Goal: Task Accomplishment & Management: Use online tool/utility

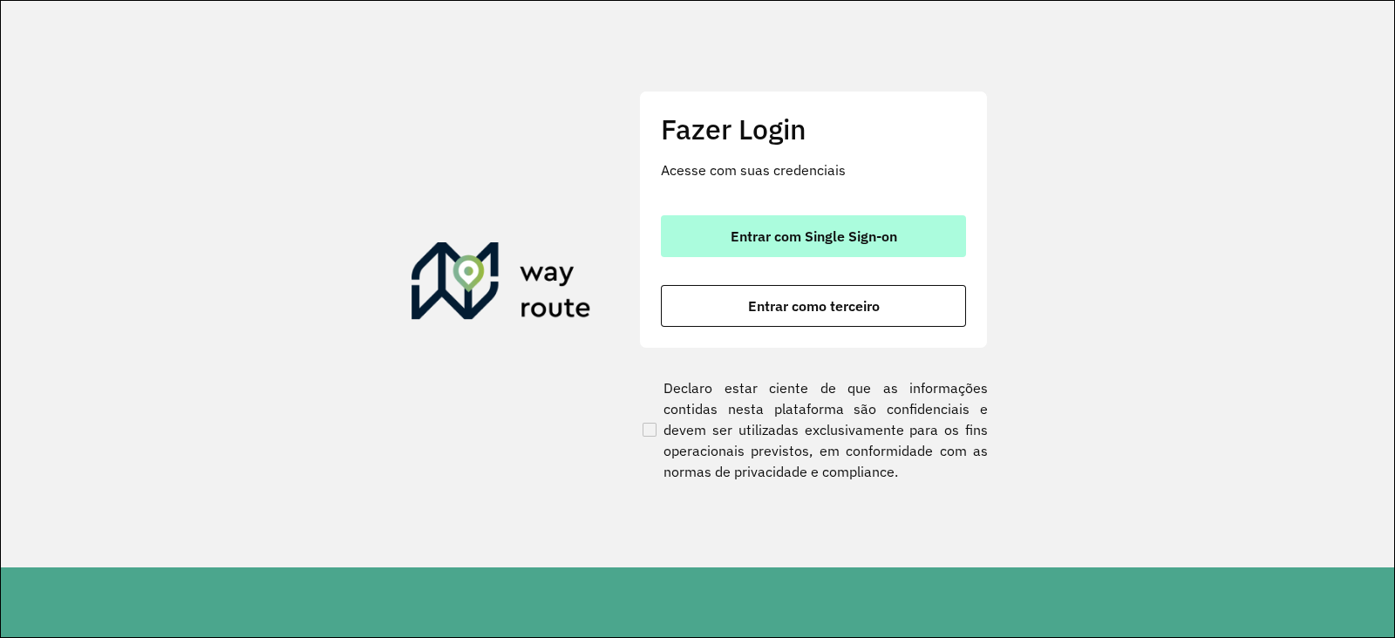
click at [765, 233] on span "Entrar com Single Sign-on" at bounding box center [814, 236] width 167 height 14
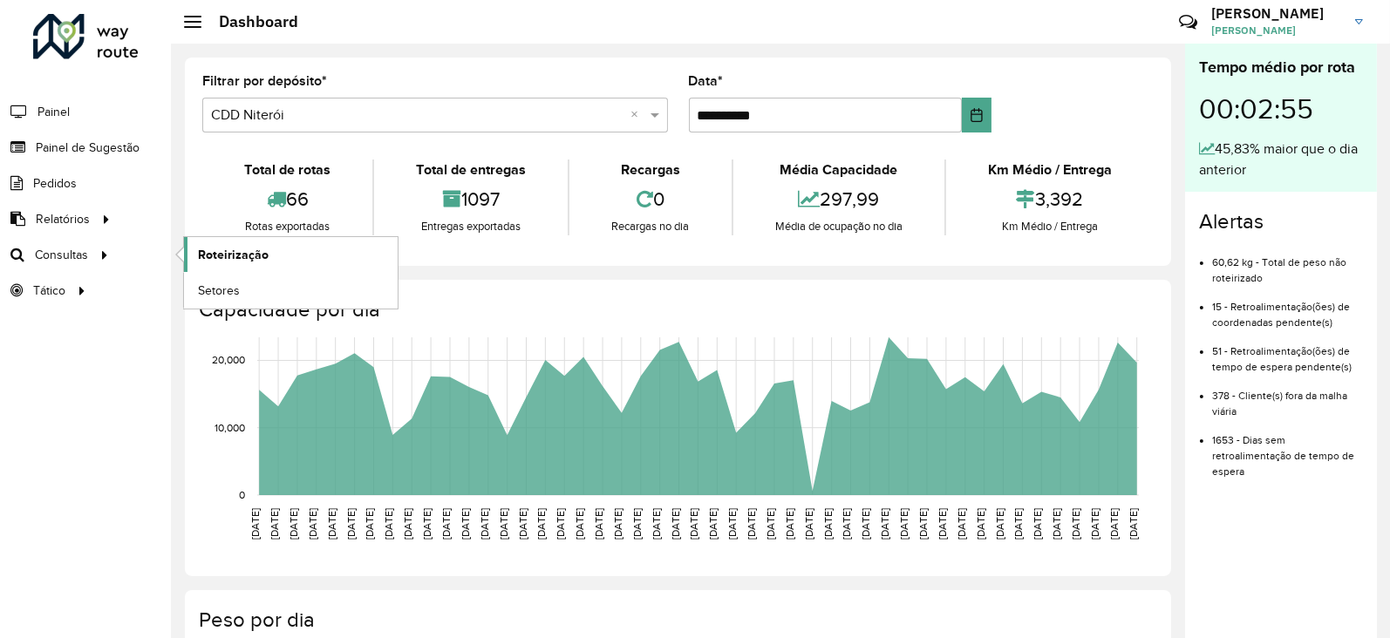
click at [230, 249] on span "Roteirização" at bounding box center [233, 255] width 71 height 18
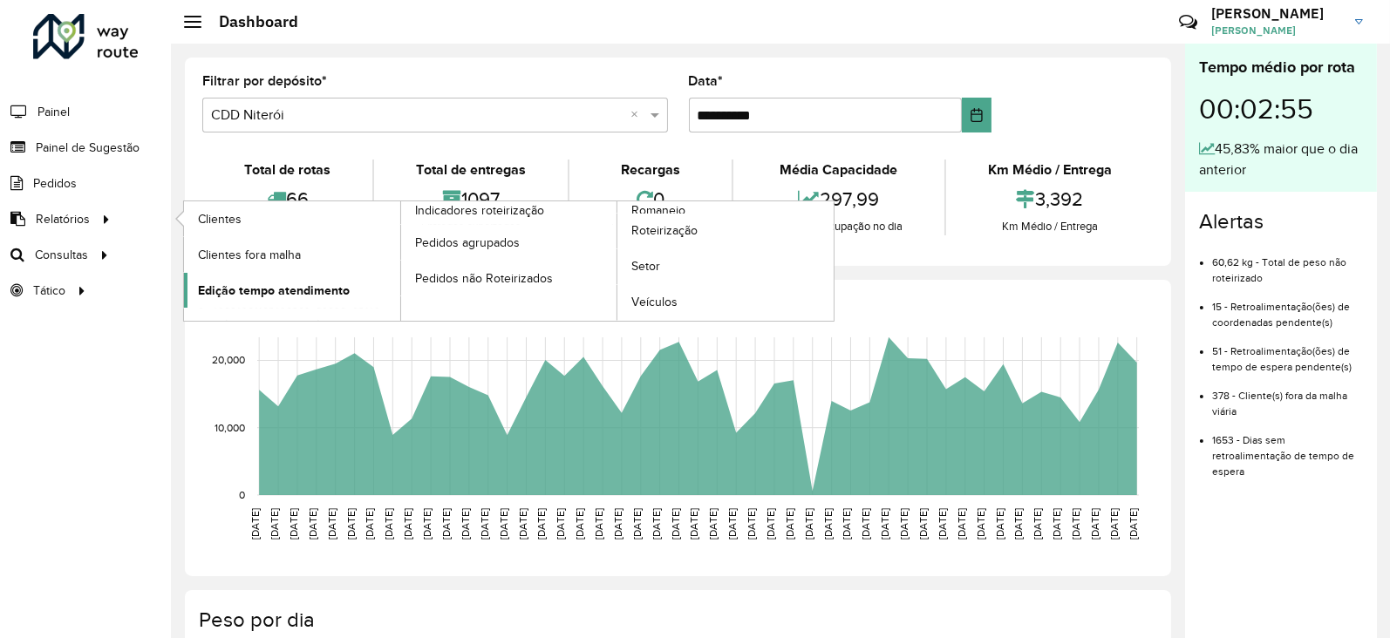
click at [272, 297] on span "Edição tempo atendimento" at bounding box center [274, 291] width 152 height 18
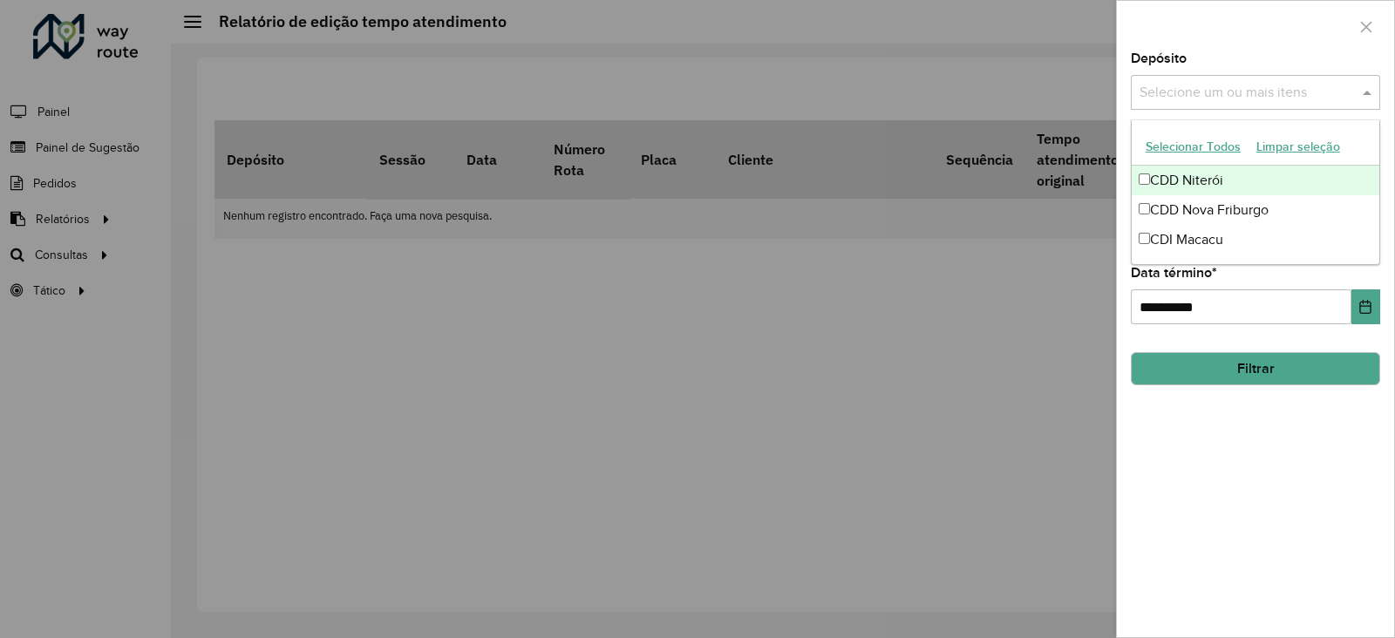
click at [1194, 94] on input "text" at bounding box center [1246, 93] width 223 height 21
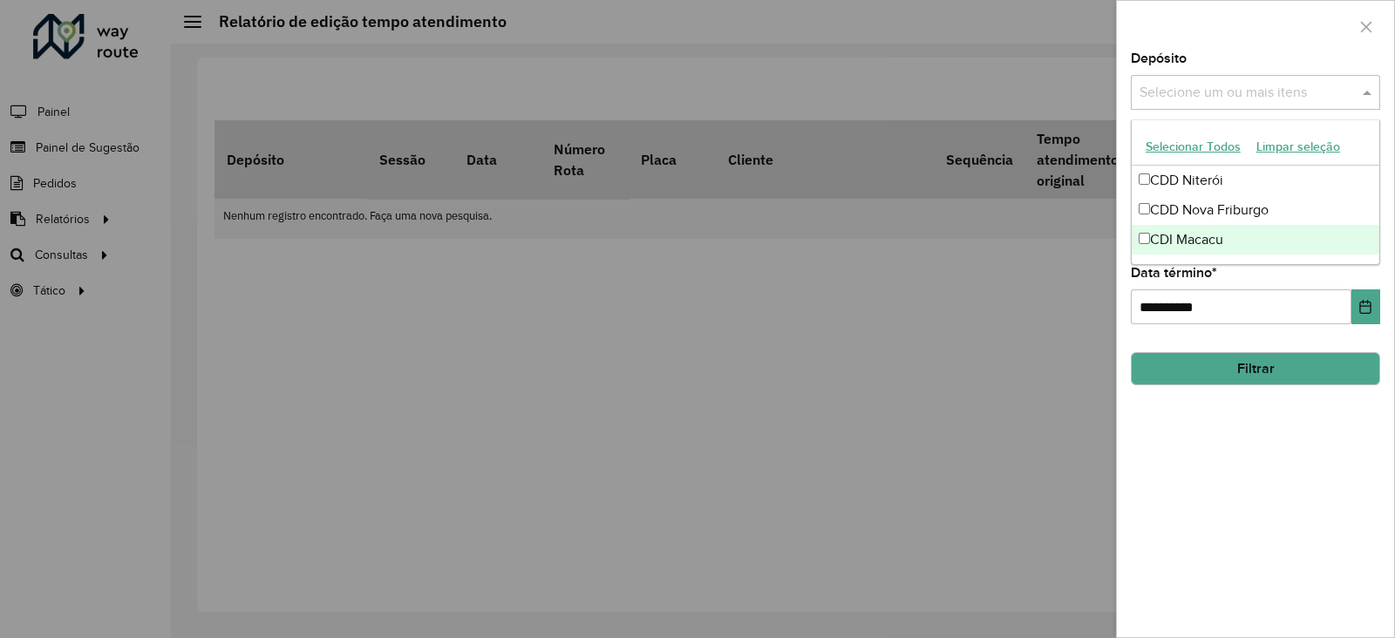
click at [1182, 237] on div "CDI Macacu" at bounding box center [1256, 240] width 248 height 30
drag, startPoint x: 1264, startPoint y: 492, endPoint x: 1251, endPoint y: 406, distance: 86.3
click at [1264, 488] on div "**********" at bounding box center [1255, 344] width 277 height 585
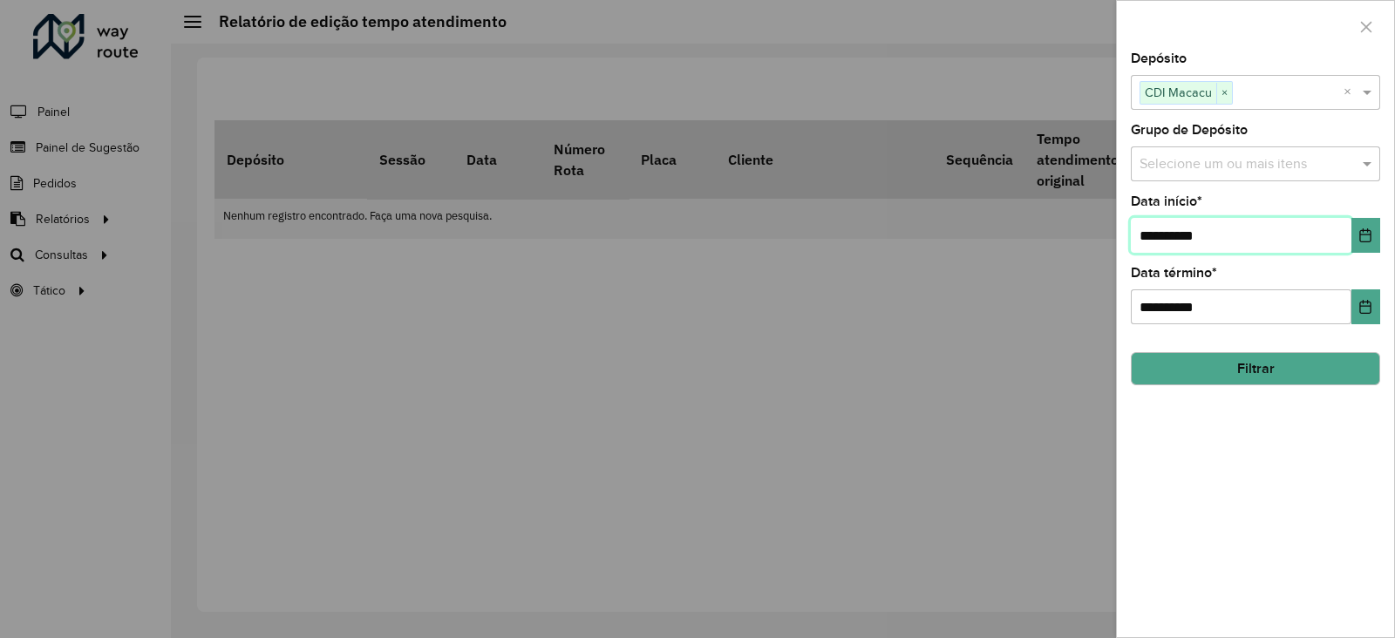
click at [1195, 237] on input "**********" at bounding box center [1241, 235] width 221 height 35
click at [1360, 238] on icon "Choose Date" at bounding box center [1365, 235] width 11 height 14
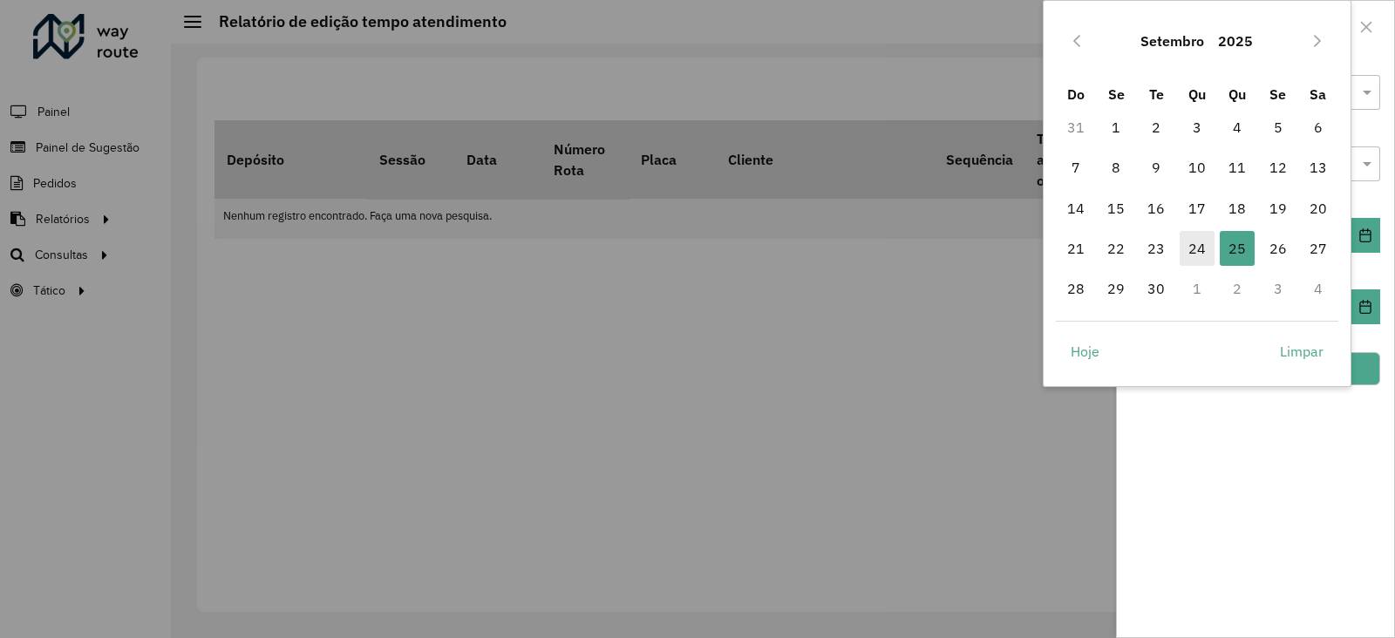
click at [1200, 251] on span "24" at bounding box center [1197, 248] width 35 height 35
type input "**********"
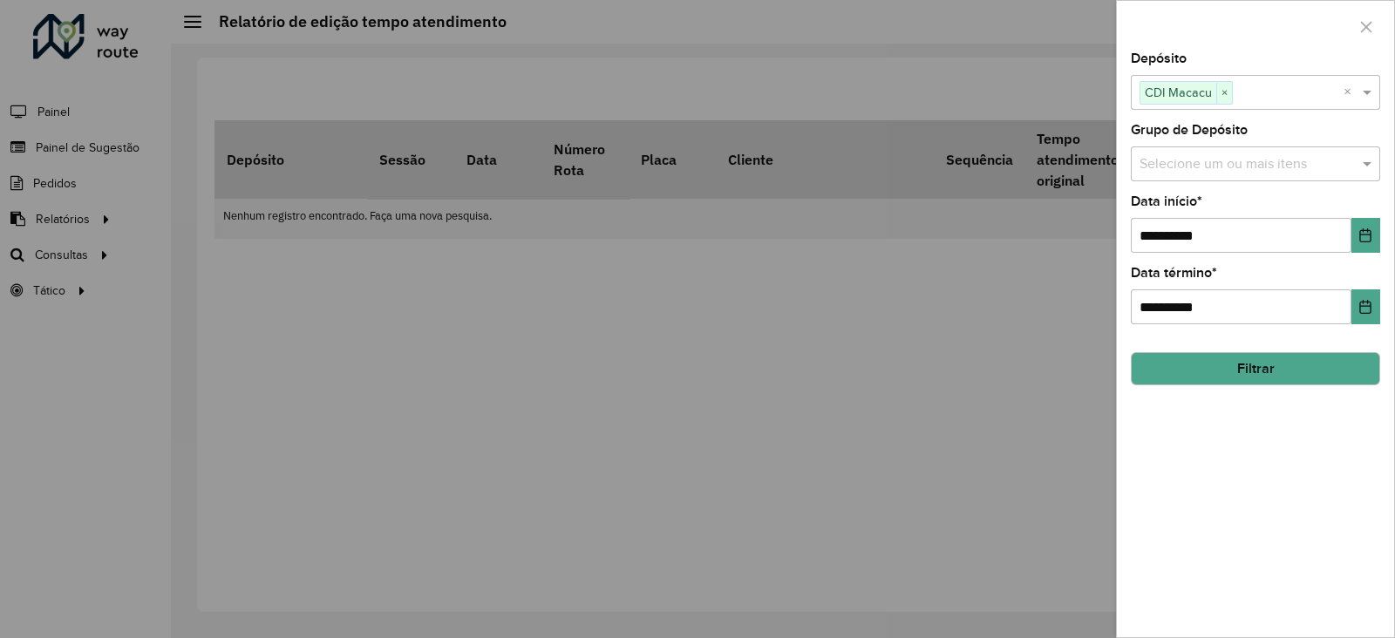
click at [1274, 358] on button "Filtrar" at bounding box center [1255, 368] width 249 height 33
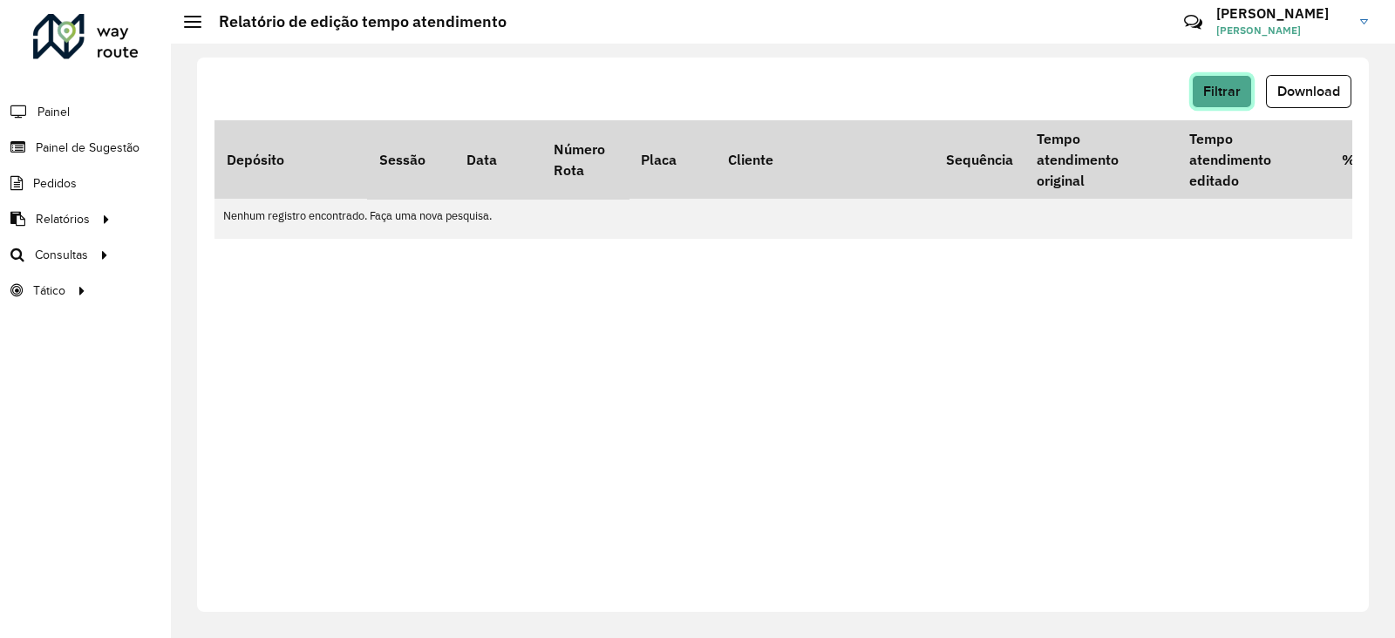
click at [1210, 93] on span "Filtrar" at bounding box center [1221, 91] width 37 height 15
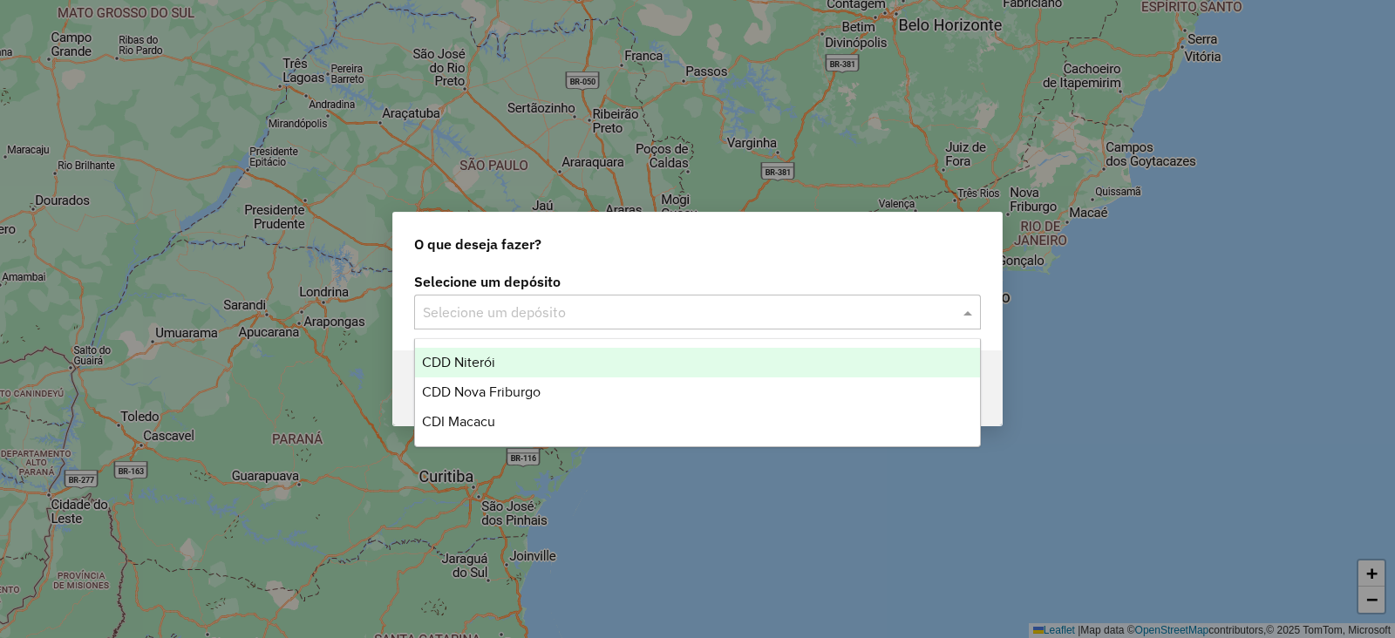
click at [501, 314] on input "text" at bounding box center [680, 313] width 514 height 21
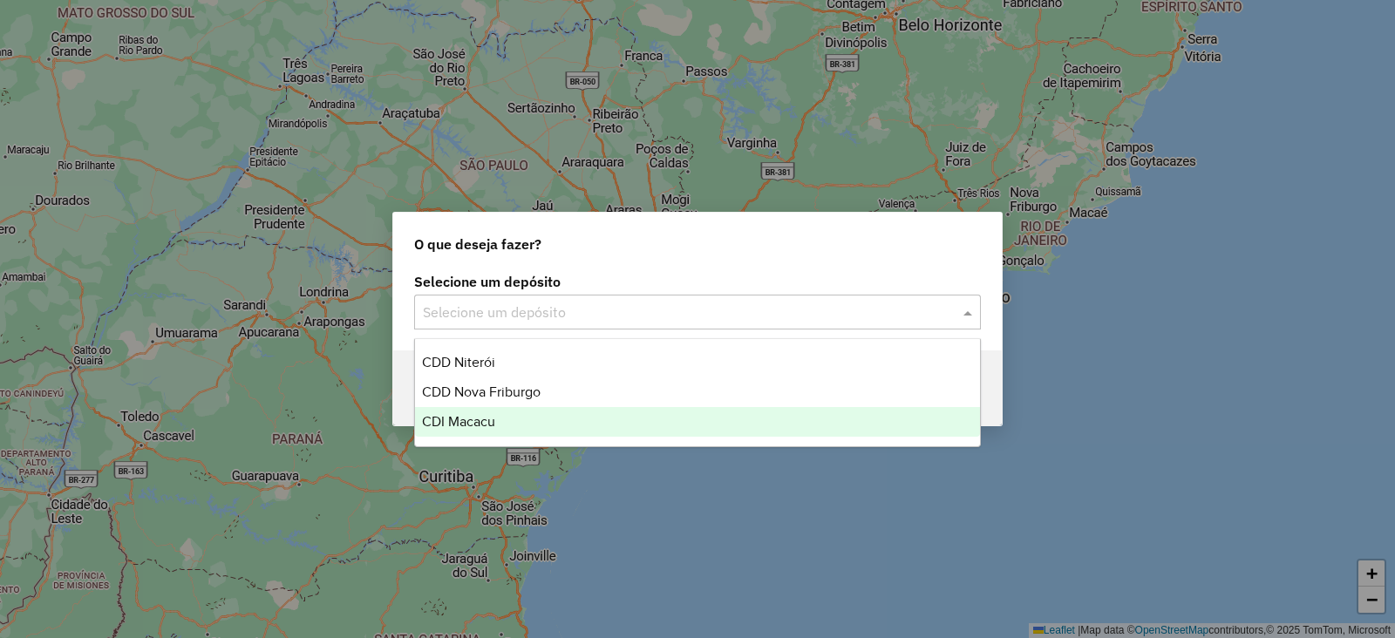
click at [456, 418] on span "CDI Macacu" at bounding box center [458, 421] width 73 height 15
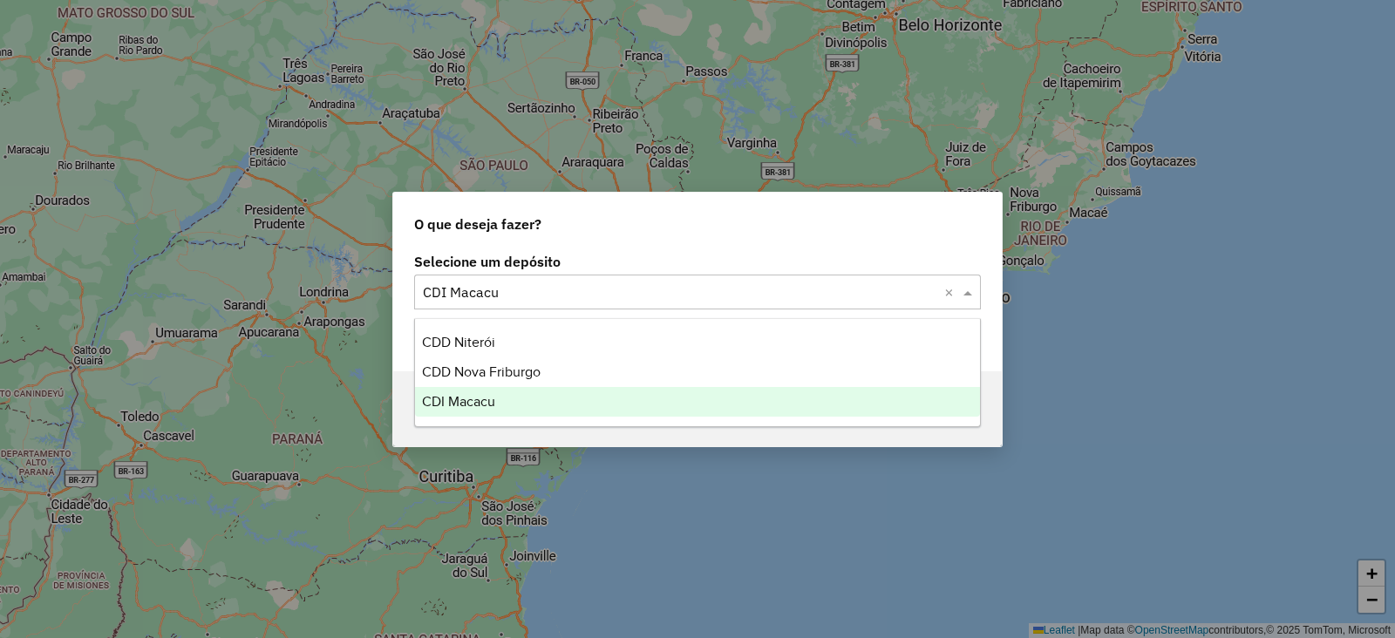
click at [554, 291] on input "text" at bounding box center [680, 293] width 514 height 21
click at [631, 242] on div "O que deseja fazer?" at bounding box center [697, 221] width 609 height 56
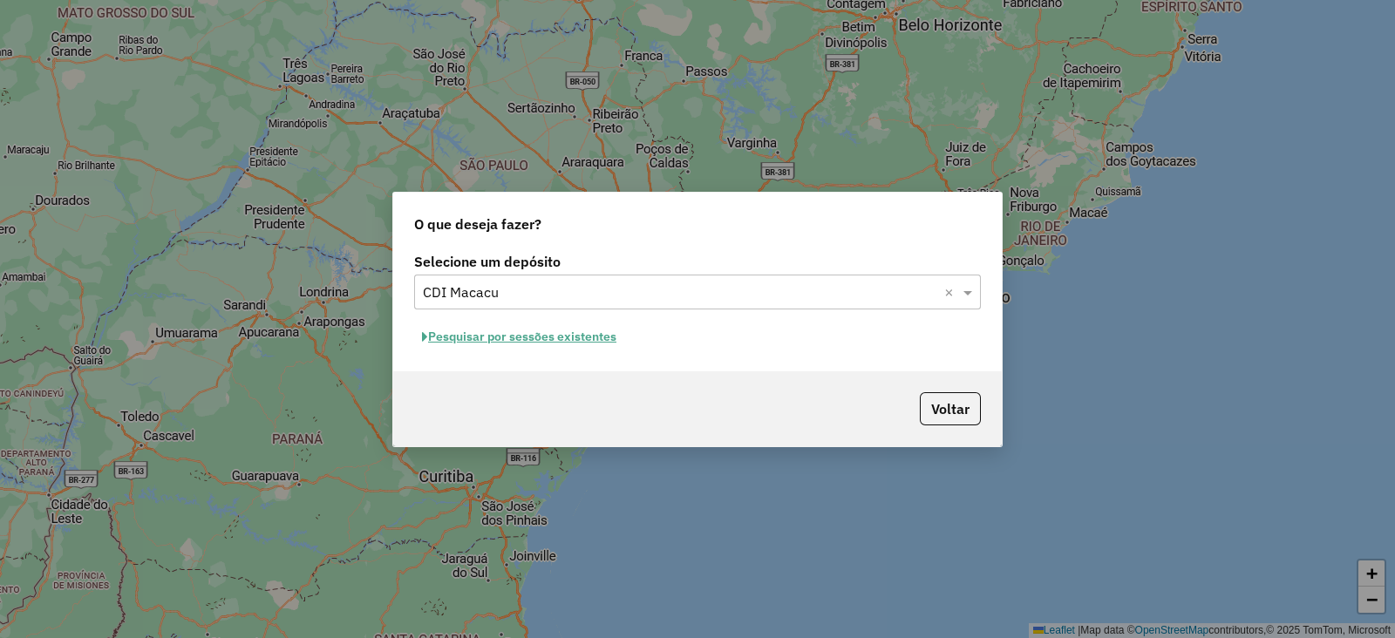
click at [541, 338] on button "Pesquisar por sessões existentes" at bounding box center [519, 337] width 210 height 27
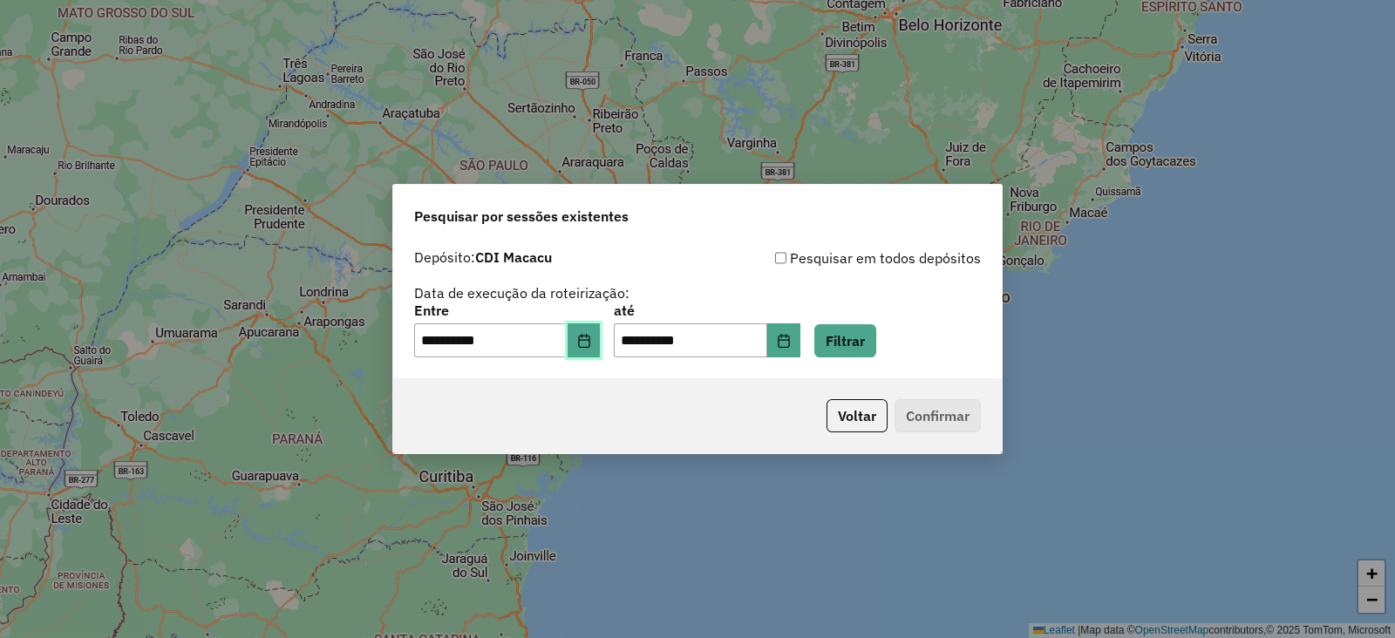
click at [601, 339] on button "Choose Date" at bounding box center [584, 341] width 33 height 35
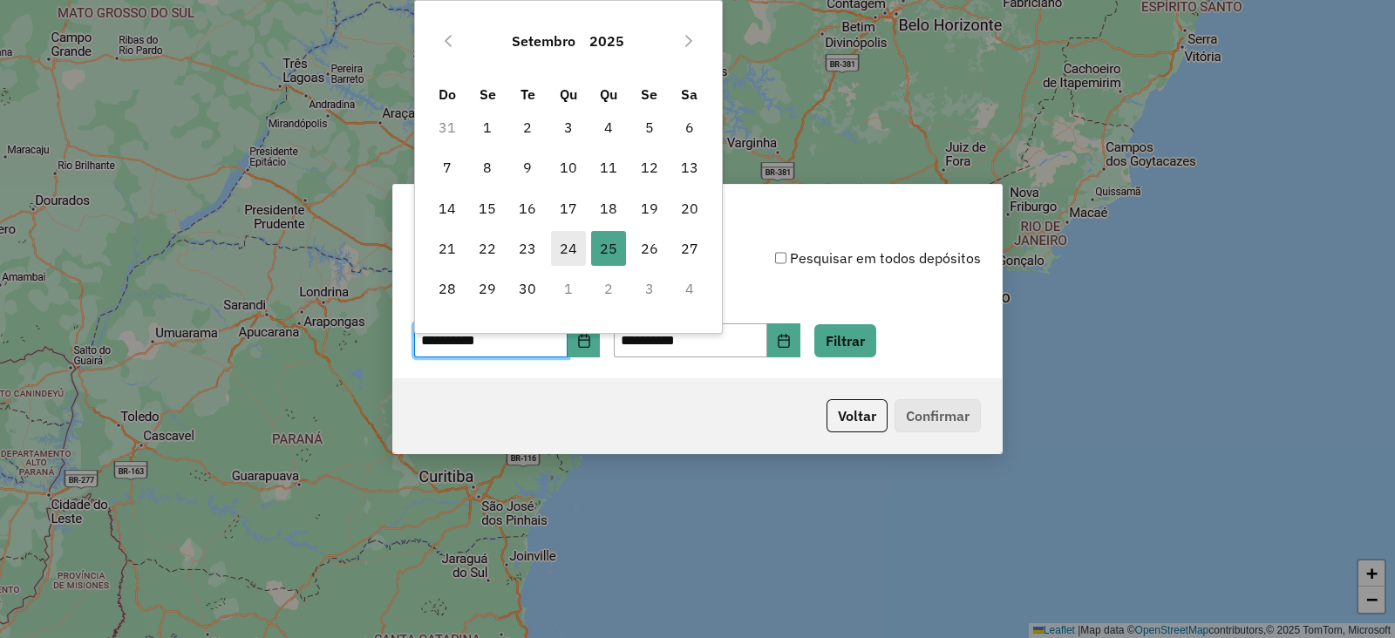
click at [569, 242] on span "24" at bounding box center [568, 248] width 35 height 35
type input "**********"
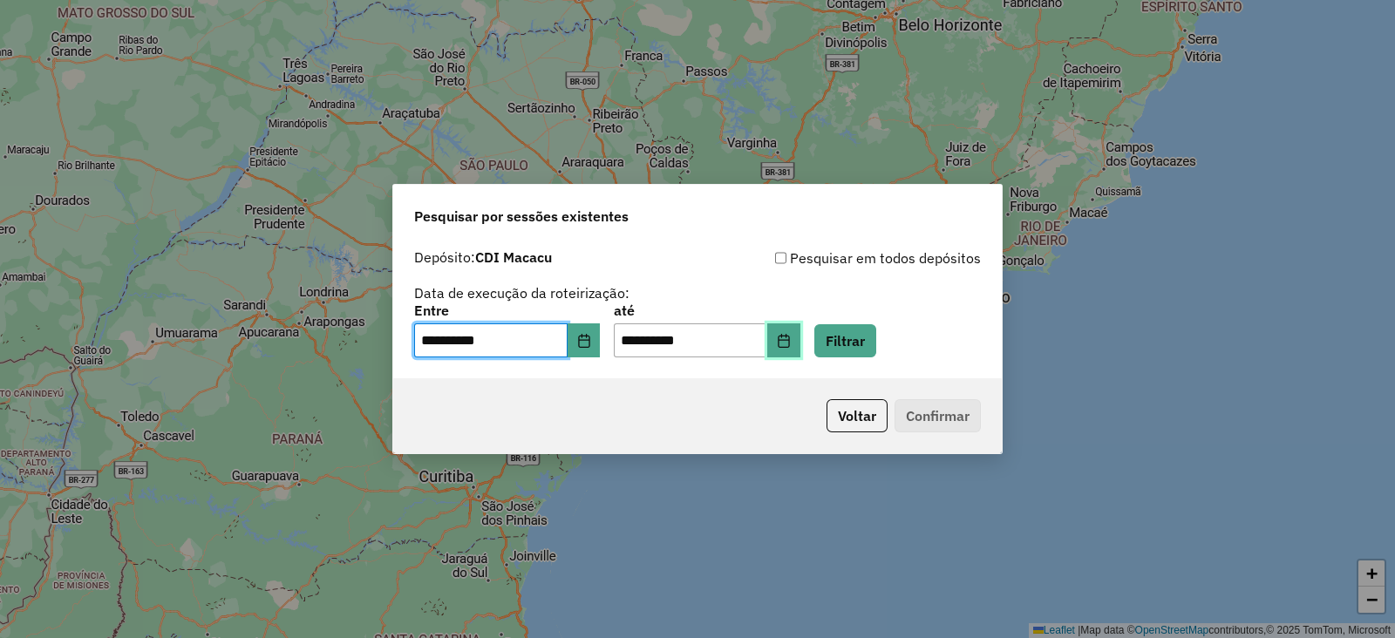
click at [800, 342] on button "Choose Date" at bounding box center [783, 341] width 33 height 35
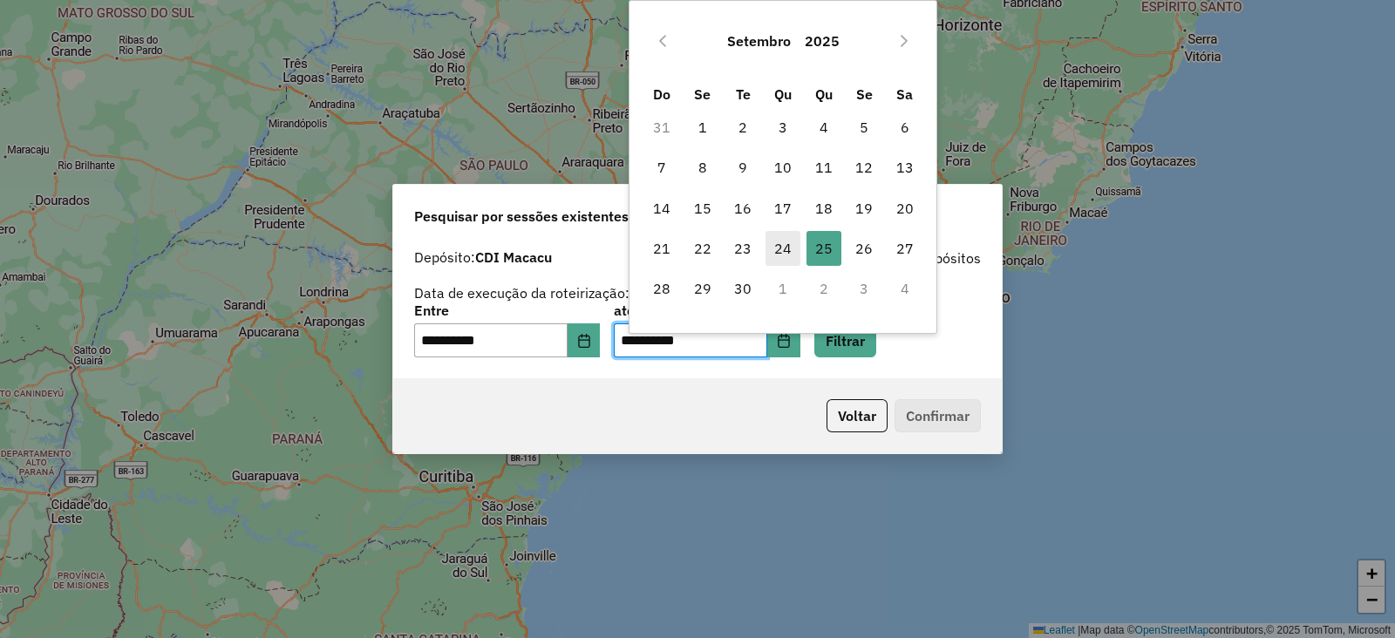
click at [794, 249] on span "24" at bounding box center [783, 248] width 35 height 35
type input "**********"
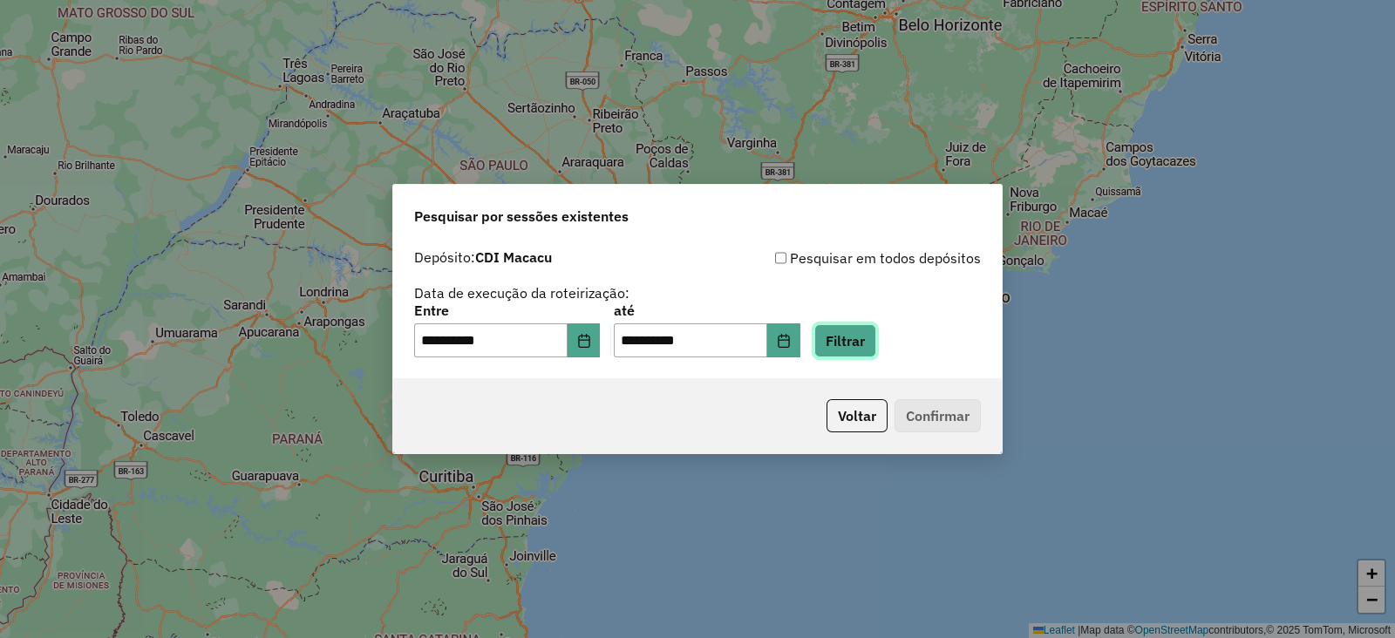
click at [858, 333] on button "Filtrar" at bounding box center [845, 340] width 62 height 33
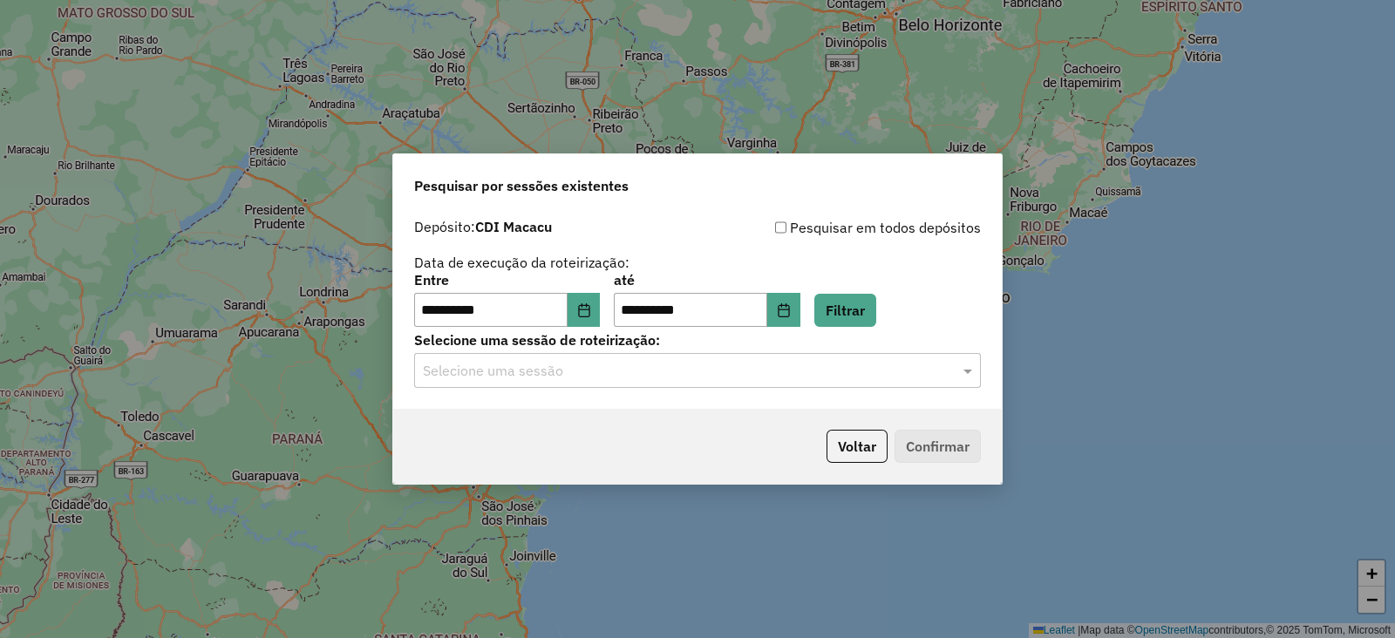
click at [715, 381] on input "text" at bounding box center [680, 371] width 514 height 21
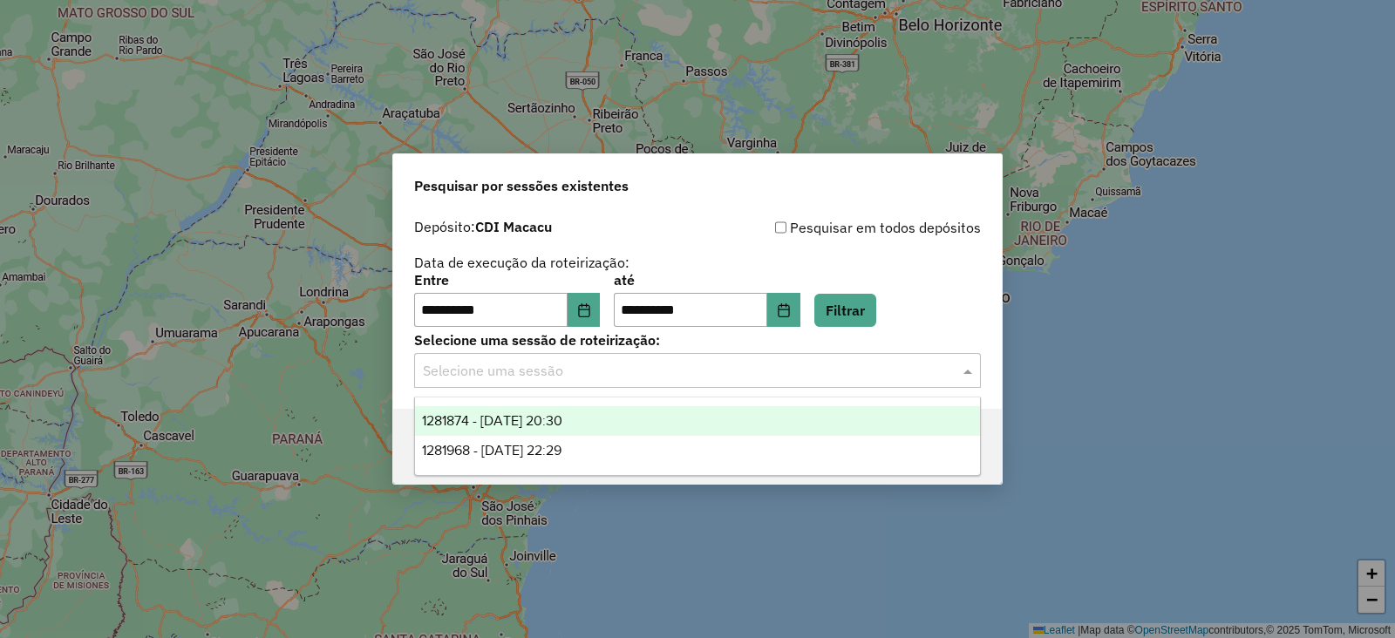
click at [551, 431] on div "1281874 - 24/09/2025 20:30" at bounding box center [697, 421] width 565 height 30
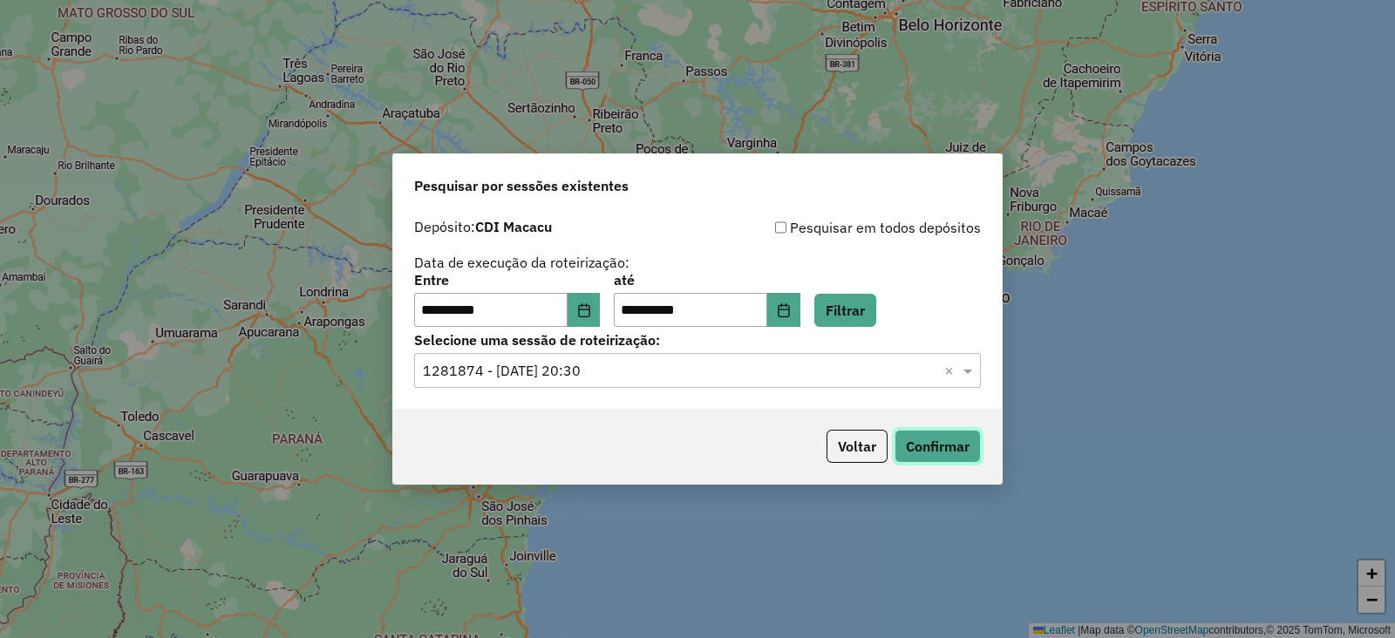
click at [919, 439] on button "Confirmar" at bounding box center [938, 446] width 86 height 33
click at [591, 314] on icon "Choose Date" at bounding box center [584, 310] width 14 height 14
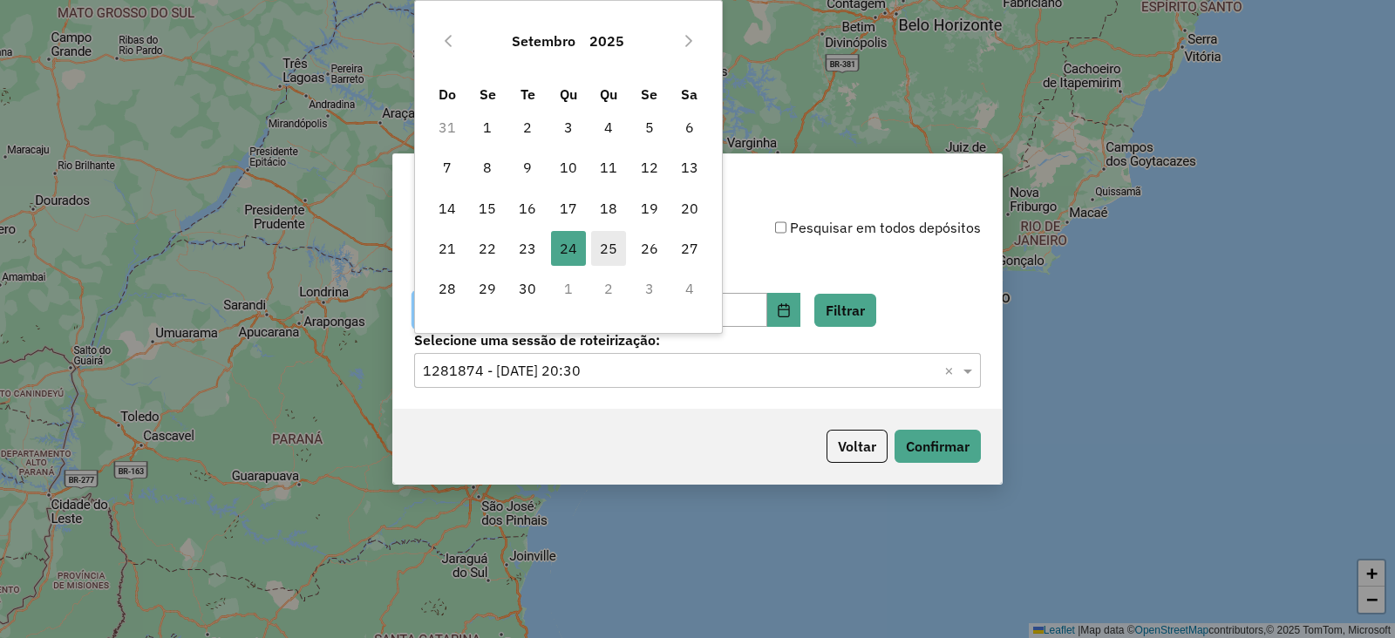
click at [606, 250] on span "25" at bounding box center [608, 248] width 35 height 35
type input "**********"
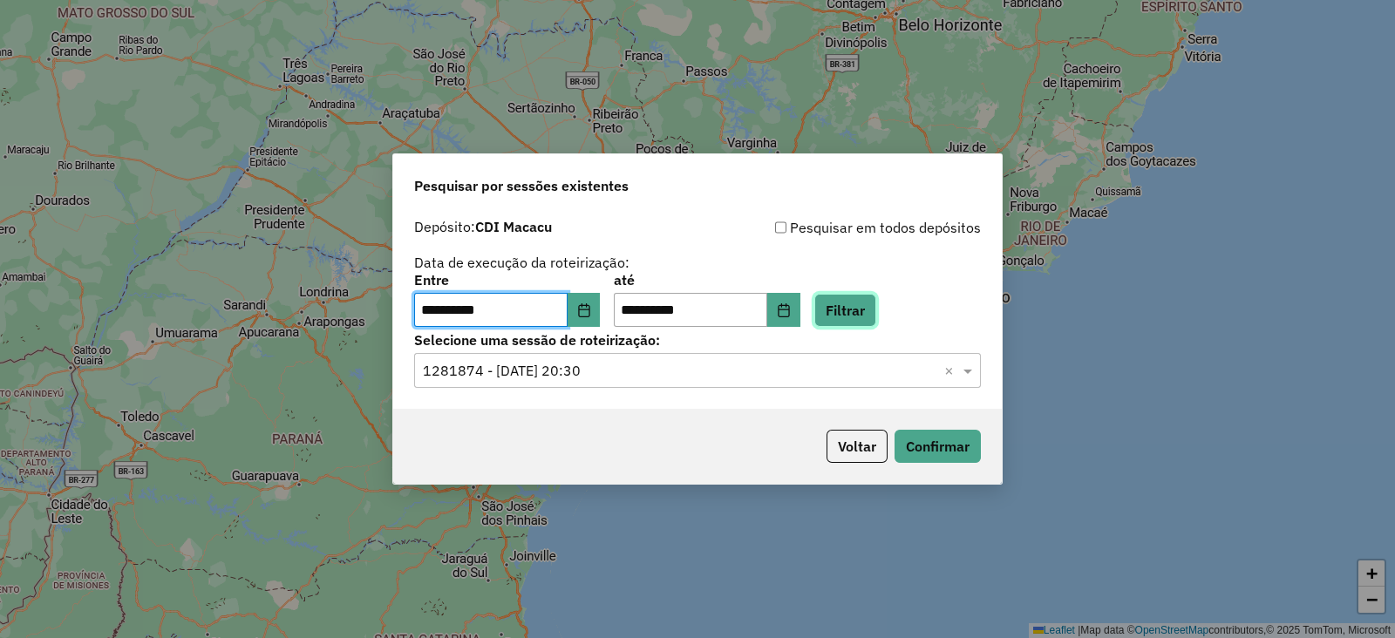
click at [876, 304] on button "Filtrar" at bounding box center [845, 310] width 62 height 33
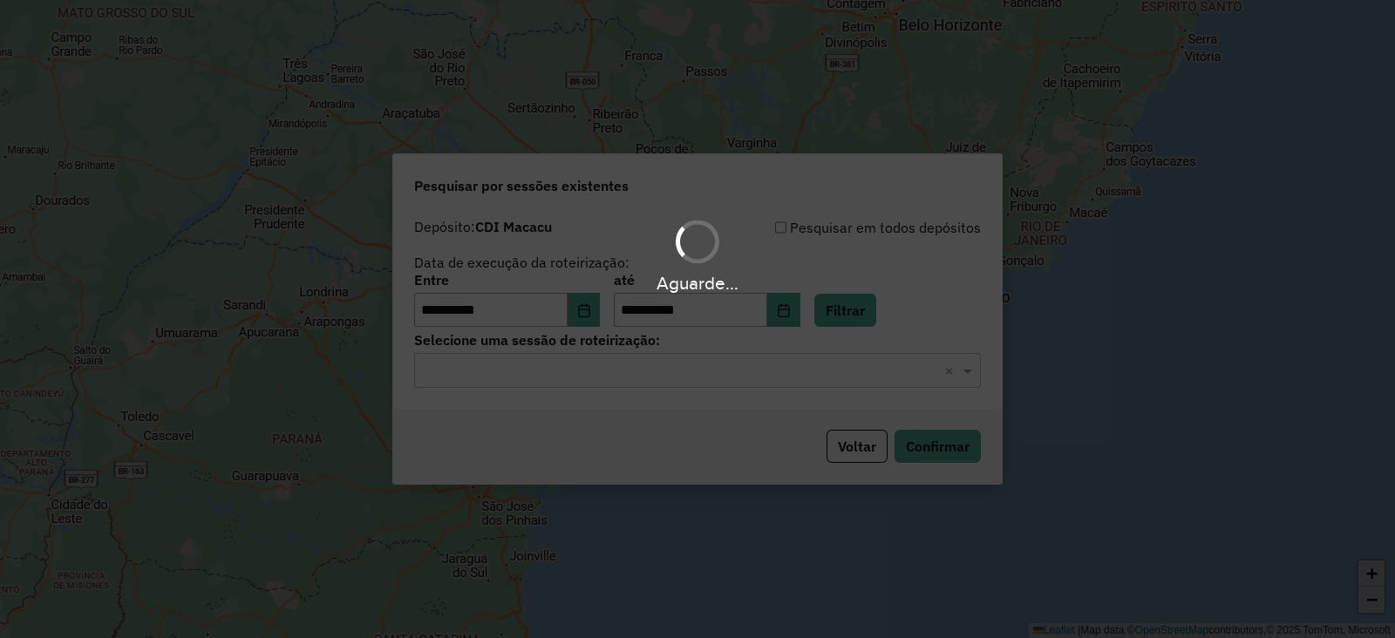
click at [556, 383] on div "Aguarde..." at bounding box center [697, 319] width 1395 height 638
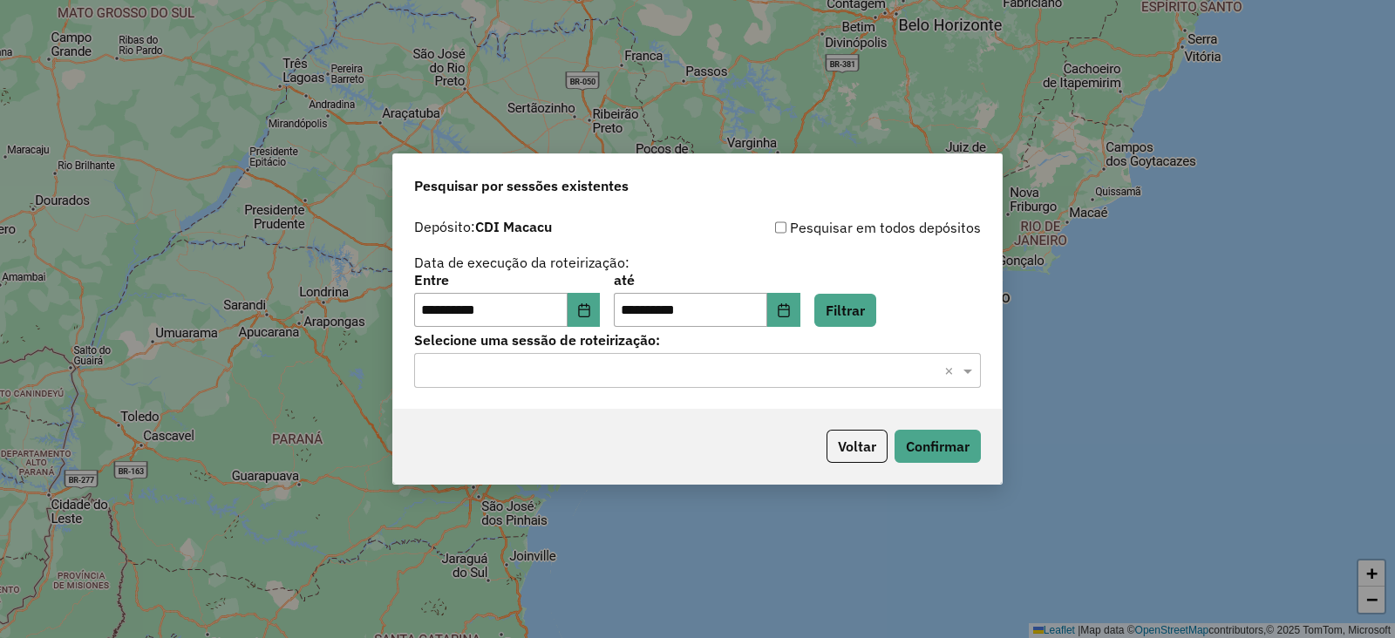
click at [536, 373] on input "text" at bounding box center [680, 371] width 514 height 21
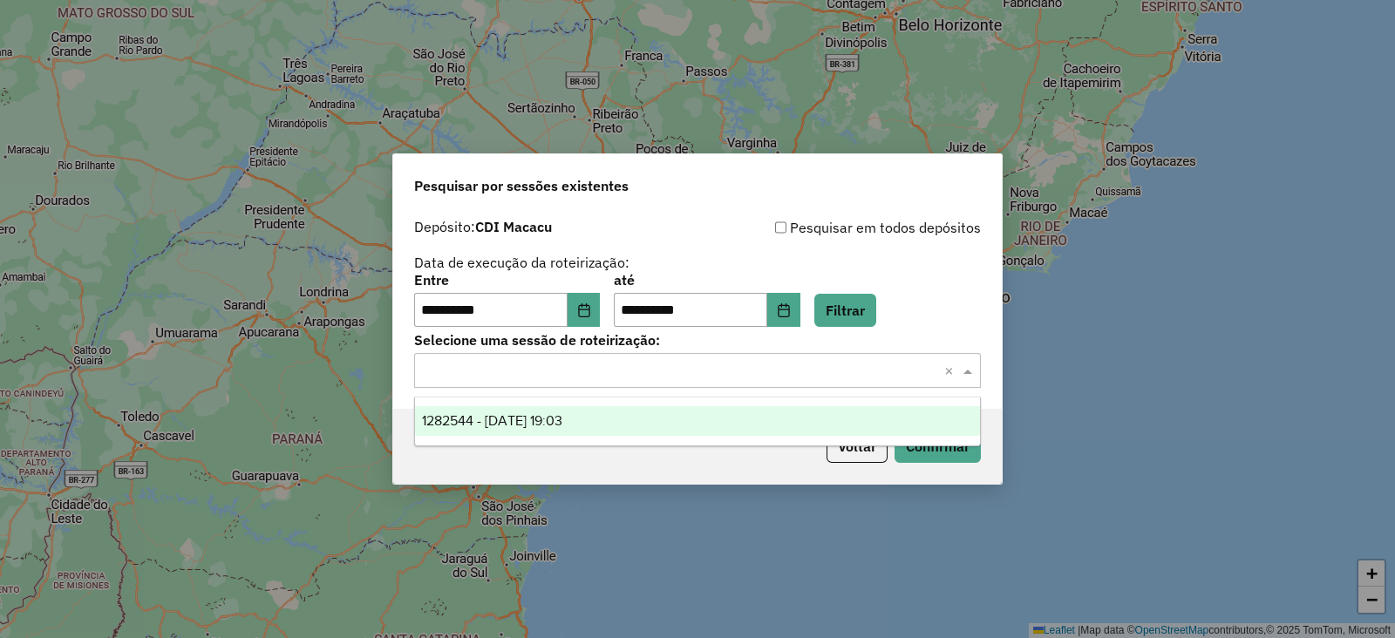
click at [498, 427] on span "1282544 - 25/09/2025 19:03" at bounding box center [492, 420] width 140 height 15
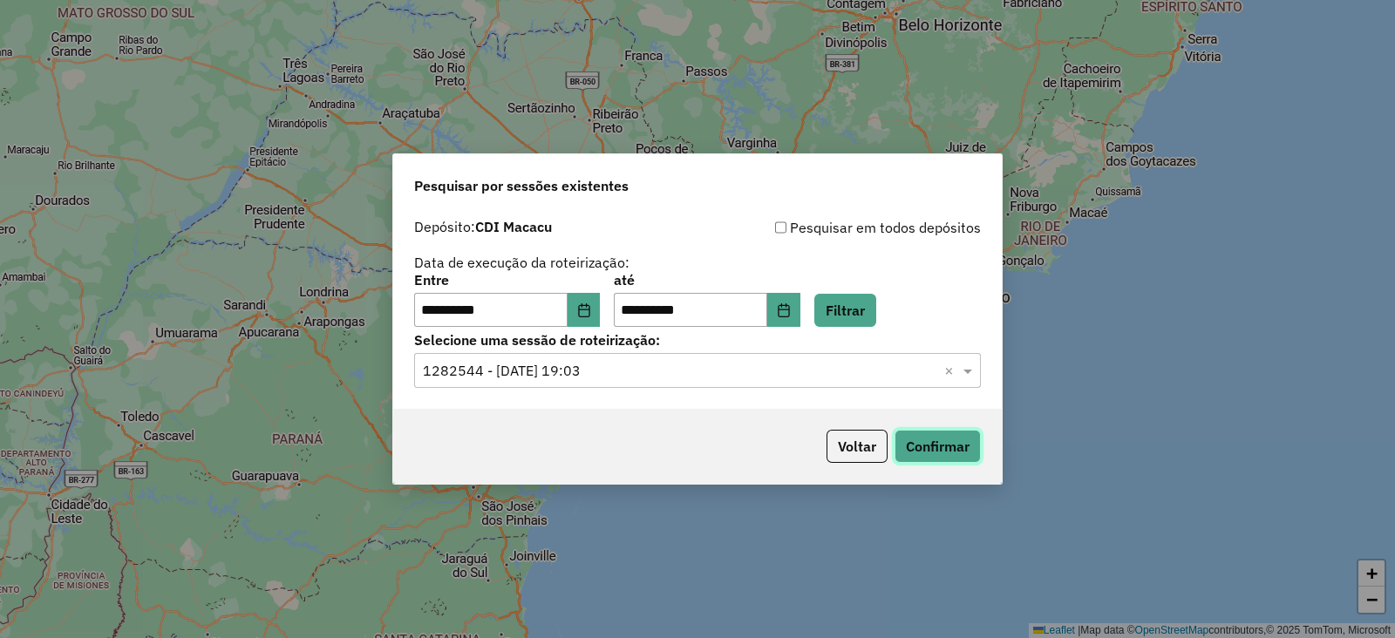
click at [935, 442] on button "Confirmar" at bounding box center [938, 446] width 86 height 33
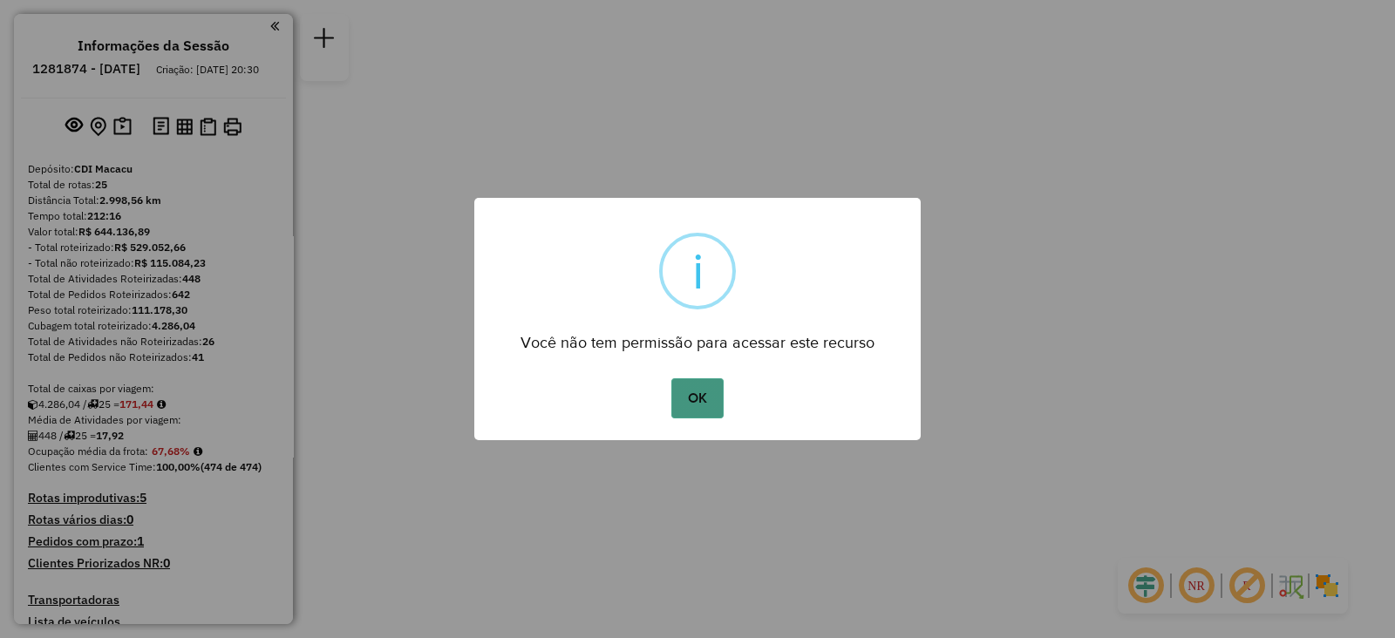
click at [695, 403] on button "OK" at bounding box center [696, 398] width 51 height 40
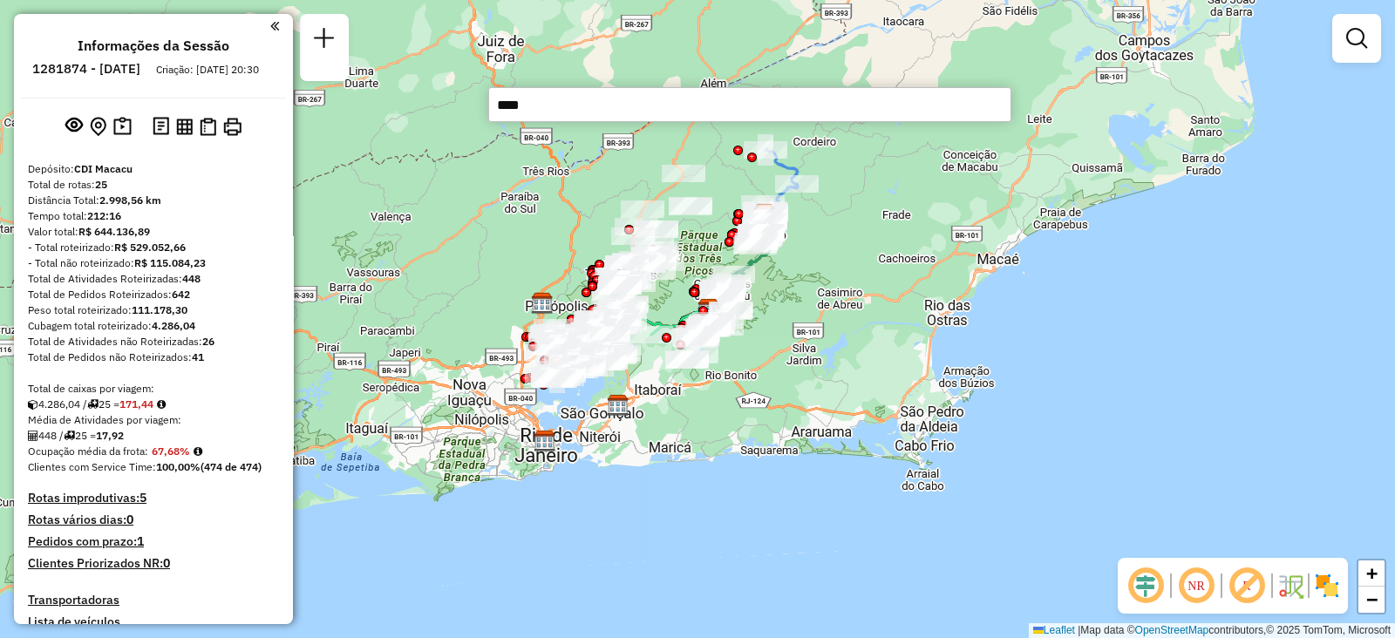
type input "*****"
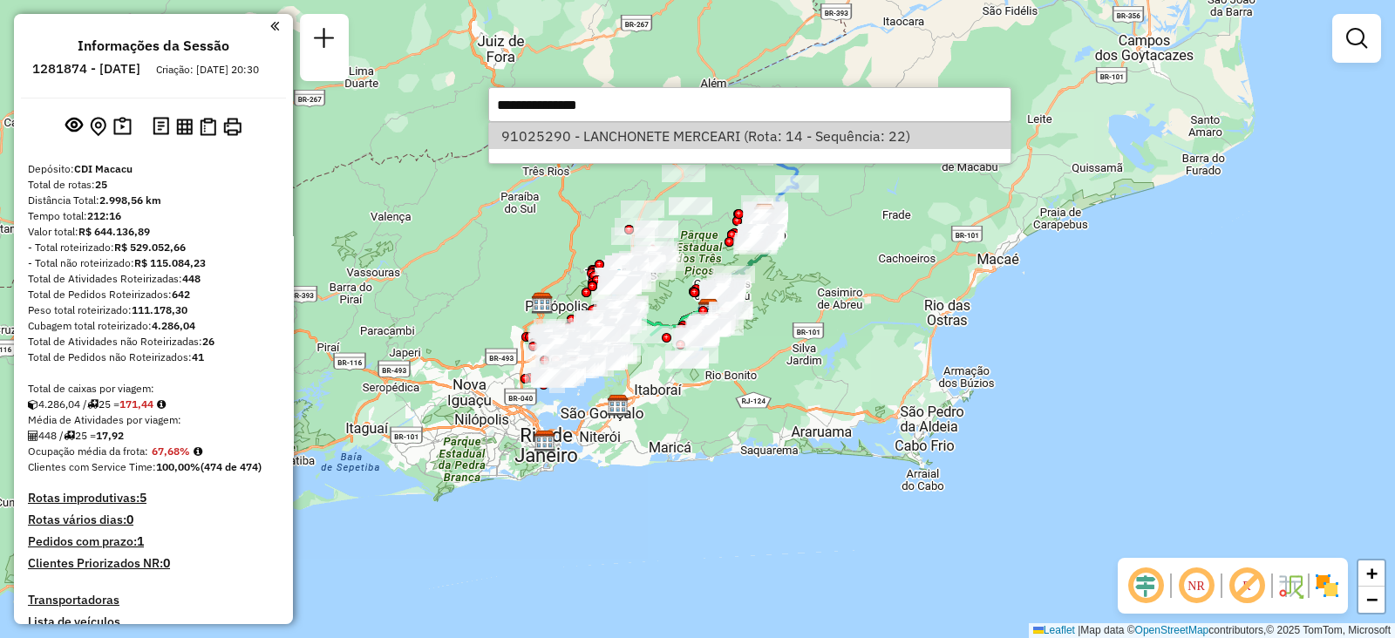
select select "**********"
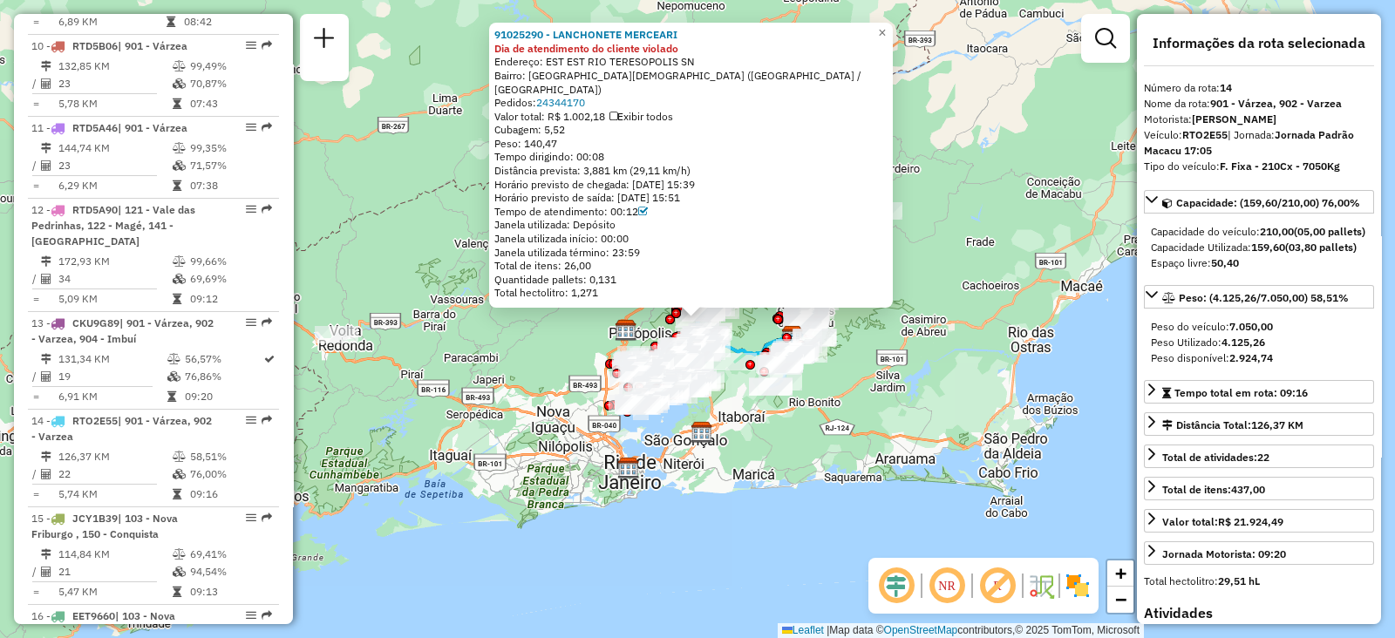
scroll to position [1877, 0]
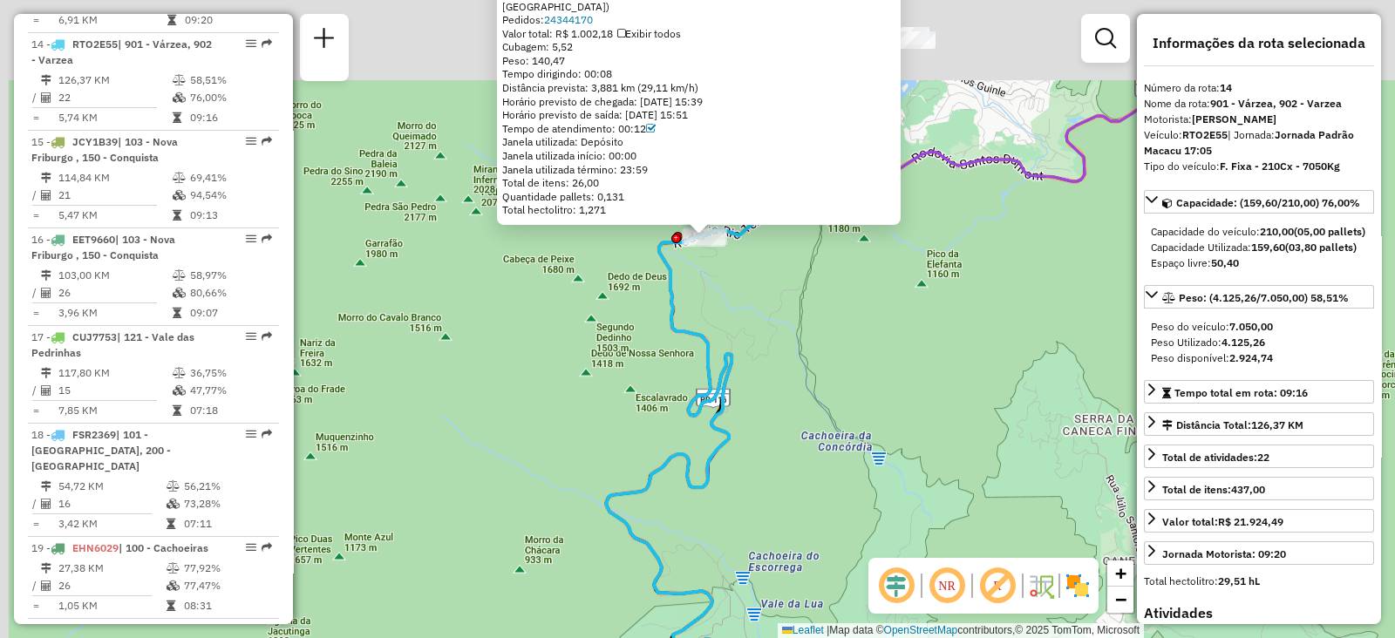
drag, startPoint x: 643, startPoint y: 194, endPoint x: 833, endPoint y: 330, distance: 233.2
click at [833, 330] on div "91025290 - LANCHONETE MERCEARI Dia de atendimento do cliente violado Endereço: …" at bounding box center [697, 319] width 1395 height 638
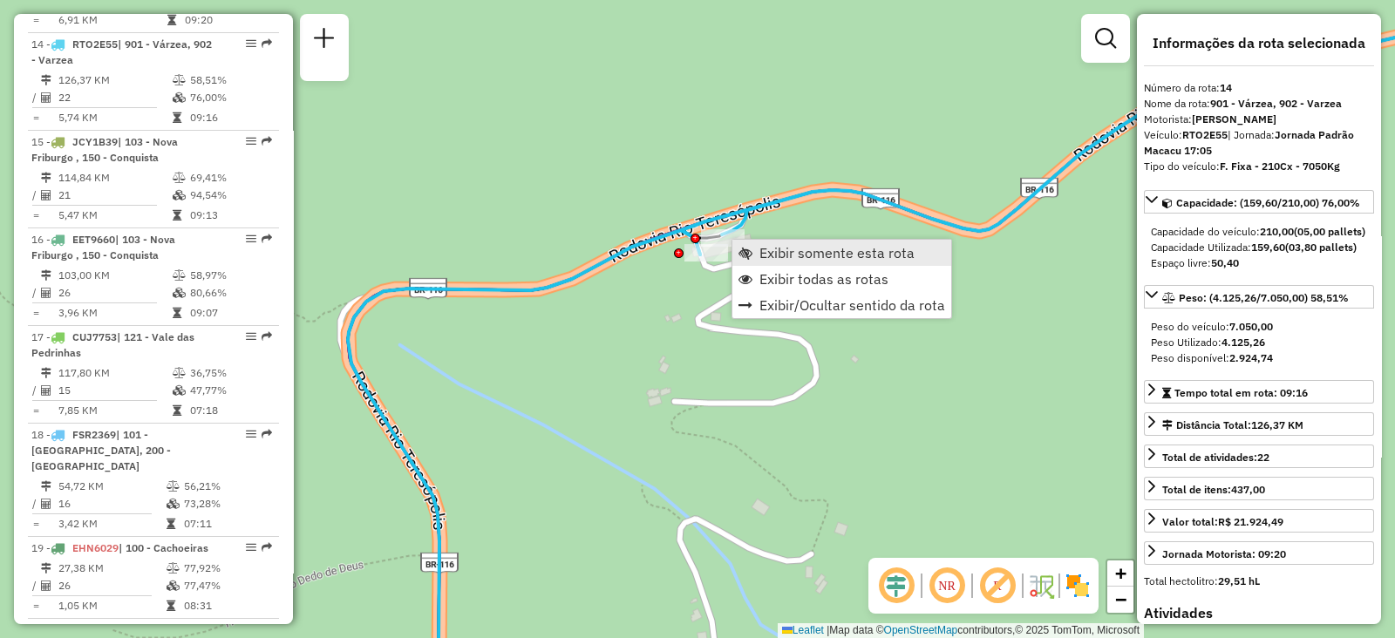
click at [751, 251] on span "Exibir somente esta rota" at bounding box center [746, 253] width 14 height 14
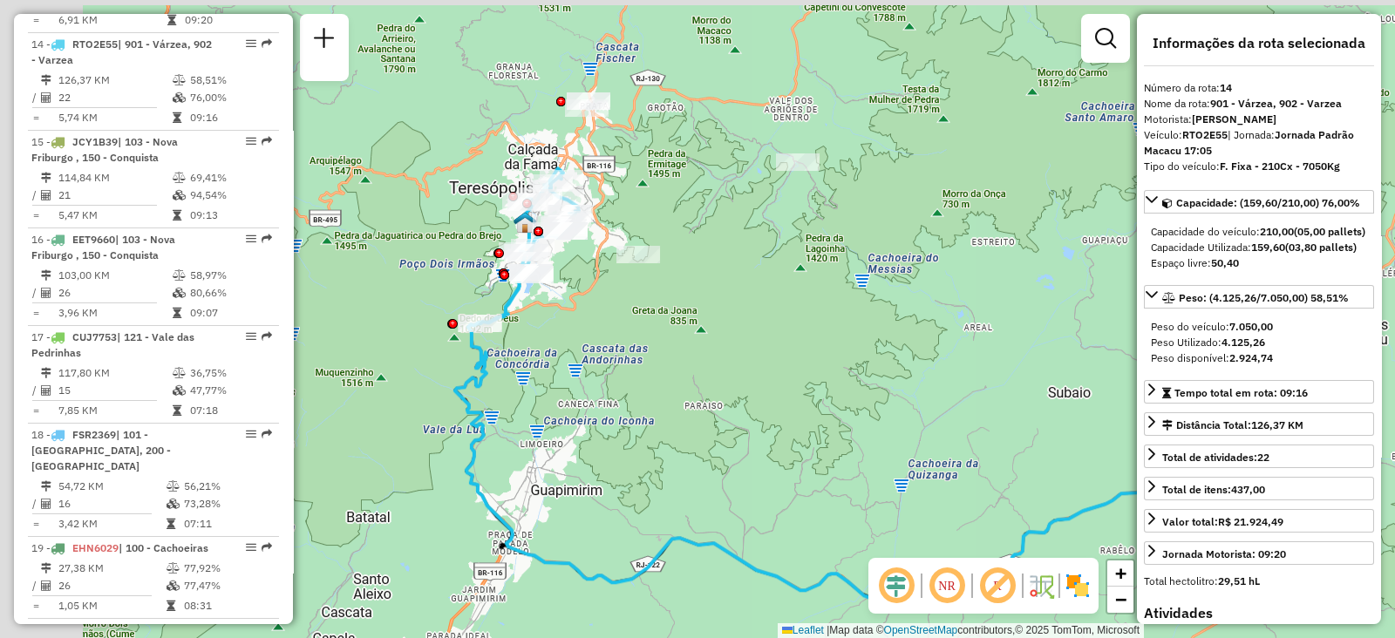
drag, startPoint x: 576, startPoint y: 233, endPoint x: 824, endPoint y: 316, distance: 262.0
click at [825, 323] on div "Janela de atendimento Grade de atendimento Capacidade Transportadoras Veículos …" at bounding box center [697, 319] width 1395 height 638
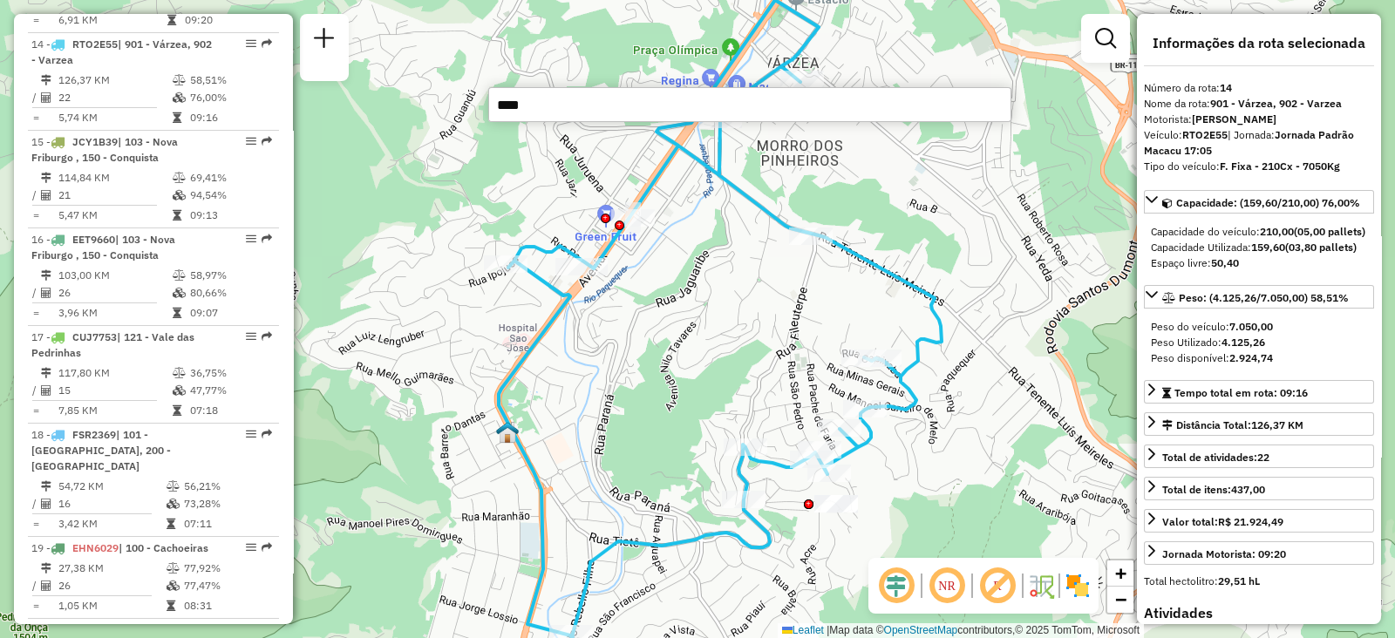
type input "*****"
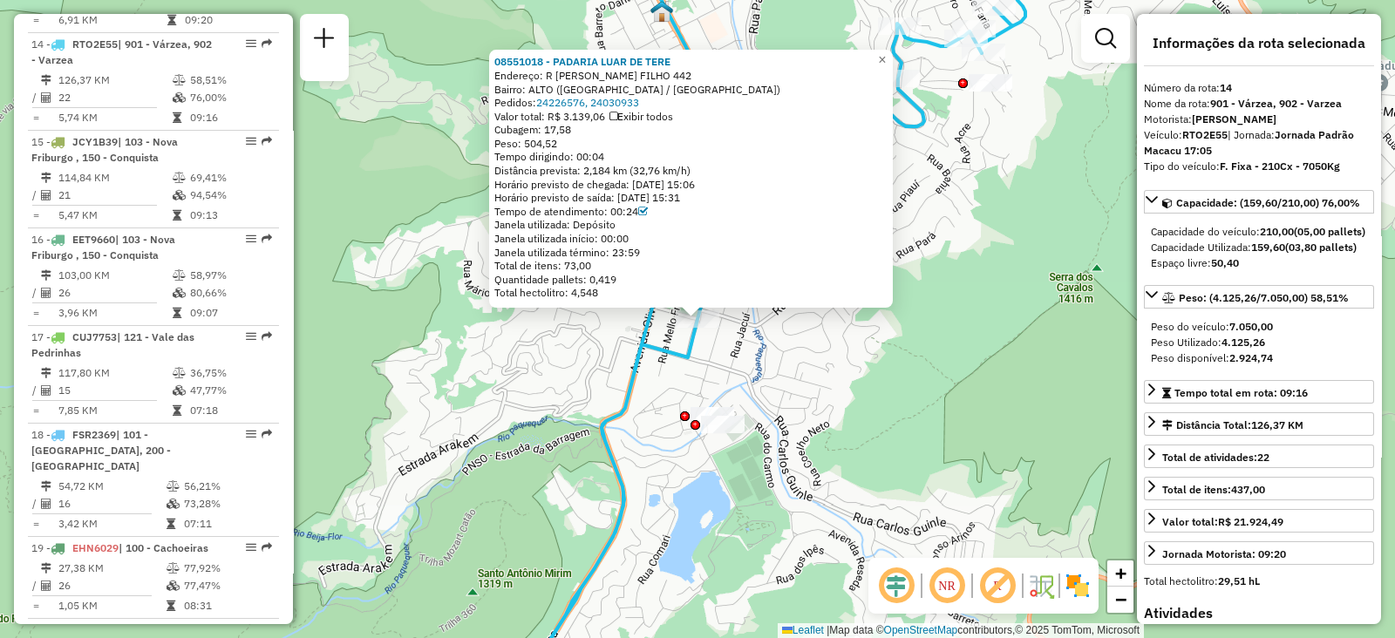
drag, startPoint x: 933, startPoint y: 477, endPoint x: 937, endPoint y: 468, distance: 9.4
click at [937, 471] on div "08551018 - PADARIA LUAR DE TERE Endereço: R ALFREDO REBELLO FILHO 442 Bairro: A…" at bounding box center [697, 319] width 1395 height 638
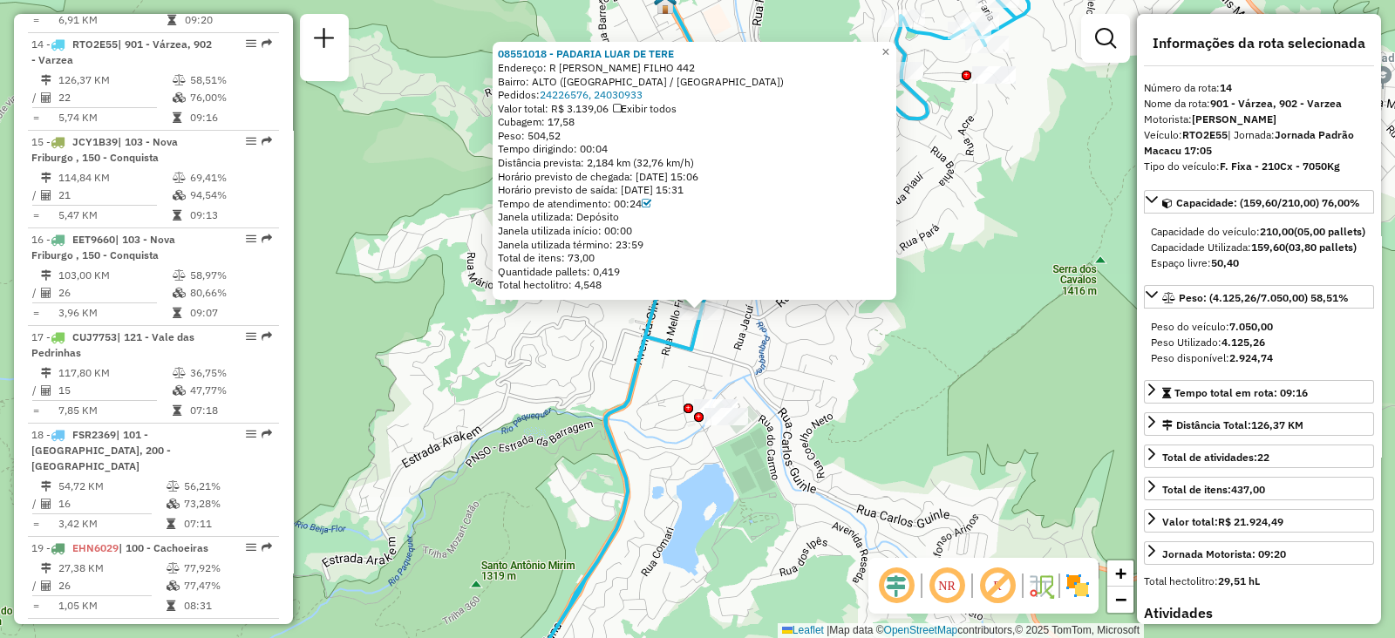
click at [930, 344] on div "08551018 - PADARIA LUAR DE TERE Endereço: R ALFREDO REBELLO FILHO 442 Bairro: A…" at bounding box center [697, 319] width 1395 height 638
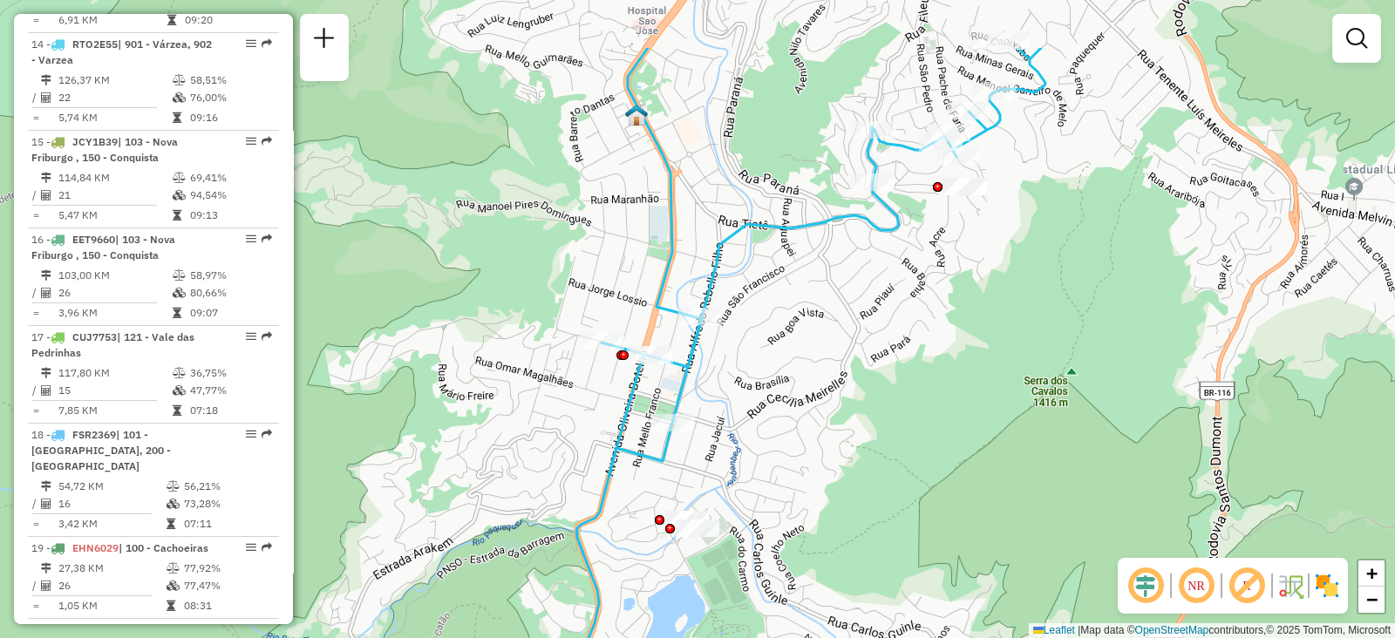
drag, startPoint x: 1056, startPoint y: 386, endPoint x: 957, endPoint y: 587, distance: 223.5
click at [959, 587] on div "Janela de atendimento Grade de atendimento Capacidade Transportadoras Veículos …" at bounding box center [697, 319] width 1395 height 638
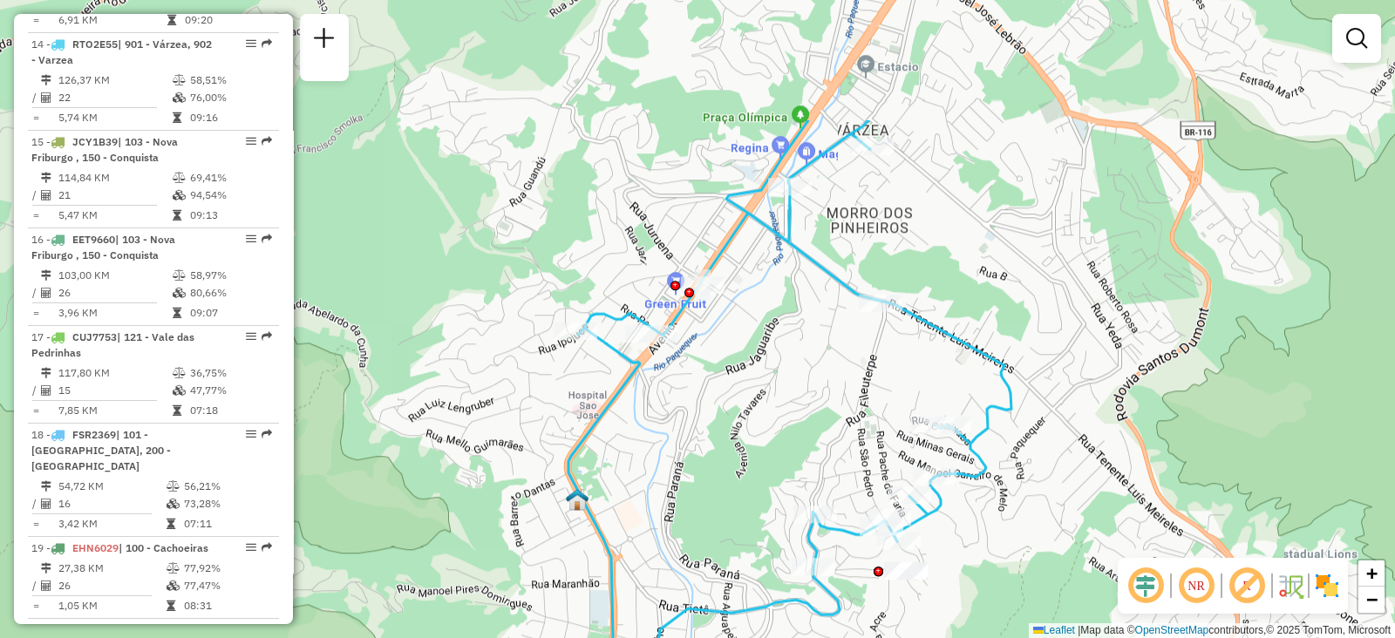
drag, startPoint x: 719, startPoint y: 295, endPoint x: 753, endPoint y: 442, distance: 151.2
click at [753, 442] on div "Janela de atendimento Grade de atendimento Capacidade Transportadoras Veículos …" at bounding box center [697, 319] width 1395 height 638
select select "**********"
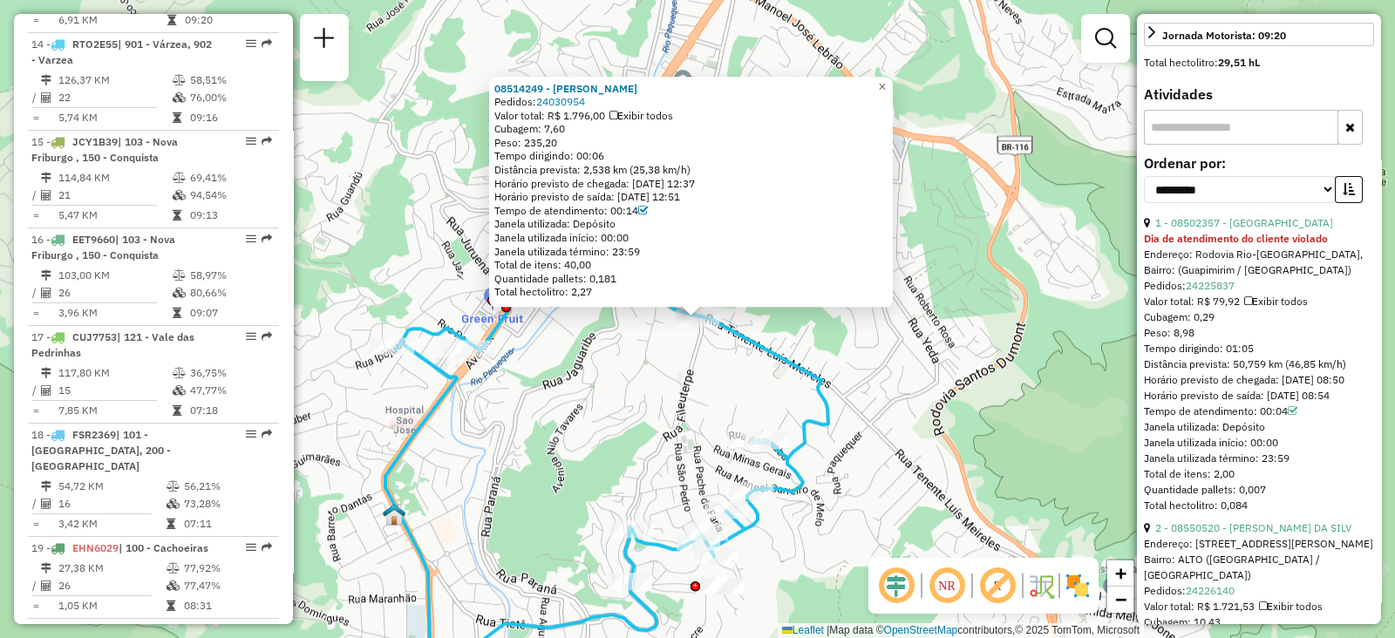
scroll to position [545, 0]
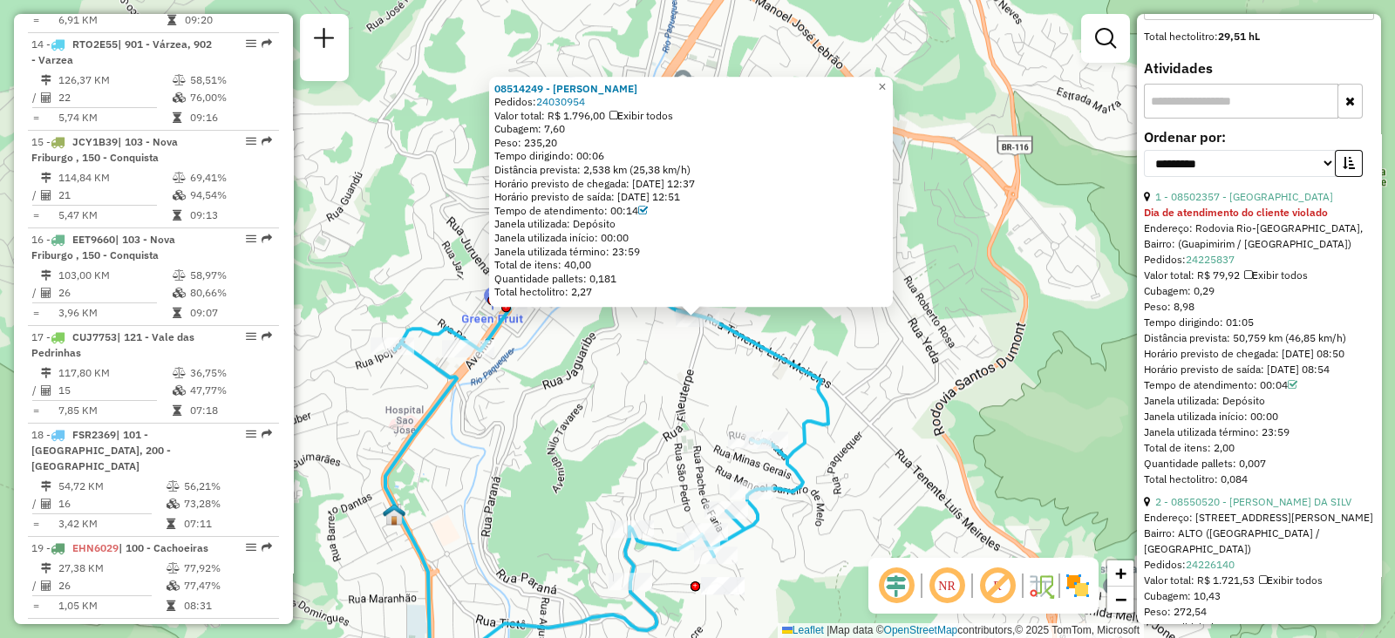
click at [1203, 119] on input "text" at bounding box center [1241, 101] width 194 height 35
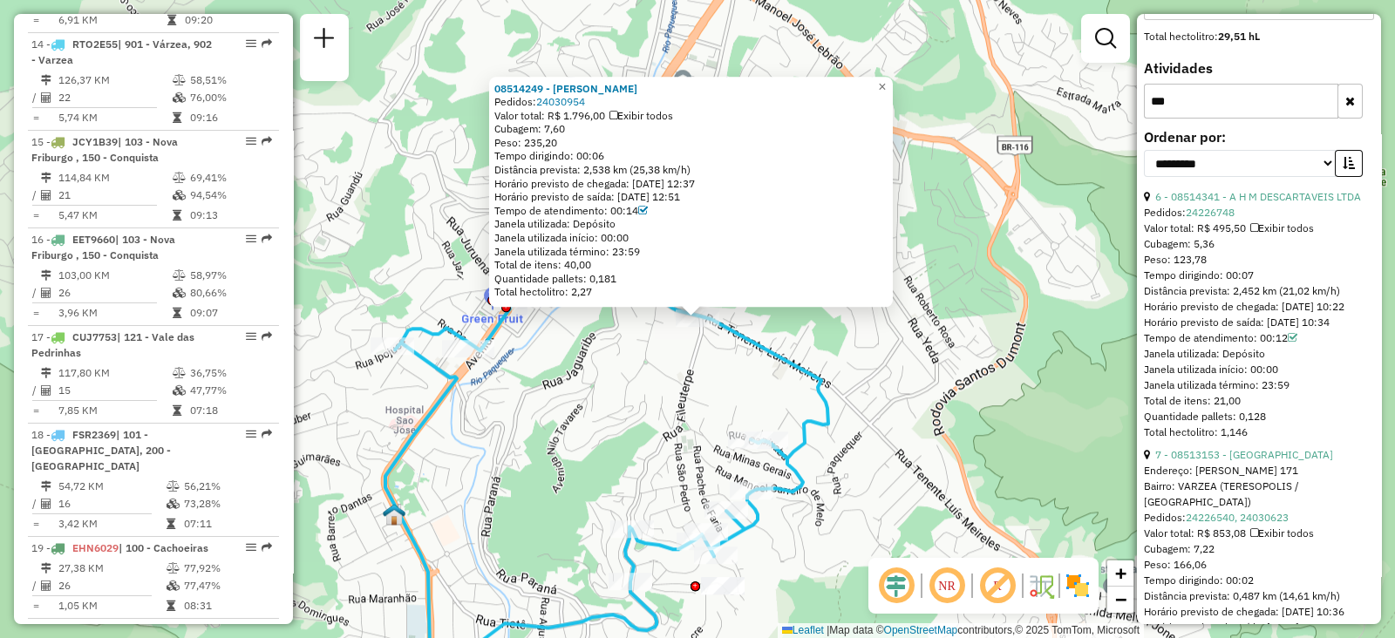
scroll to position [448, 0]
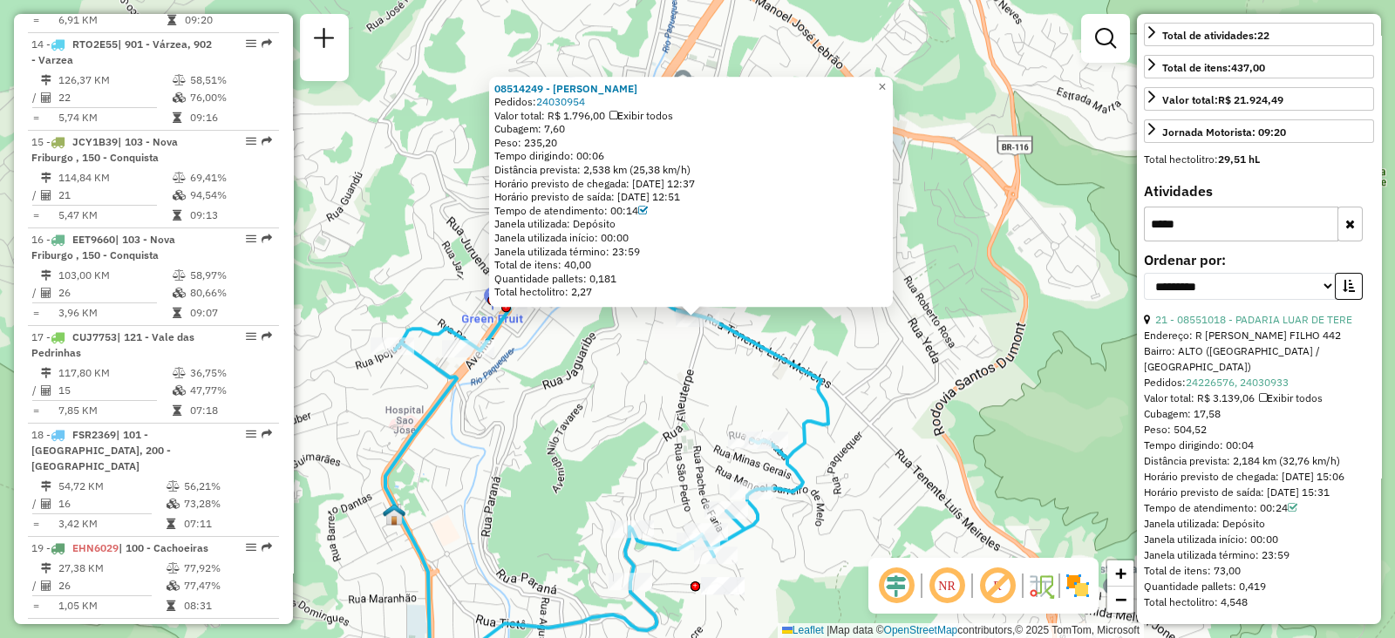
type input "*****"
drag, startPoint x: 1260, startPoint y: 512, endPoint x: 1284, endPoint y: 512, distance: 24.4
click at [1284, 512] on div "Tempo de atendimento: 00:24" at bounding box center [1259, 509] width 230 height 16
click at [763, 378] on div "08514249 - LEANDRO COUTO Pedidos: 24030954 Valor total: R$ 1.796,00 Exibir todo…" at bounding box center [697, 319] width 1395 height 638
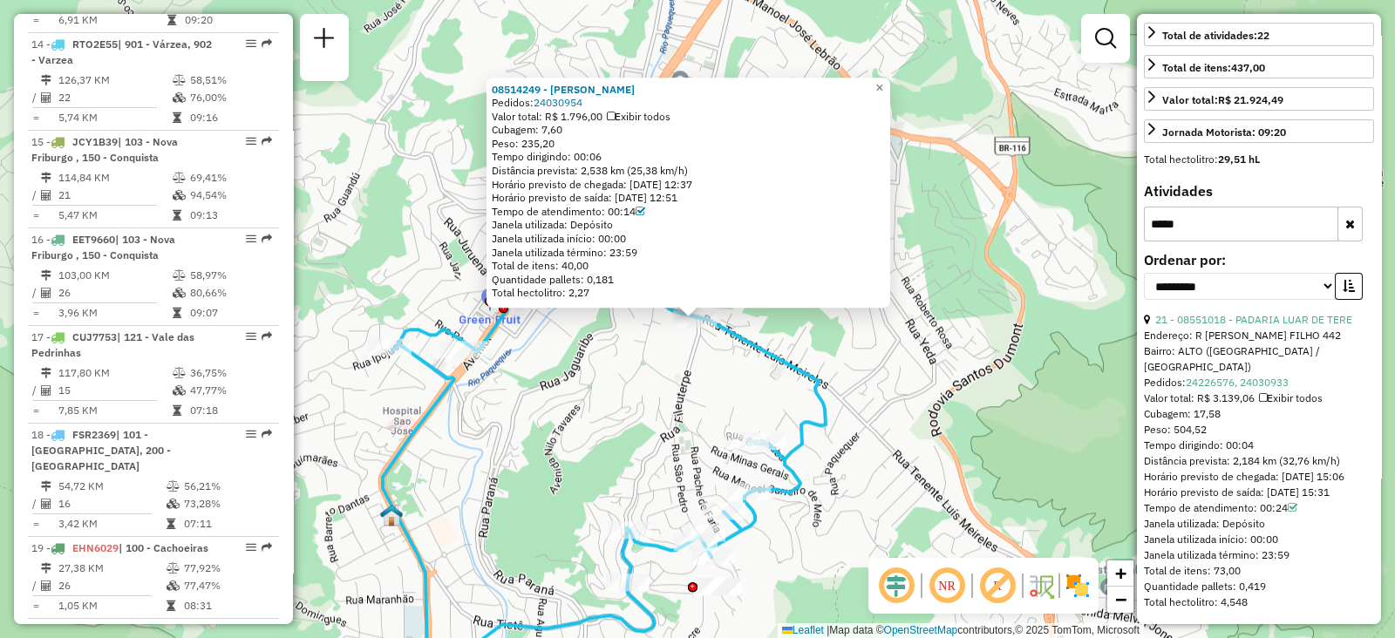
click at [647, 462] on div "08514249 - LEANDRO COUTO Pedidos: 24030954 Valor total: R$ 1.796,00 Exibir todo…" at bounding box center [697, 319] width 1395 height 638
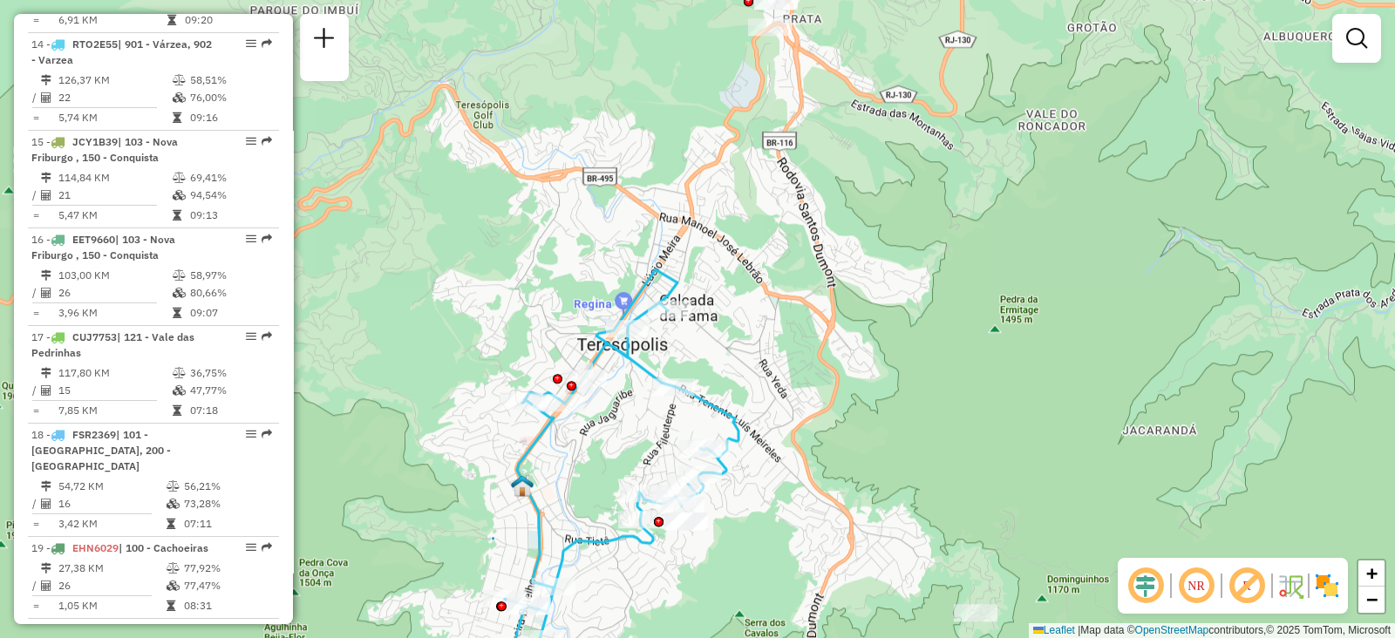
click at [1330, 589] on img at bounding box center [1327, 586] width 28 height 28
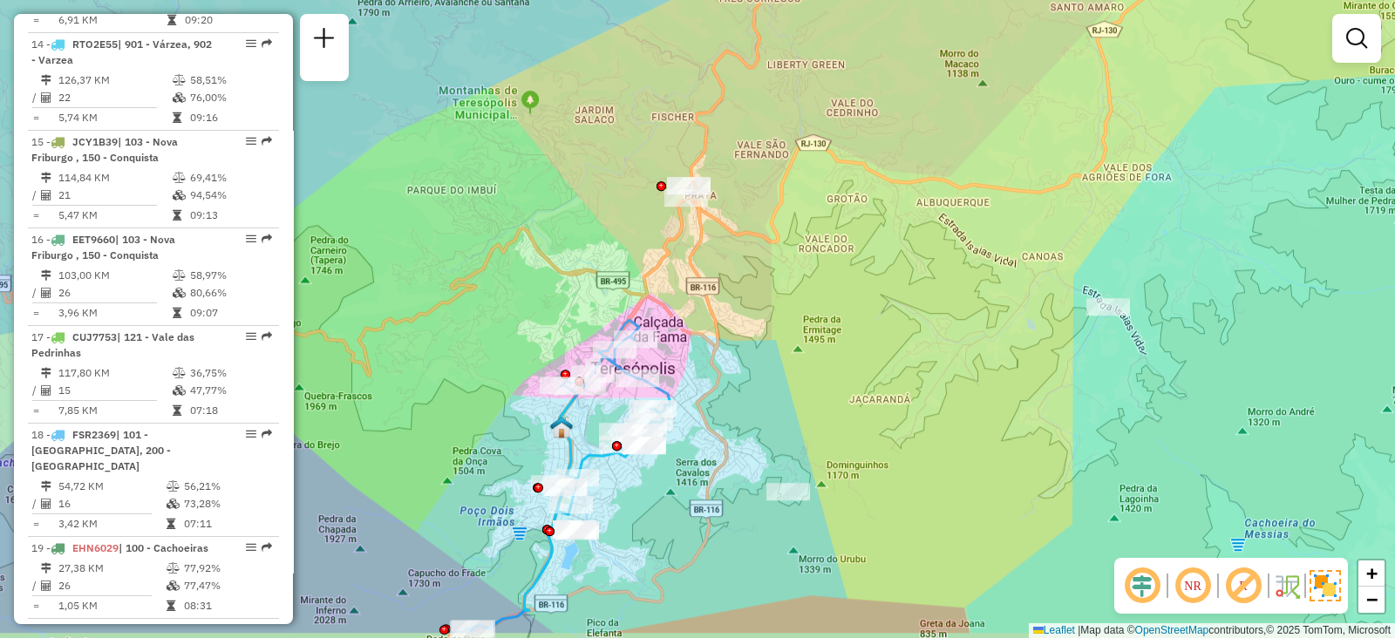
drag, startPoint x: 641, startPoint y: 563, endPoint x: 676, endPoint y: 498, distance: 74.1
click at [676, 498] on div "Janela de atendimento Grade de atendimento Capacidade Transportadoras Veículos …" at bounding box center [697, 319] width 1395 height 638
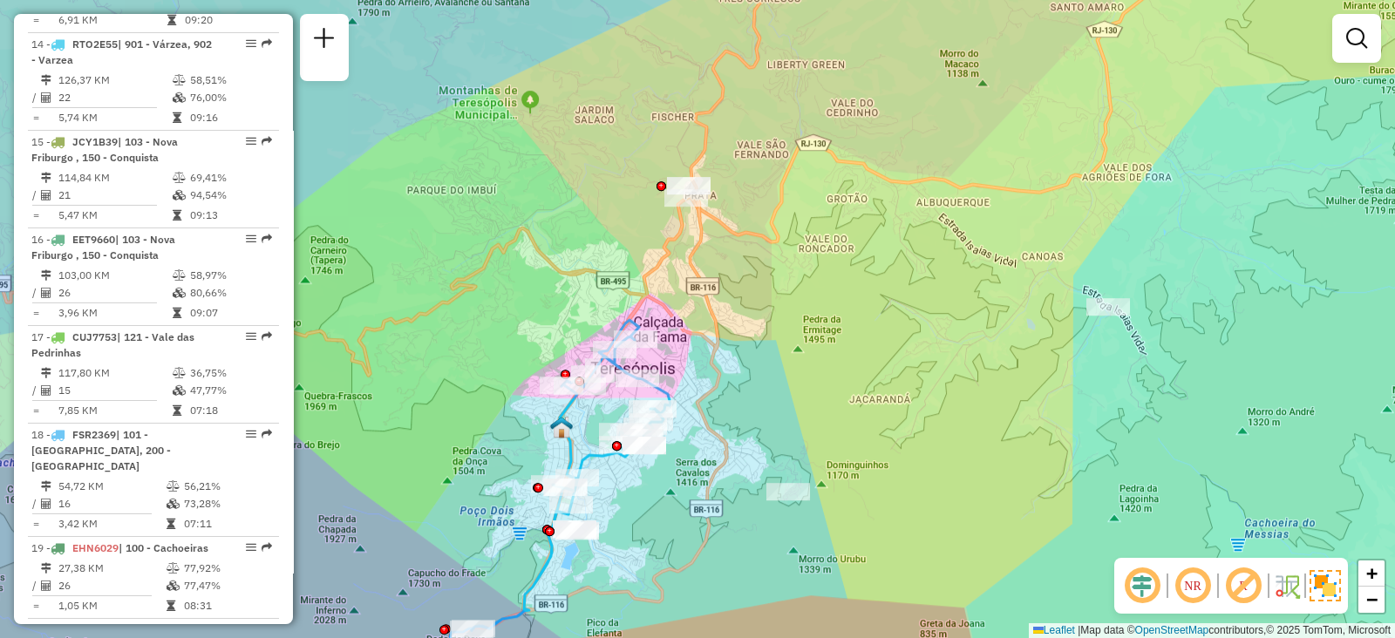
click at [1327, 595] on img at bounding box center [1325, 585] width 31 height 31
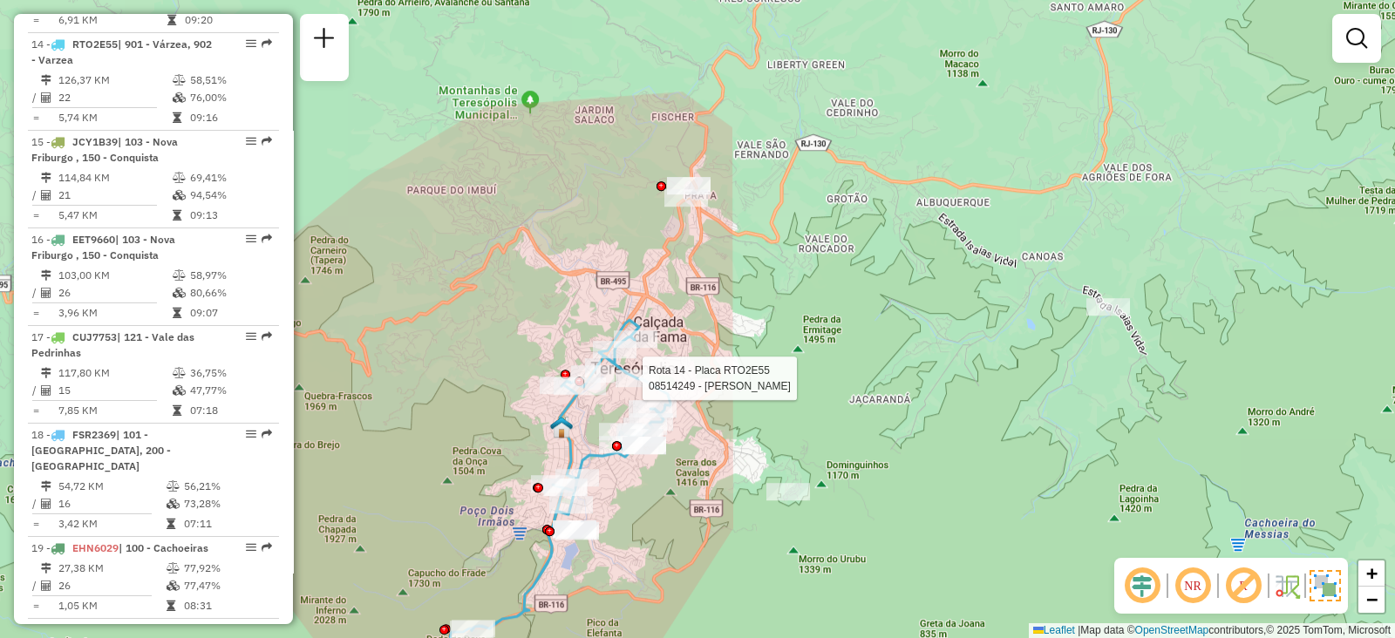
select select "**********"
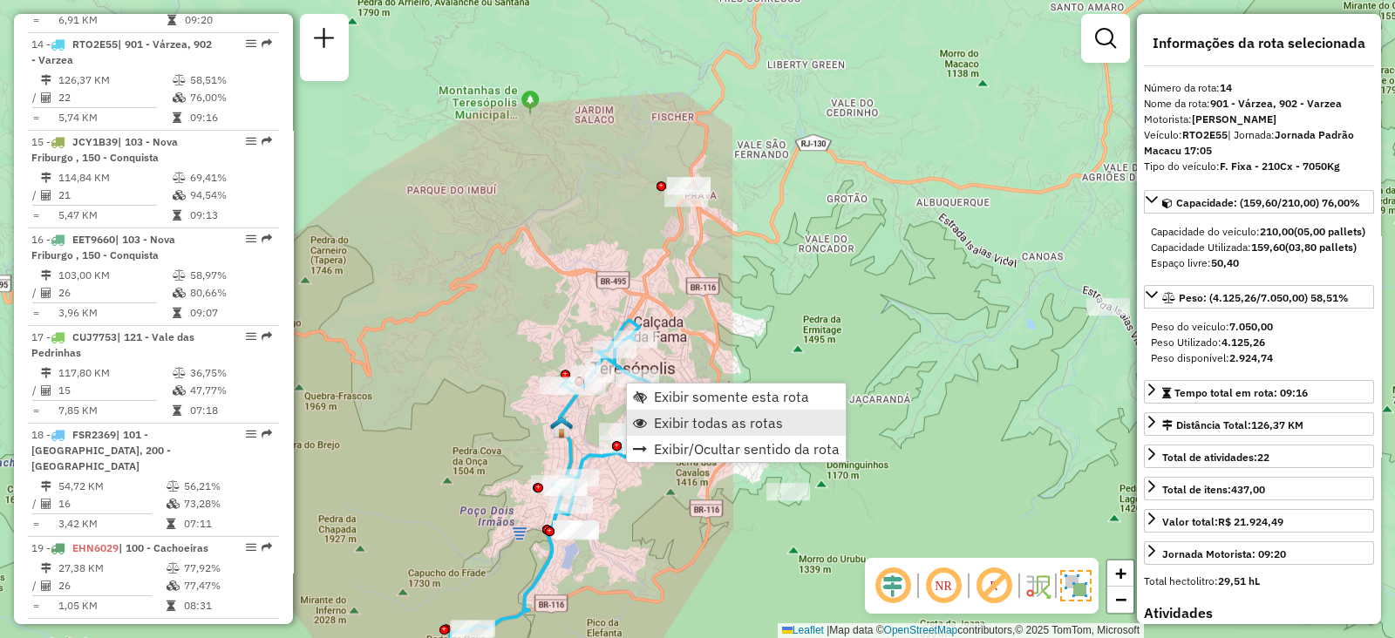
click at [679, 417] on span "Exibir todas as rotas" at bounding box center [718, 423] width 129 height 14
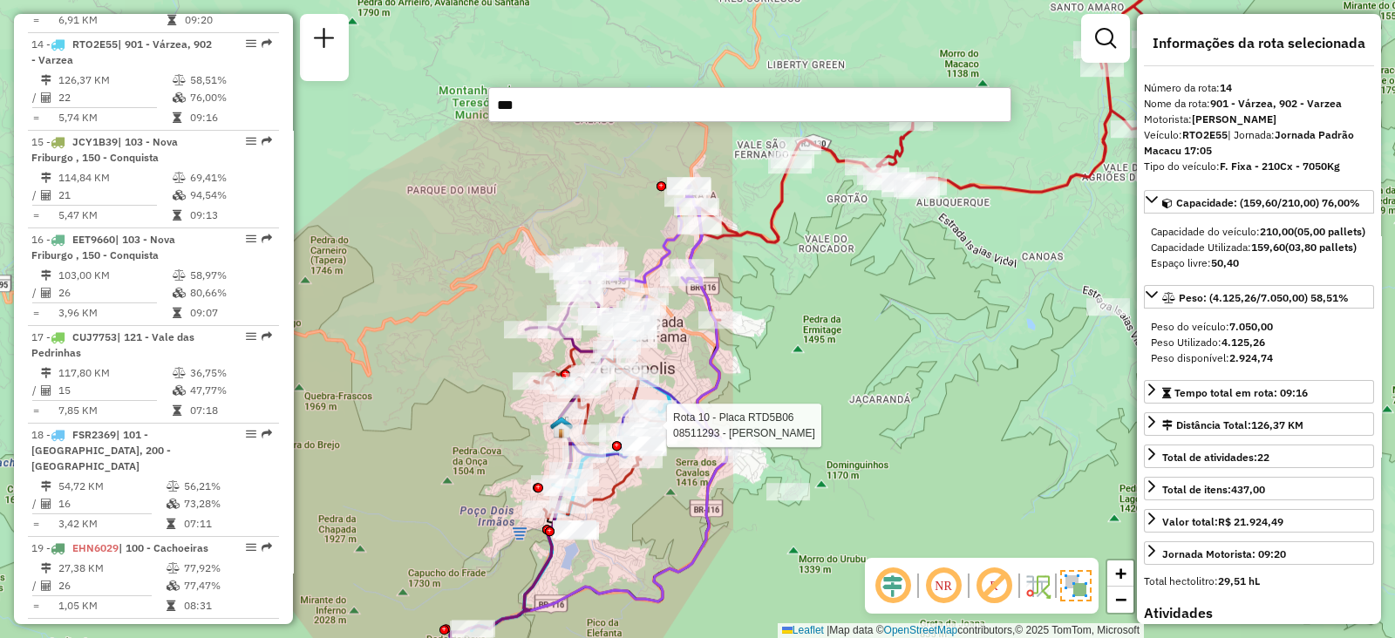
type input "****"
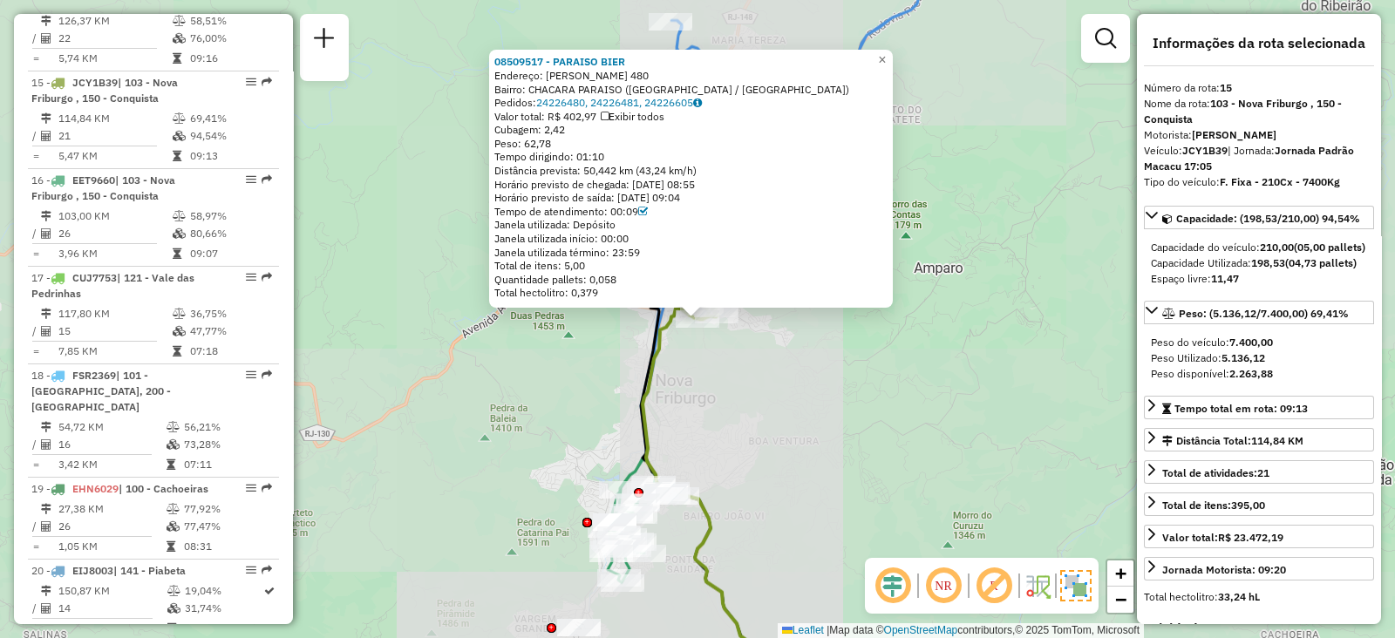
scroll to position [1975, 0]
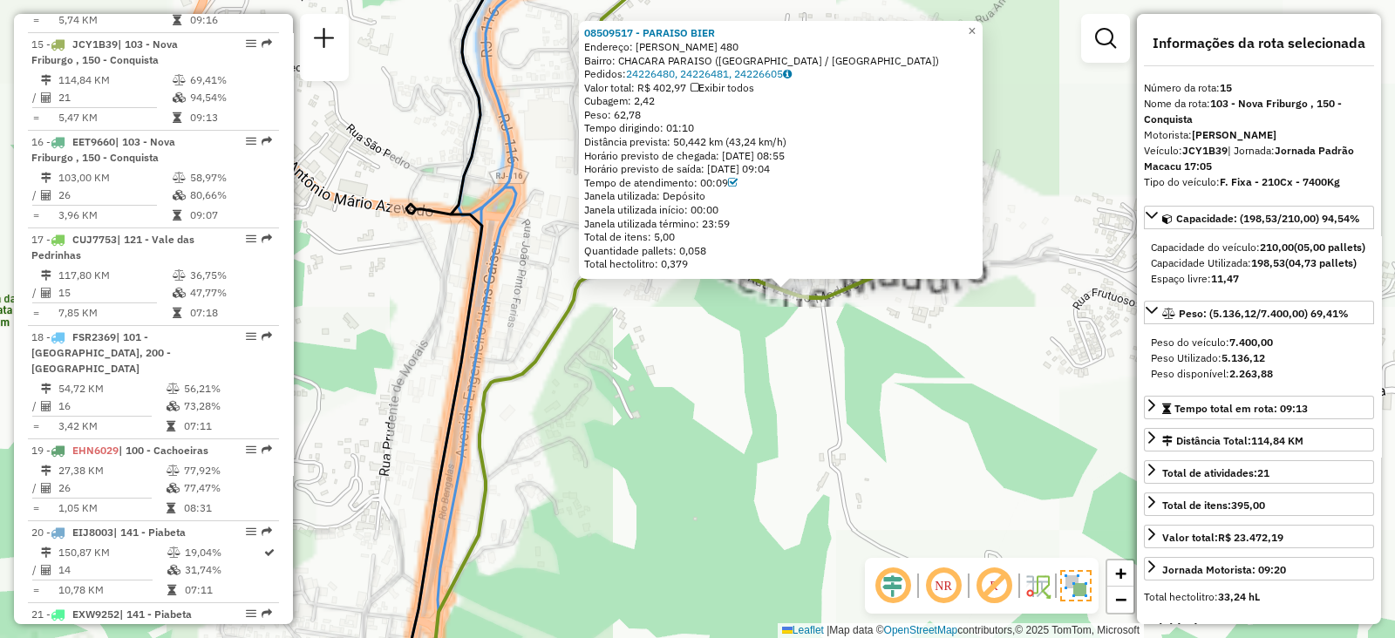
drag, startPoint x: 766, startPoint y: 379, endPoint x: 746, endPoint y: 433, distance: 56.8
click at [752, 441] on div "08509517 - PARAISO BIER Endereço: Izelino Maduro 480 Bairro: CHACARA PARAISO (N…" at bounding box center [697, 319] width 1395 height 638
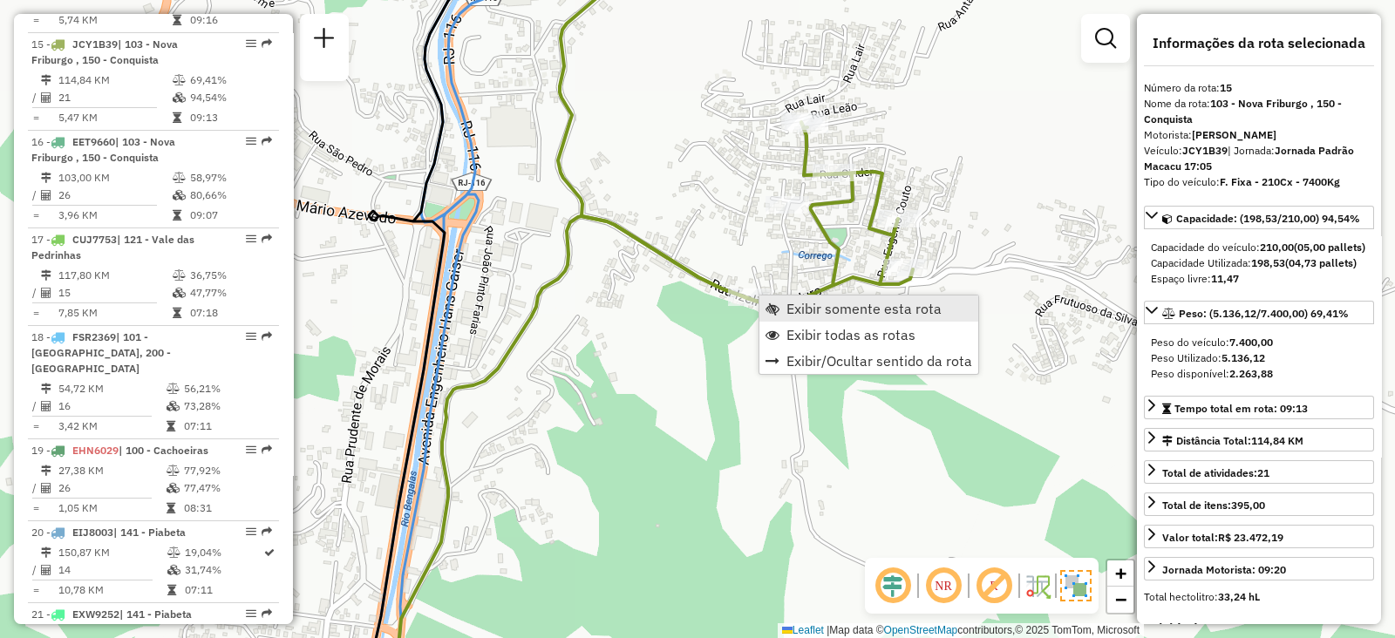
click at [790, 311] on span "Exibir somente esta rota" at bounding box center [864, 309] width 155 height 14
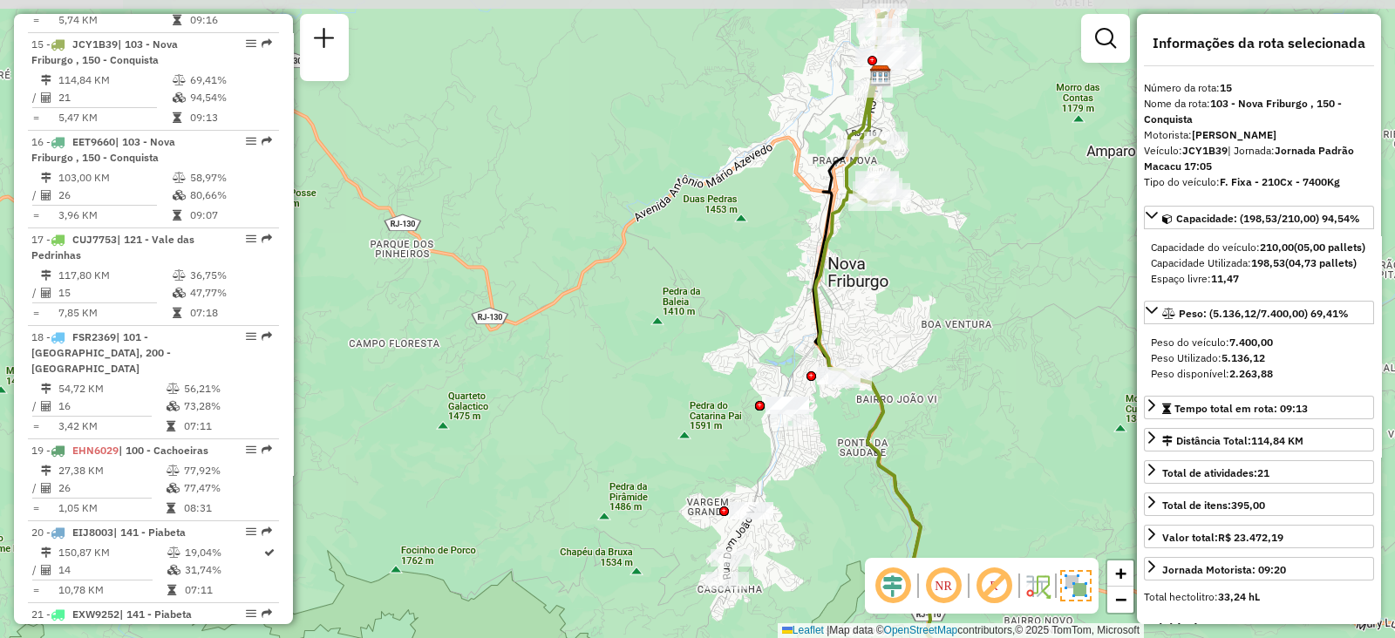
drag, startPoint x: 840, startPoint y: 271, endPoint x: 747, endPoint y: 311, distance: 100.8
click at [728, 346] on div "Janela de atendimento Grade de atendimento Capacidade Transportadoras Veículos …" at bounding box center [697, 319] width 1395 height 638
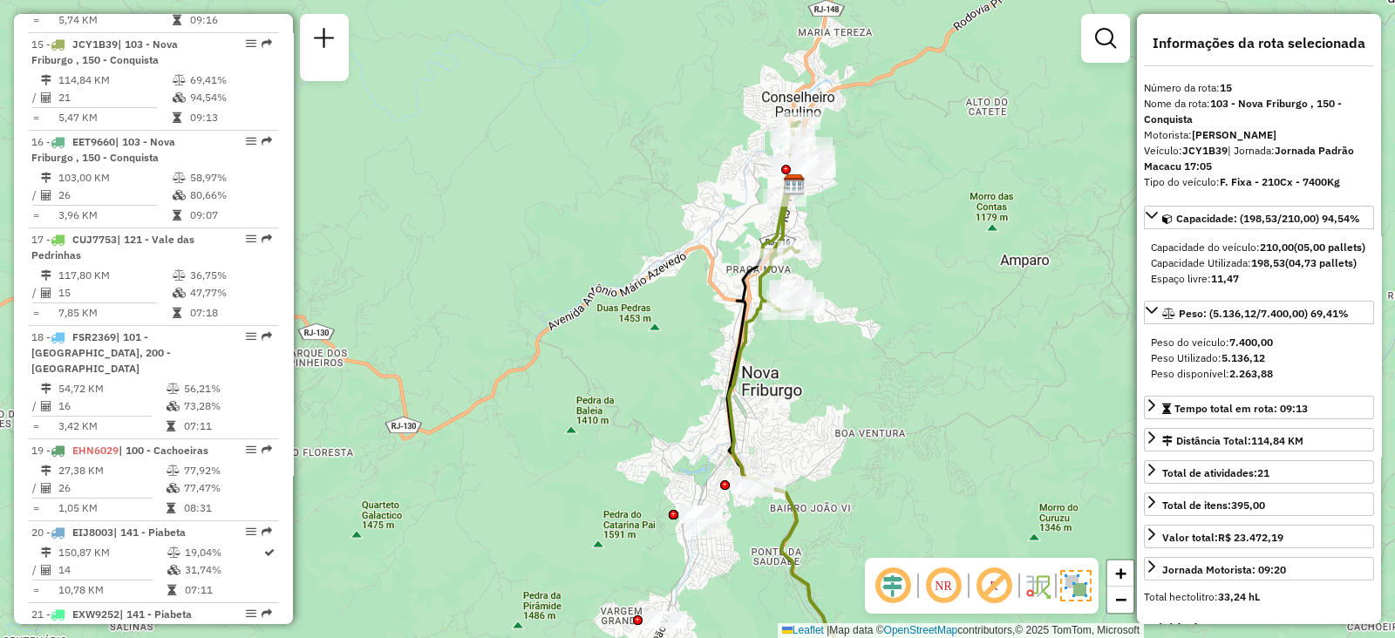
drag, startPoint x: 903, startPoint y: 266, endPoint x: 818, endPoint y: 375, distance: 138.0
click at [818, 375] on div "Janela de atendimento Grade de atendimento Capacidade Transportadoras Veículos …" at bounding box center [697, 319] width 1395 height 638
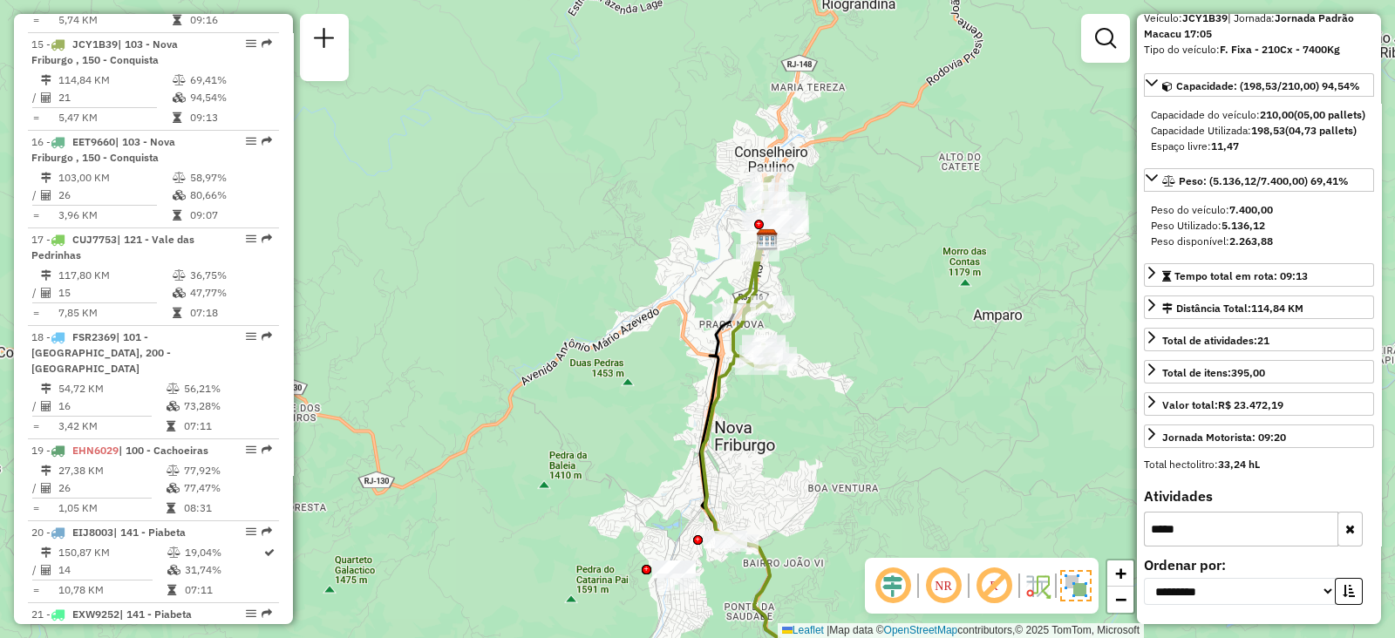
scroll to position [159, 0]
drag, startPoint x: 1221, startPoint y: 534, endPoint x: 1118, endPoint y: 533, distance: 102.9
click at [1117, 534] on hb-router-mapa "Informações da Sessão 1281874 - 24/09/2025 Criação: 23/09/2025 20:30 Depósito: …" at bounding box center [697, 319] width 1395 height 638
click at [1345, 529] on icon "button" at bounding box center [1350, 529] width 10 height 12
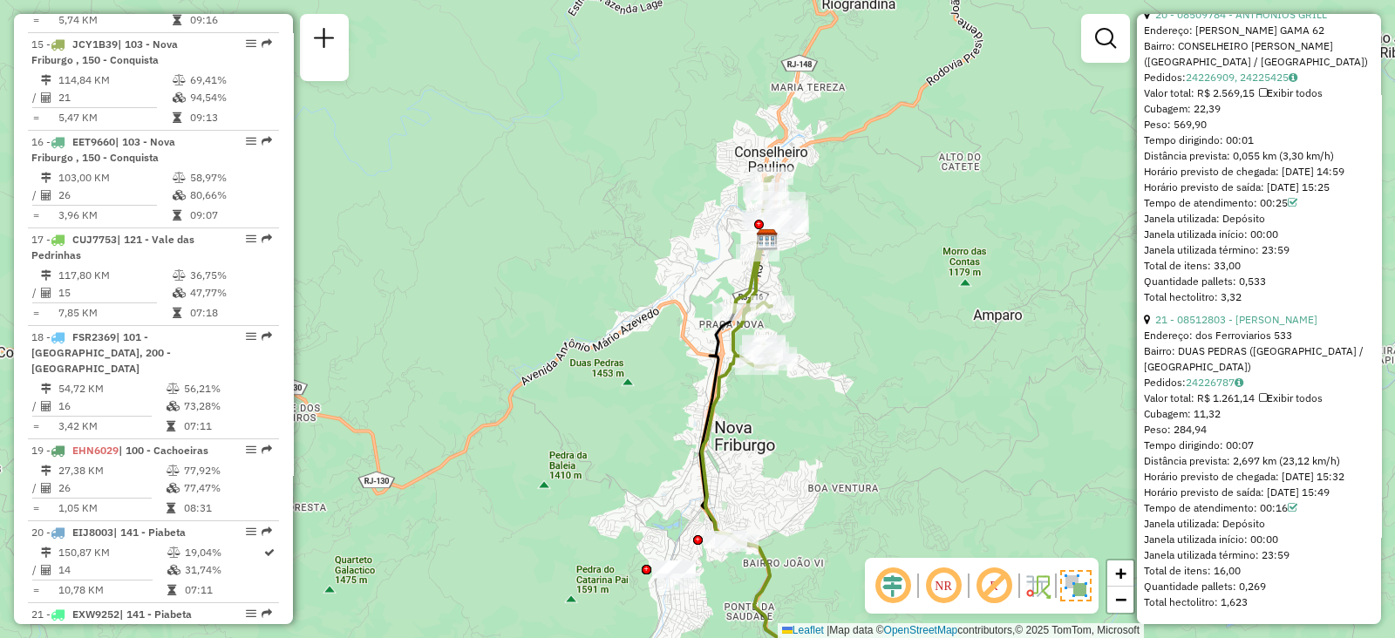
scroll to position [6813, 0]
drag, startPoint x: 1326, startPoint y: 492, endPoint x: 1352, endPoint y: 496, distance: 25.7
click at [1352, 496] on div "Horário previsto de saída: 24/09/2025 15:49" at bounding box center [1259, 493] width 230 height 16
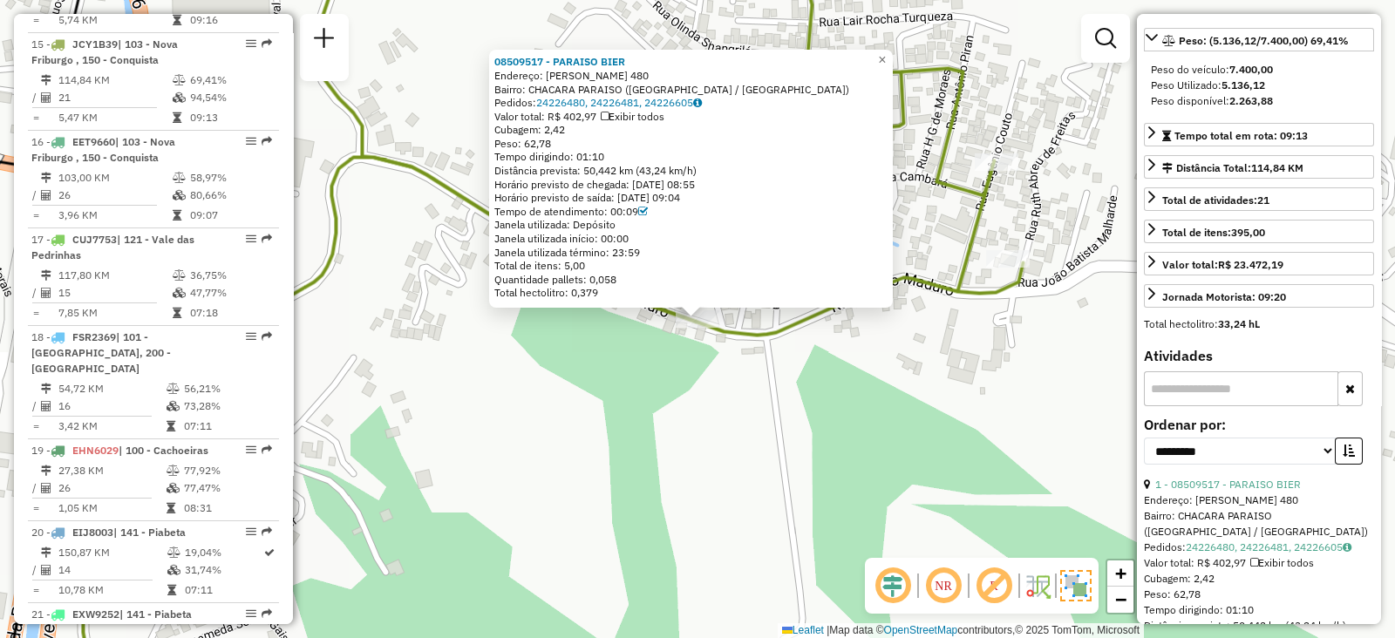
scroll to position [491, 0]
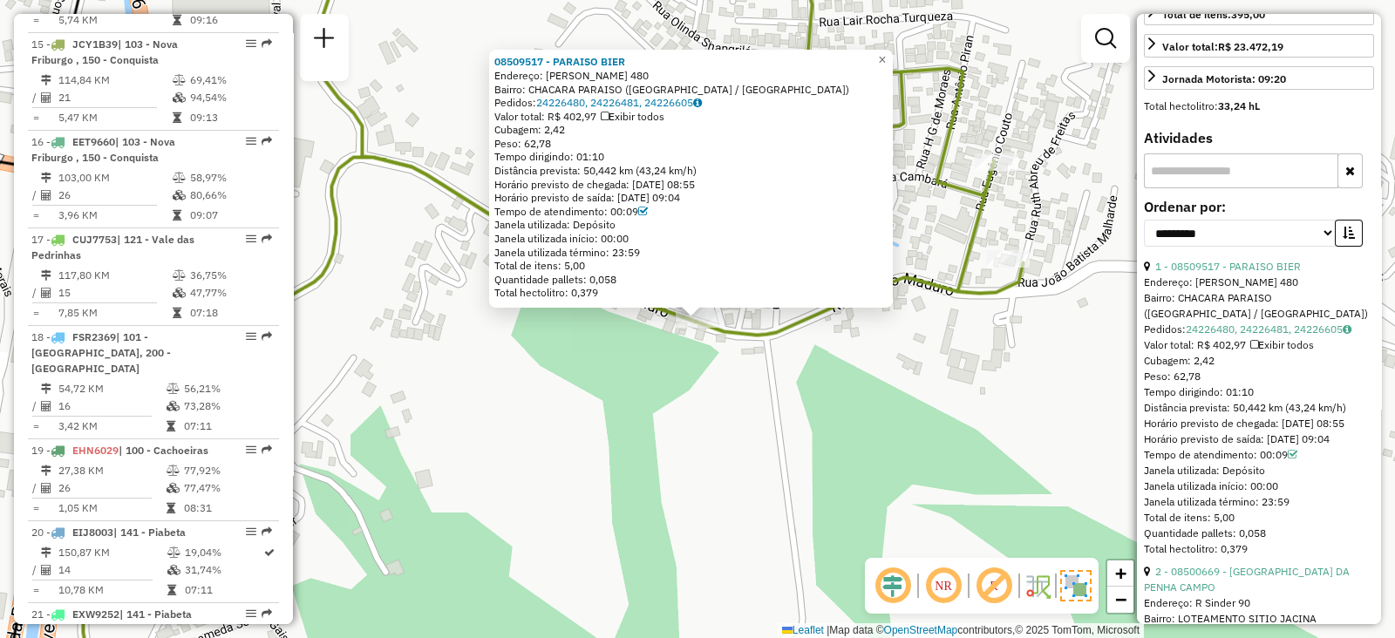
click at [691, 367] on div "08509517 - PARAISO BIER Endereço: Izelino Maduro 480 Bairro: CHACARA PARAISO (N…" at bounding box center [697, 319] width 1395 height 638
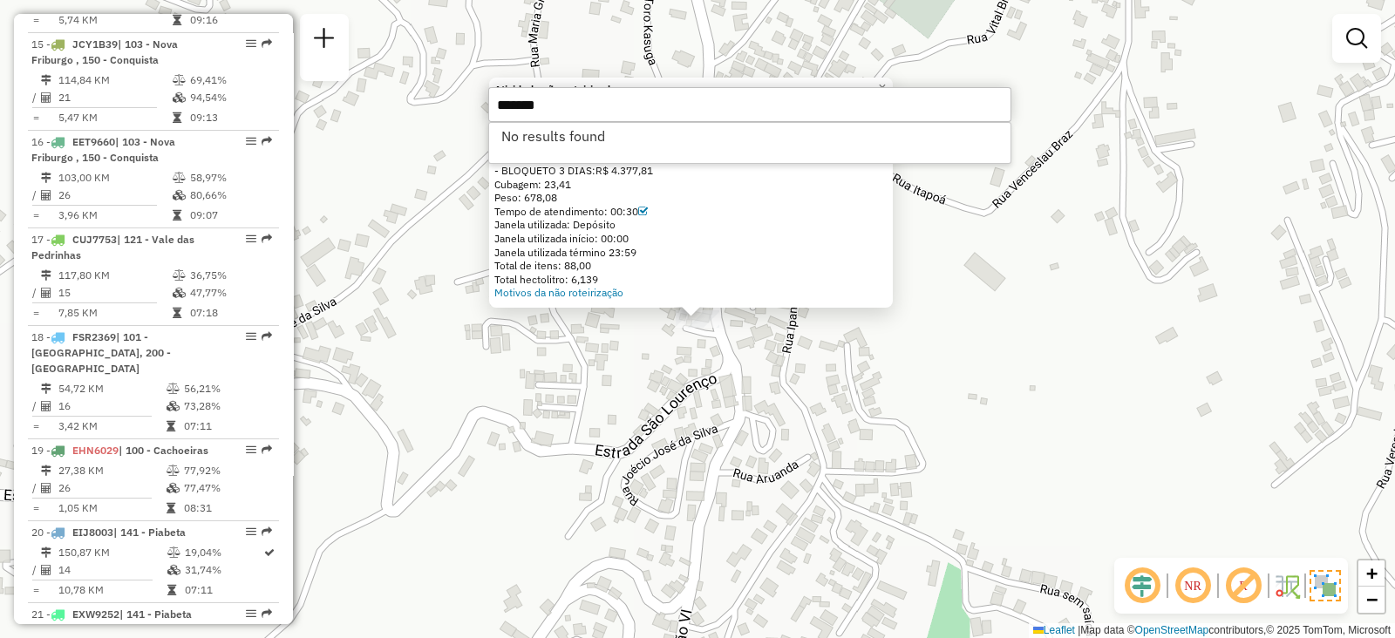
type input "********"
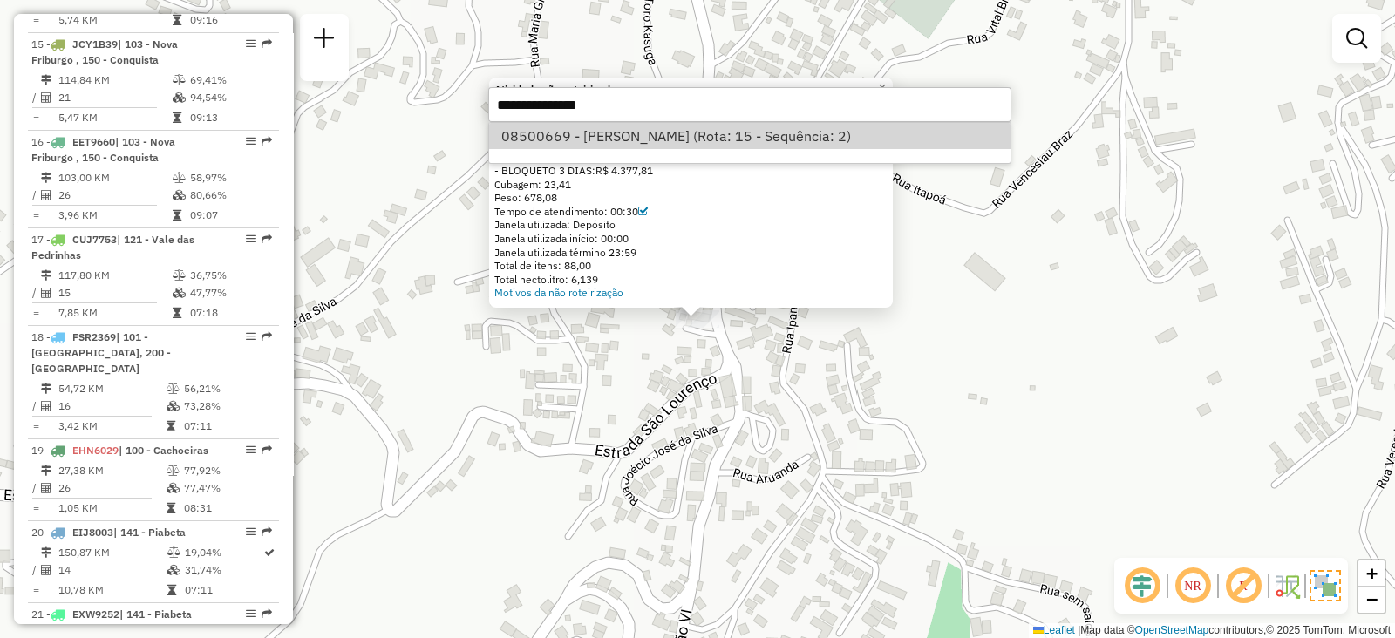
select select "**********"
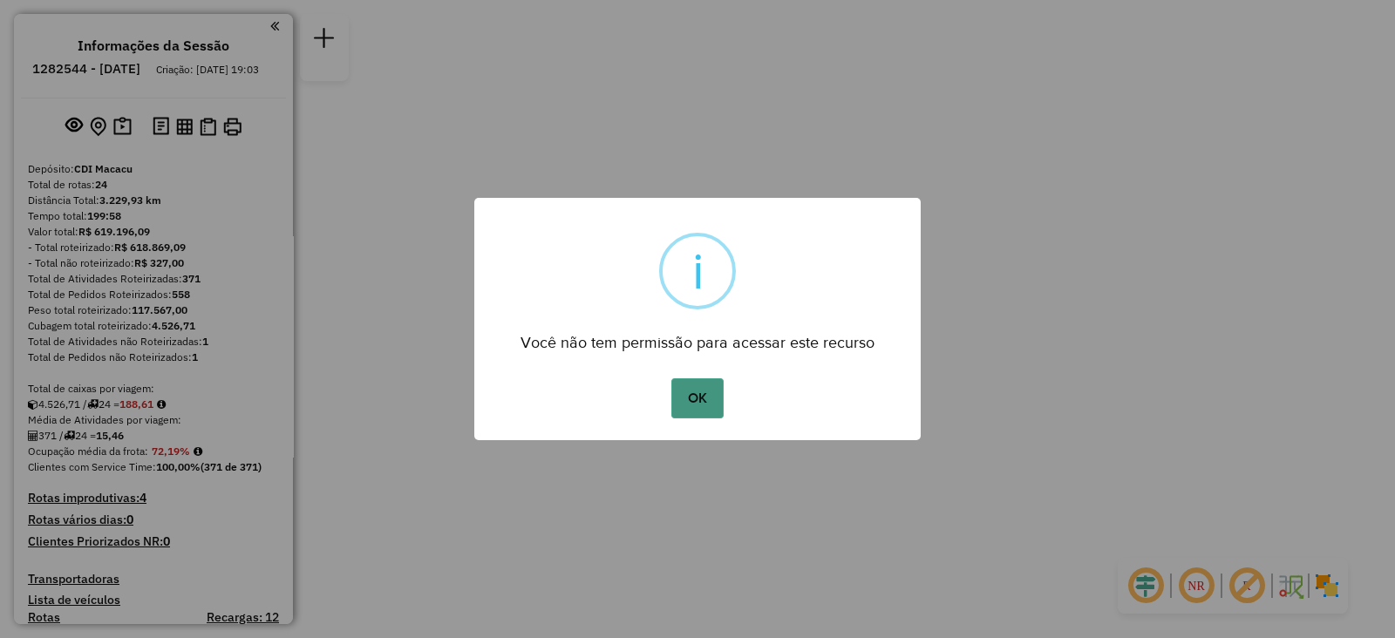
click at [695, 400] on button "OK" at bounding box center [696, 398] width 51 height 40
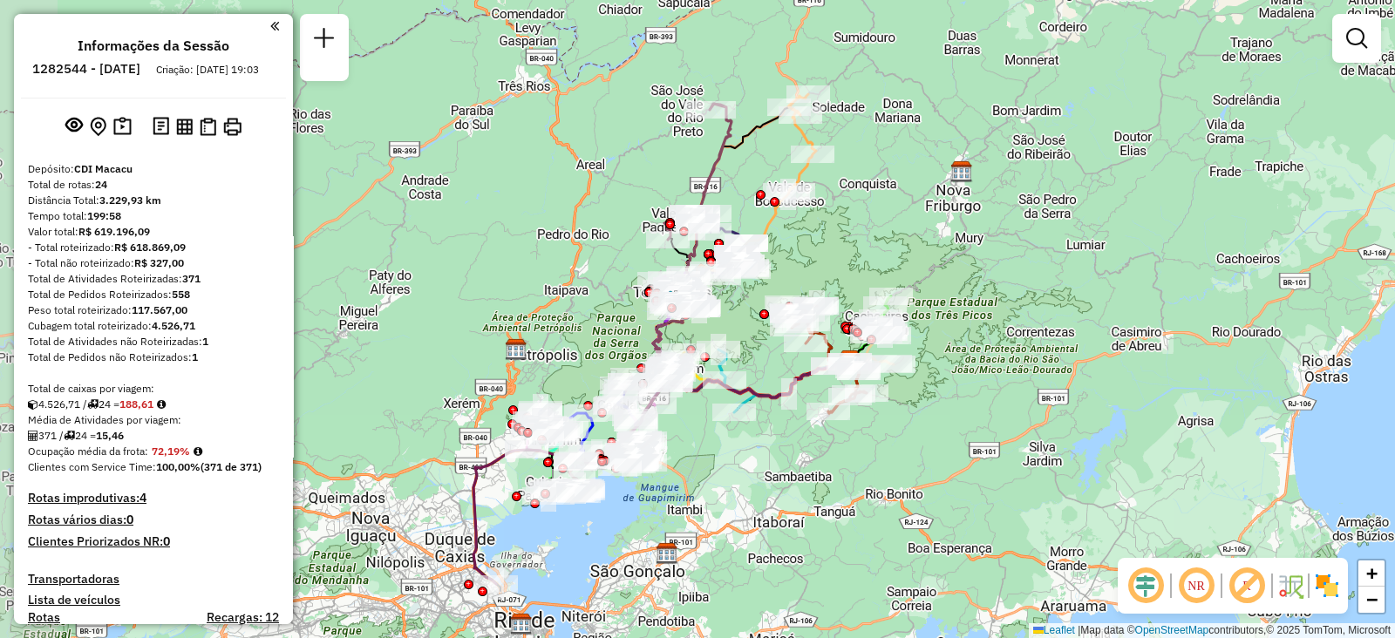
drag, startPoint x: 882, startPoint y: 242, endPoint x: 1035, endPoint y: 286, distance: 158.7
click at [1035, 286] on div "Janela de atendimento Grade de atendimento Capacidade Transportadoras Veículos …" at bounding box center [697, 319] width 1395 height 638
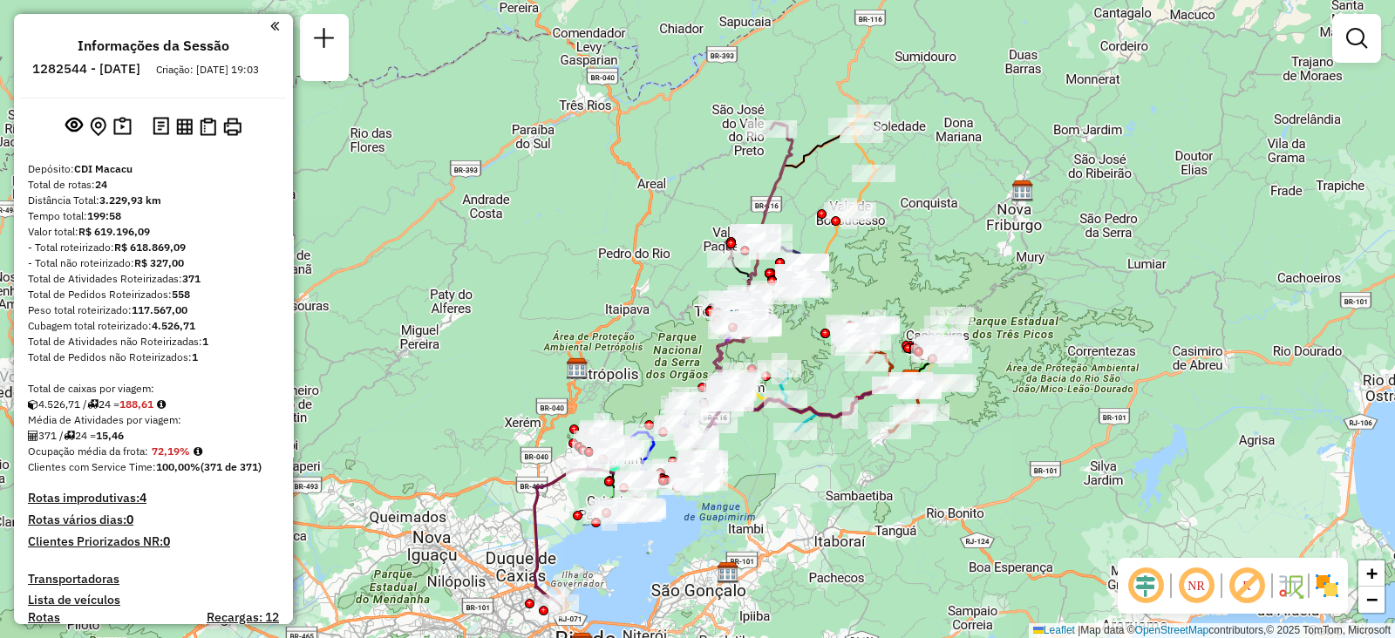
drag, startPoint x: 932, startPoint y: 194, endPoint x: 994, endPoint y: 211, distance: 64.3
click at [994, 211] on div "Janela de atendimento Grade de atendimento Capacidade Transportadoras Veículos …" at bounding box center [697, 319] width 1395 height 638
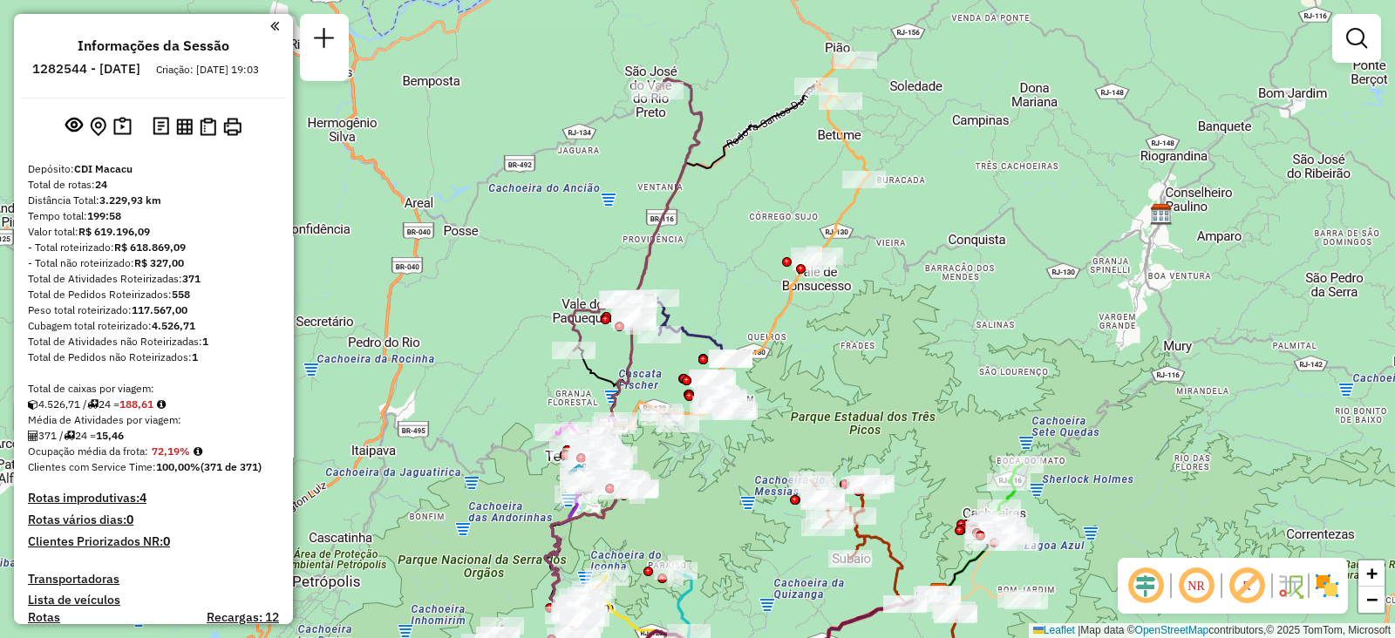
click at [1330, 588] on img at bounding box center [1327, 586] width 28 height 28
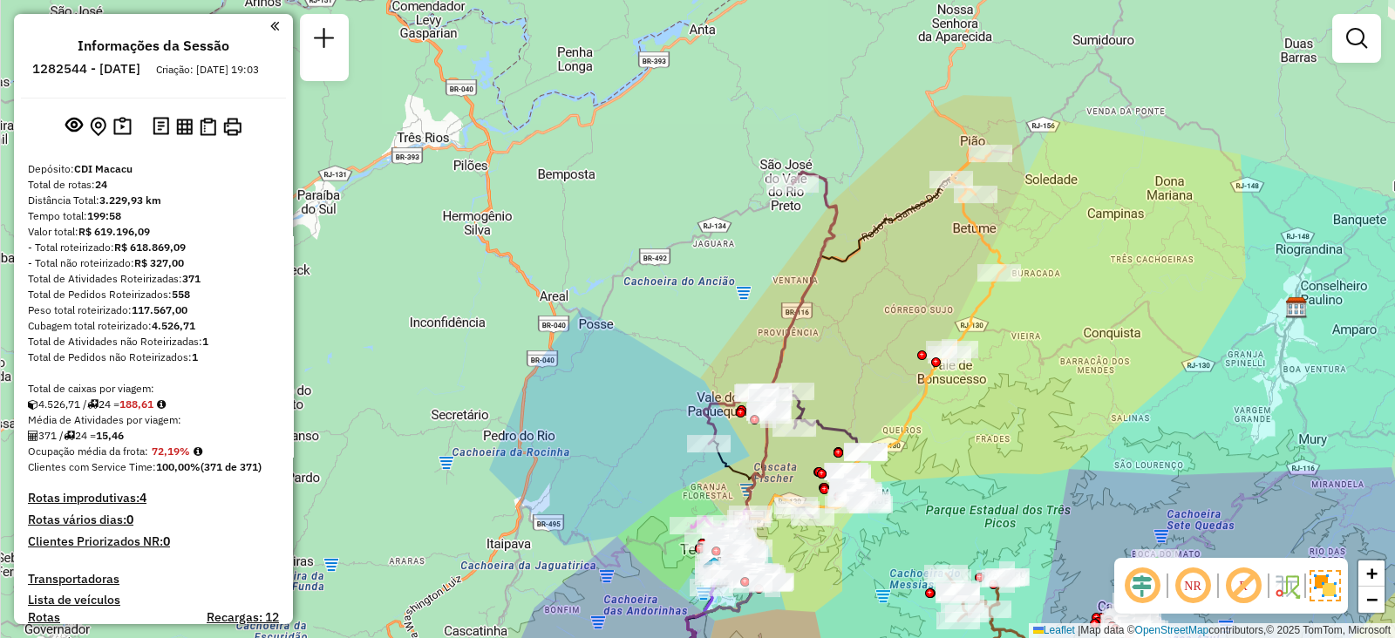
drag, startPoint x: 983, startPoint y: 296, endPoint x: 1086, endPoint y: 364, distance: 122.9
click at [1133, 389] on div "Janela de atendimento Grade de atendimento Capacidade Transportadoras Veículos …" at bounding box center [697, 319] width 1395 height 638
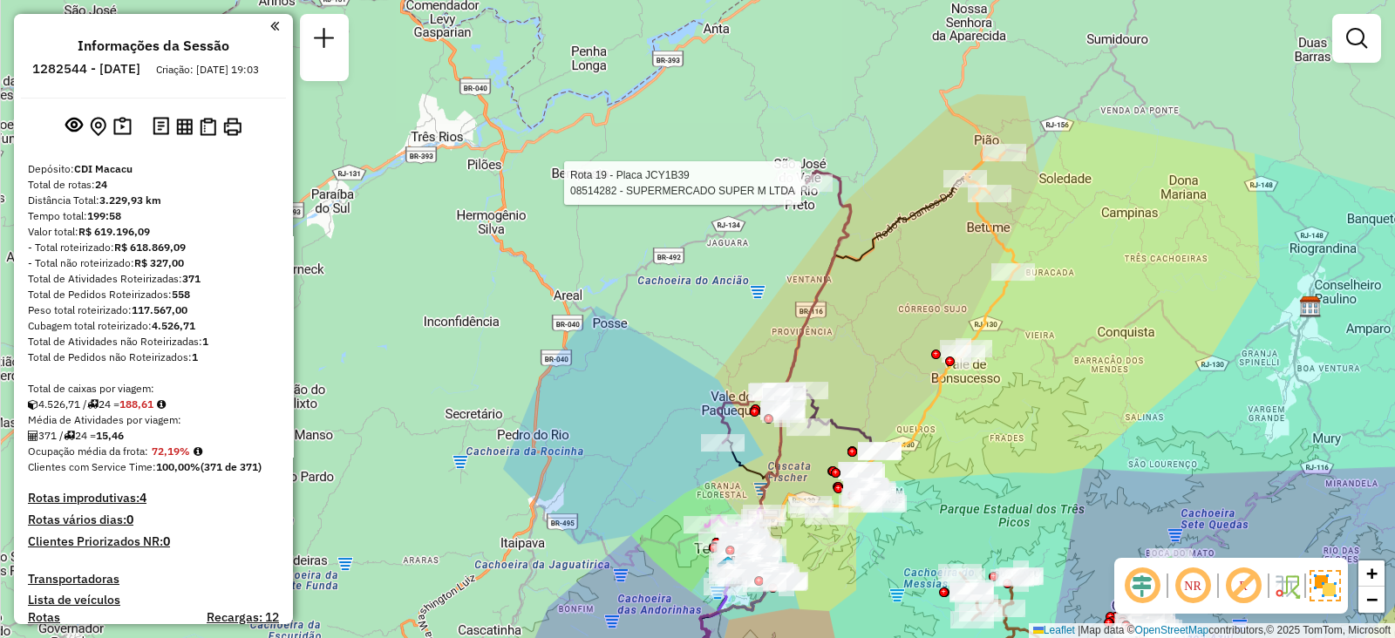
select select "**********"
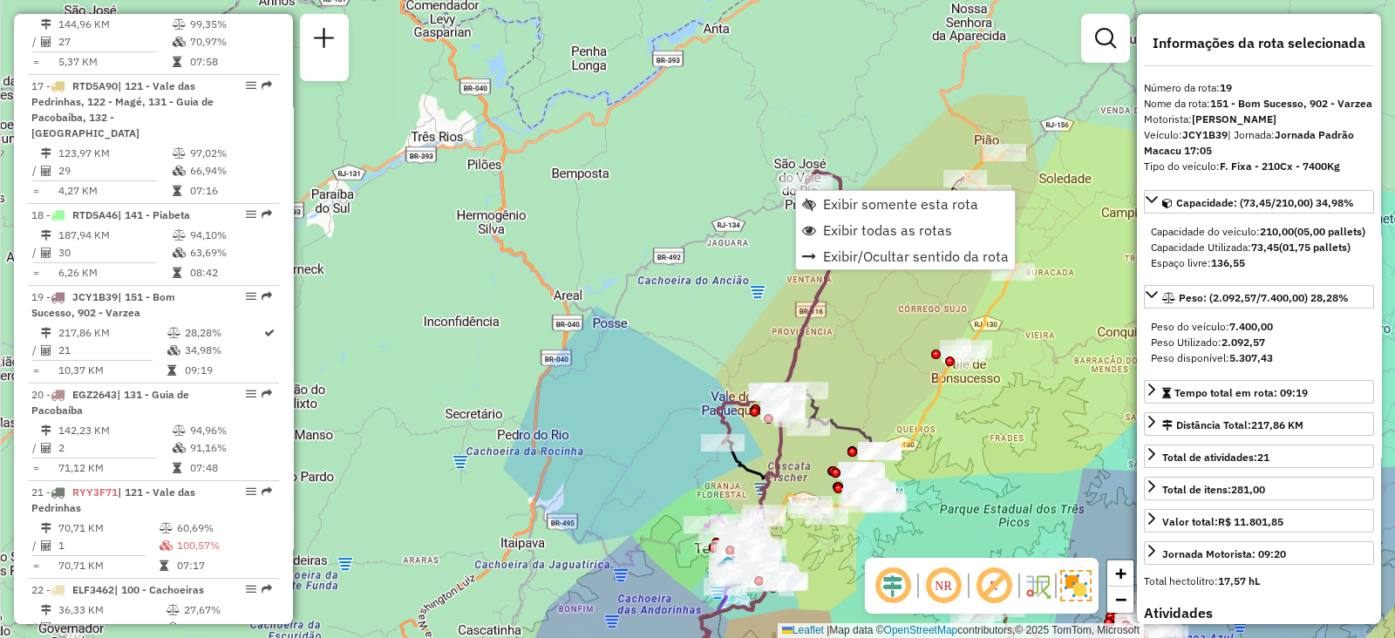
scroll to position [2359, 0]
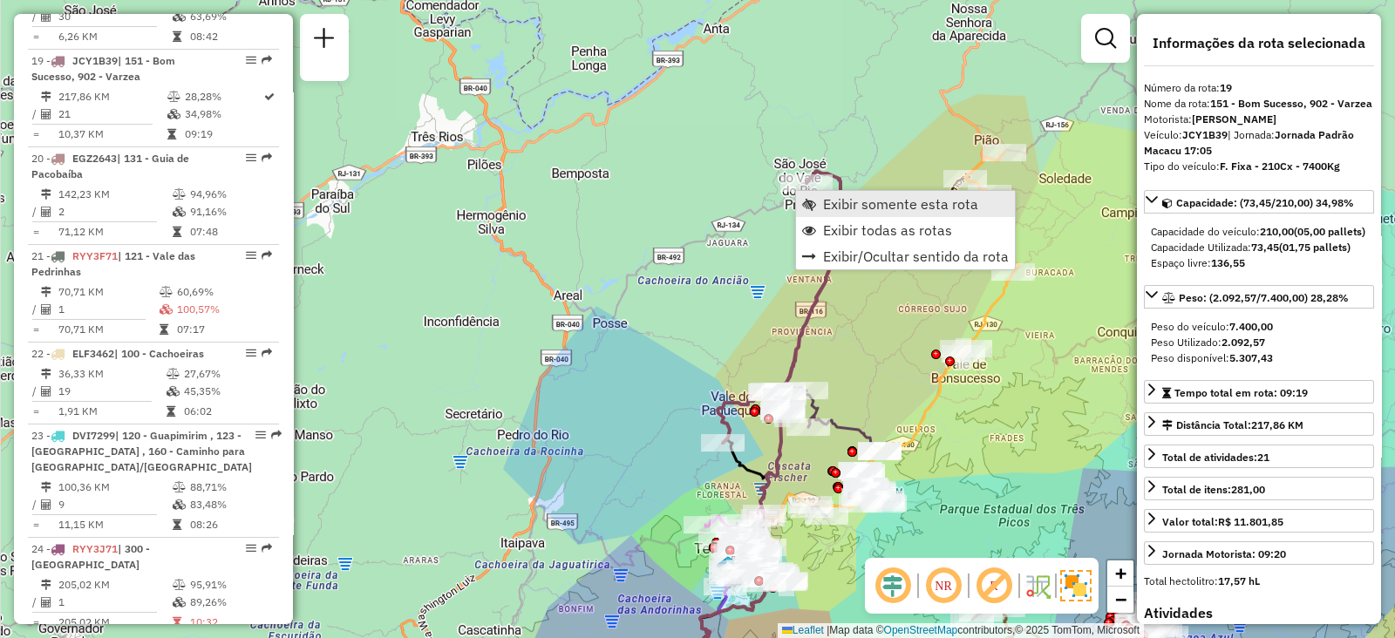
click at [841, 209] on span "Exibir somente esta rota" at bounding box center [900, 204] width 155 height 14
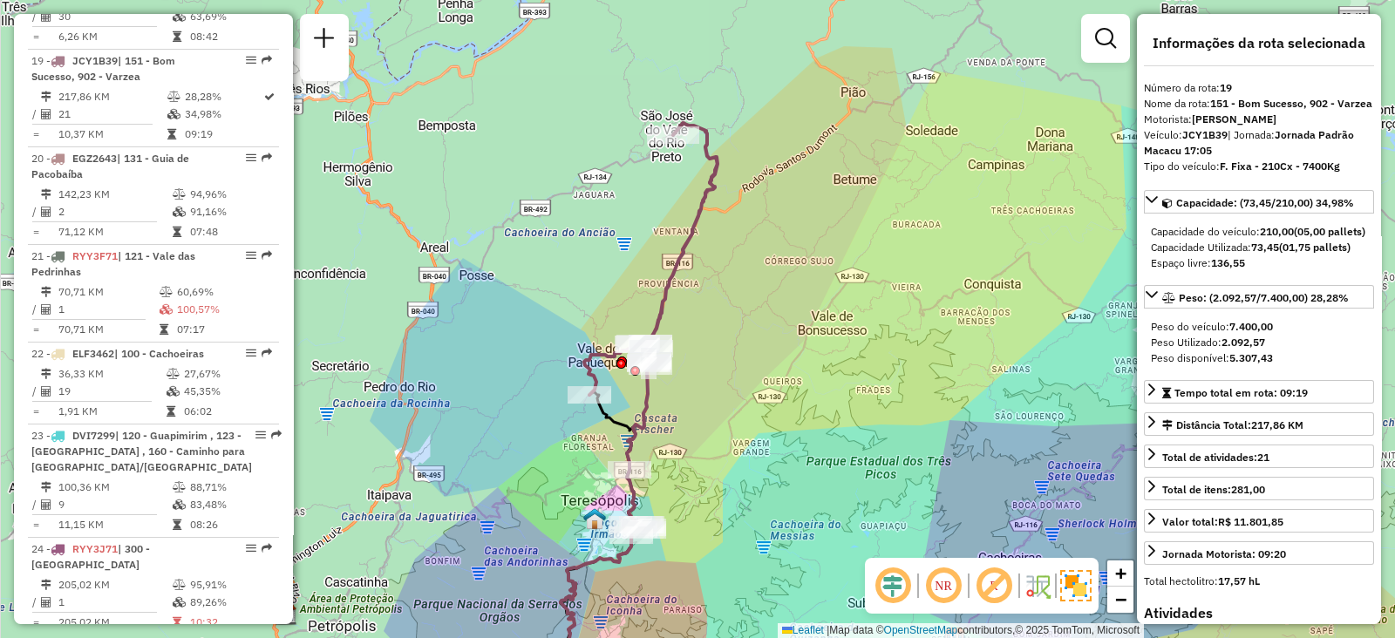
drag, startPoint x: 793, startPoint y: 282, endPoint x: 787, endPoint y: 337, distance: 55.3
click at [828, 350] on div "Janela de atendimento Grade de atendimento Capacidade Transportadoras Veículos …" at bounding box center [697, 319] width 1395 height 638
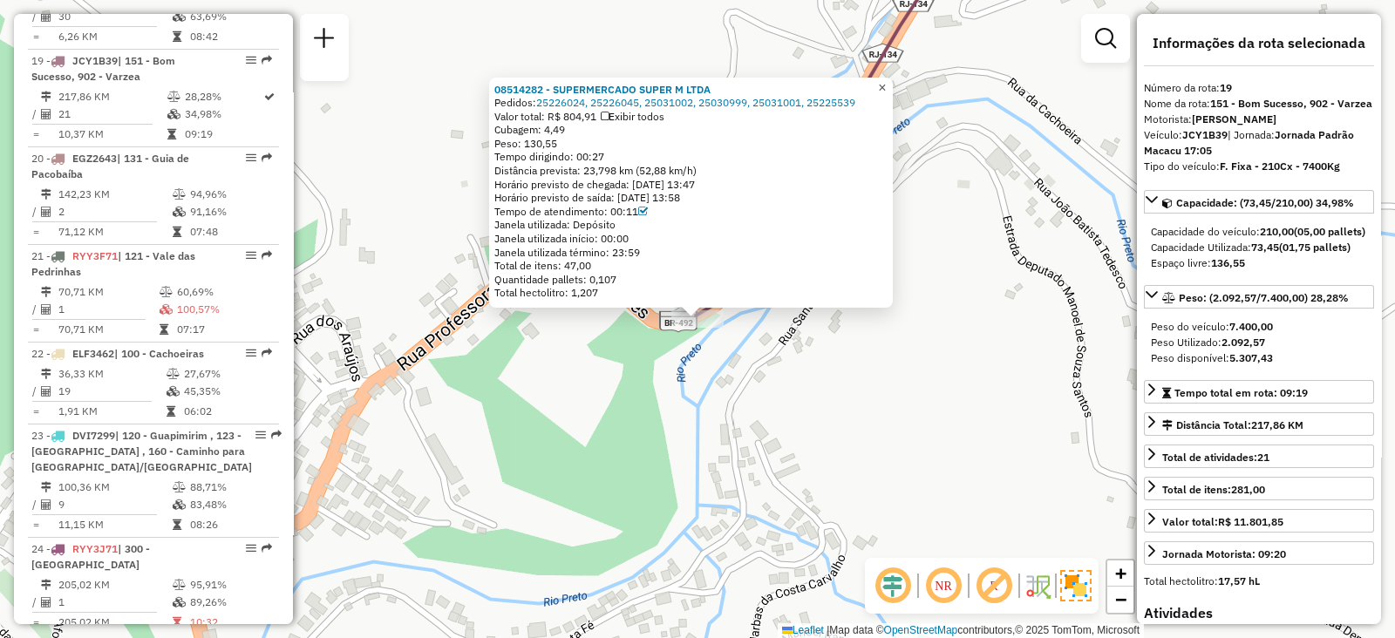
click at [886, 85] on span "×" at bounding box center [882, 87] width 8 height 15
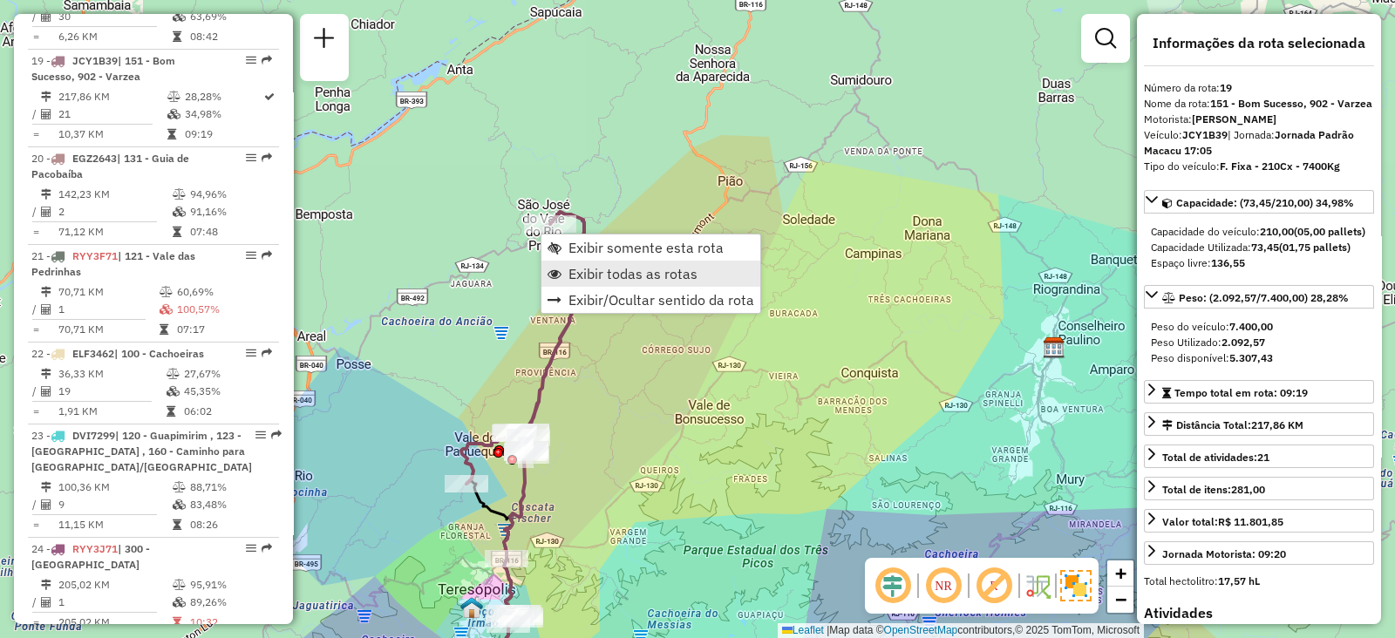
click at [589, 278] on span "Exibir todas as rotas" at bounding box center [633, 274] width 129 height 14
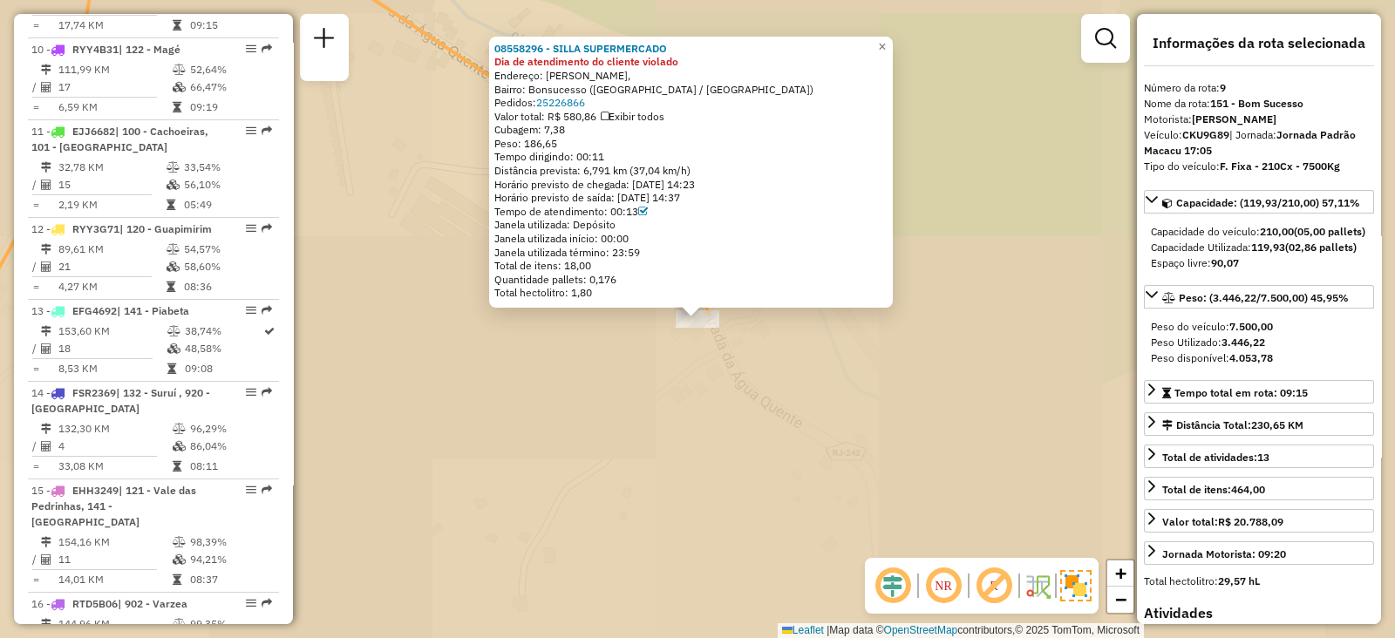
scroll to position [1430, 0]
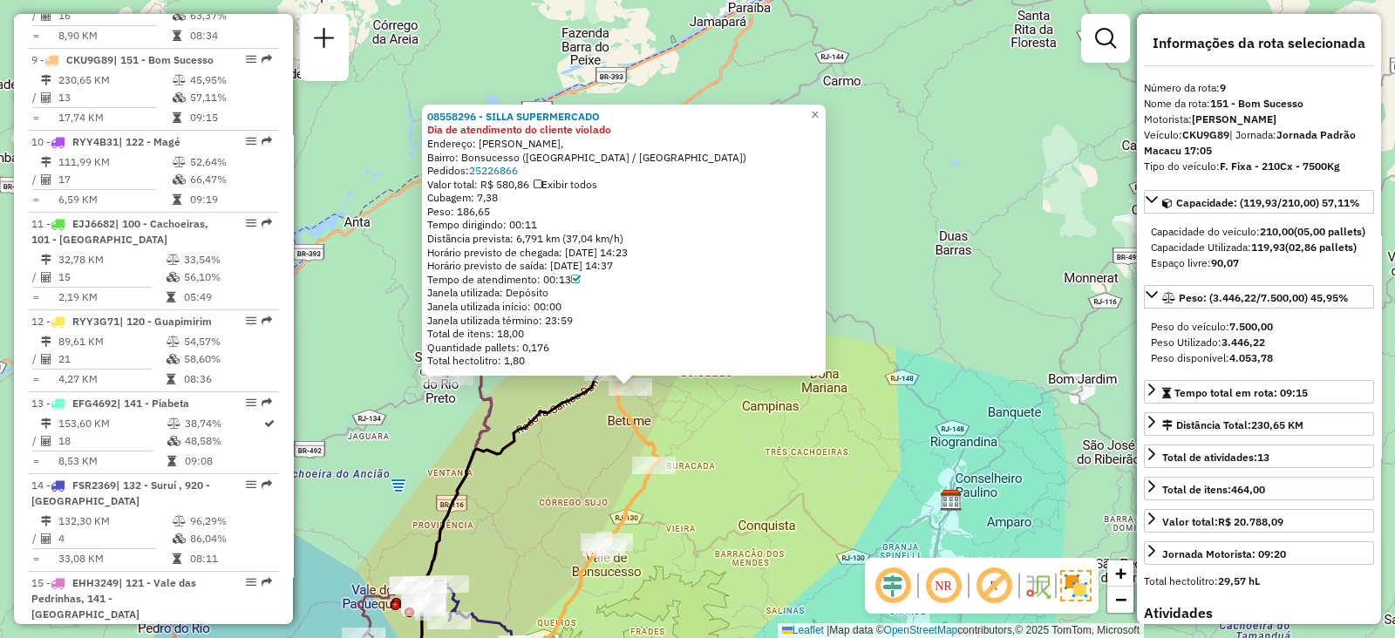
click at [551, 480] on div "08558296 - SILLA SUPERMERCADO Dia de atendimento do cliente violado Endereço: […" at bounding box center [697, 319] width 1395 height 638
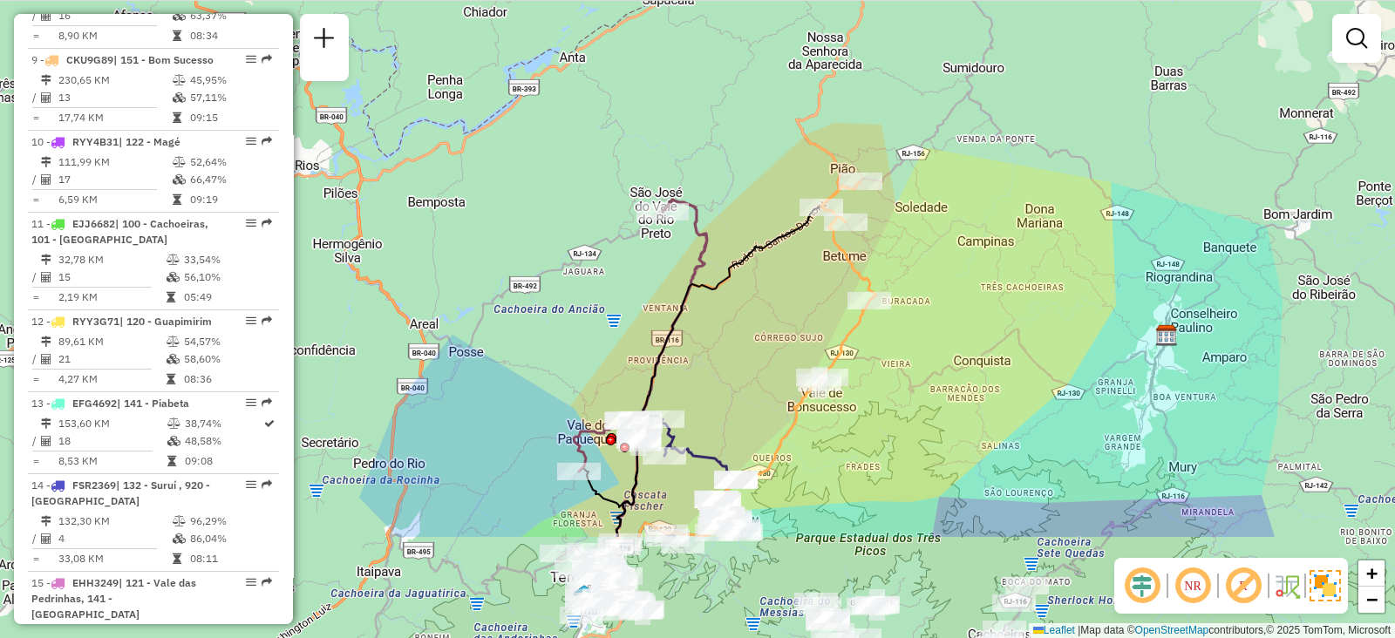
drag, startPoint x: 546, startPoint y: 503, endPoint x: 761, endPoint y: 338, distance: 271.2
click at [761, 338] on div "Janela de atendimento Grade de atendimento Capacidade Transportadoras Veículos …" at bounding box center [697, 319] width 1395 height 638
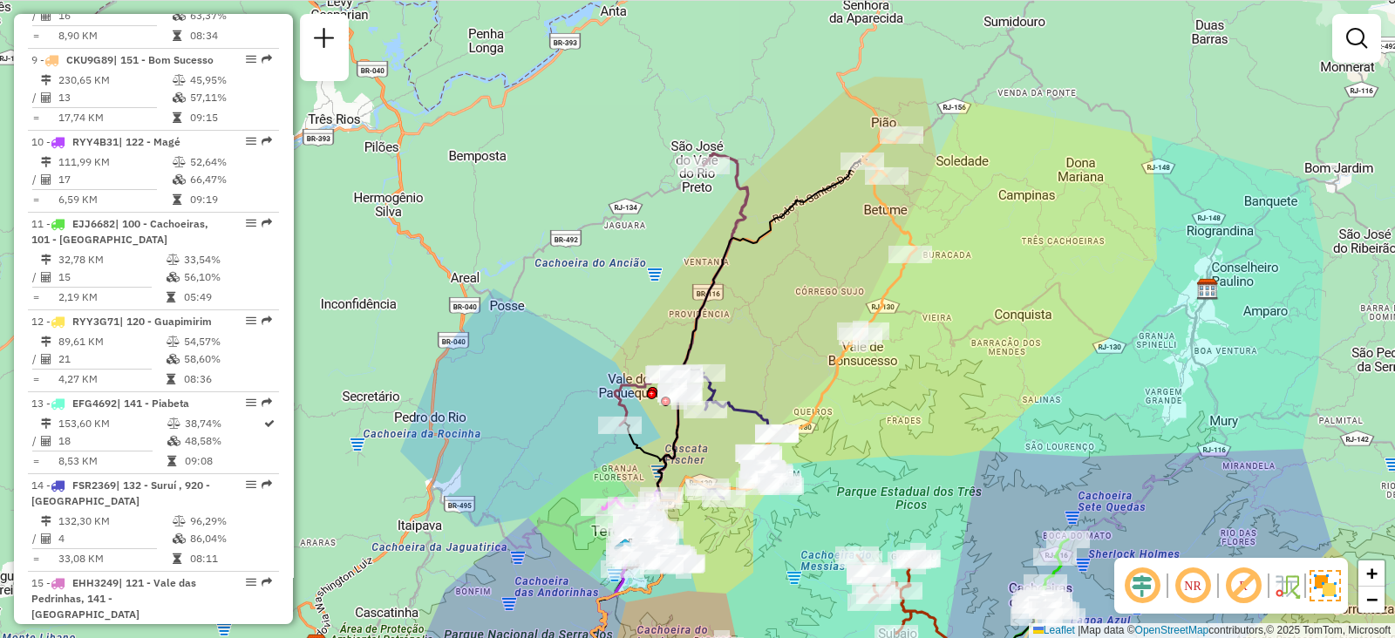
drag, startPoint x: 764, startPoint y: 377, endPoint x: 807, endPoint y: 323, distance: 68.9
click at [809, 324] on div "Janela de atendimento Grade de atendimento Capacidade Transportadoras Veículos …" at bounding box center [697, 319] width 1395 height 638
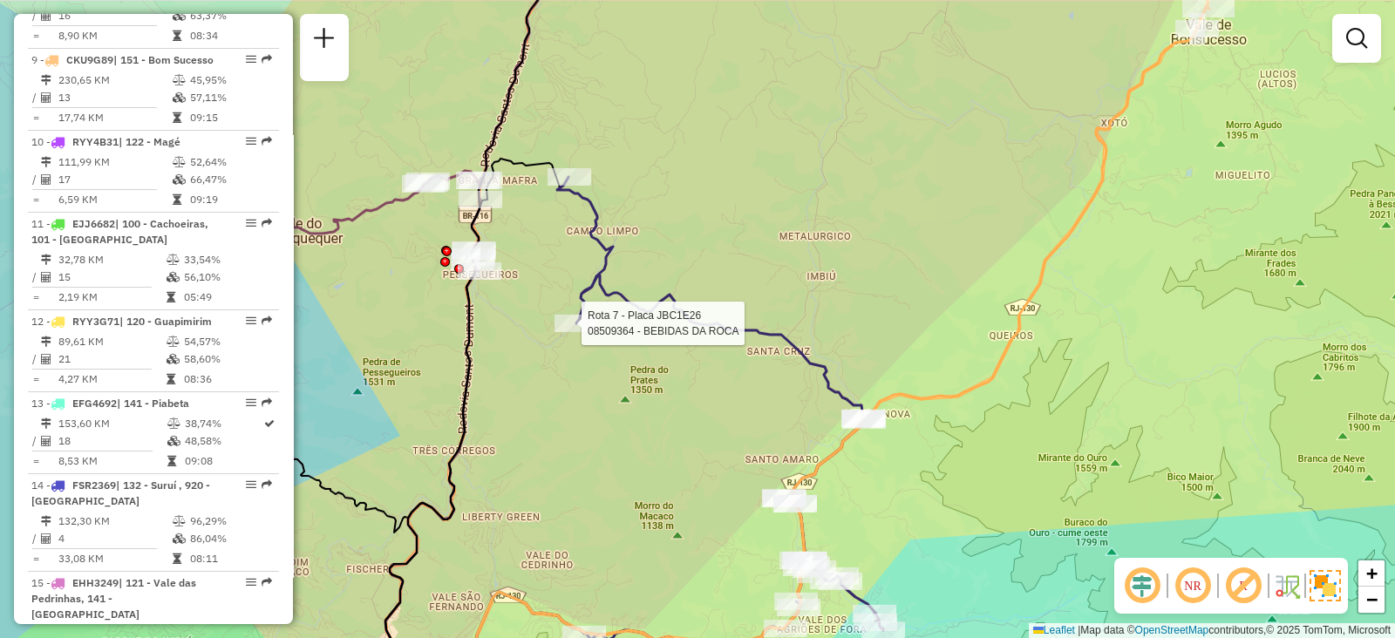
select select "**********"
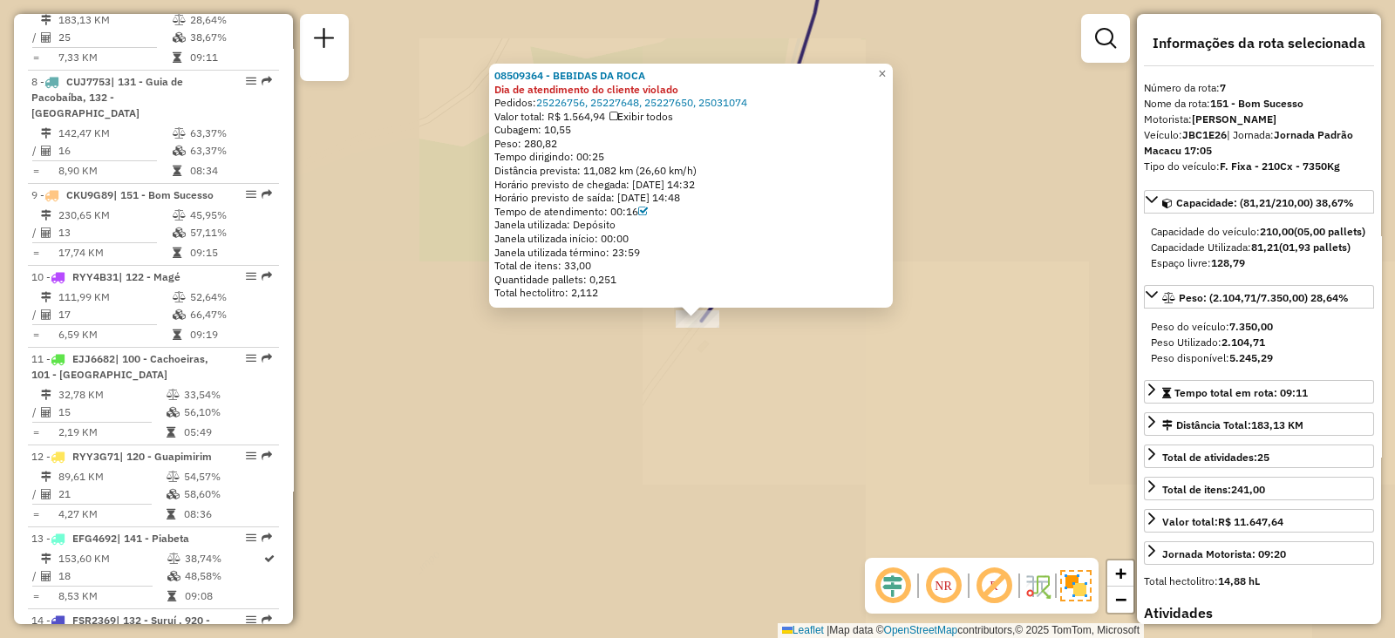
scroll to position [1236, 0]
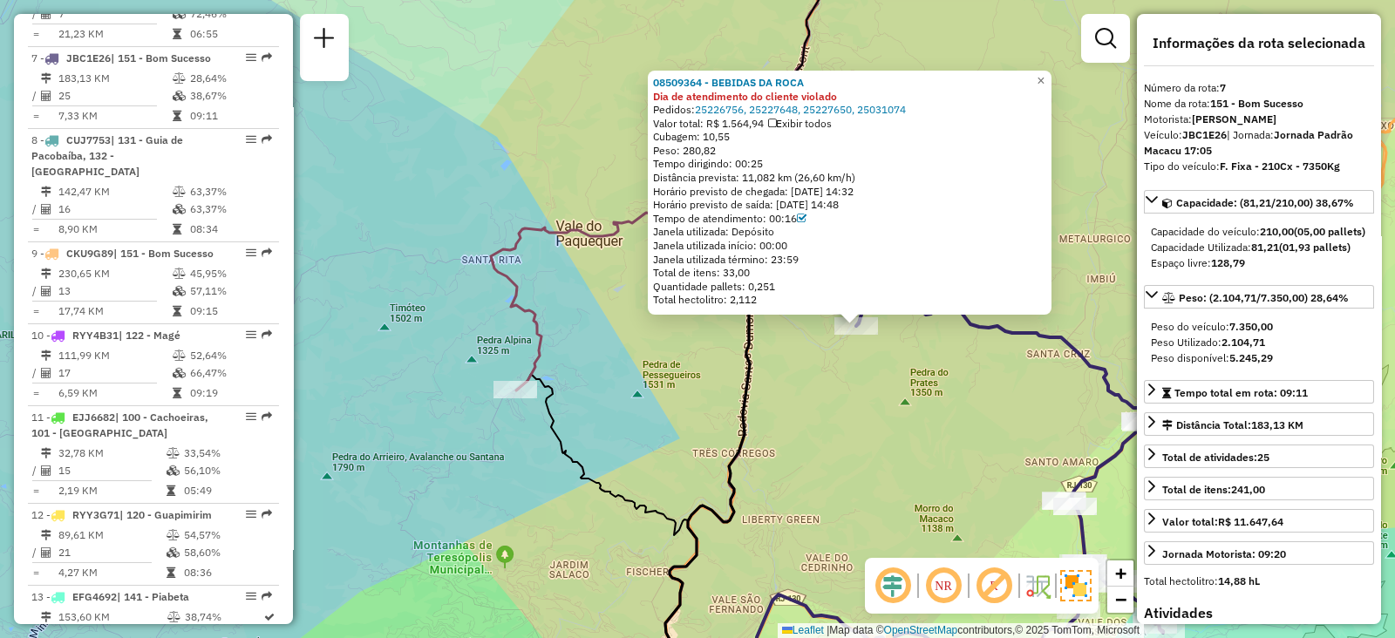
click at [845, 400] on div "08509364 - BEBIDAS DA ROCA Dia de atendimento do cliente violado Pedidos: 25226…" at bounding box center [697, 319] width 1395 height 638
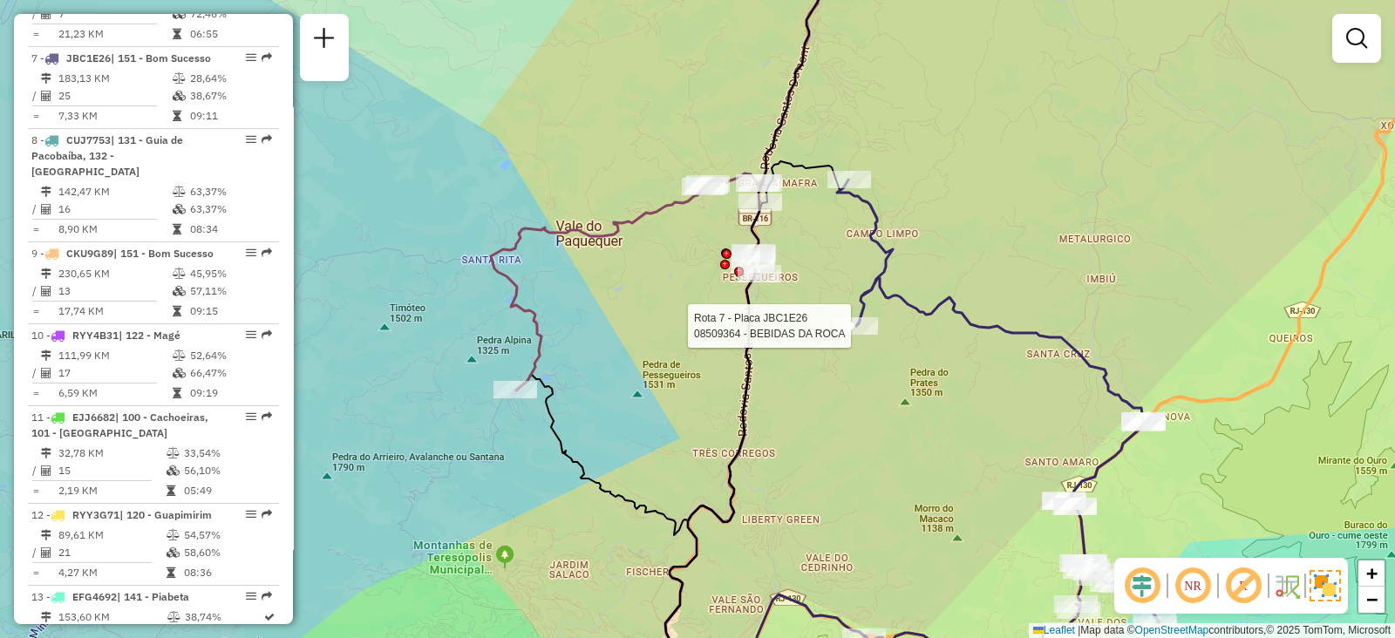
select select "**********"
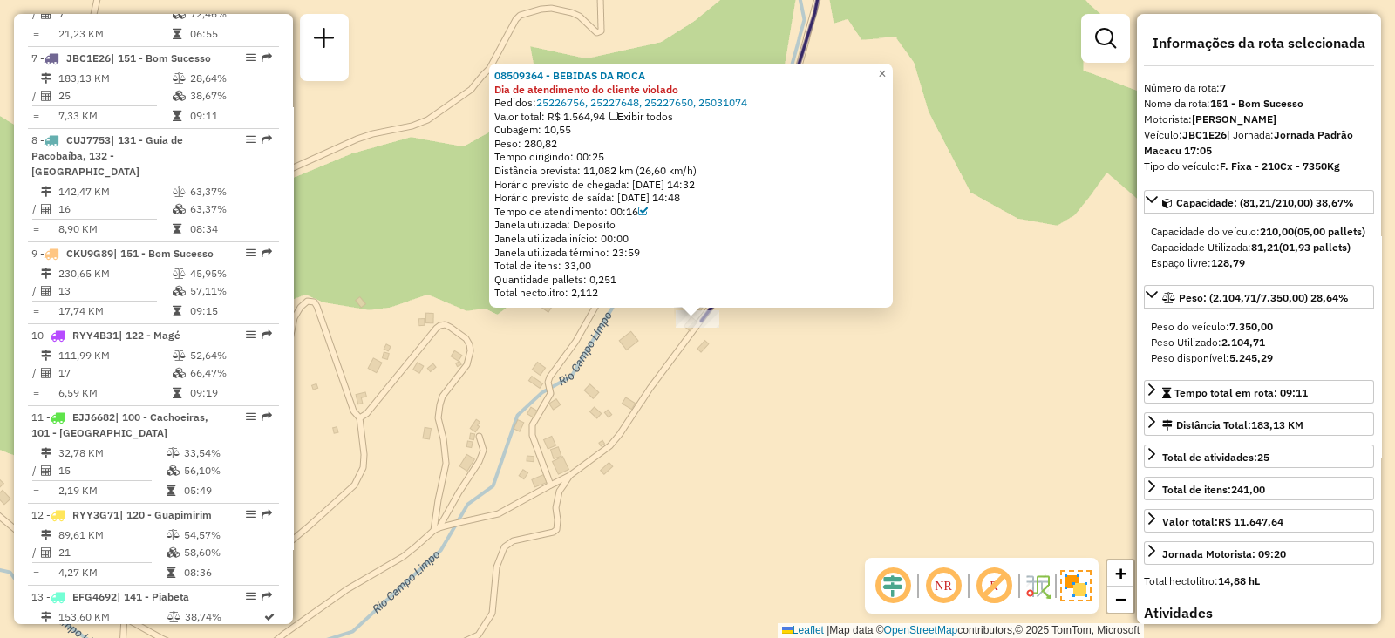
click at [815, 384] on div "08509364 - BEBIDAS DA ROCA Dia de atendimento do cliente violado Pedidos: 25226…" at bounding box center [697, 319] width 1395 height 638
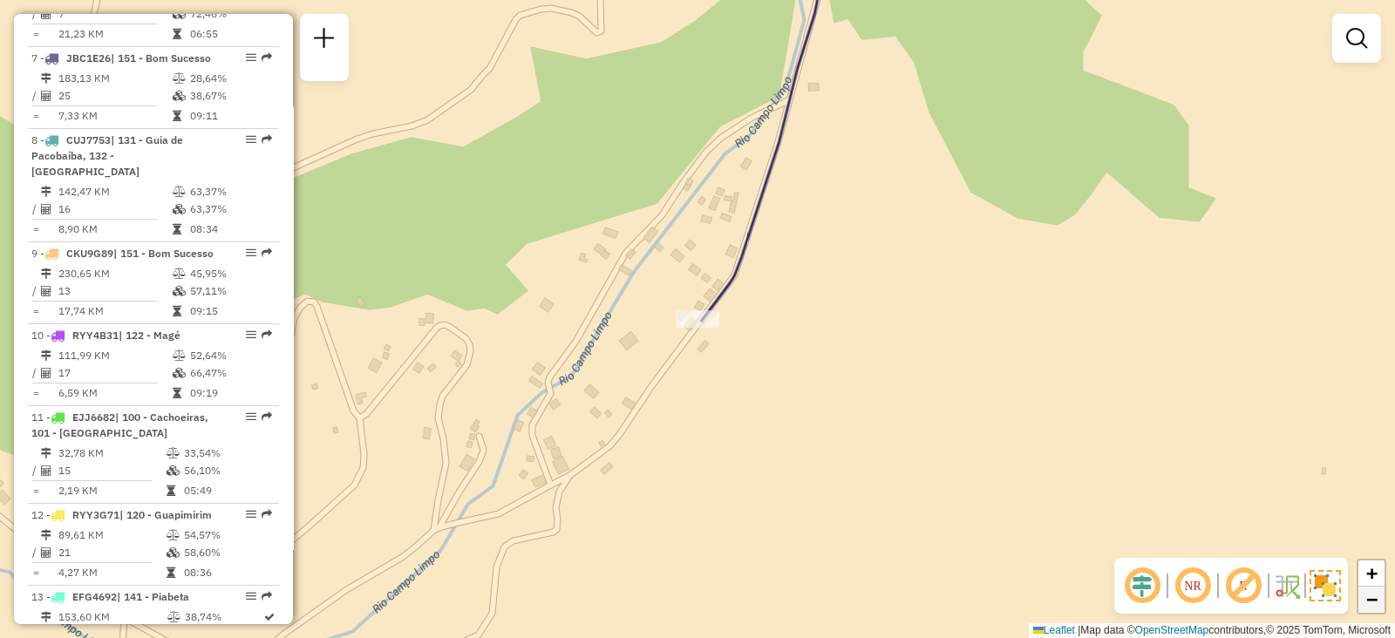
click at [1366, 599] on span "−" at bounding box center [1371, 600] width 11 height 22
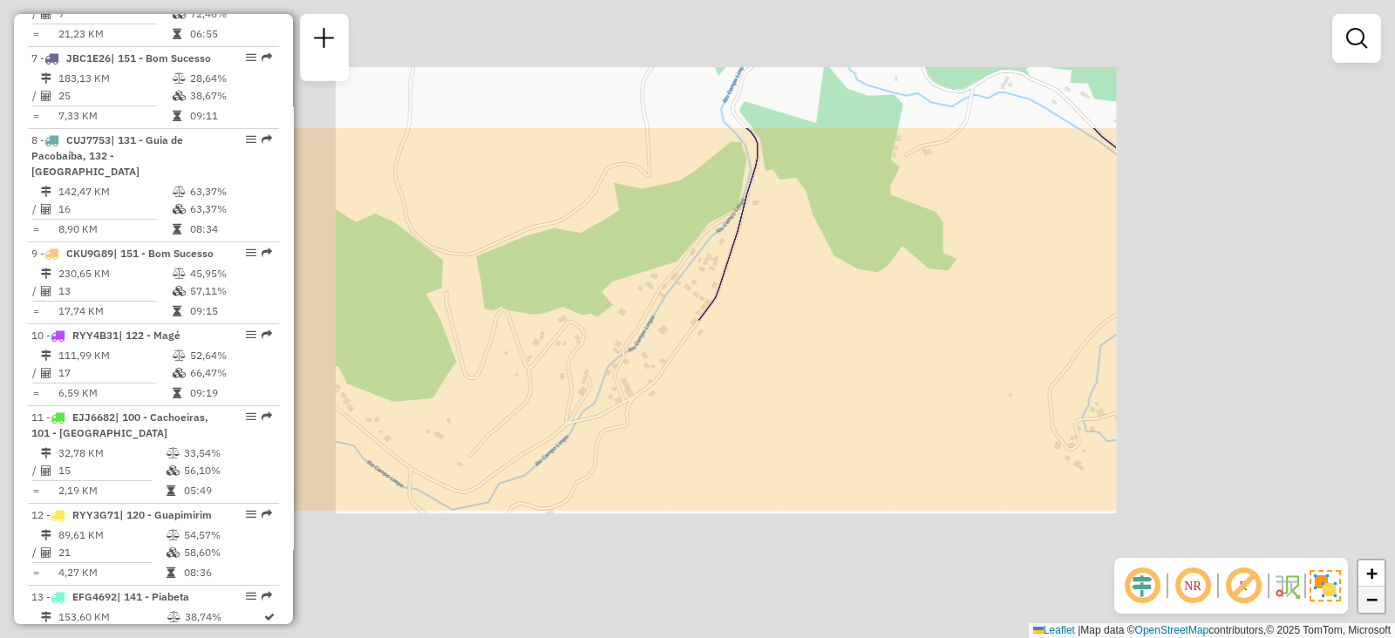
click at [1366, 599] on span "−" at bounding box center [1371, 600] width 11 height 22
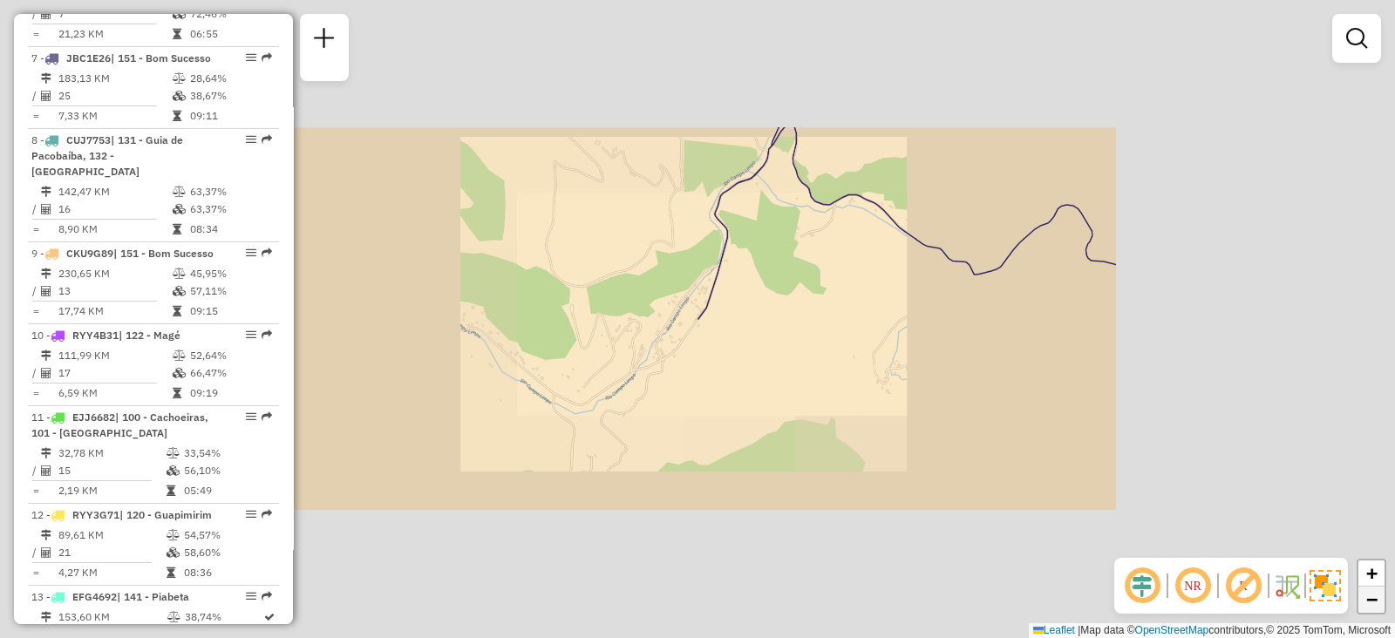
click at [1366, 599] on span "−" at bounding box center [1371, 600] width 11 height 22
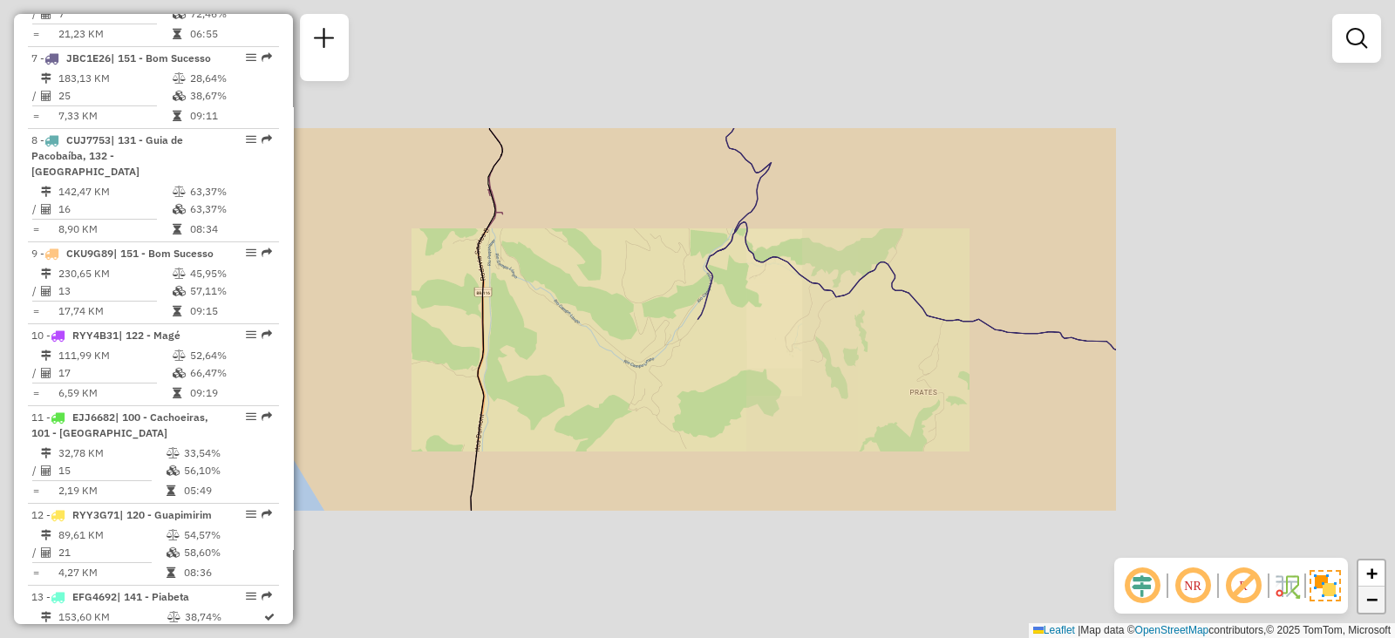
click at [1366, 599] on span "−" at bounding box center [1371, 600] width 11 height 22
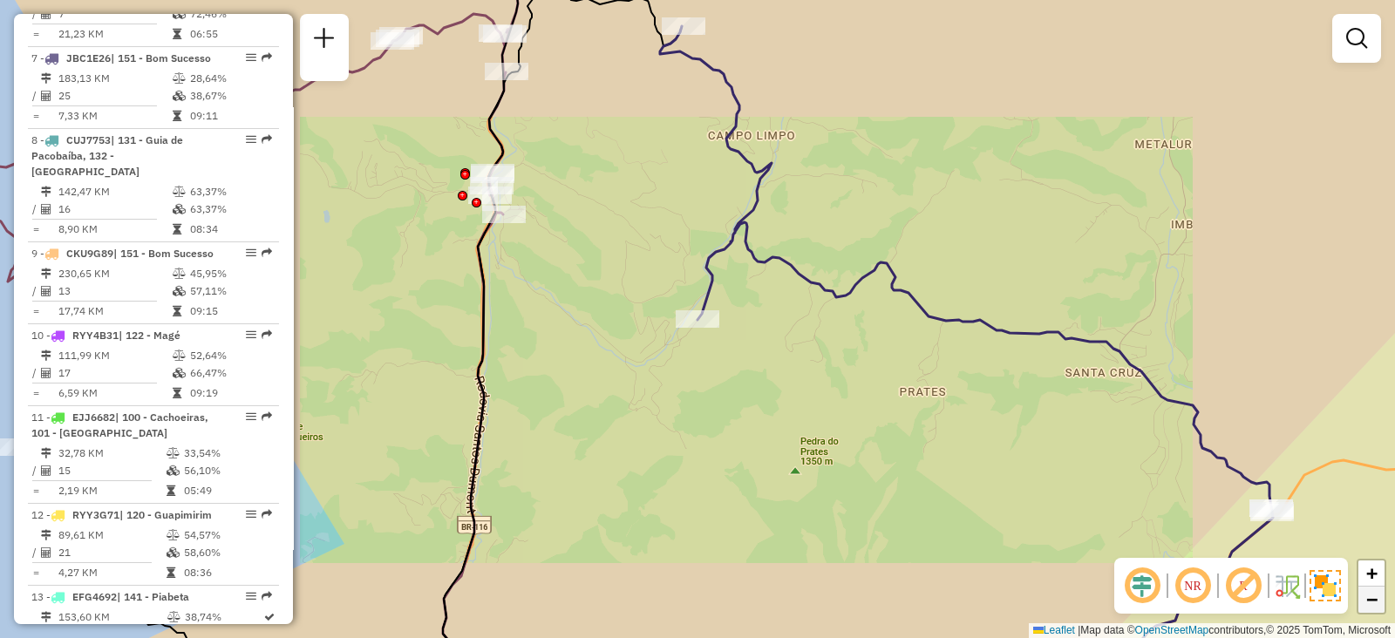
click at [1366, 599] on span "−" at bounding box center [1371, 600] width 11 height 22
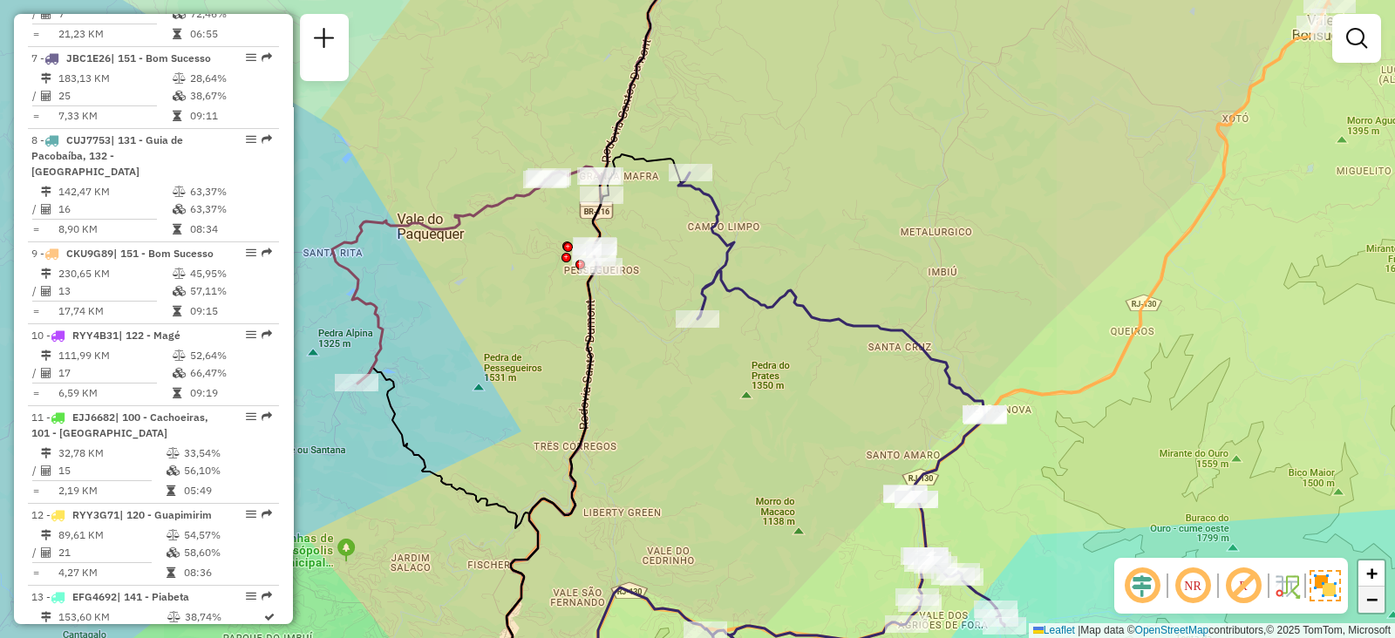
click at [1366, 599] on span "−" at bounding box center [1371, 600] width 11 height 22
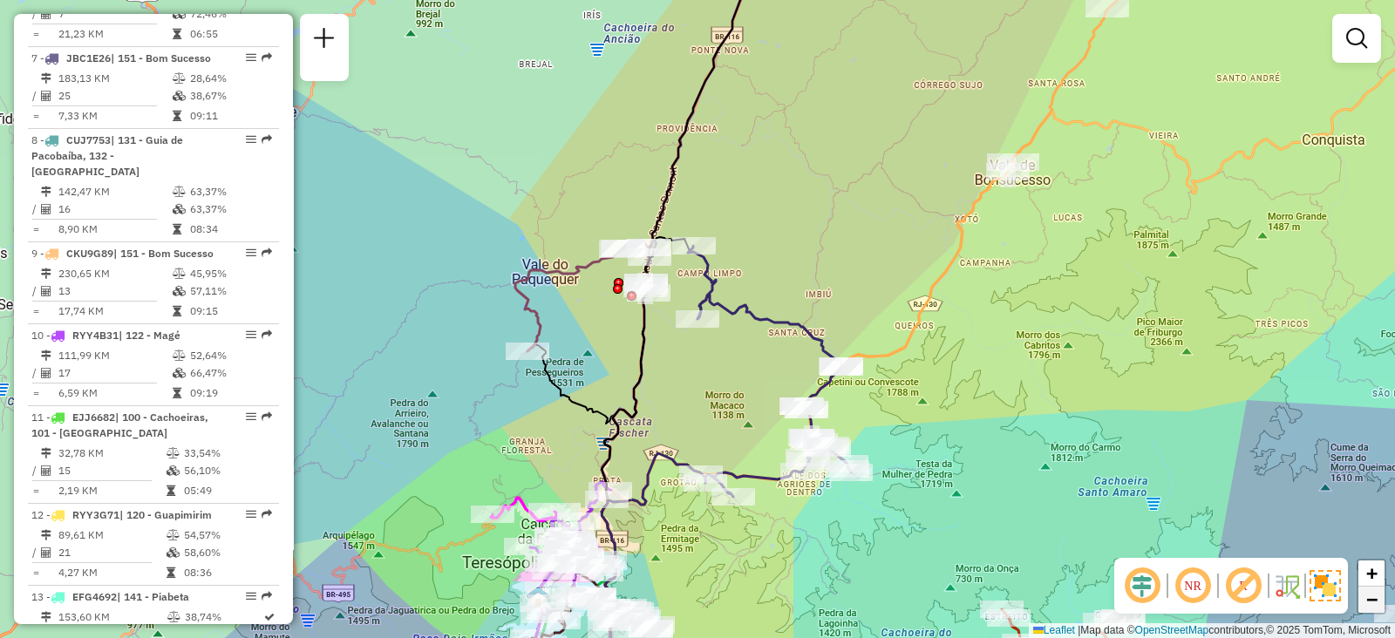
click at [1366, 599] on span "−" at bounding box center [1371, 600] width 11 height 22
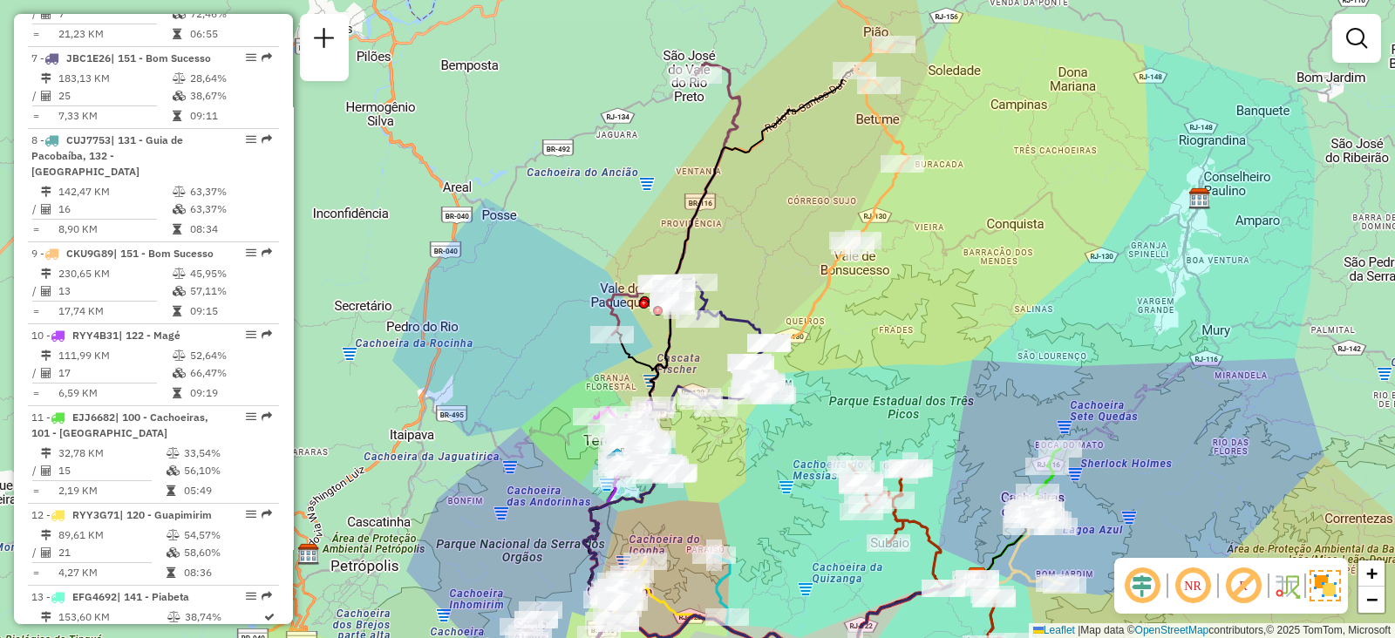
drag, startPoint x: 1015, startPoint y: 270, endPoint x: 1031, endPoint y: 318, distance: 50.5
click at [1031, 318] on div "Janela de atendimento Grade de atendimento Capacidade Transportadoras Veículos …" at bounding box center [697, 319] width 1395 height 638
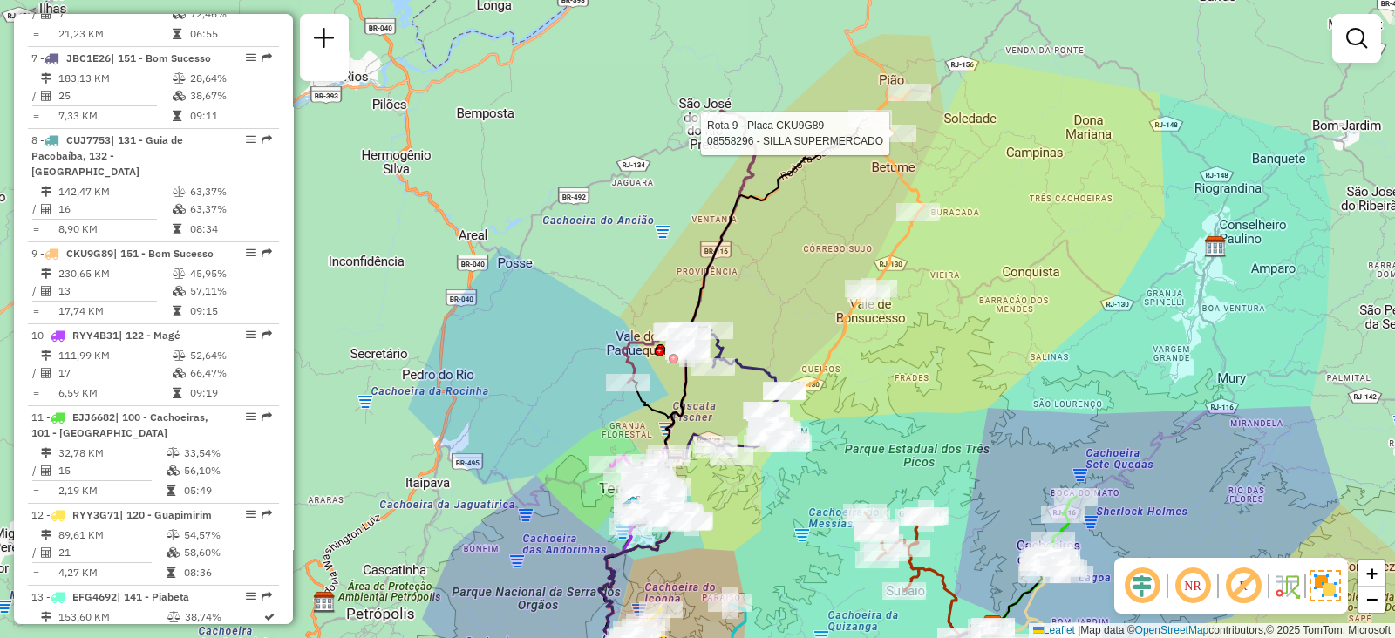
select select "**********"
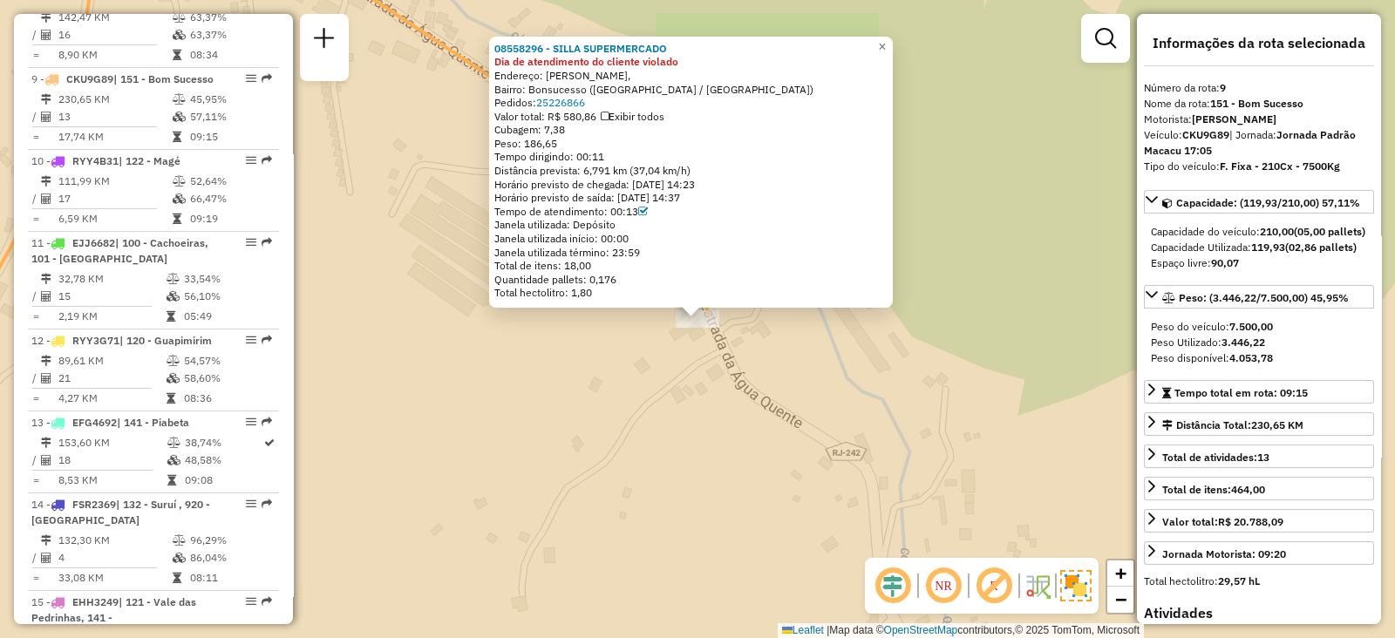
scroll to position [1430, 0]
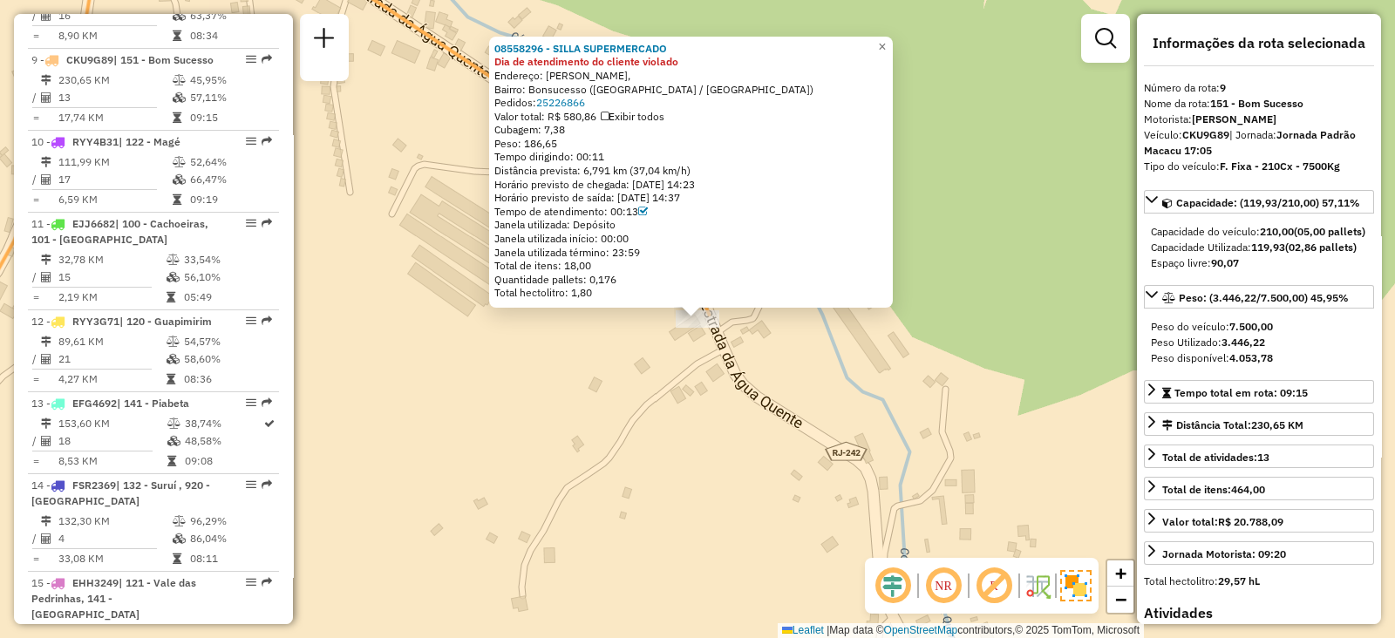
click at [876, 426] on div "08558296 - SILLA SUPERMERCADO Dia de atendimento do cliente violado Endereço: […" at bounding box center [697, 319] width 1395 height 638
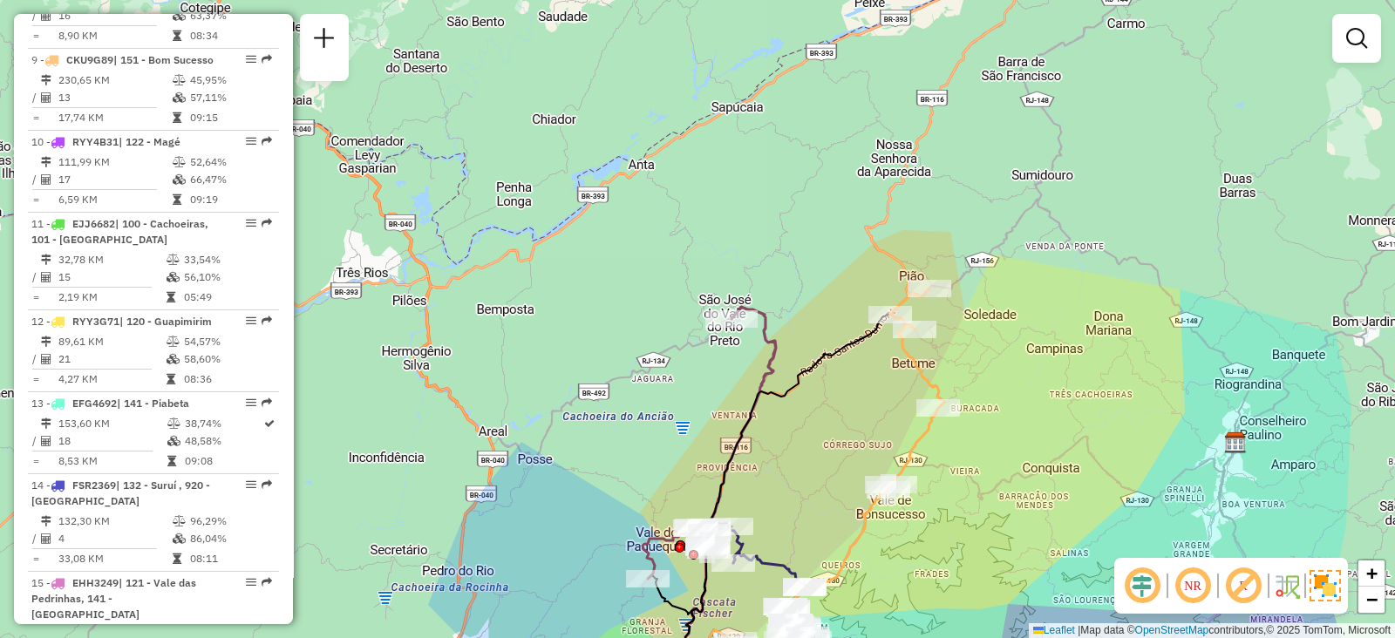
drag, startPoint x: 935, startPoint y: 513, endPoint x: 1000, endPoint y: 385, distance: 143.1
click at [1022, 364] on div "Janela de atendimento Grade de atendimento Capacidade Transportadoras Veículos …" at bounding box center [697, 319] width 1395 height 638
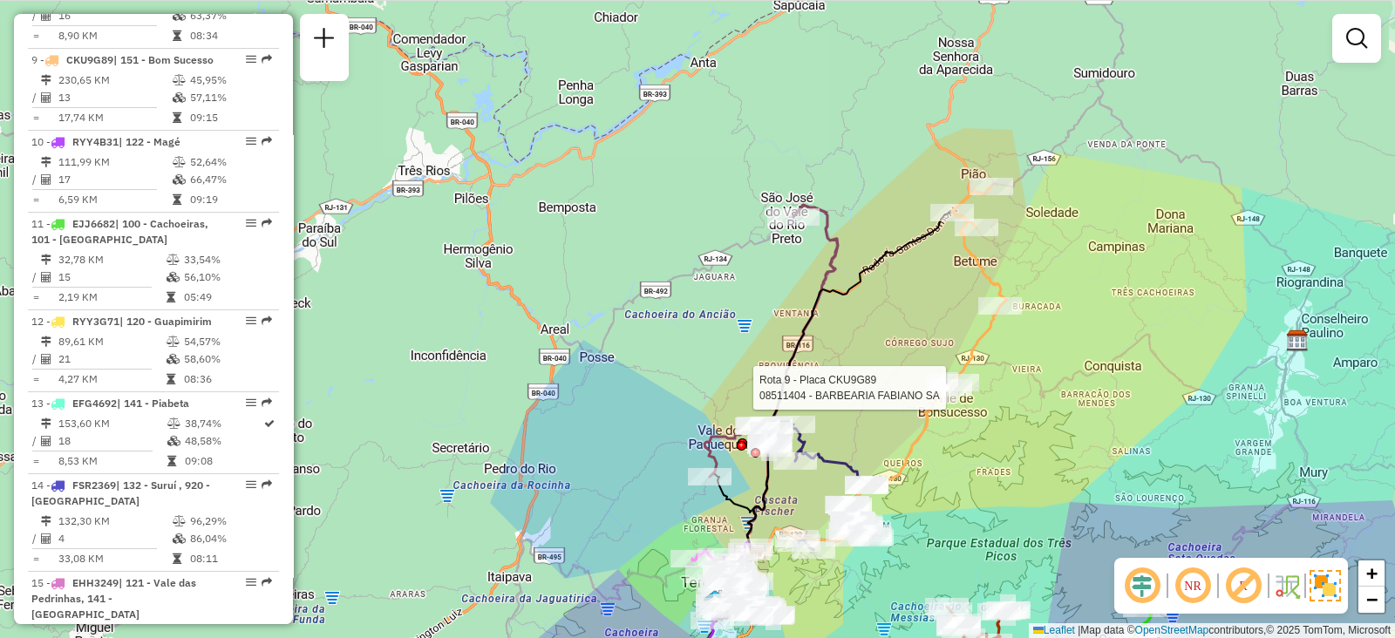
select select "**********"
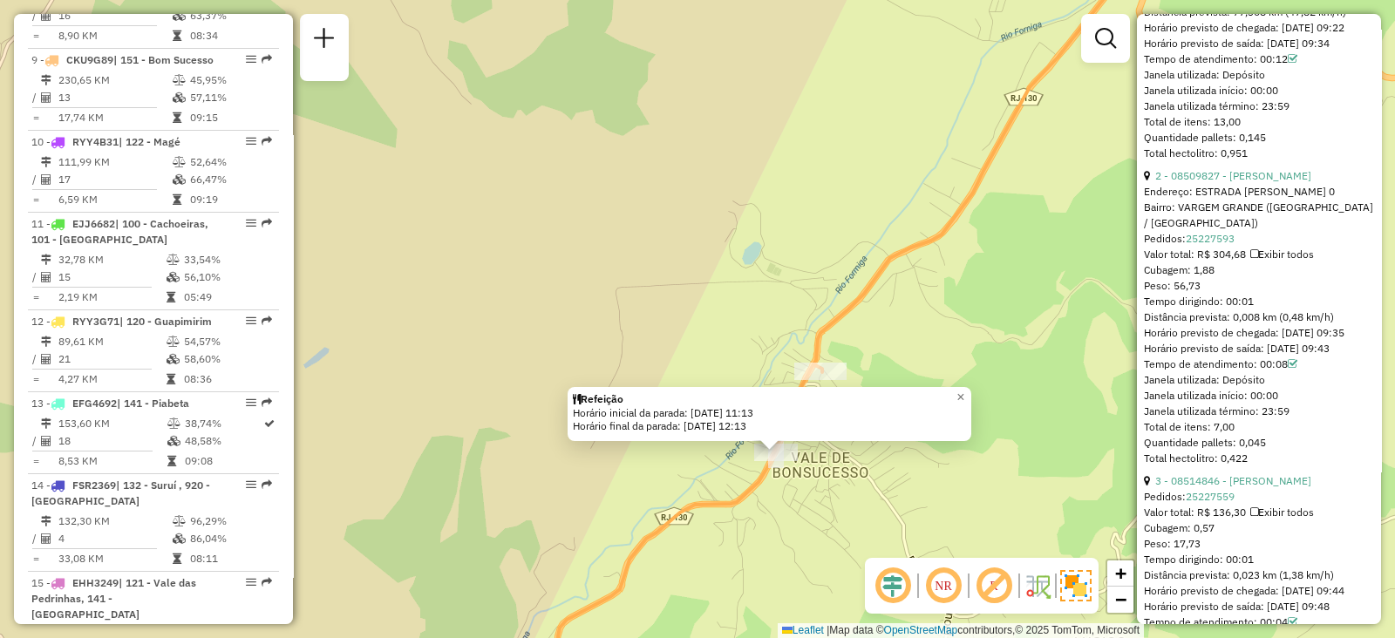
scroll to position [545, 0]
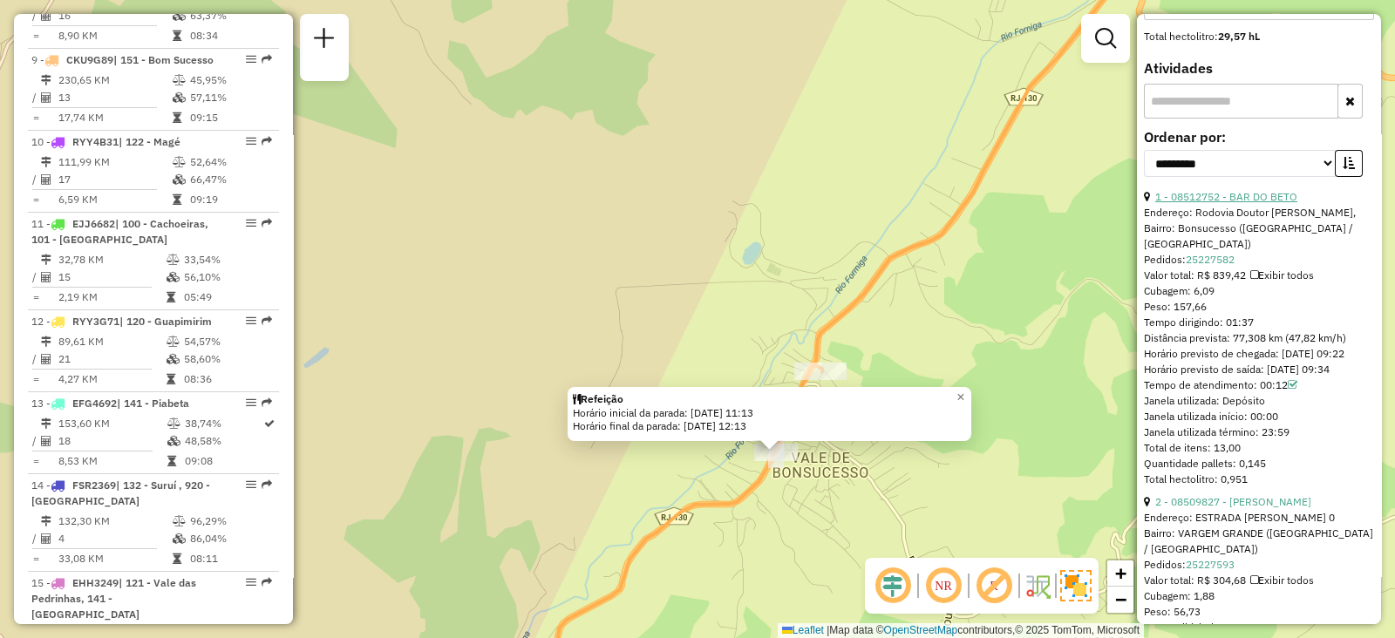
click at [1221, 203] on link "1 - 08512752 - BAR DO BETO" at bounding box center [1226, 196] width 142 height 13
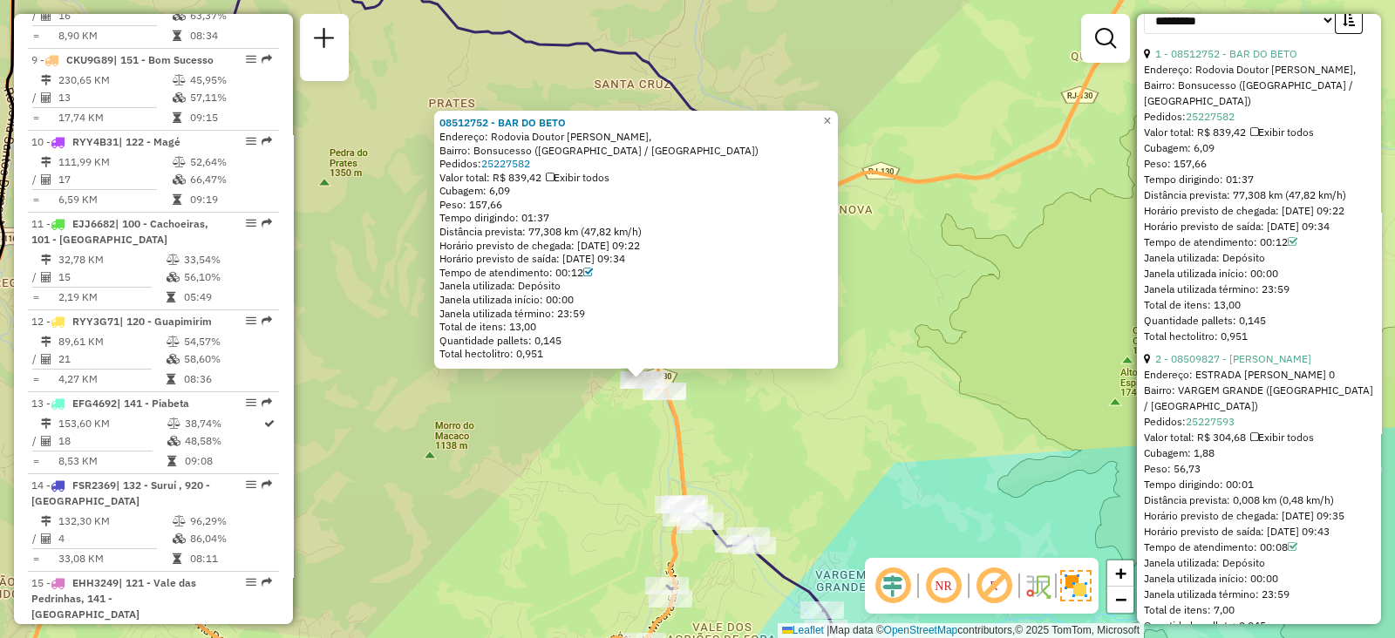
scroll to position [654, 0]
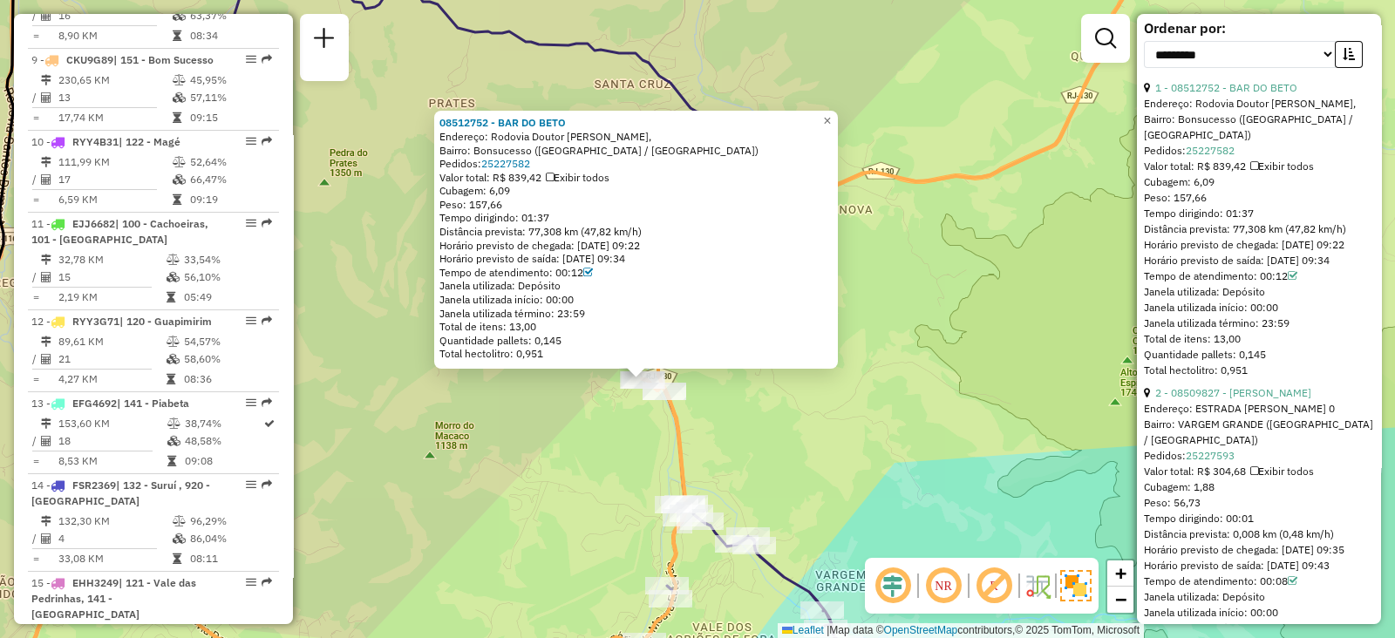
click at [946, 393] on div "08512752 - BAR DO BETO Endereço: Rodovia Doutor Rogério de [PERSON_NAME], Bairr…" at bounding box center [697, 319] width 1395 height 638
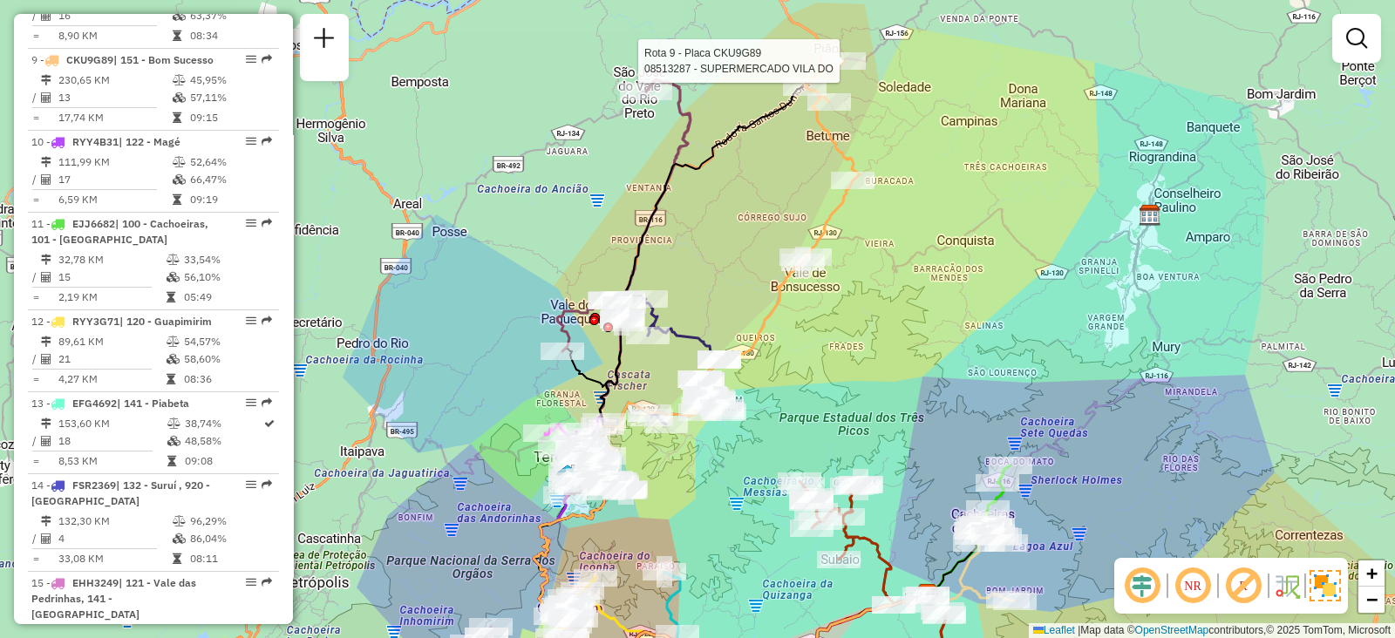
select select "**********"
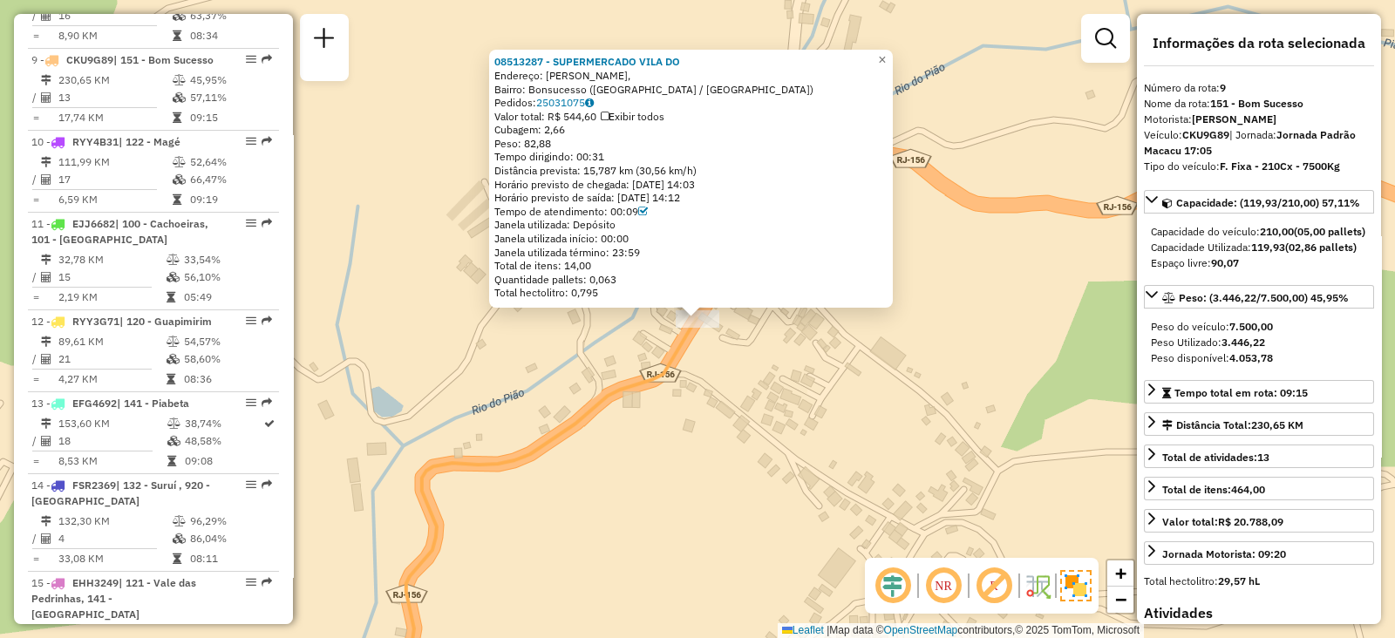
click at [828, 399] on div "08513287 - SUPERMERCADO [GEOGRAPHIC_DATA]: [GEOGRAPHIC_DATA], [GEOGRAPHIC_DATA]…" at bounding box center [697, 319] width 1395 height 638
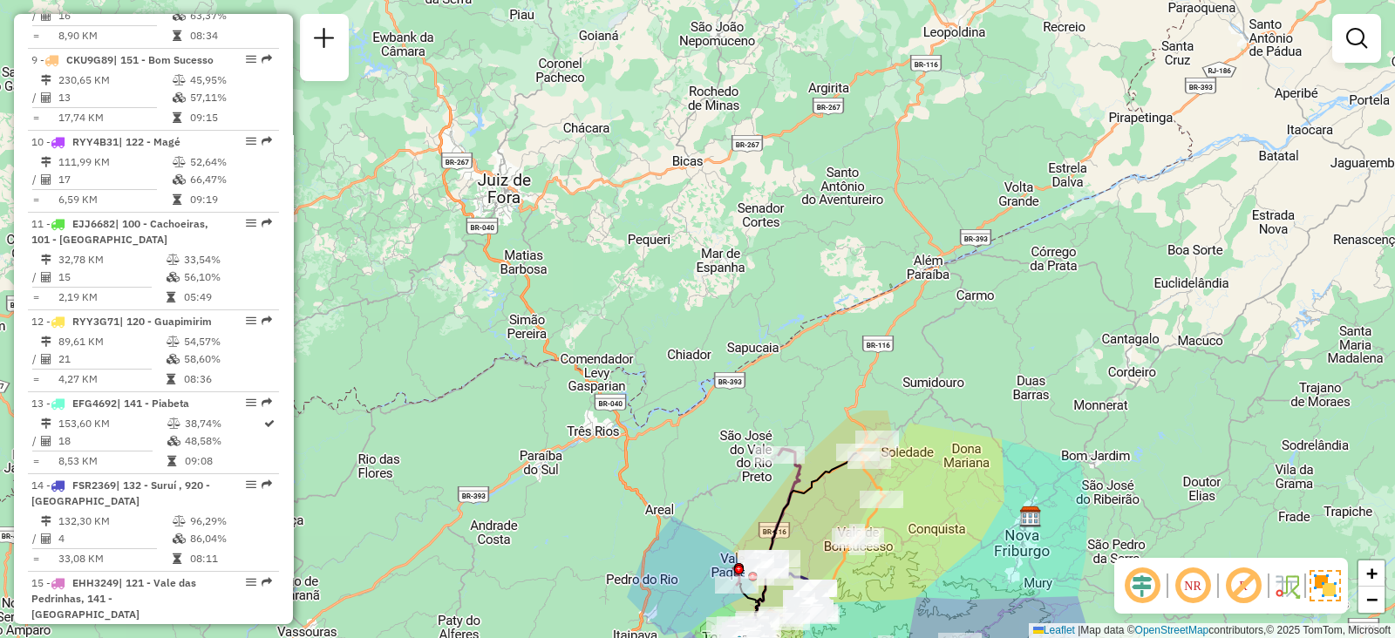
drag, startPoint x: 903, startPoint y: 506, endPoint x: 930, endPoint y: 366, distance: 142.3
click at [930, 366] on div "Janela de atendimento Grade de atendimento Capacidade Transportadoras Veículos …" at bounding box center [697, 319] width 1395 height 638
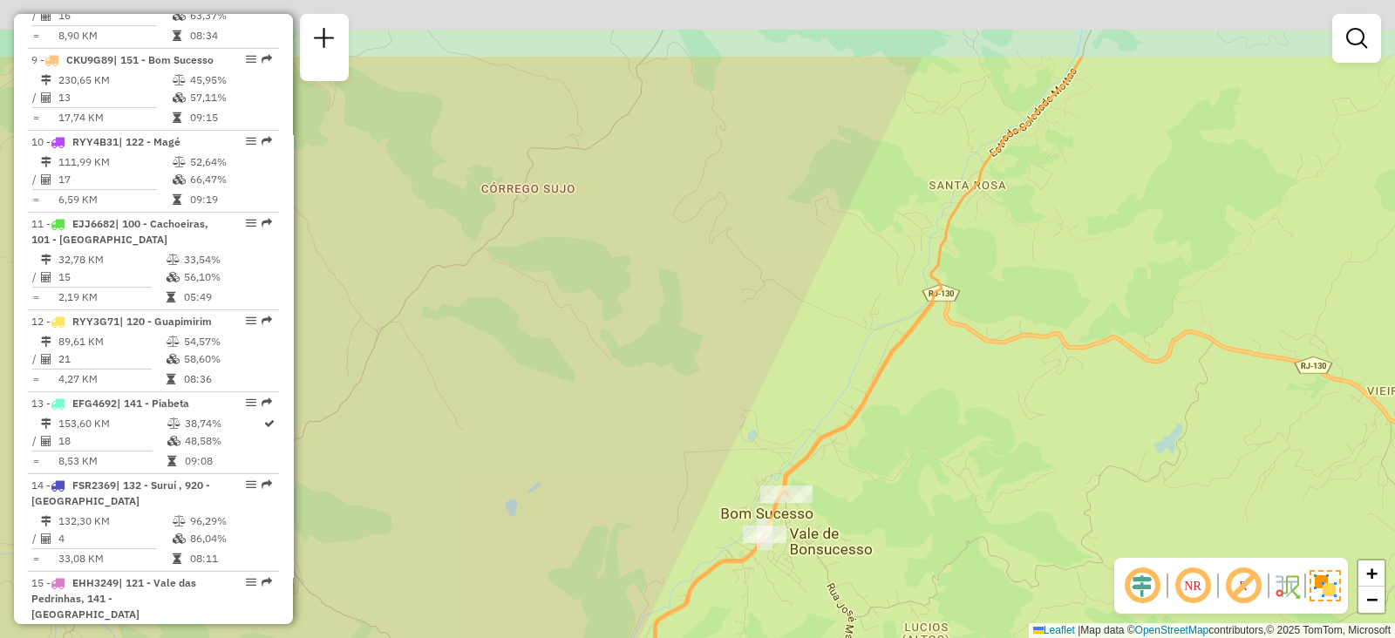
drag, startPoint x: 968, startPoint y: 402, endPoint x: 935, endPoint y: 507, distance: 110.6
click at [935, 507] on div "Janela de atendimento Grade de atendimento Capacidade Transportadoras Veículos …" at bounding box center [697, 319] width 1395 height 638
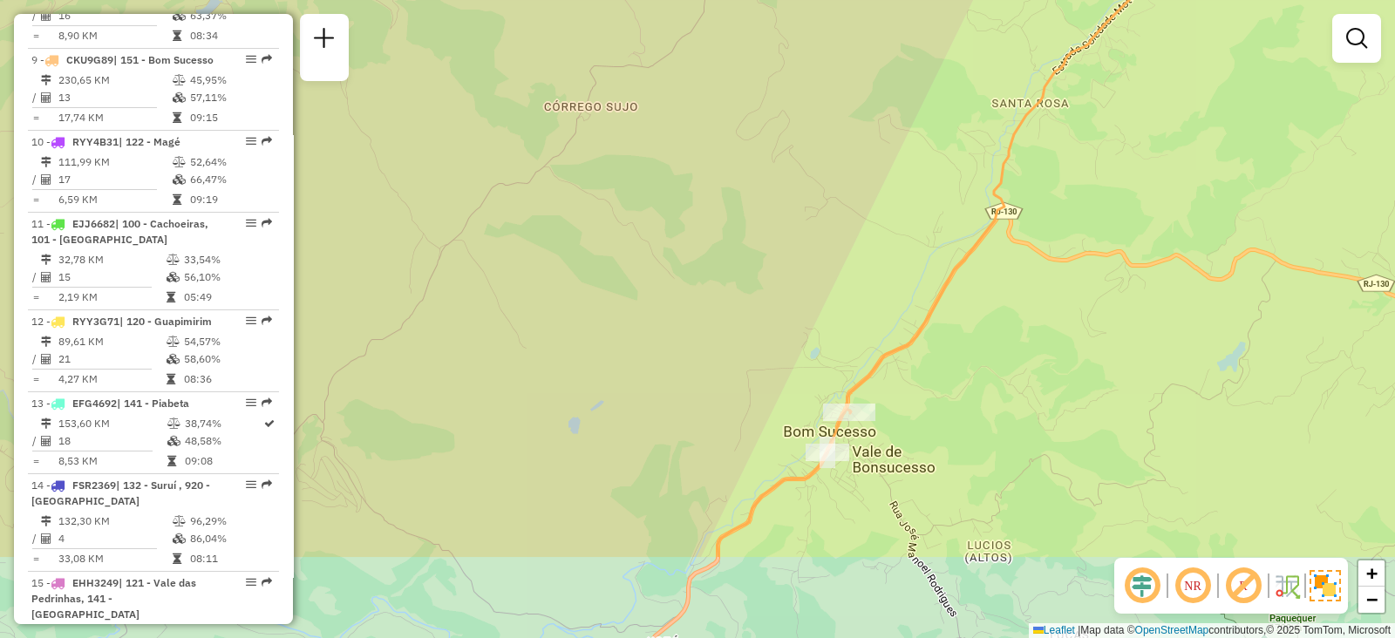
drag, startPoint x: 1051, startPoint y: 247, endPoint x: 1131, endPoint y: 102, distance: 165.5
click at [1131, 102] on div "Janela de atendimento Grade de atendimento Capacidade Transportadoras Veículos …" at bounding box center [697, 319] width 1395 height 638
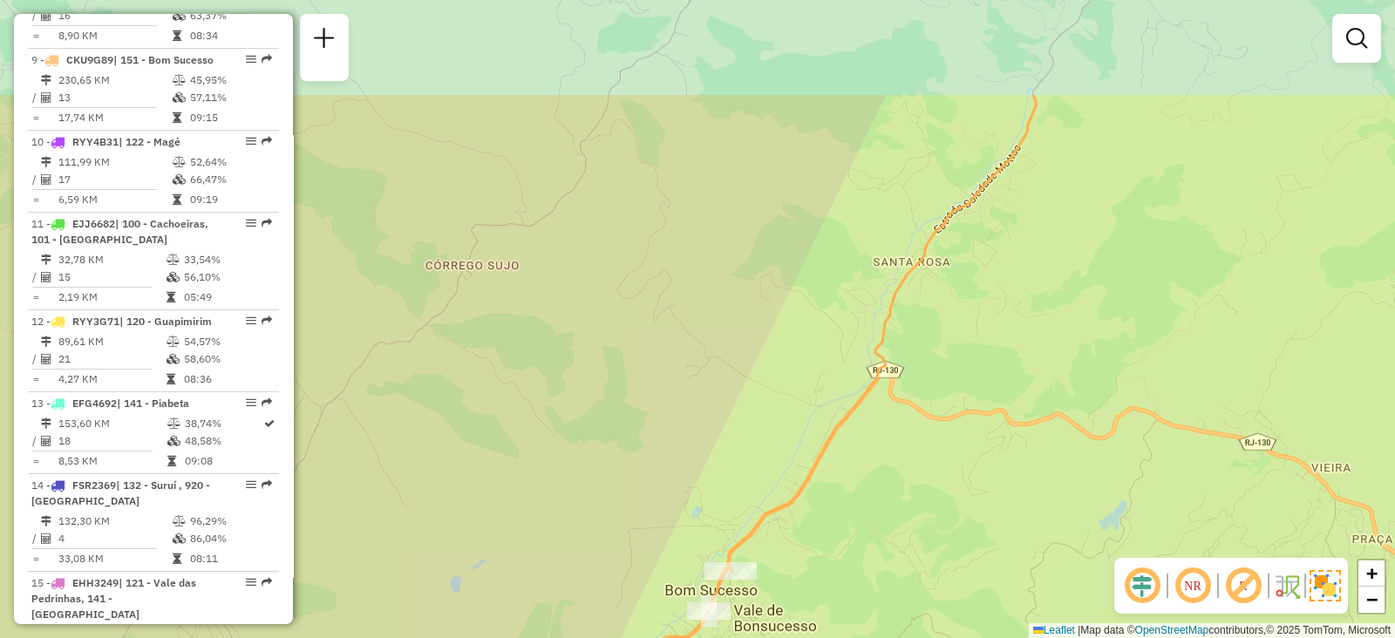
drag, startPoint x: 1092, startPoint y: 218, endPoint x: 751, endPoint y: 521, distance: 455.9
click at [767, 534] on div "Janela de atendimento Grade de atendimento Capacidade Transportadoras Veículos …" at bounding box center [697, 319] width 1395 height 638
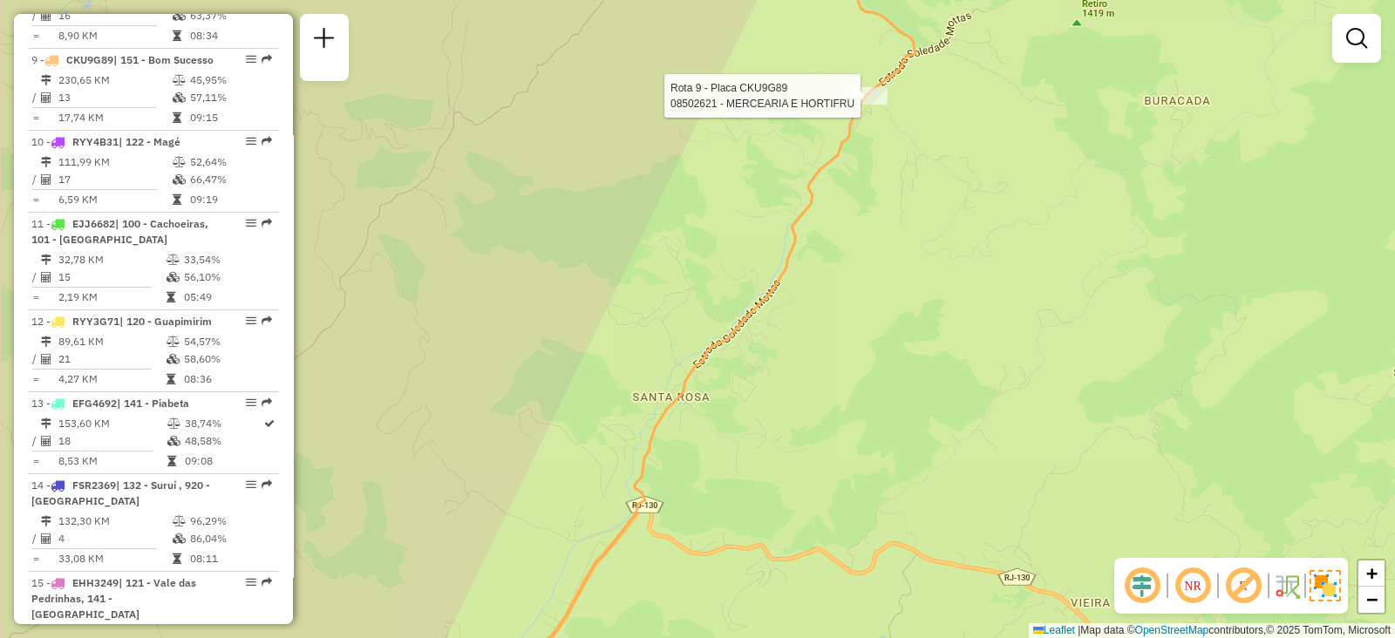
select select "**********"
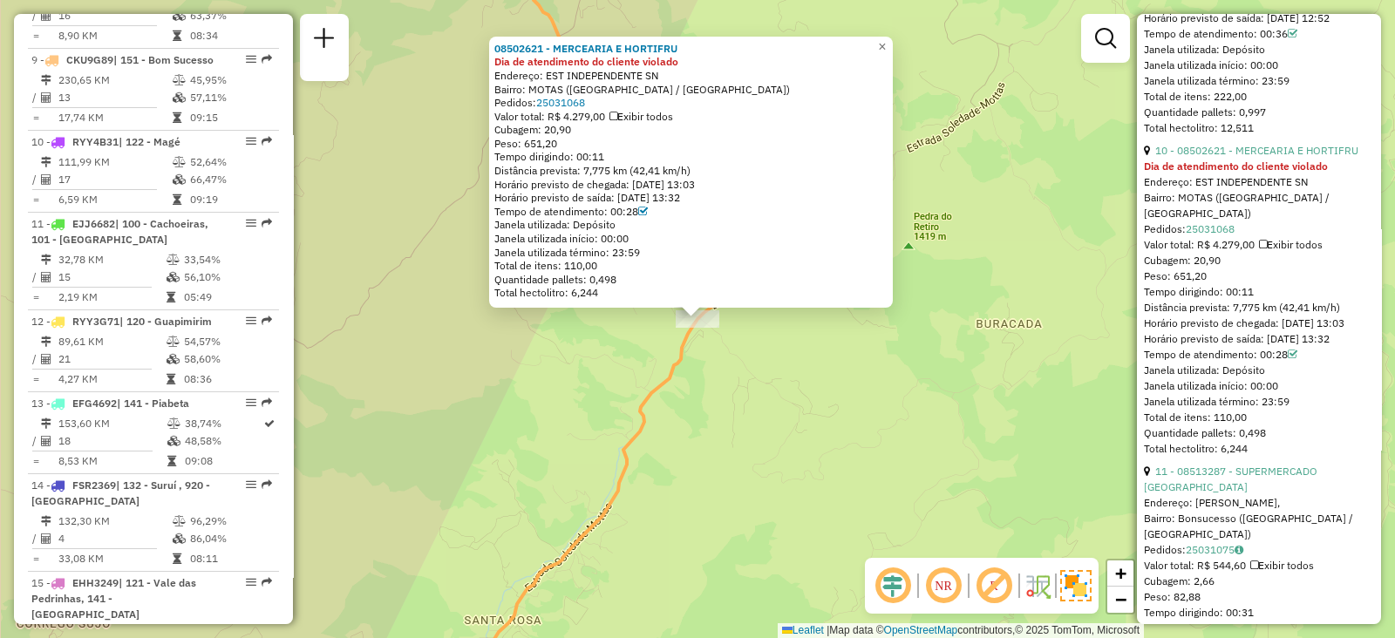
scroll to position [3378, 0]
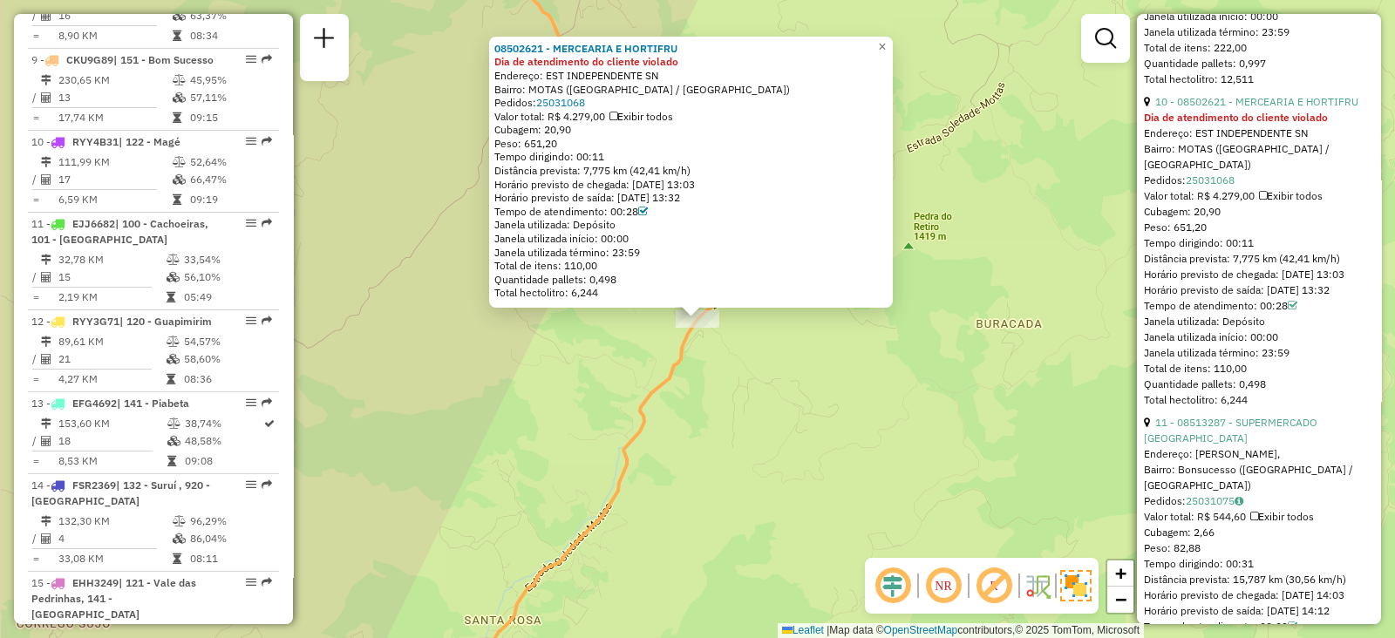
click at [841, 454] on div "08502621 - MERCEARIA E HORTIFRU Dia de atendimento do cliente violado Endereço:…" at bounding box center [697, 319] width 1395 height 638
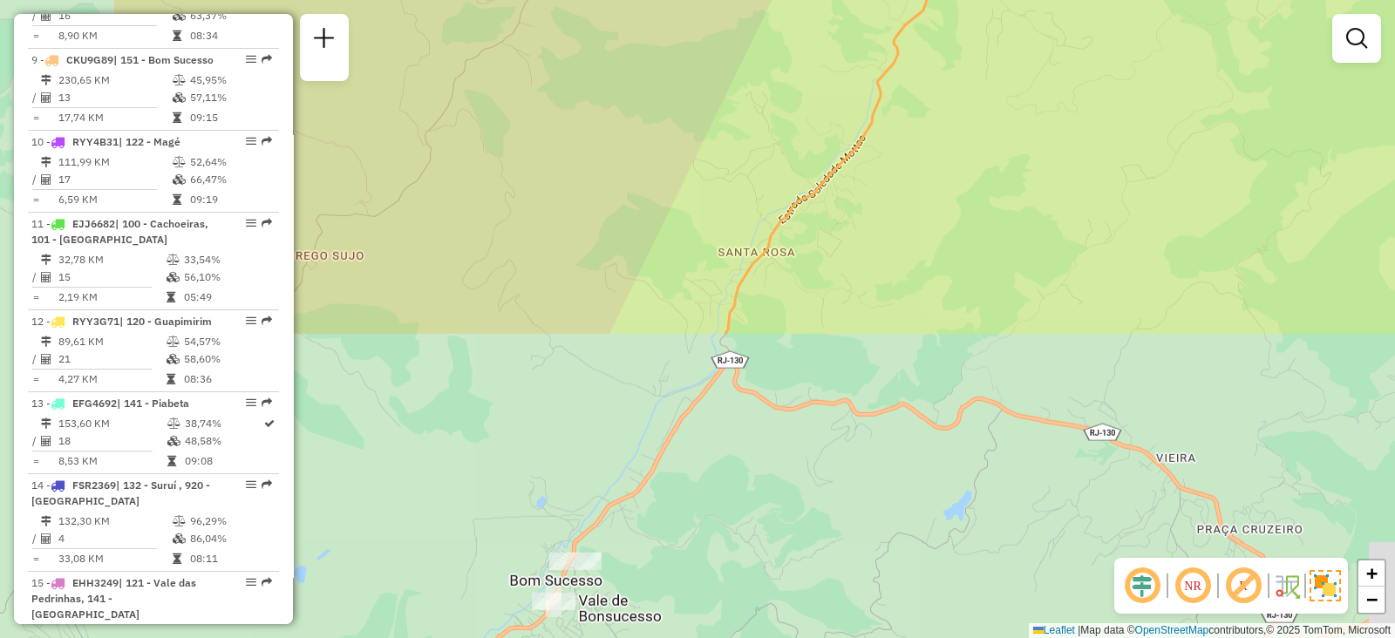
drag, startPoint x: 758, startPoint y: 518, endPoint x: 1012, endPoint y: 150, distance: 447.0
click at [1012, 150] on div "Janela de atendimento Grade de atendimento Capacidade Transportadoras Veículos …" at bounding box center [697, 319] width 1395 height 638
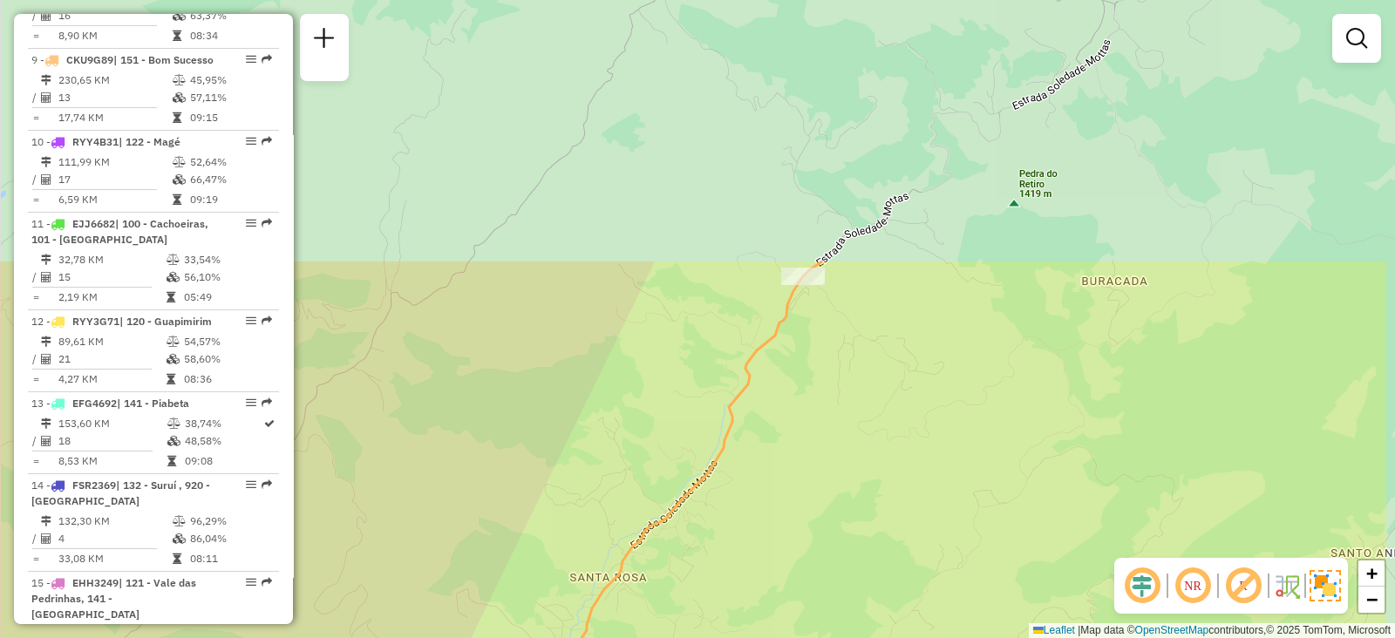
drag, startPoint x: 1112, startPoint y: 426, endPoint x: 850, endPoint y: 377, distance: 266.1
click at [1025, 538] on div "Janela de atendimento Grade de atendimento Capacidade Transportadoras Veículos …" at bounding box center [697, 319] width 1395 height 638
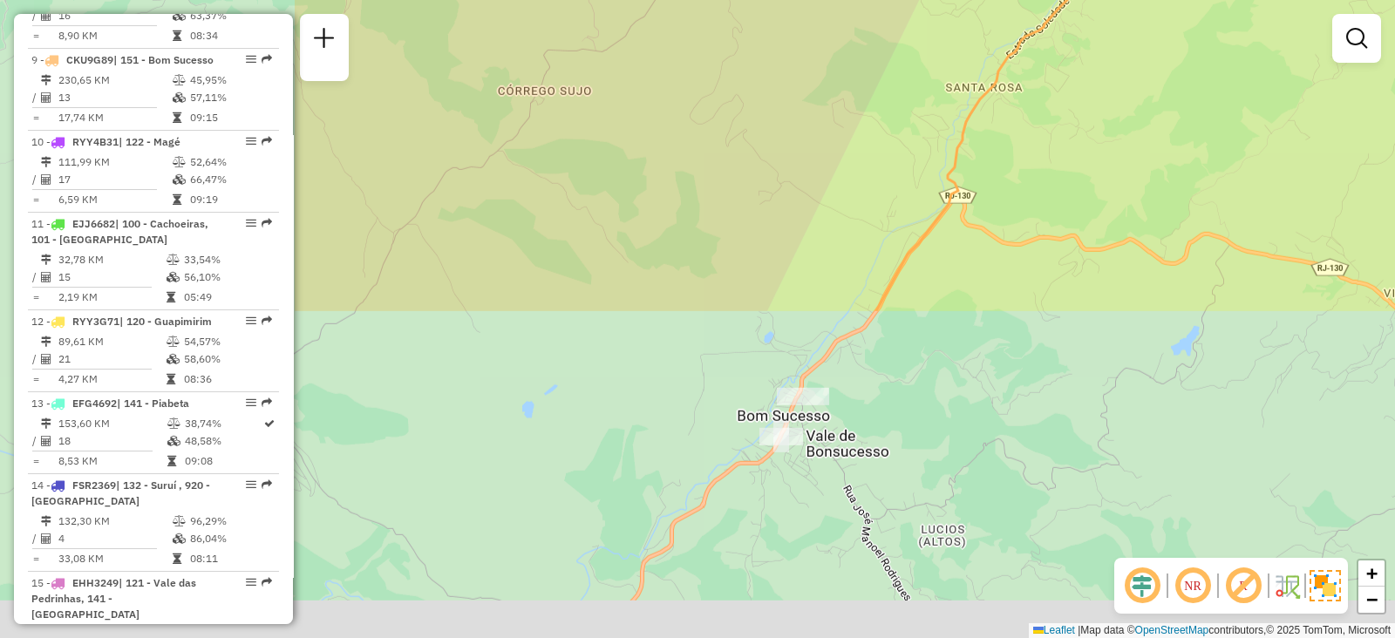
drag, startPoint x: 814, startPoint y: 442, endPoint x: 1093, endPoint y: 150, distance: 403.4
click at [1099, 146] on div "Janela de atendimento Grade de atendimento Capacidade Transportadoras Veículos …" at bounding box center [697, 319] width 1395 height 638
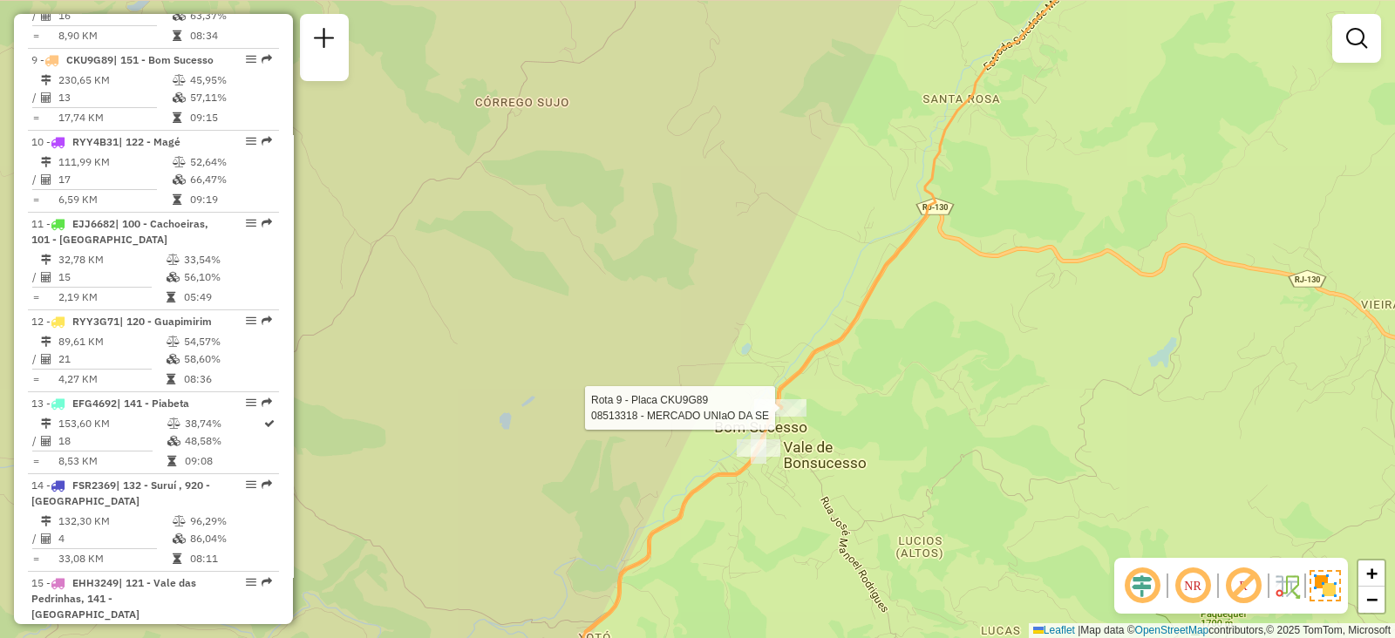
select select "**********"
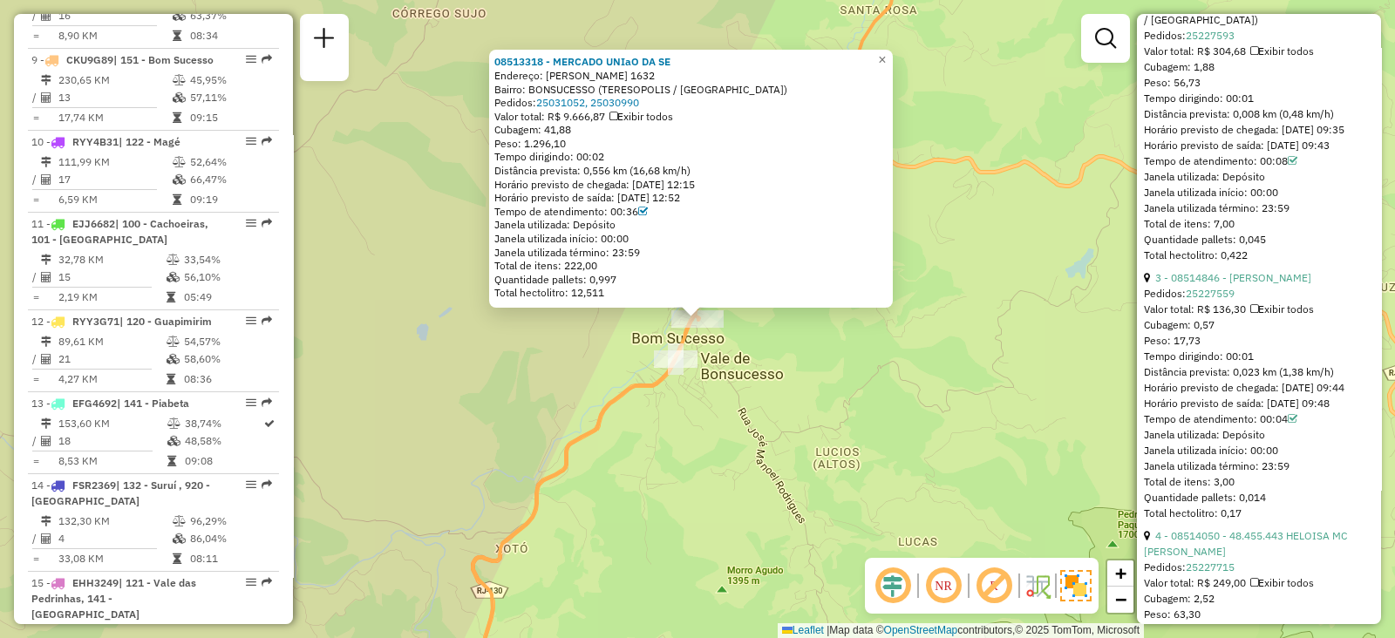
scroll to position [1090, 0]
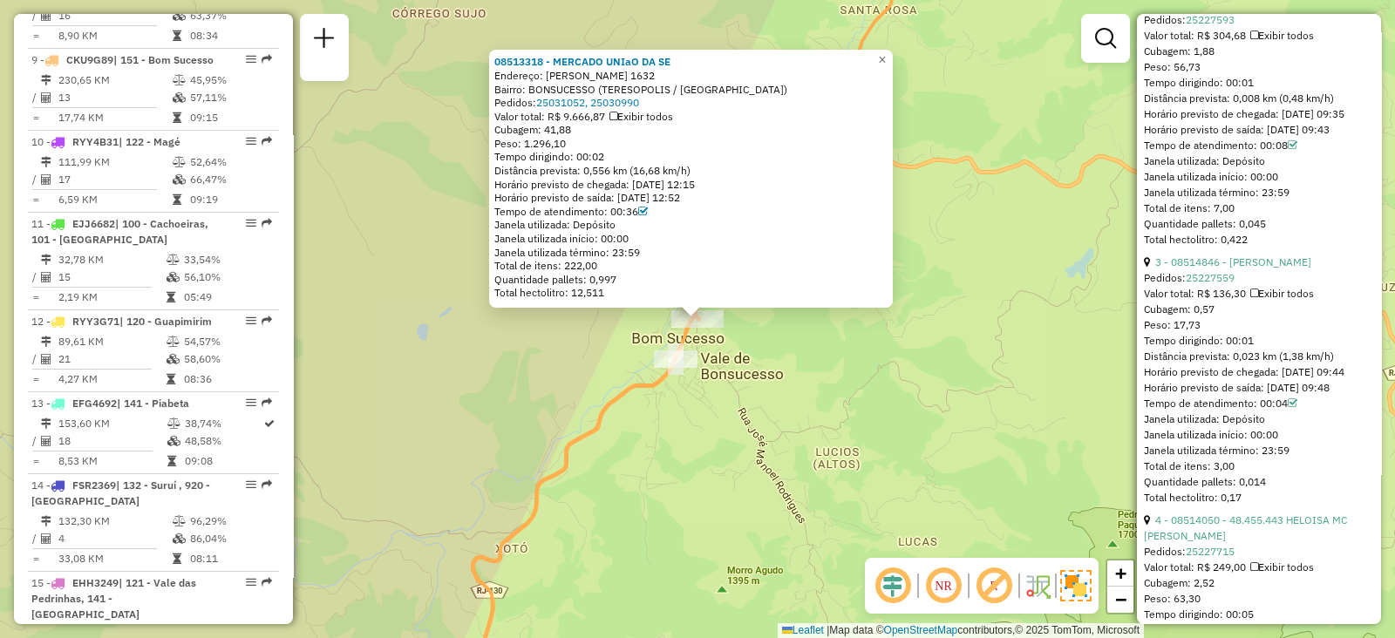
click at [903, 426] on div "08513318 - MERCADO UNIaO DA SE Endereço: [PERSON_NAME] 1632 Bairro: BONSUCESSO …" at bounding box center [697, 319] width 1395 height 638
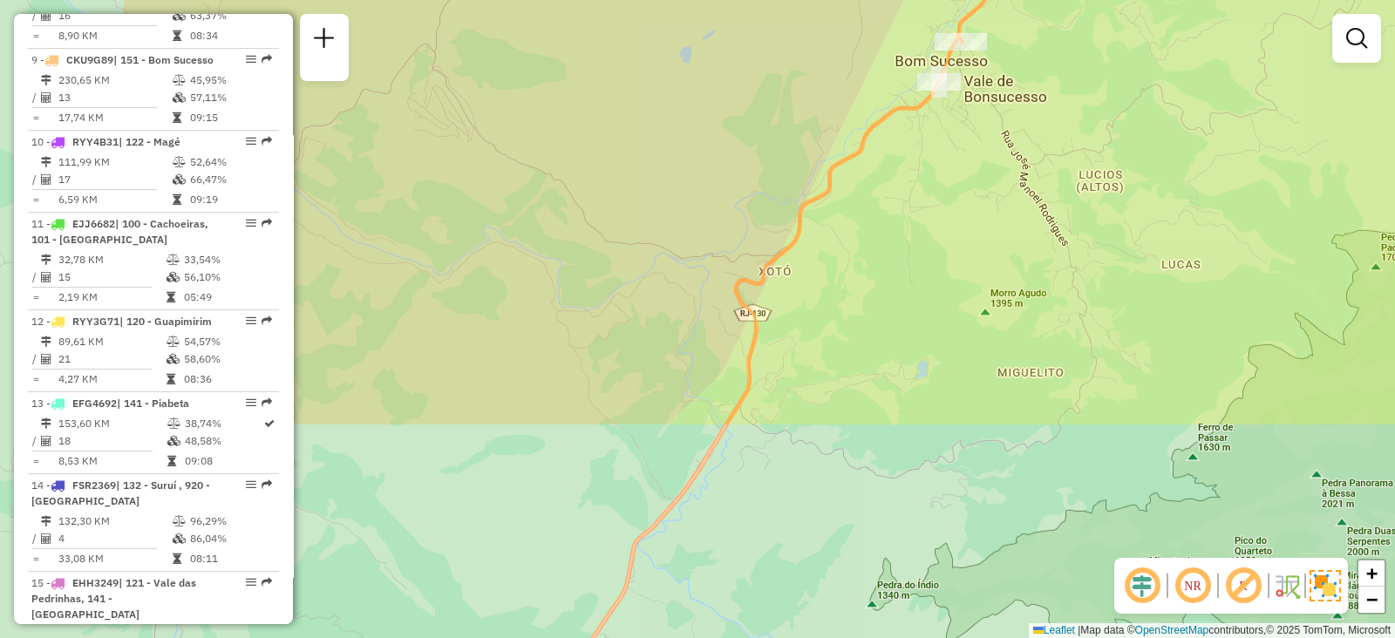
drag, startPoint x: 841, startPoint y: 351, endPoint x: 1064, endPoint y: 62, distance: 365.6
click at [1064, 62] on div "Janela de atendimento Grade de atendimento Capacidade Transportadoras Veículos …" at bounding box center [697, 319] width 1395 height 638
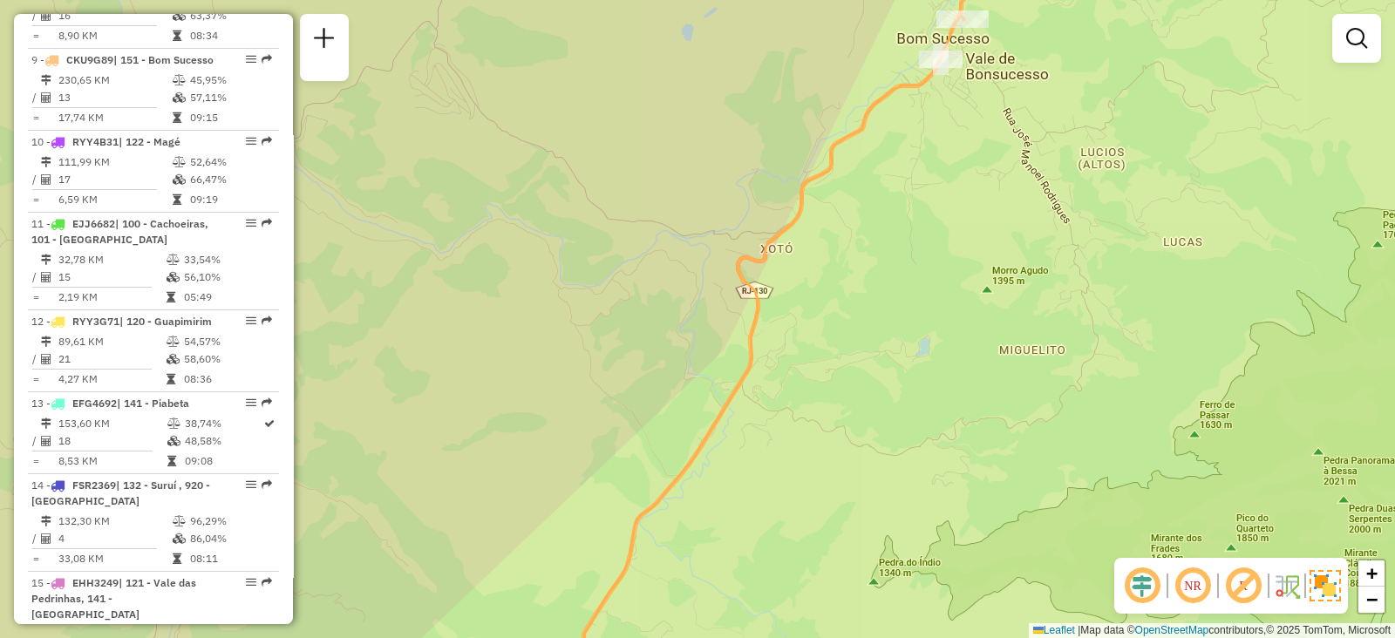
drag, startPoint x: 926, startPoint y: 228, endPoint x: 661, endPoint y: 601, distance: 457.1
click at [651, 603] on div "Janela de atendimento Grade de atendimento Capacidade Transportadoras Veículos …" at bounding box center [697, 319] width 1395 height 638
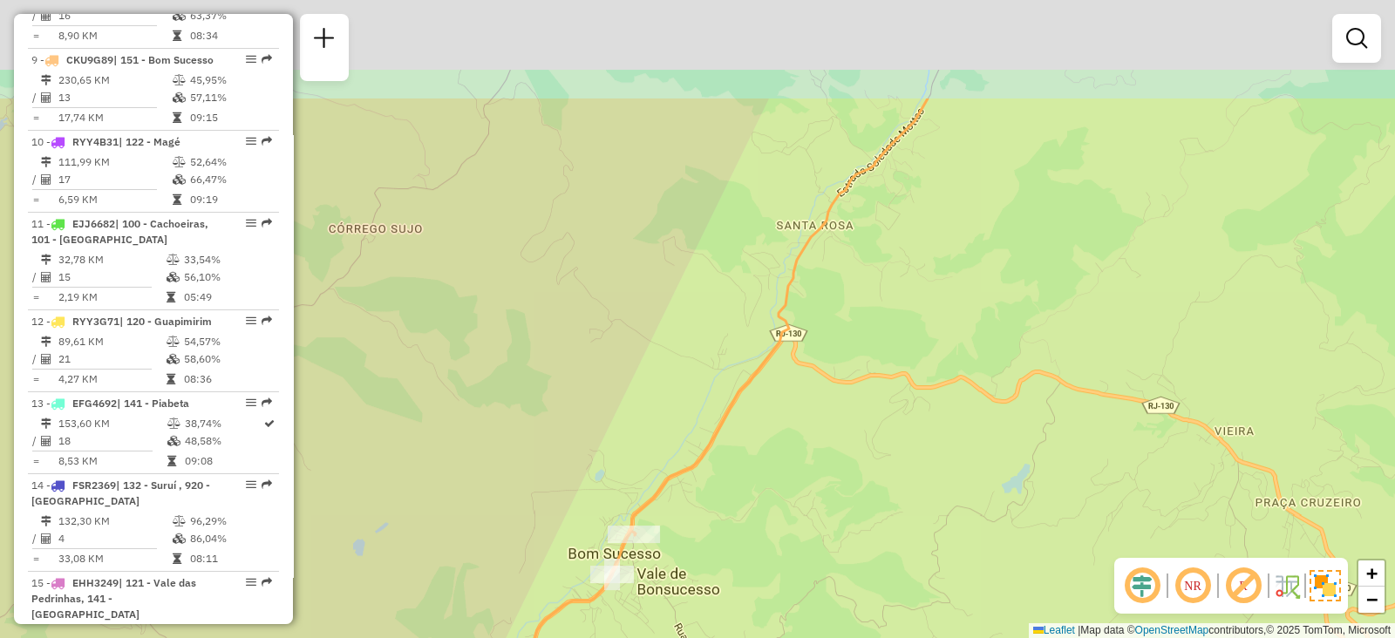
drag, startPoint x: 943, startPoint y: 328, endPoint x: 815, endPoint y: 581, distance: 283.1
click at [815, 580] on div "Janela de atendimento Grade de atendimento Capacidade Transportadoras Veículos …" at bounding box center [697, 319] width 1395 height 638
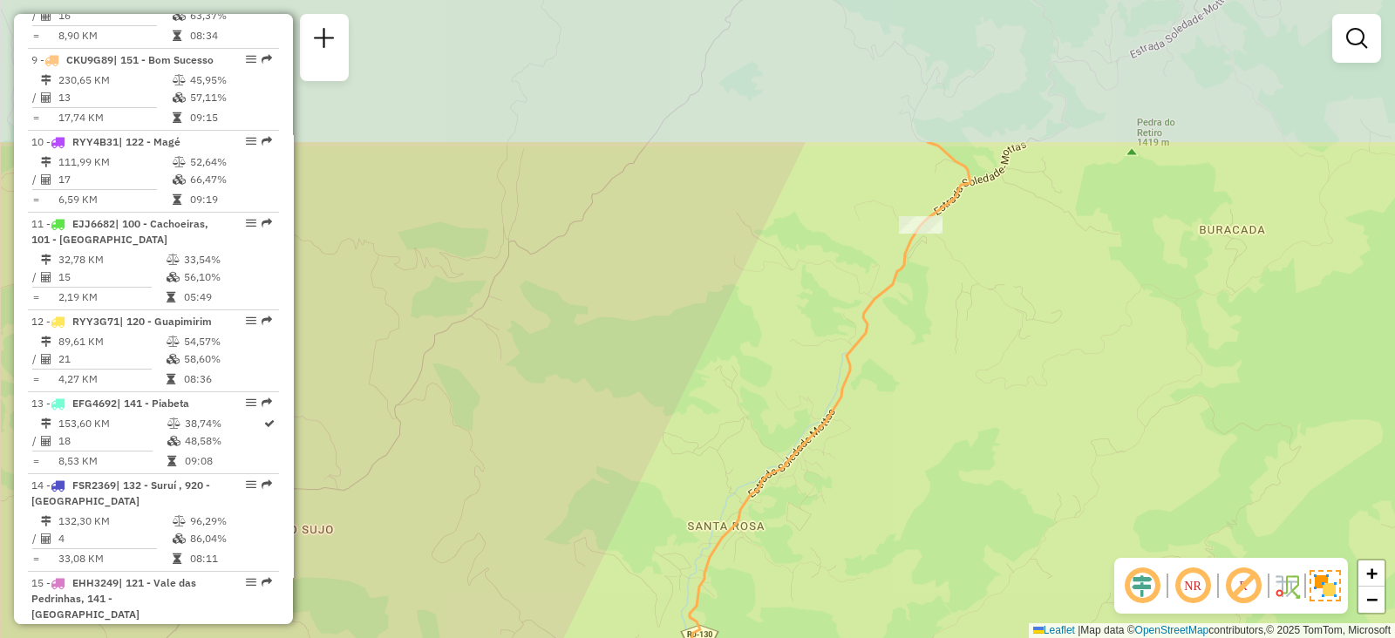
drag, startPoint x: 938, startPoint y: 381, endPoint x: 896, endPoint y: 551, distance: 175.1
click at [902, 571] on div "Janela de atendimento Grade de atendimento Capacidade Transportadoras Veículos …" at bounding box center [697, 319] width 1395 height 638
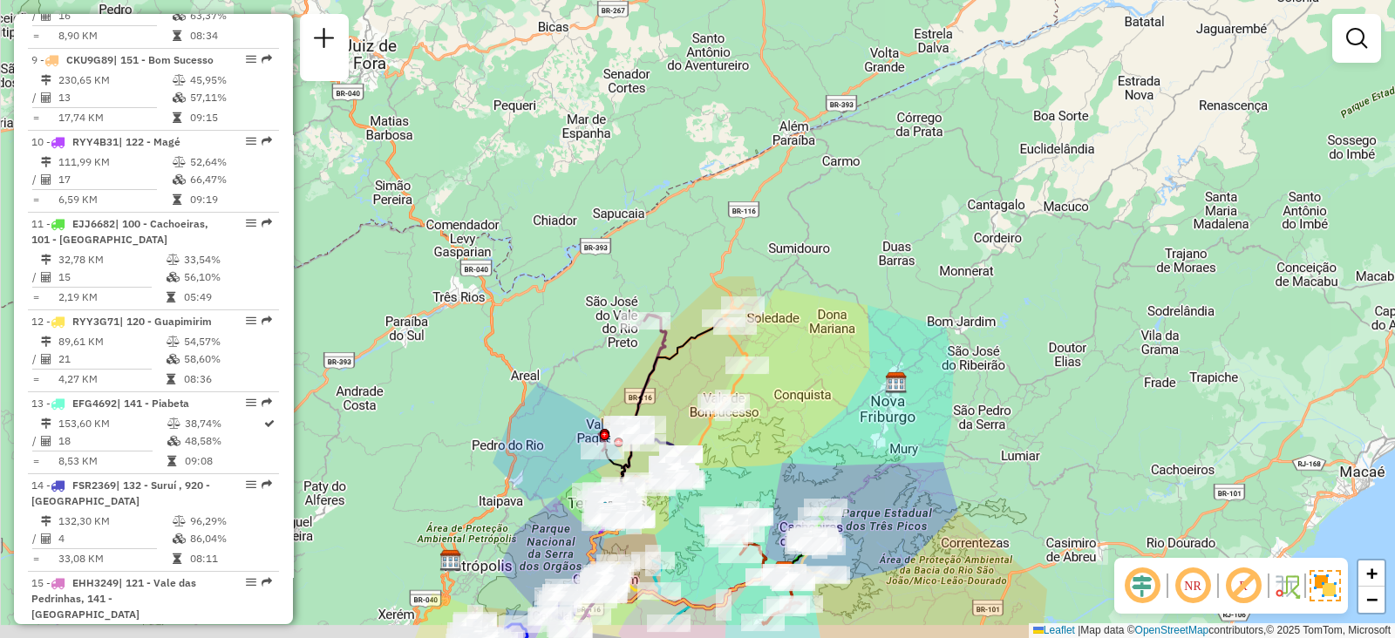
drag, startPoint x: 766, startPoint y: 429, endPoint x: 977, endPoint y: 342, distance: 227.5
click at [977, 342] on div "Janela de atendimento Grade de atendimento Capacidade Transportadoras Veículos …" at bounding box center [697, 319] width 1395 height 638
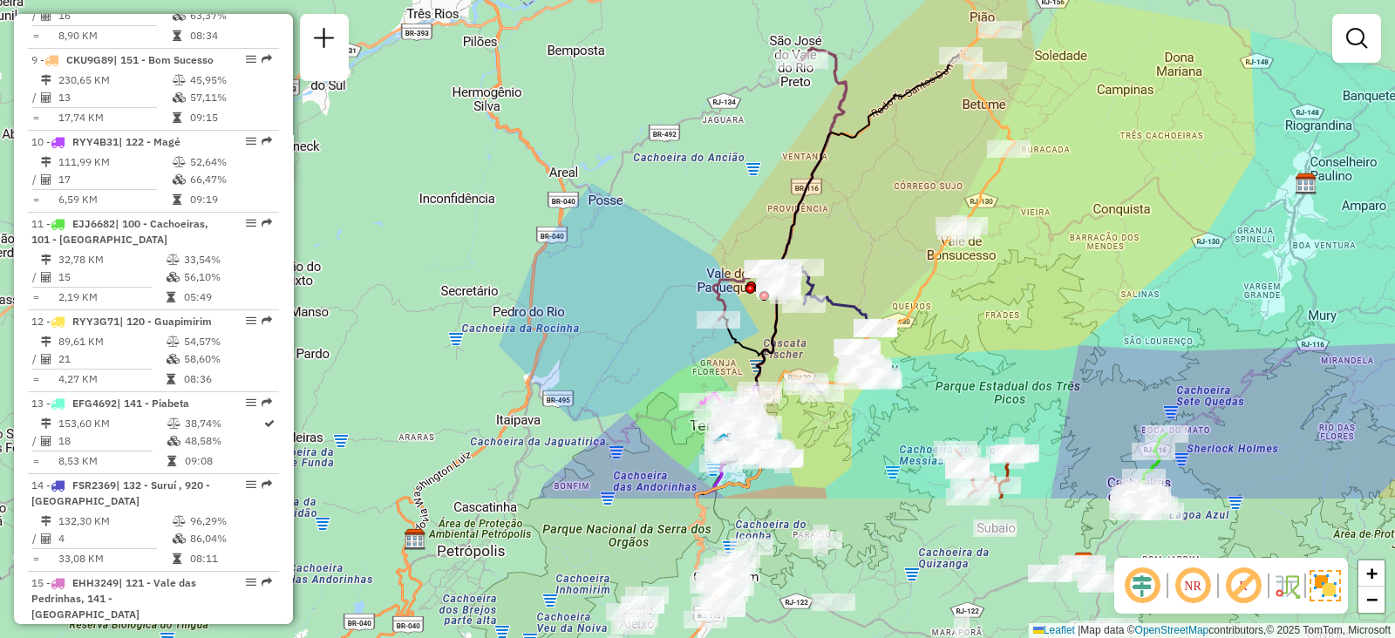
drag, startPoint x: 775, startPoint y: 416, endPoint x: 1035, endPoint y: 213, distance: 329.9
click at [1035, 213] on div "Janela de atendimento Grade de atendimento Capacidade Transportadoras Veículos …" at bounding box center [697, 319] width 1395 height 638
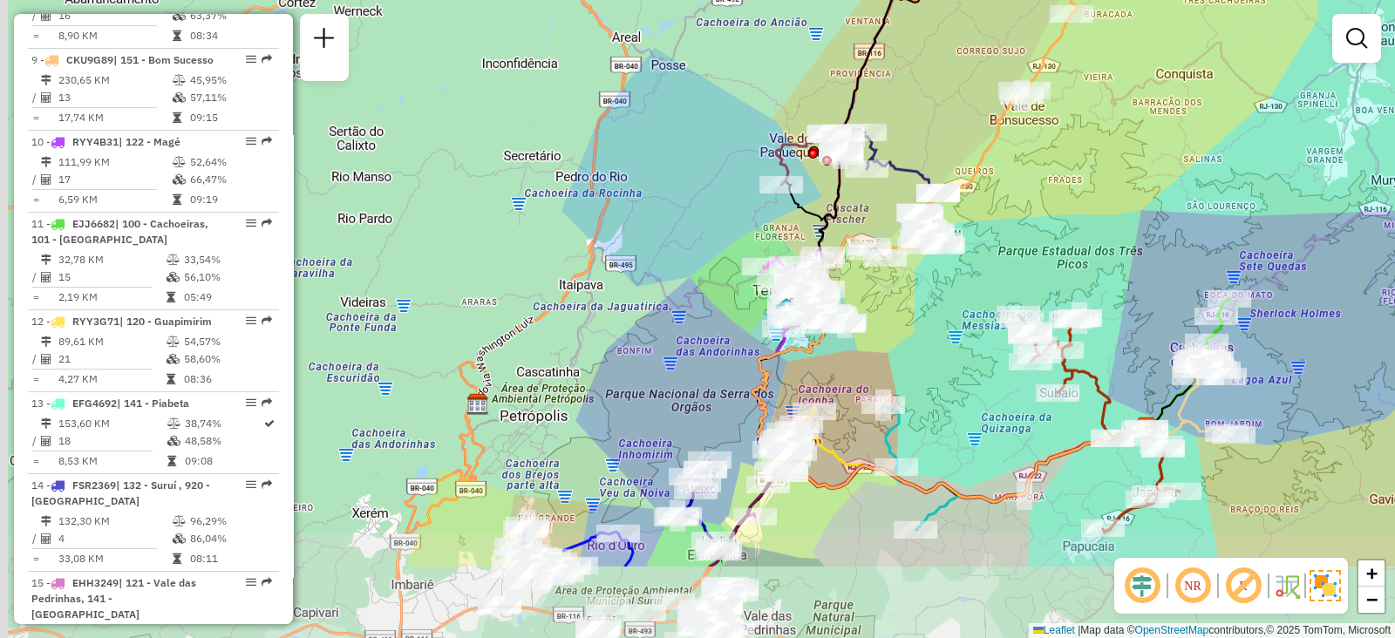
drag, startPoint x: 888, startPoint y: 507, endPoint x: 958, endPoint y: 351, distance: 172.1
click at [958, 351] on div "Janela de atendimento Grade de atendimento Capacidade Transportadoras Veículos …" at bounding box center [697, 319] width 1395 height 638
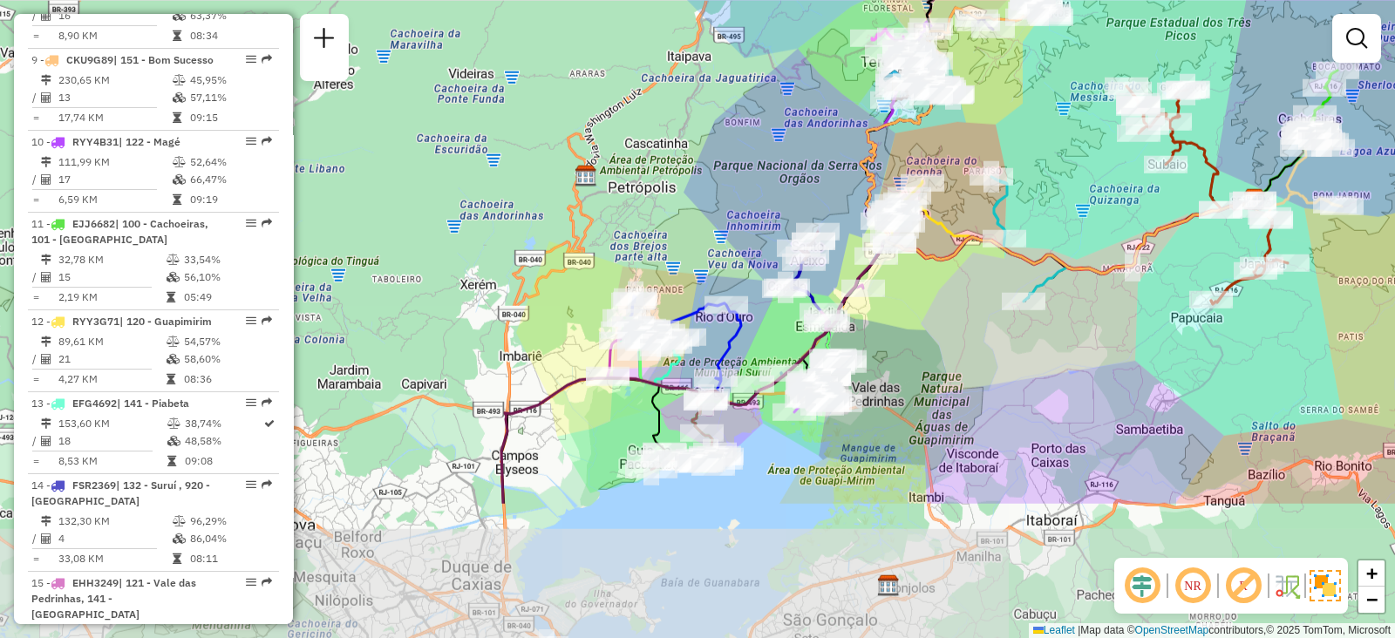
drag, startPoint x: 825, startPoint y: 551, endPoint x: 897, endPoint y: 389, distance: 177.6
click at [897, 389] on div "Janela de atendimento Grade de atendimento Capacidade Transportadoras Veículos …" at bounding box center [697, 319] width 1395 height 638
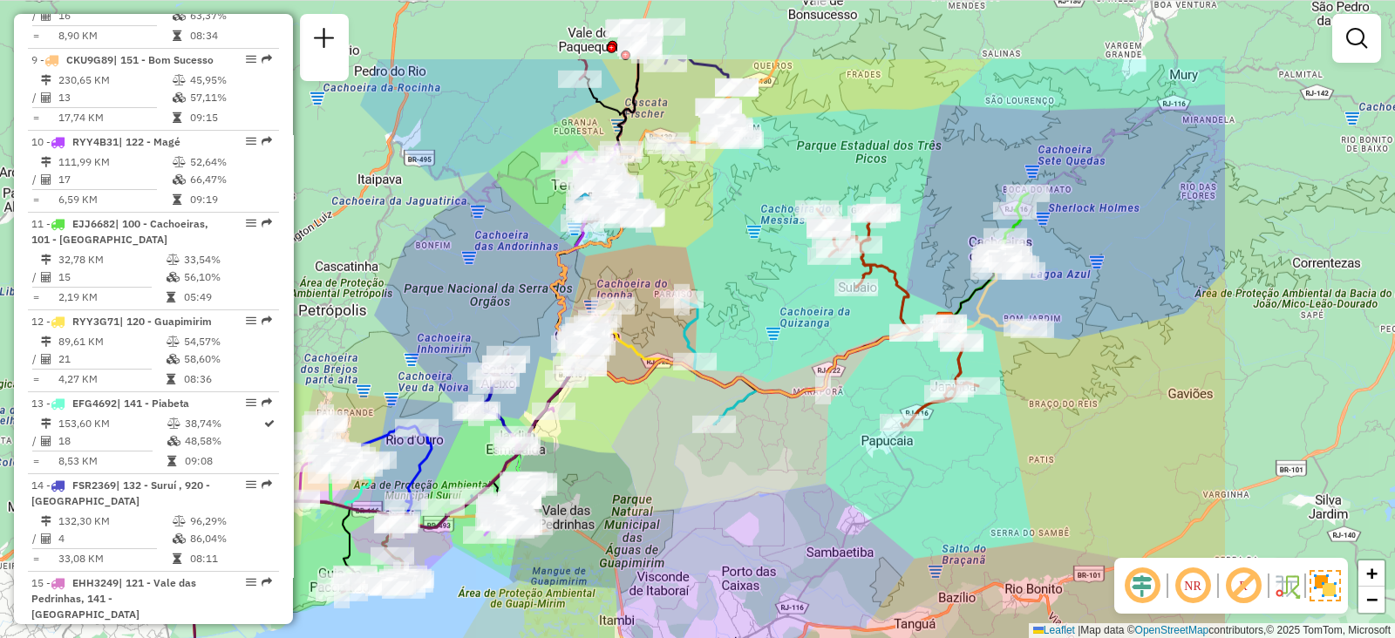
drag, startPoint x: 985, startPoint y: 460, endPoint x: 676, endPoint y: 584, distance: 333.4
click at [676, 584] on div "Janela de atendimento Grade de atendimento Capacidade Transportadoras Veículos …" at bounding box center [697, 319] width 1395 height 638
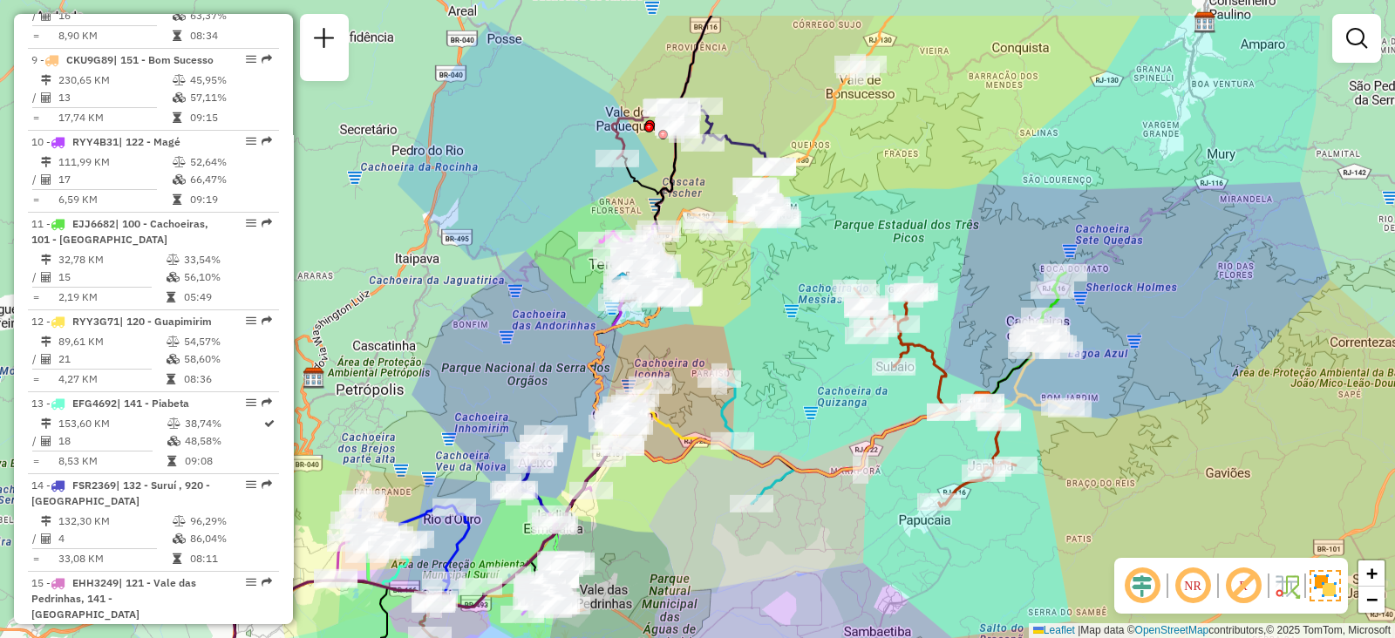
drag, startPoint x: 707, startPoint y: 324, endPoint x: 766, endPoint y: 415, distance: 109.1
click at [766, 415] on div "Janela de atendimento Grade de atendimento Capacidade Transportadoras Veículos …" at bounding box center [697, 319] width 1395 height 638
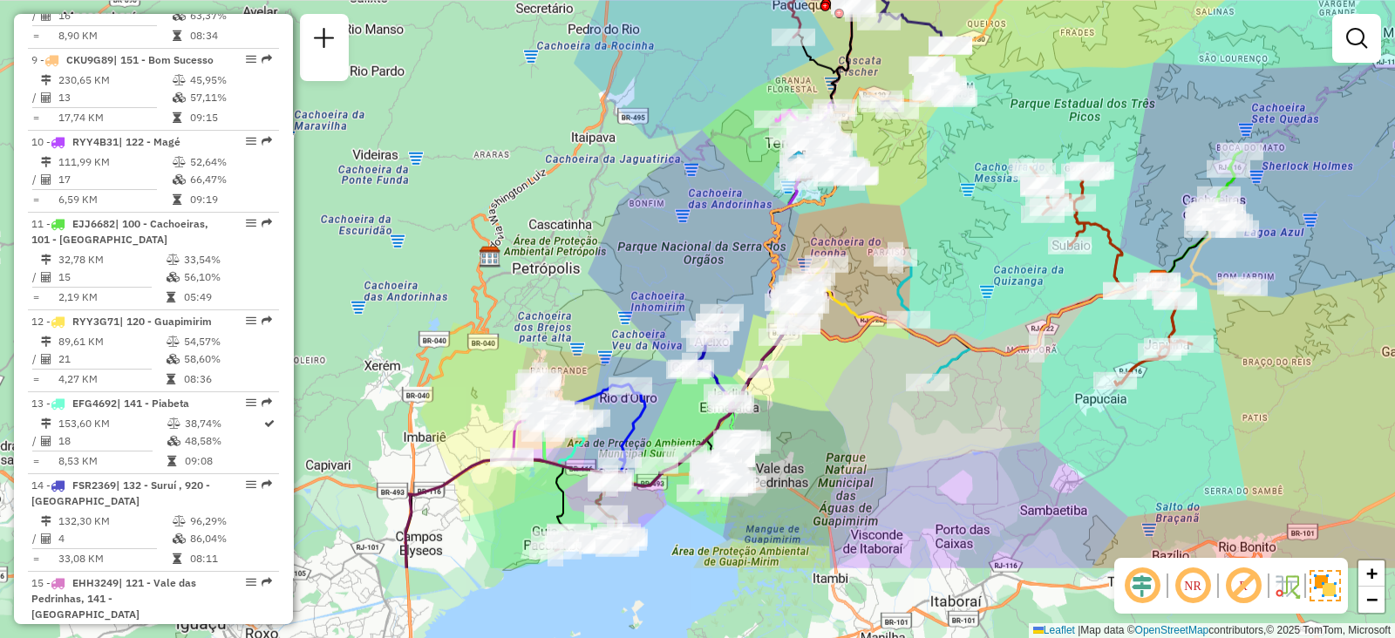
drag, startPoint x: 766, startPoint y: 370, endPoint x: 920, endPoint y: 236, distance: 204.0
click at [920, 236] on div "Janela de atendimento Grade de atendimento Capacidade Transportadoras Veículos …" at bounding box center [697, 319] width 1395 height 638
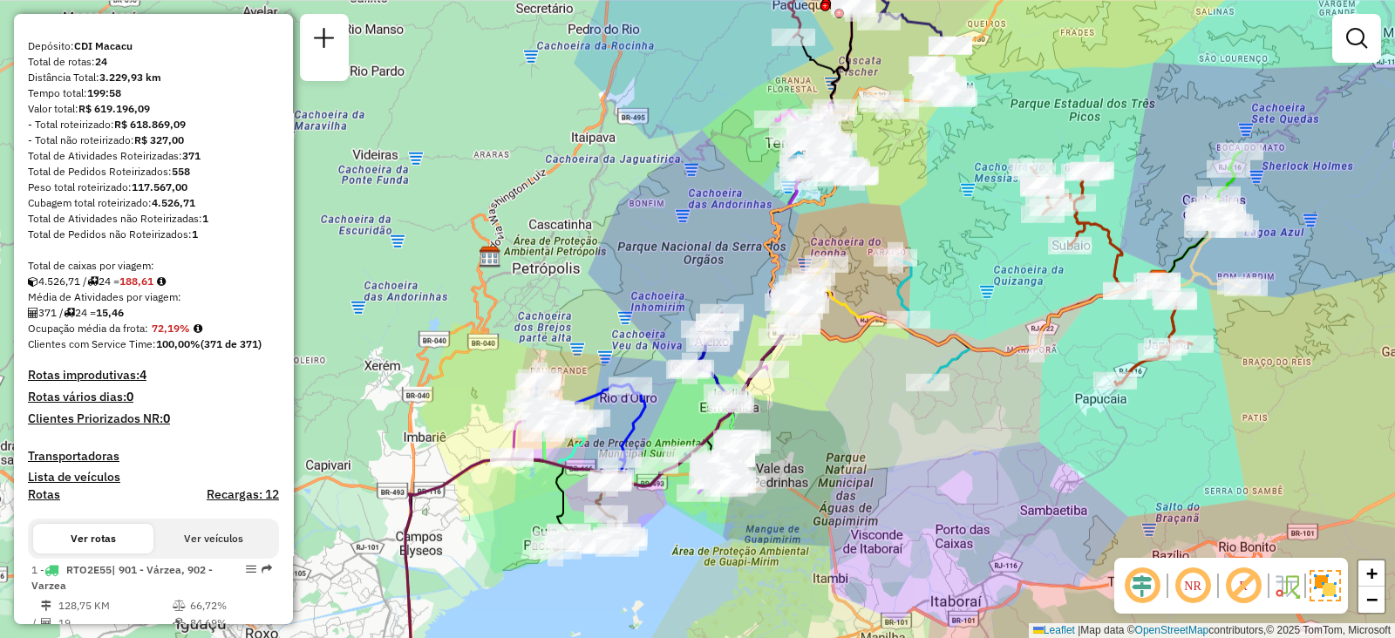
scroll to position [13, 0]
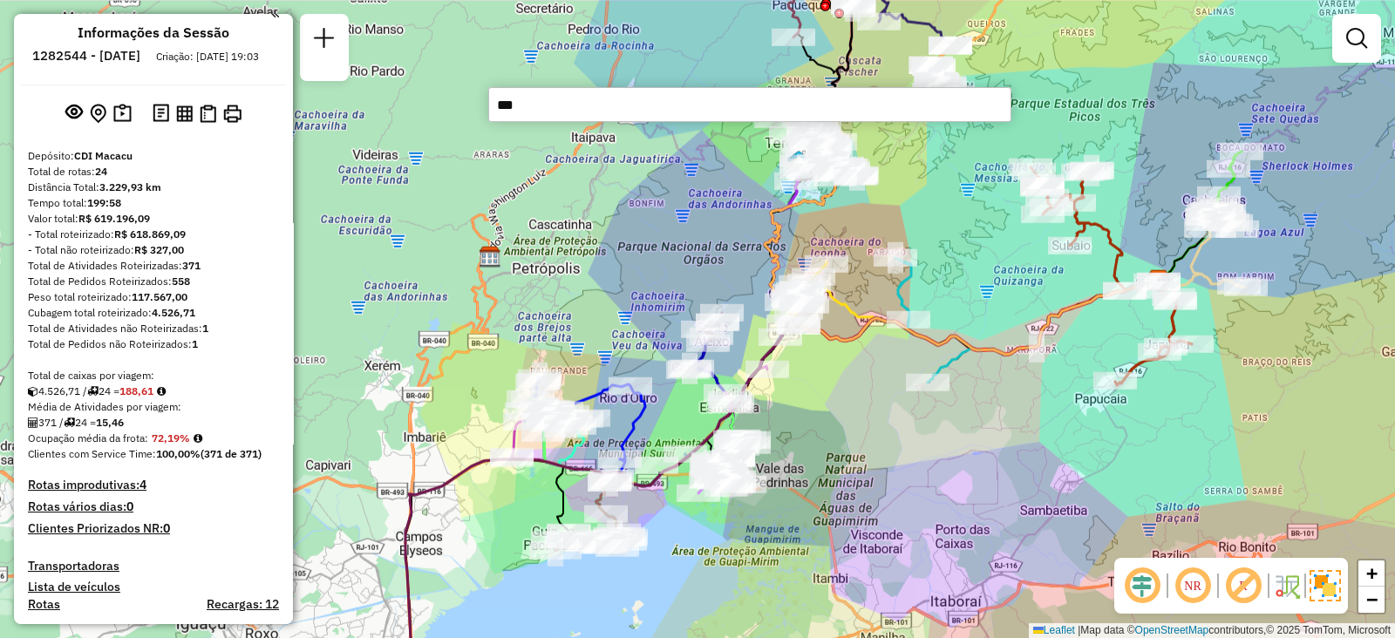
type input "****"
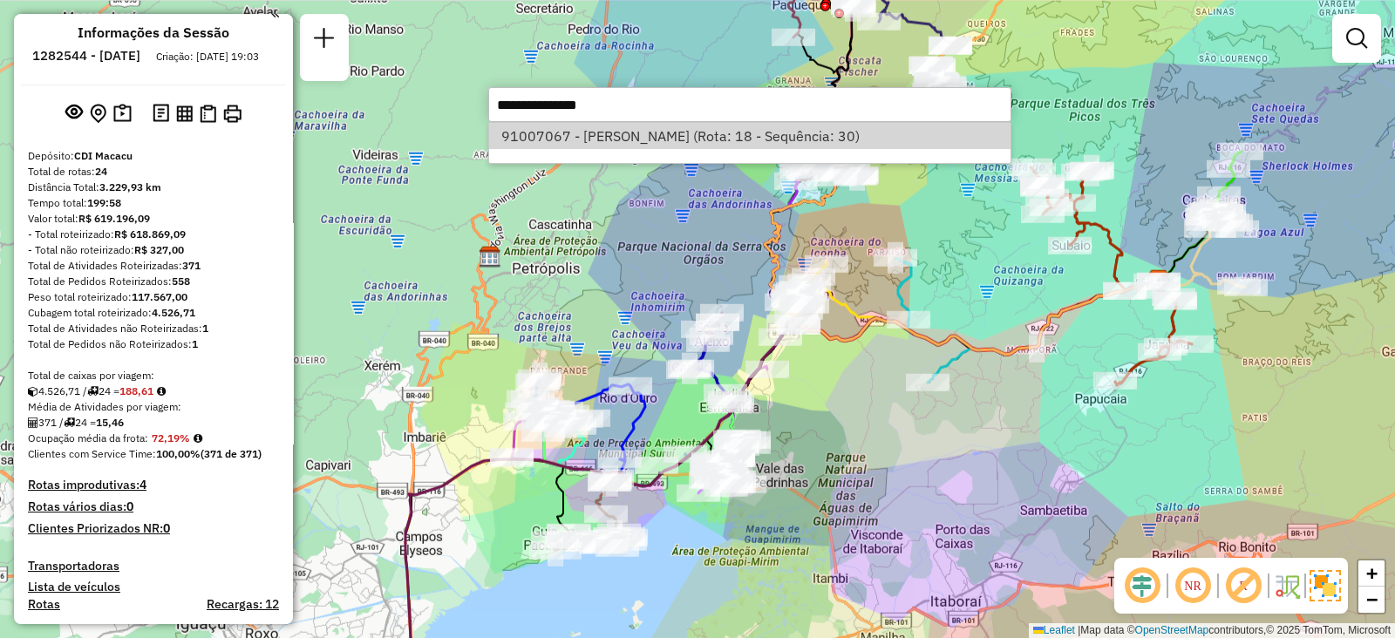
select select "**********"
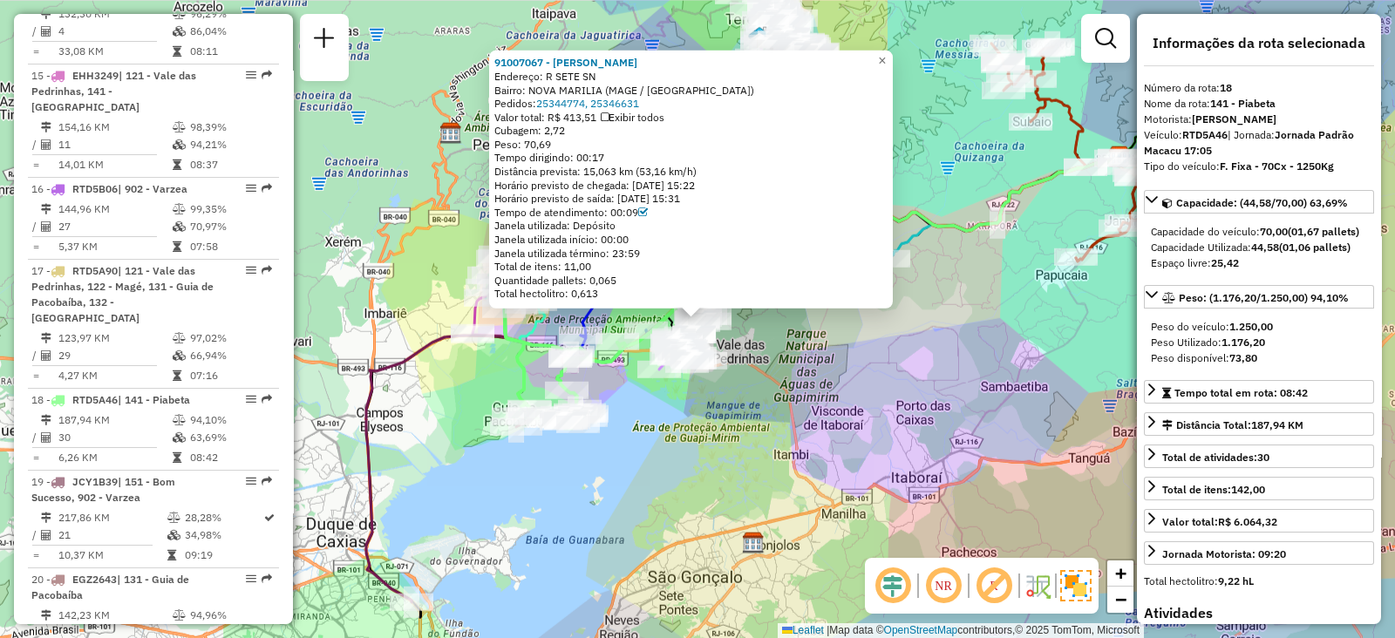
scroll to position [2276, 0]
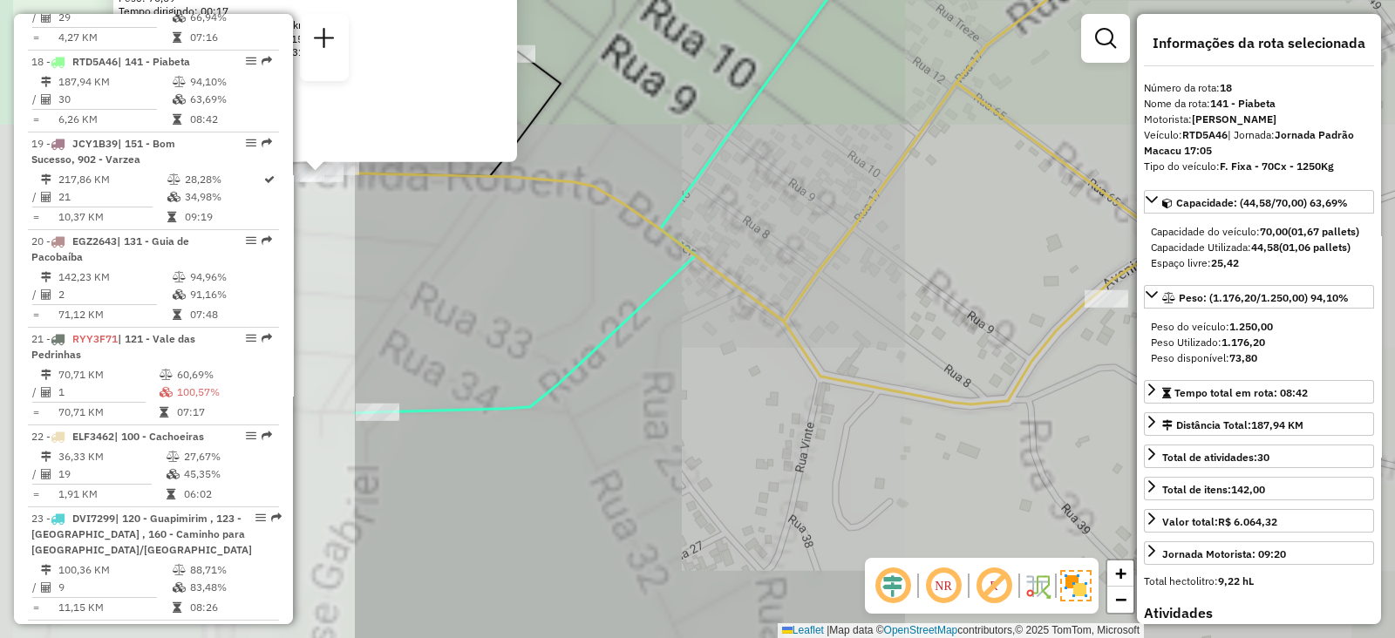
drag, startPoint x: 544, startPoint y: 314, endPoint x: 1227, endPoint y: 335, distance: 683.1
click at [1251, 335] on hb-router-mapa "Informações da Sessão 1282544 - [DATE] Criação: [DATE] 19:03 Depósito: CDI Maca…" at bounding box center [697, 319] width 1395 height 638
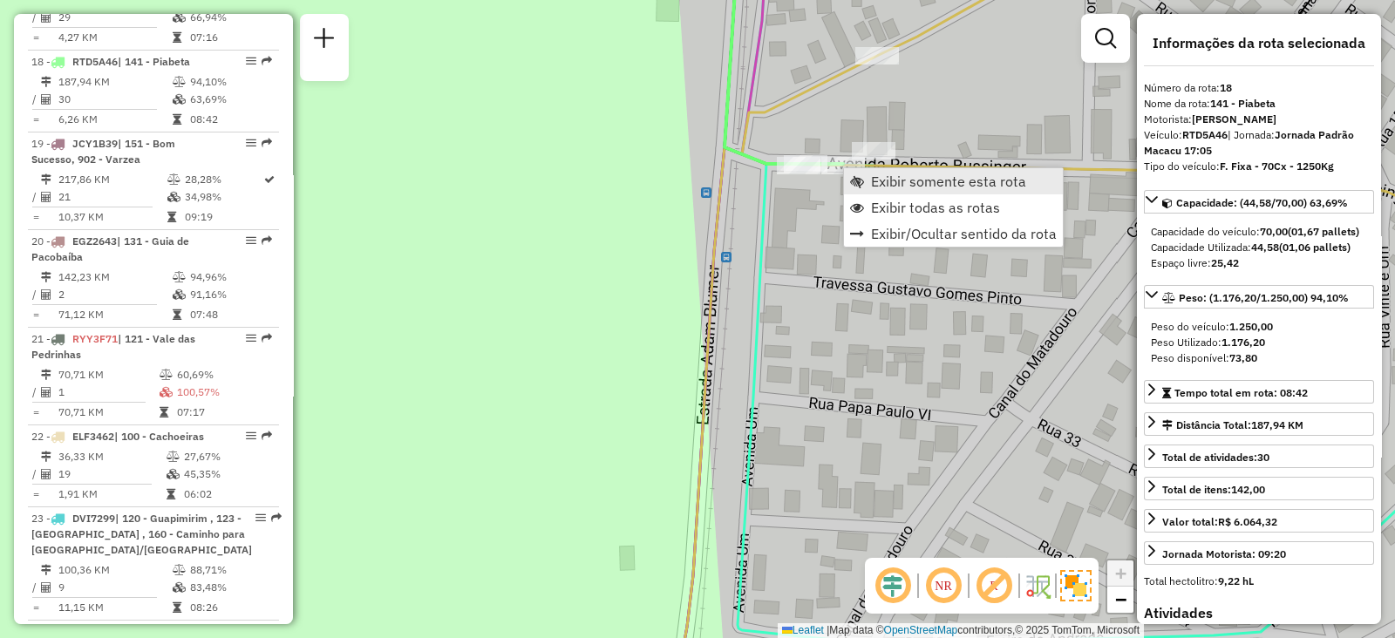
click at [867, 184] on link "Exibir somente esta rota" at bounding box center [953, 181] width 219 height 26
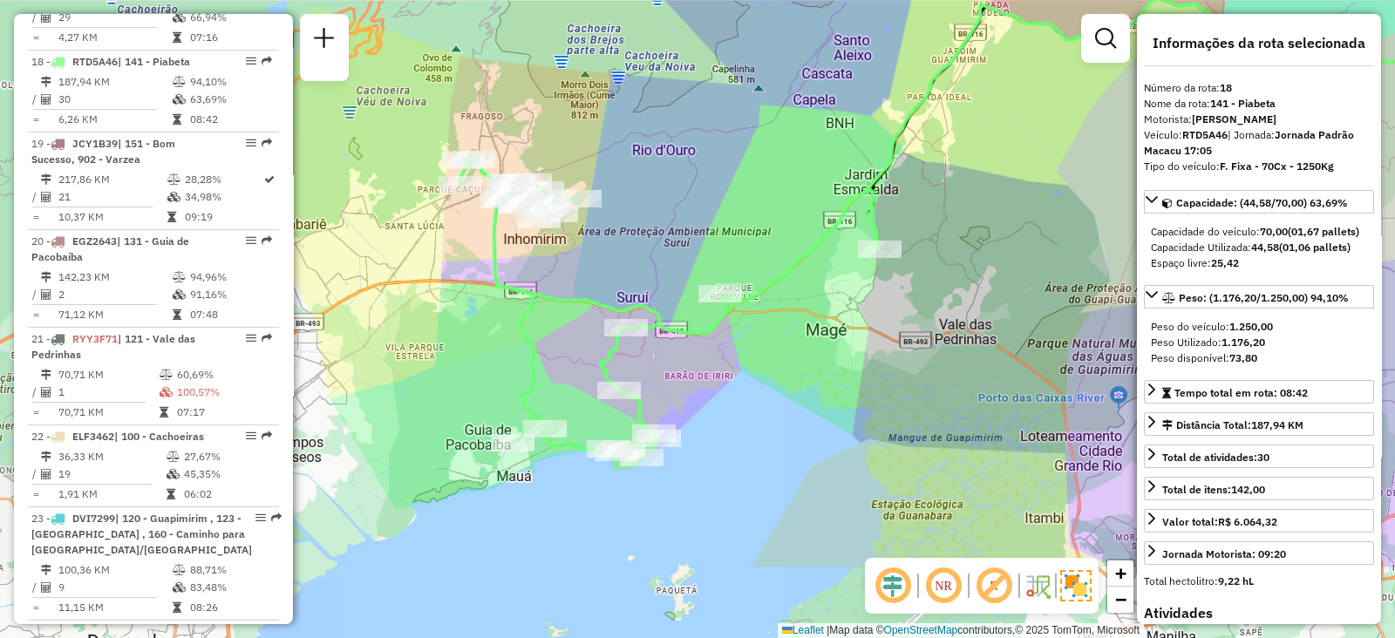
drag, startPoint x: 692, startPoint y: 238, endPoint x: 1094, endPoint y: 104, distance: 423.8
click at [1094, 104] on div "Janela de atendimento Grade de atendimento Capacidade Transportadoras Veículos …" at bounding box center [697, 319] width 1395 height 638
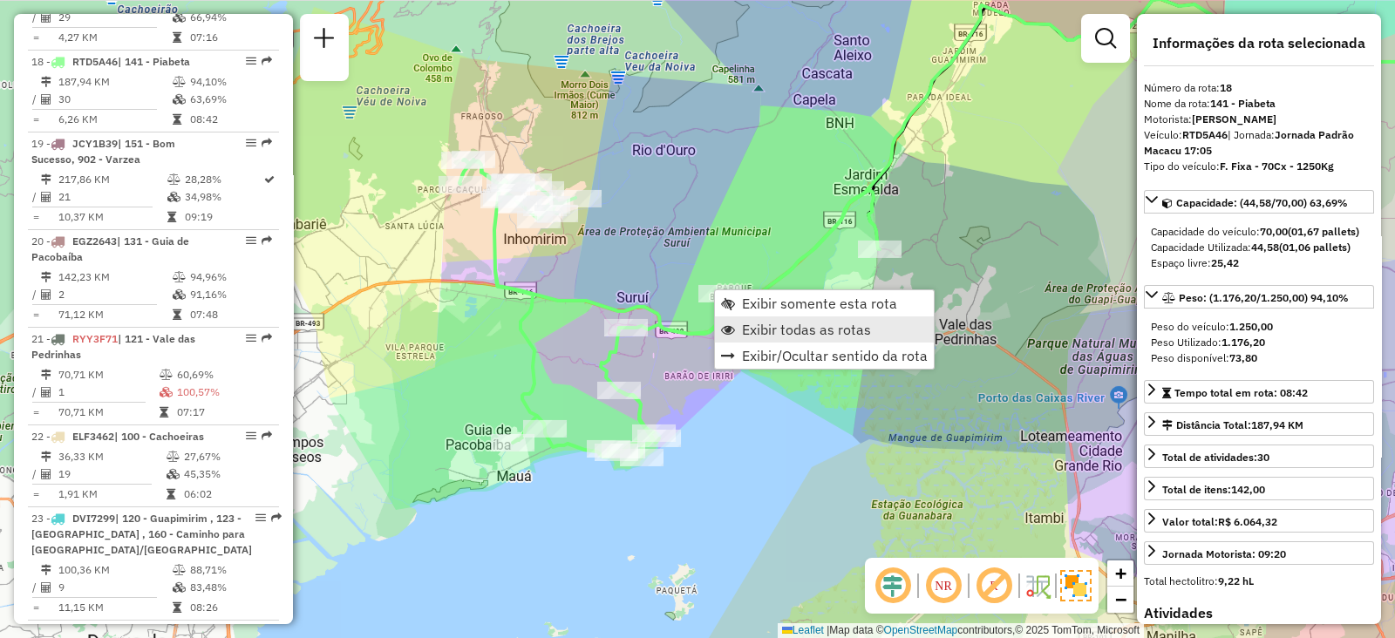
click at [800, 323] on span "Exibir todas as rotas" at bounding box center [806, 330] width 129 height 14
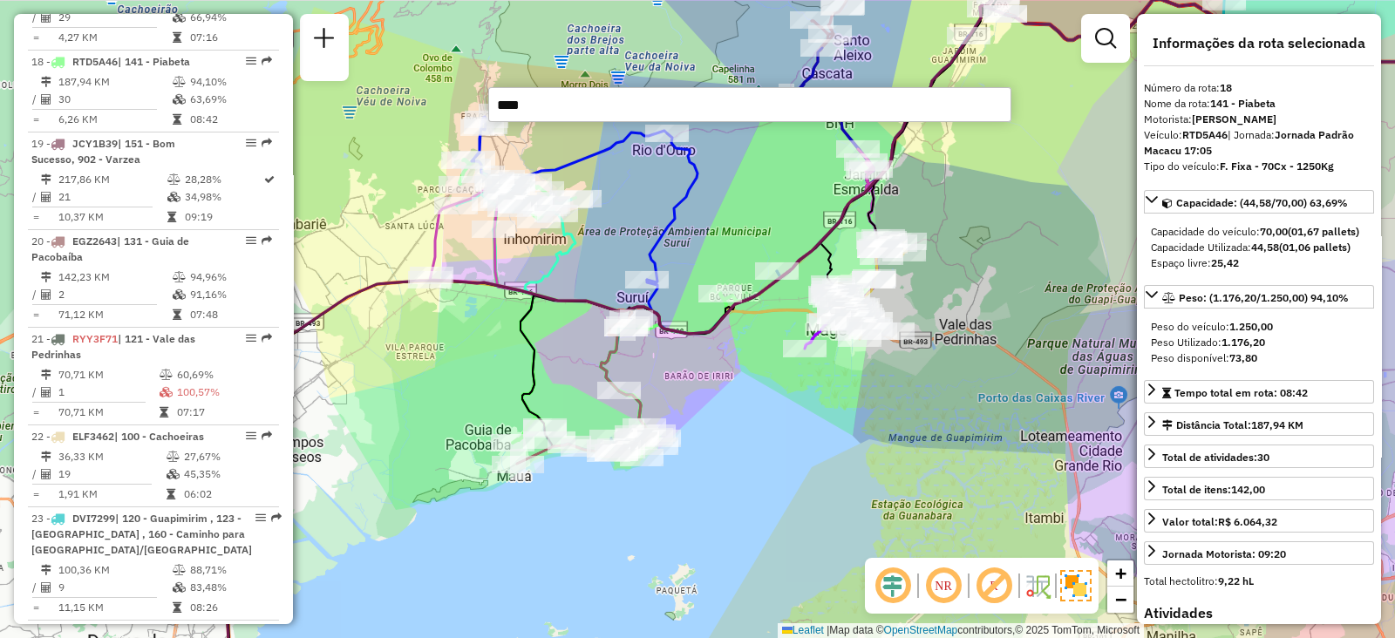
type input "*****"
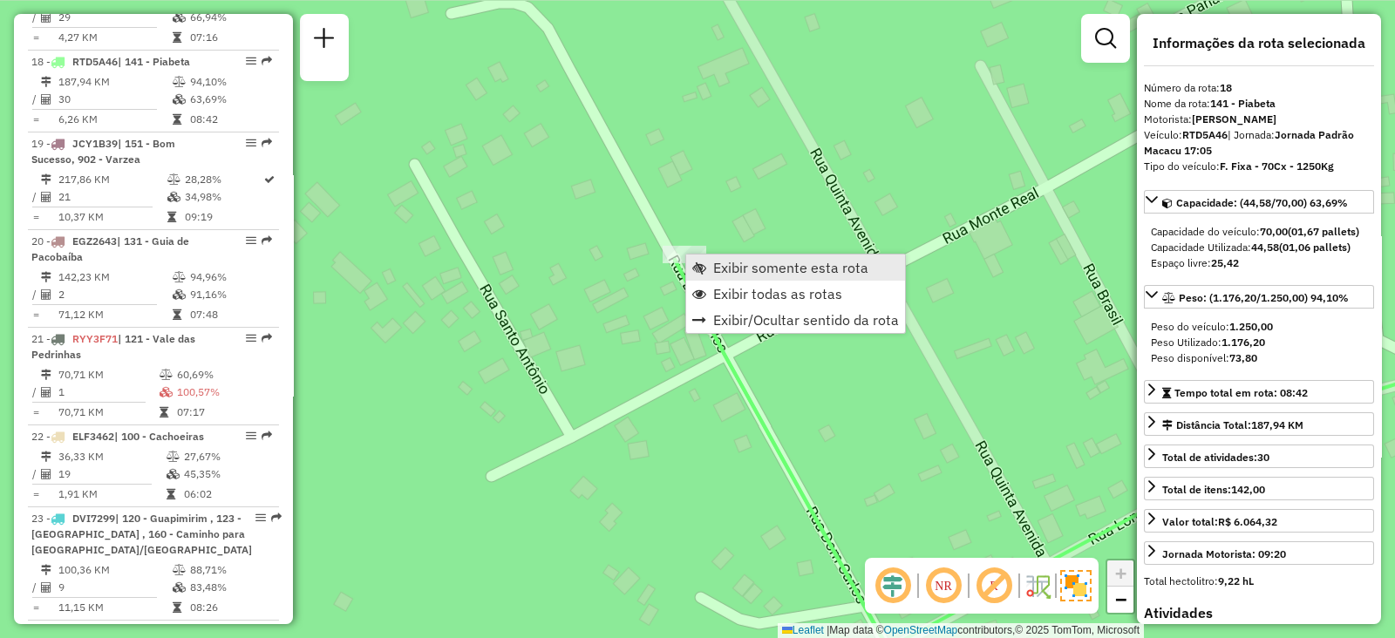
click at [721, 261] on span "Exibir somente esta rota" at bounding box center [790, 268] width 155 height 14
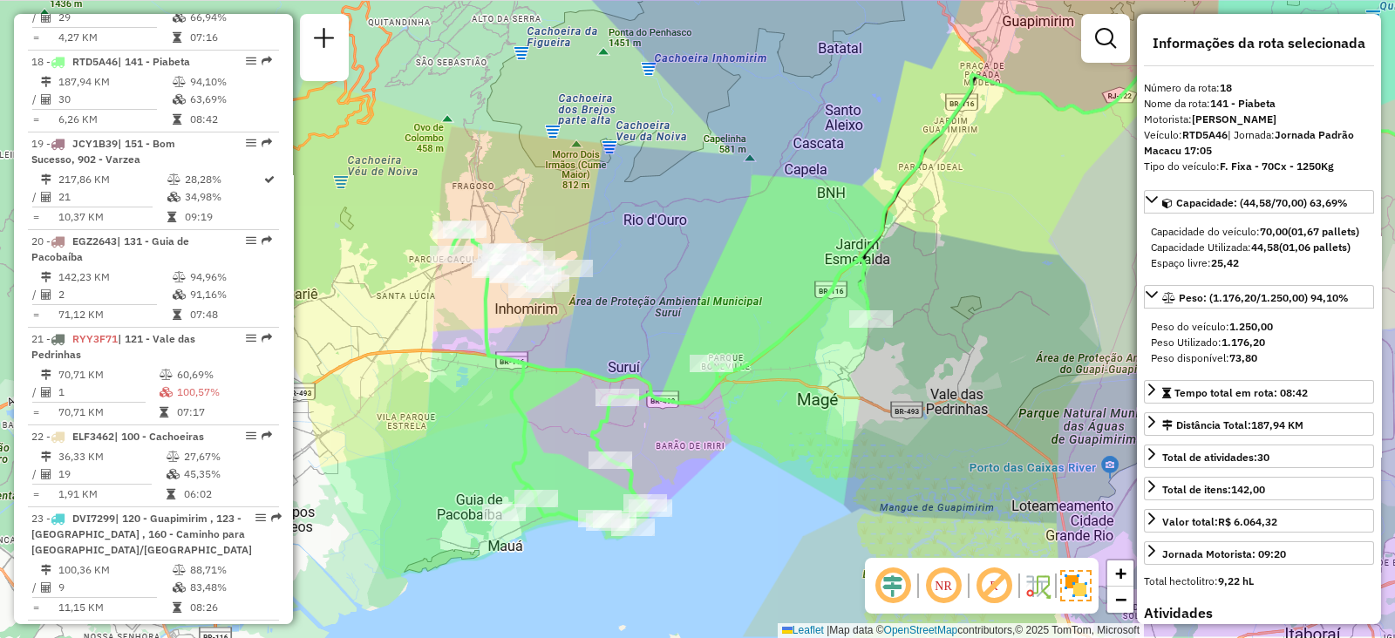
drag, startPoint x: 629, startPoint y: 372, endPoint x: 1052, endPoint y: 305, distance: 429.1
click at [1024, 307] on div "Janela de atendimento Grade de atendimento Capacidade Transportadoras Veículos …" at bounding box center [697, 319] width 1395 height 638
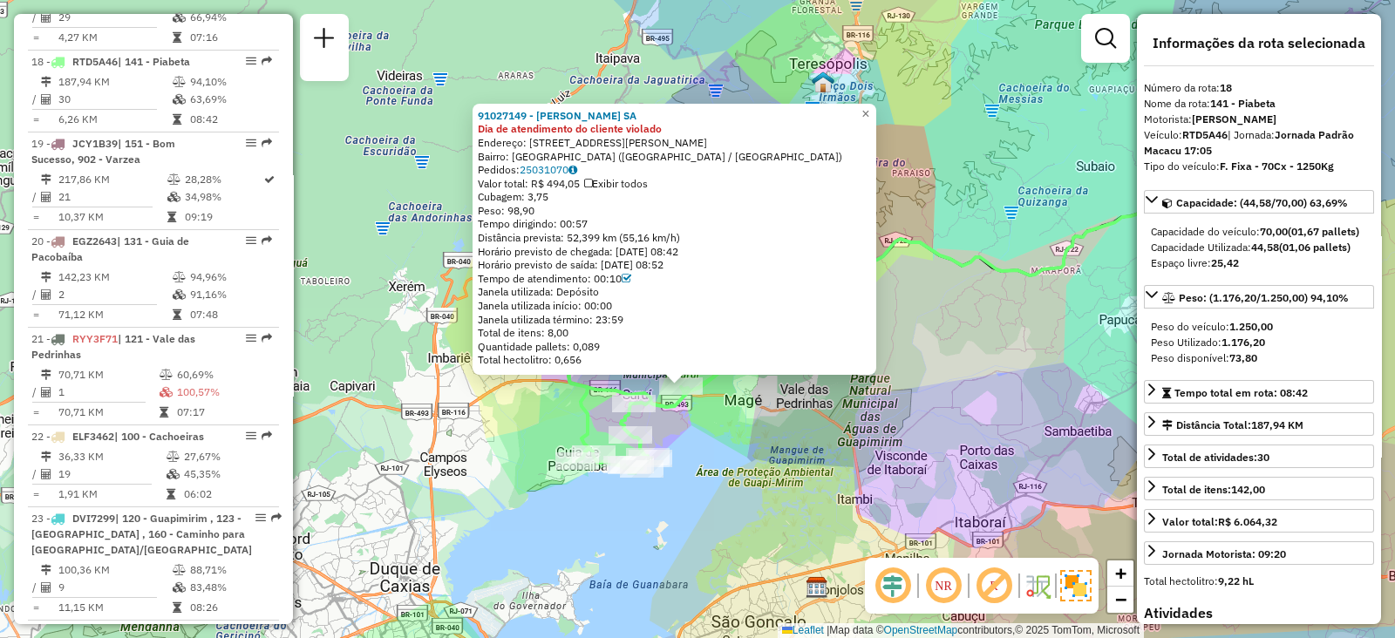
click at [1252, 154] on div "Veículo: RTD5A46 | Jornada: Jornada Padrão Macacu 17:05" at bounding box center [1259, 142] width 230 height 31
click at [757, 446] on div "91027149 - [PERSON_NAME] DOS SA Dia de atendimento do cliente violado Endereço:…" at bounding box center [697, 319] width 1395 height 638
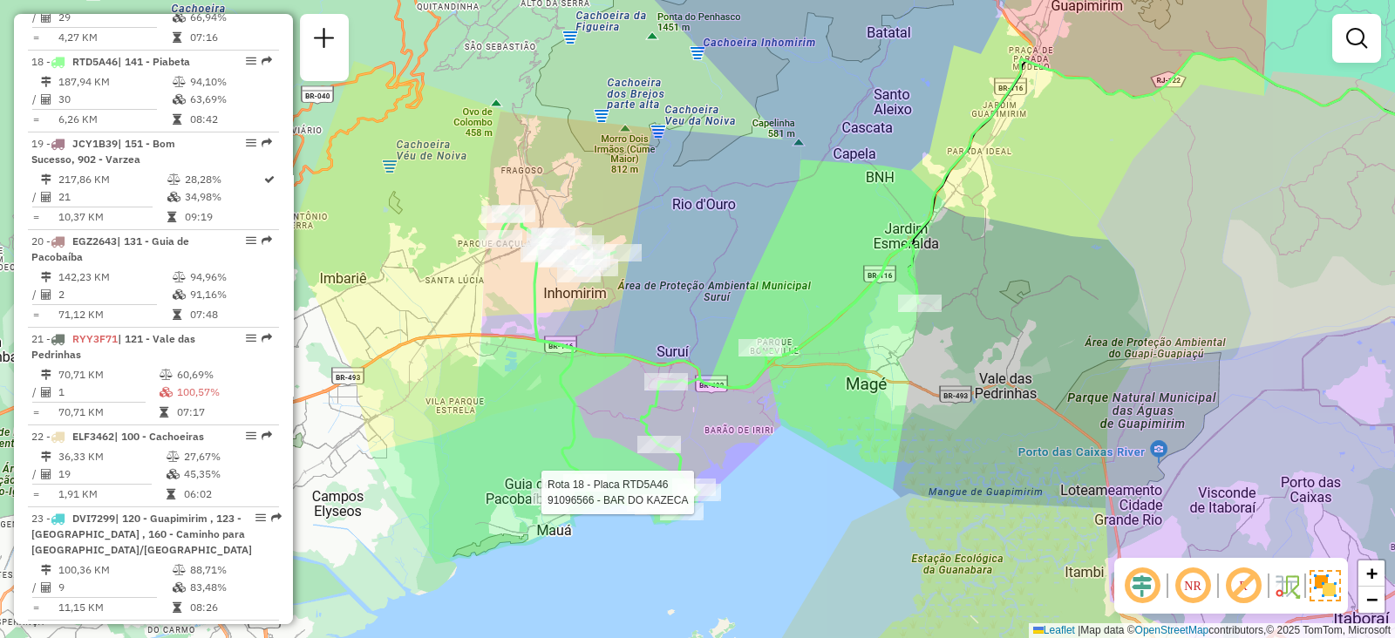
select select "**********"
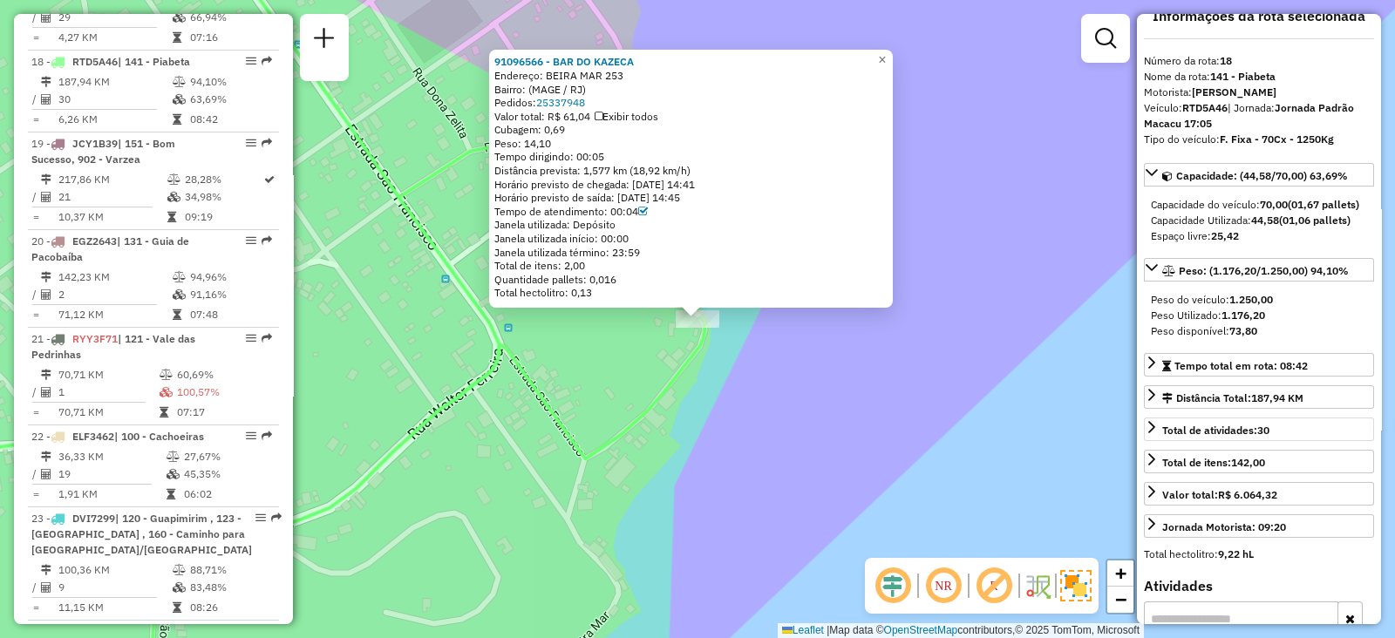
scroll to position [0, 0]
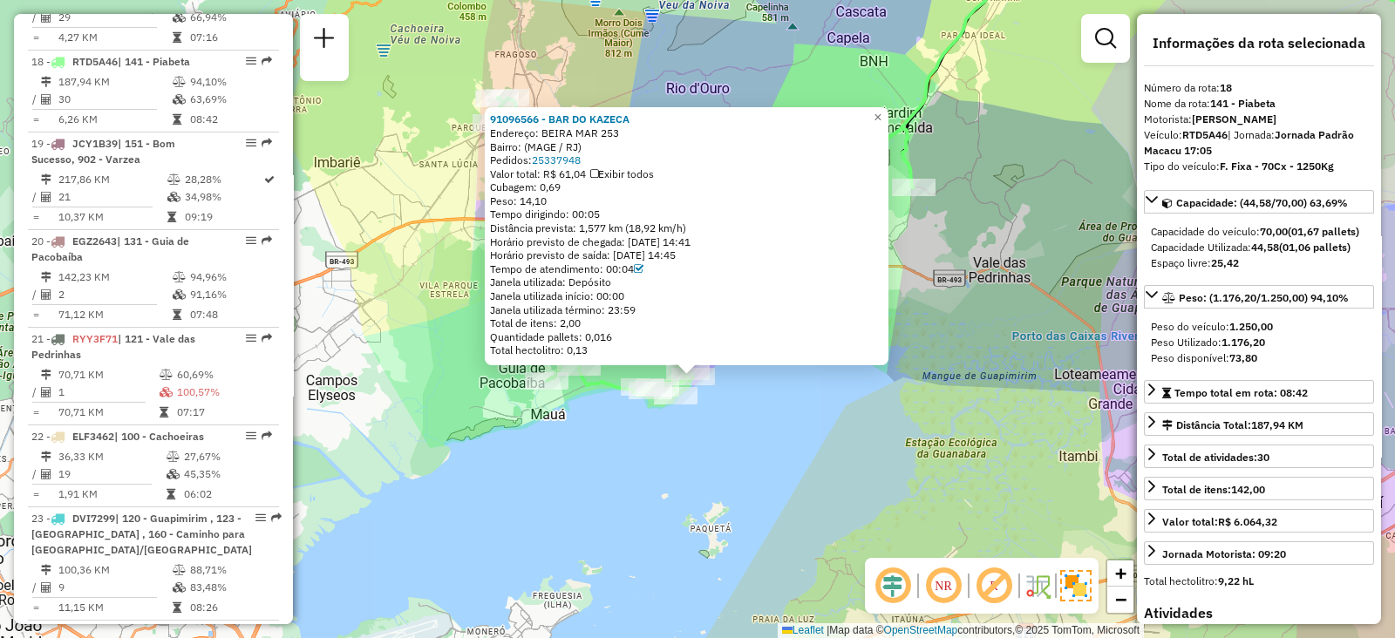
click at [779, 411] on div "91096566 - BAR DO KAZECA Endereço: [GEOGRAPHIC_DATA] 253 Bairro: (MAGE / [GEOGR…" at bounding box center [697, 319] width 1395 height 638
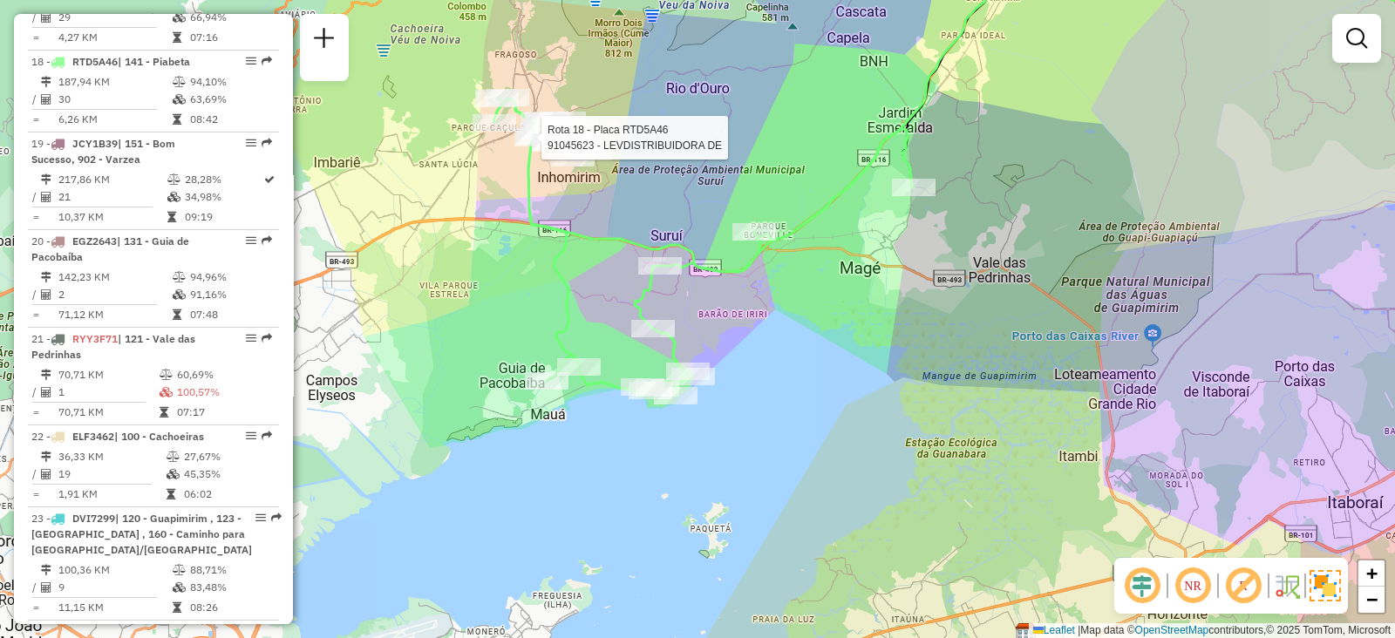
select select "**********"
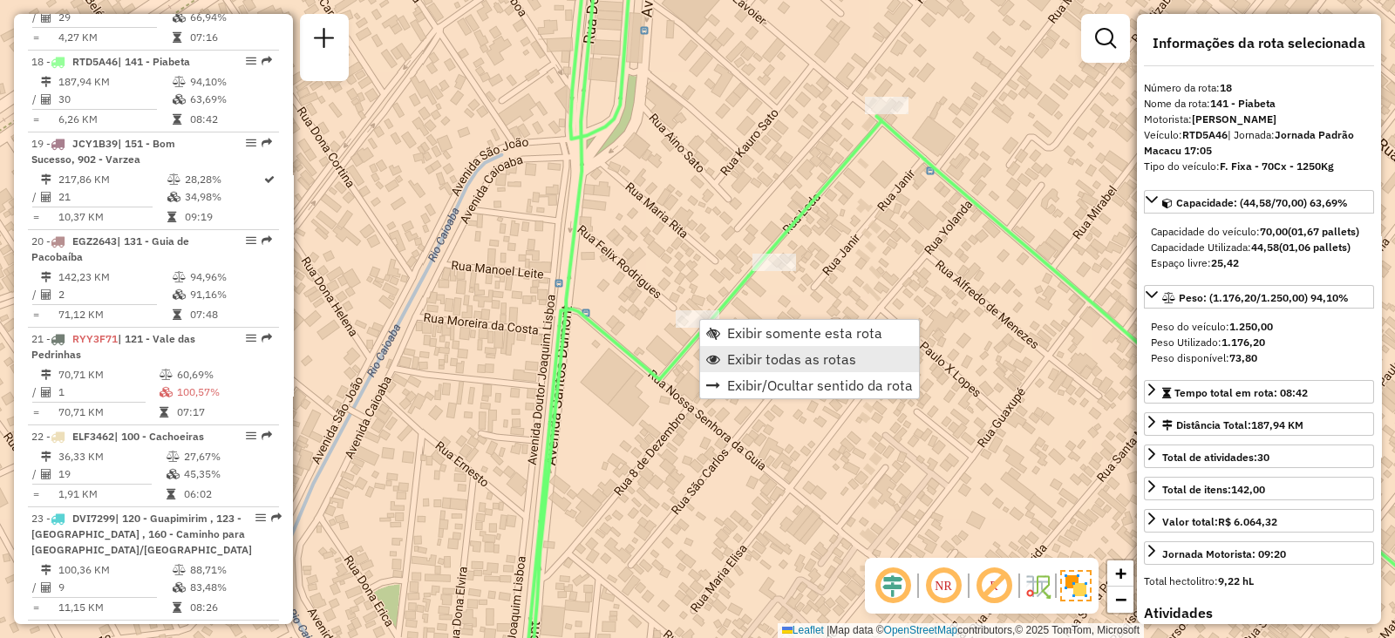
click at [755, 353] on span "Exibir todas as rotas" at bounding box center [791, 359] width 129 height 14
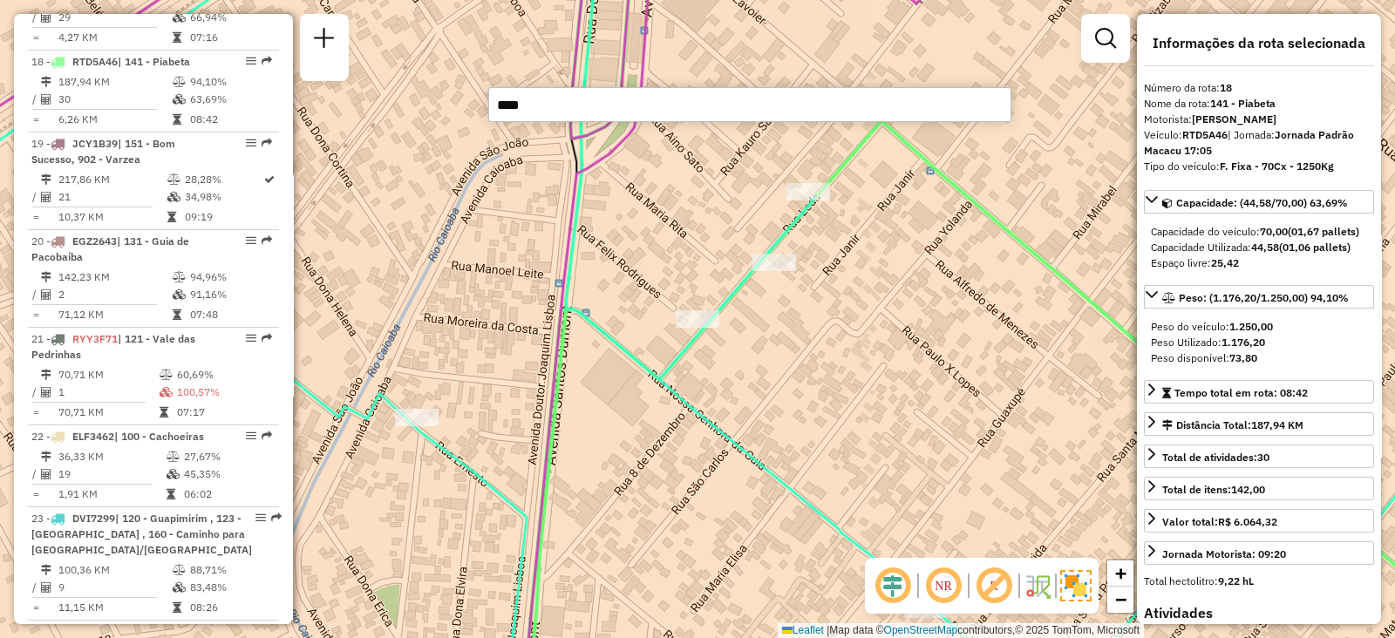
type input "*****"
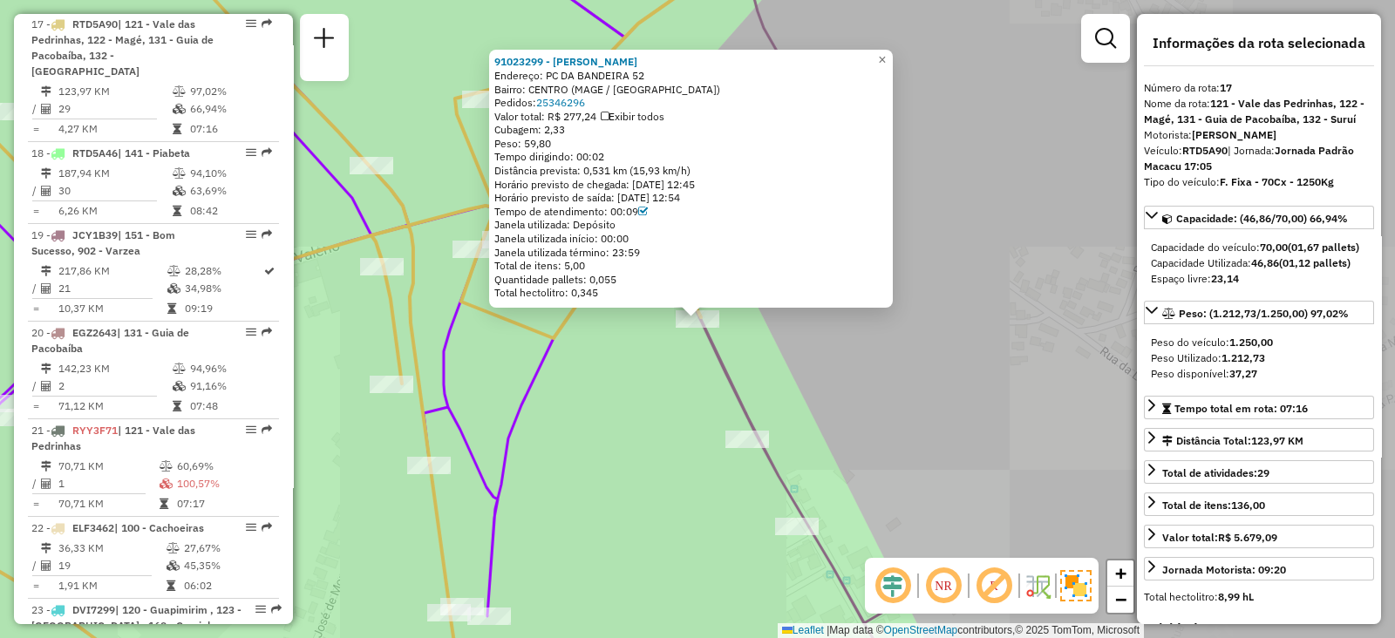
scroll to position [2163, 0]
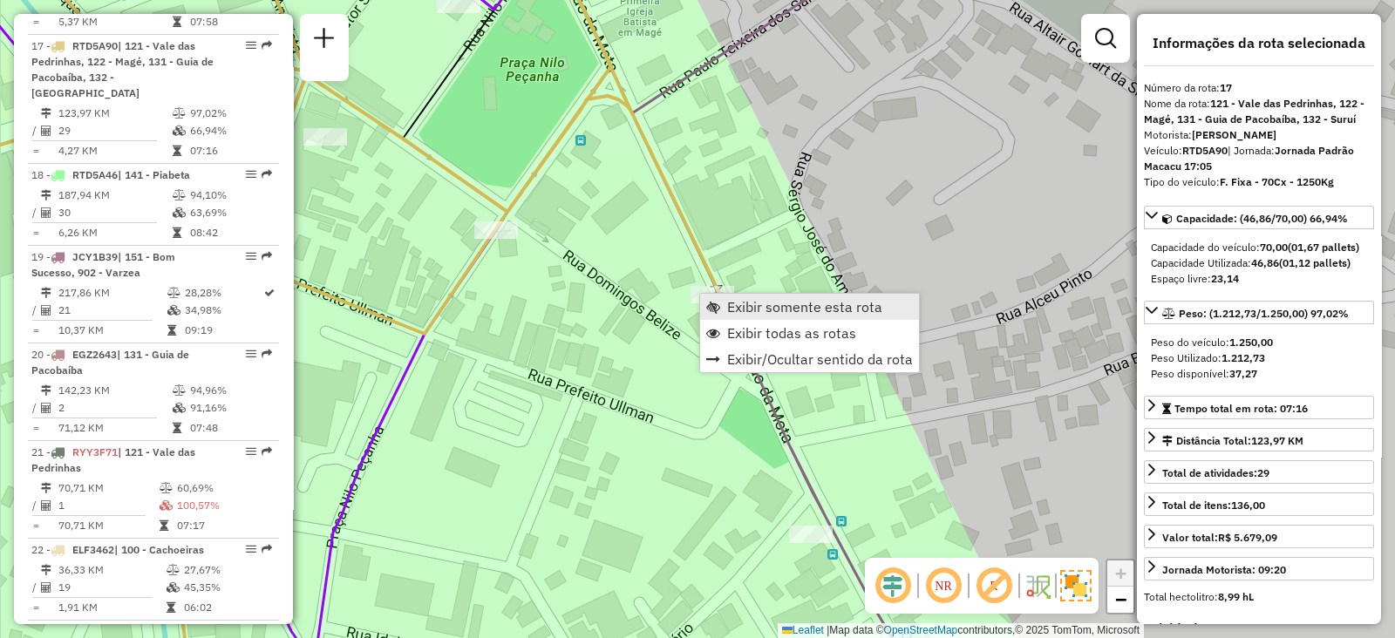
click at [759, 310] on span "Exibir somente esta rota" at bounding box center [804, 307] width 155 height 14
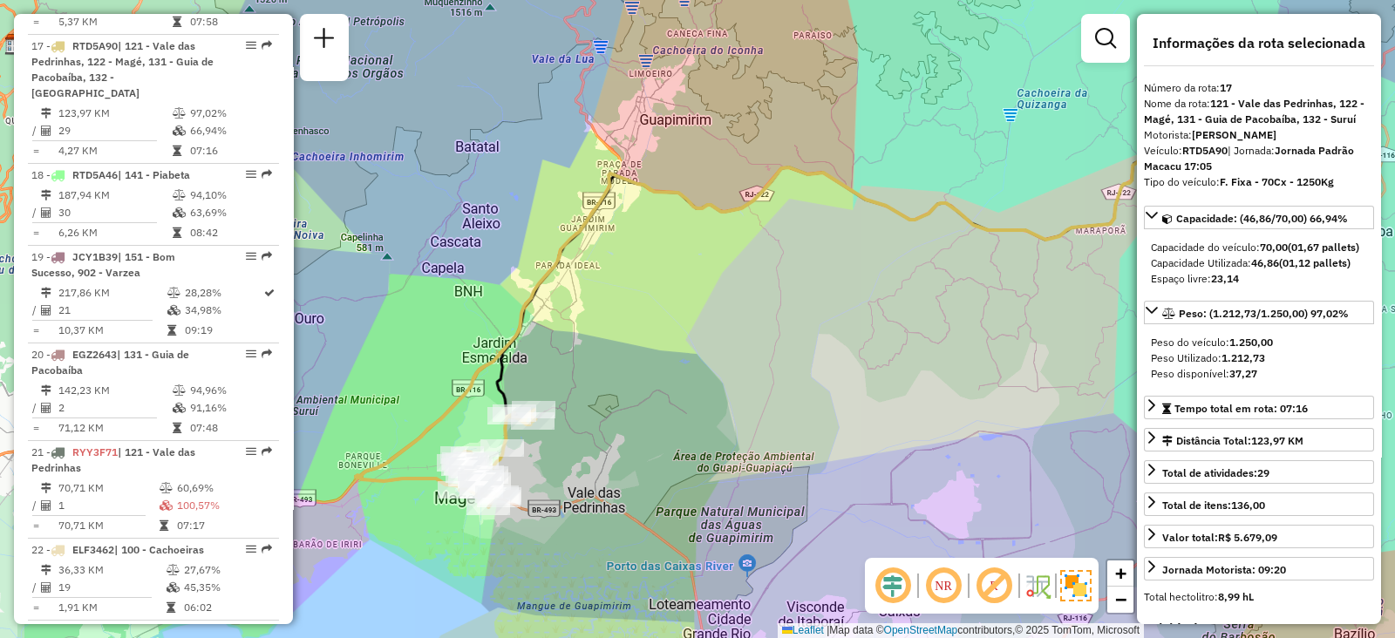
drag, startPoint x: 707, startPoint y: 320, endPoint x: 854, endPoint y: 310, distance: 146.9
click at [854, 310] on div "Janela de atendimento Grade de atendimento Capacidade Transportadoras Veículos …" at bounding box center [697, 319] width 1395 height 638
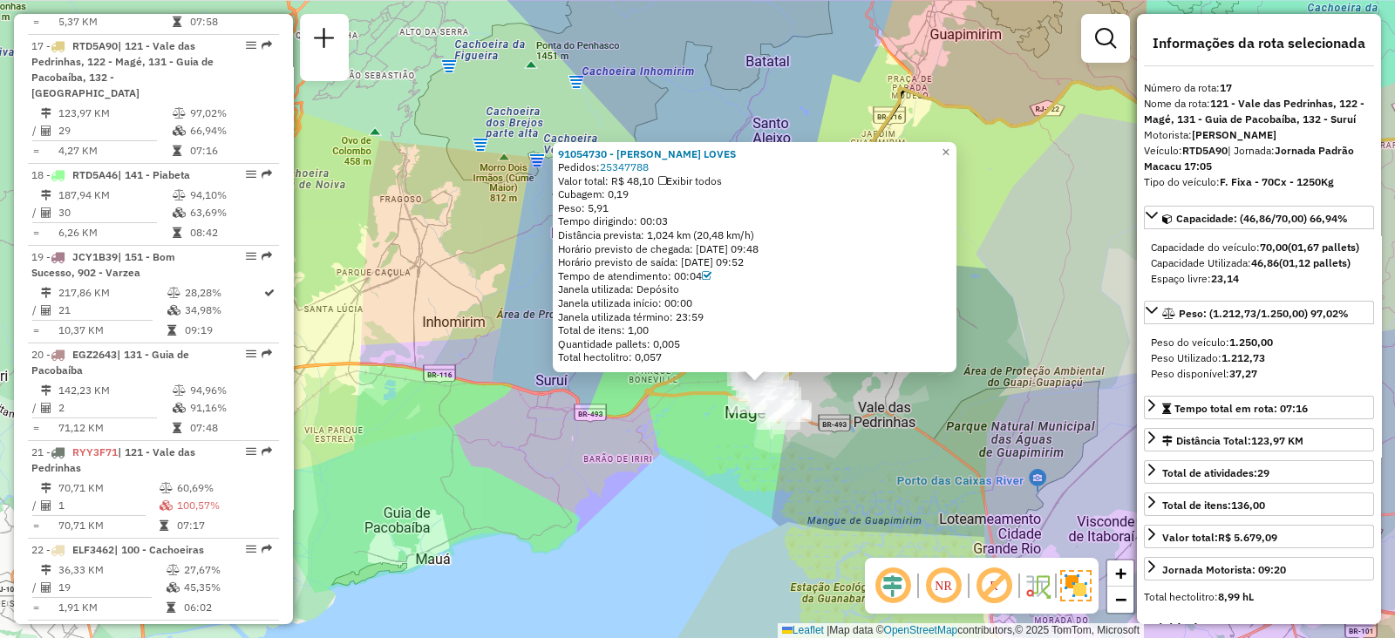
click at [875, 420] on div "91054730 - [PERSON_NAME] LOVES Pedidos: 25347788 Valor total: R$ 48,10 Exibir t…" at bounding box center [697, 319] width 1395 height 638
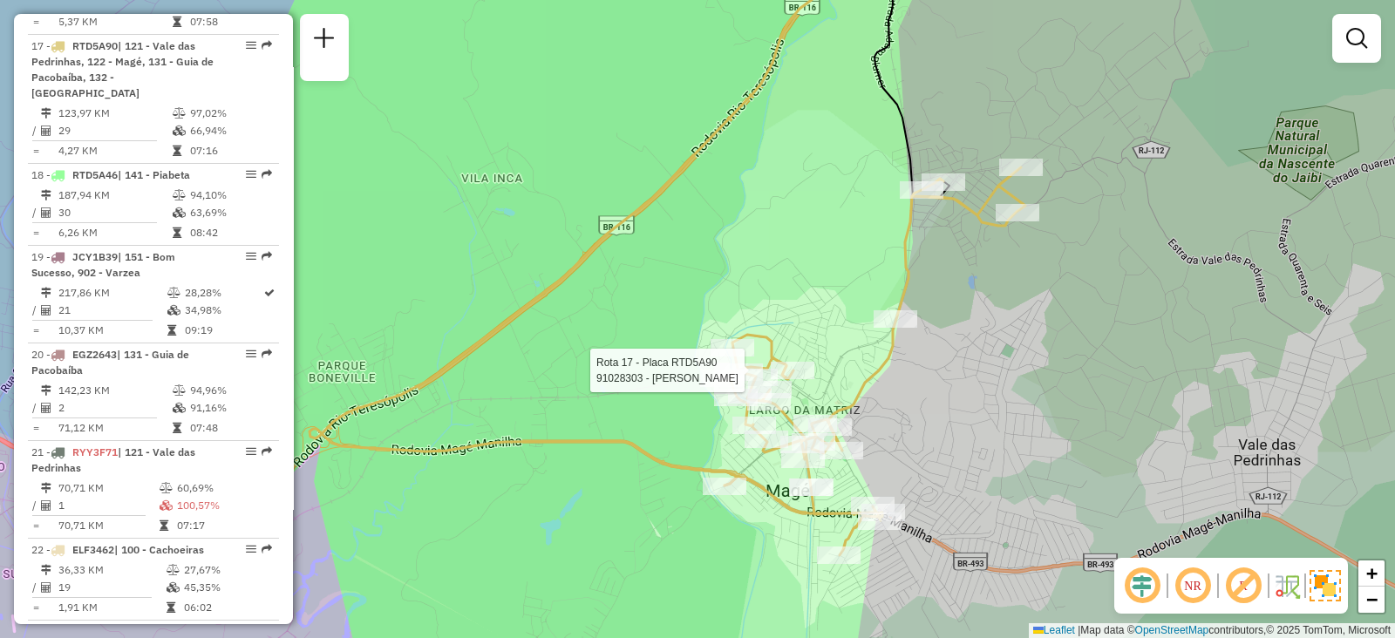
select select "**********"
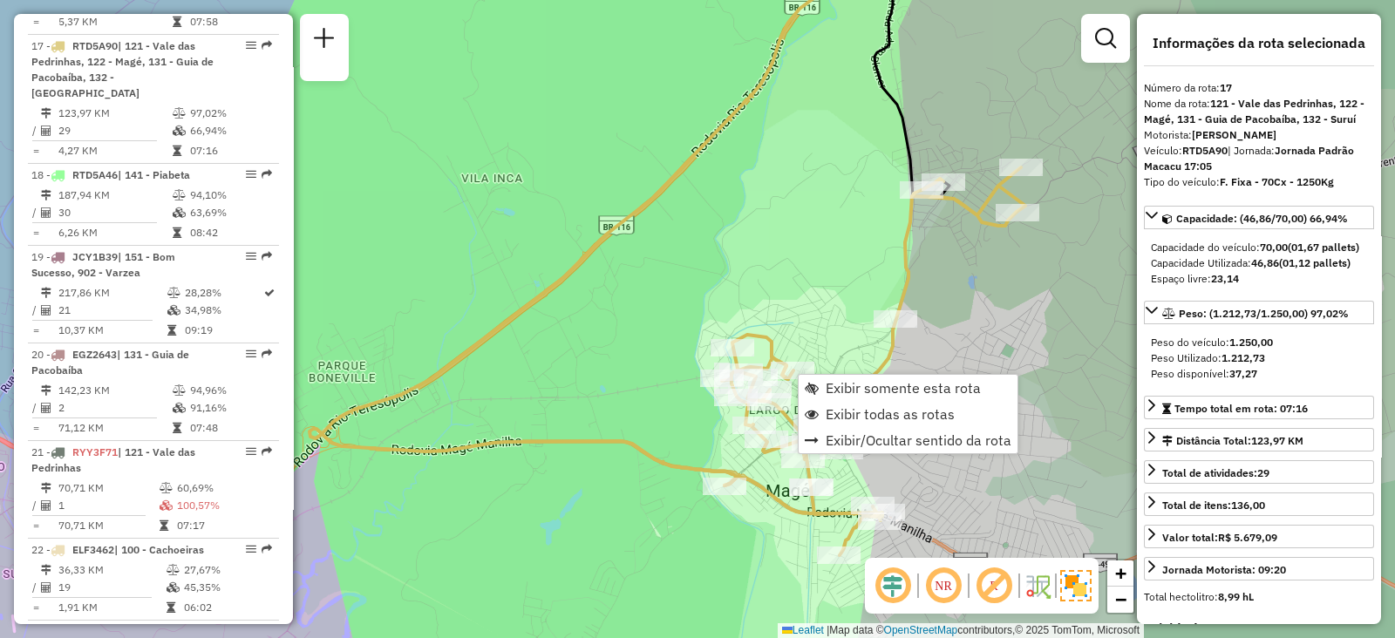
click at [840, 282] on div "Rota 17 - Placa RTD5A90 91049200 - VINICIOS DA CONCEICa Janela de atendimento G…" at bounding box center [697, 319] width 1395 height 638
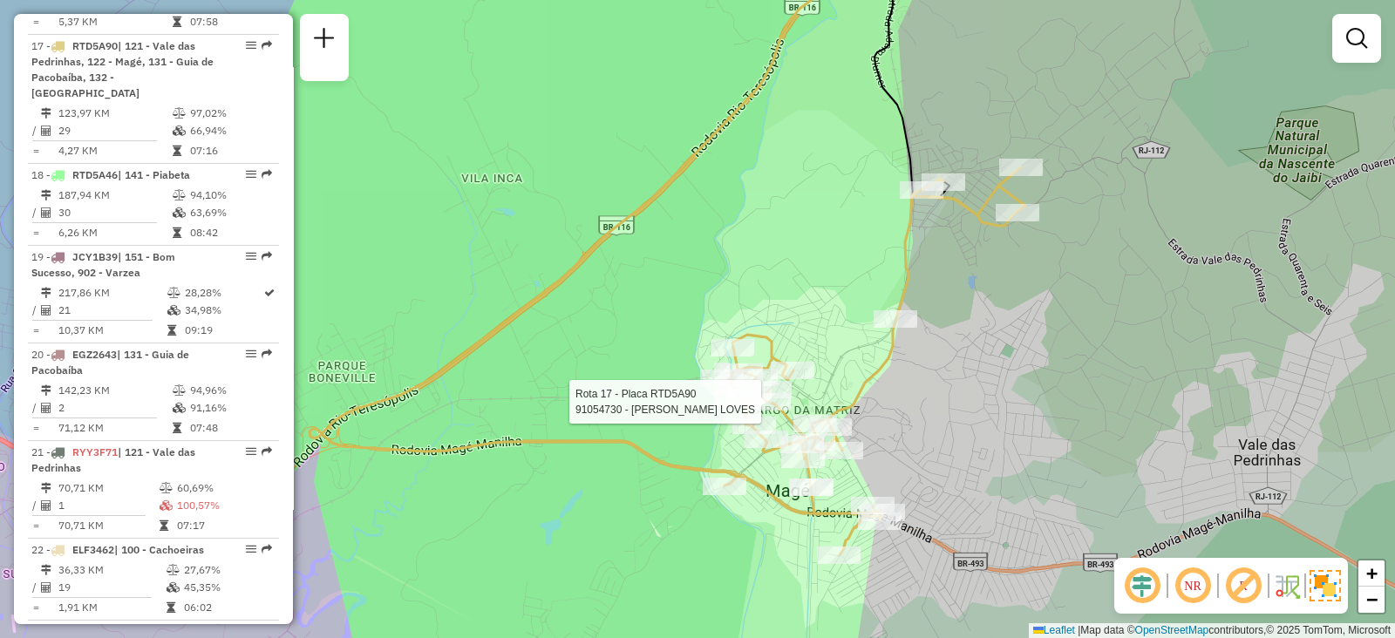
select select "**********"
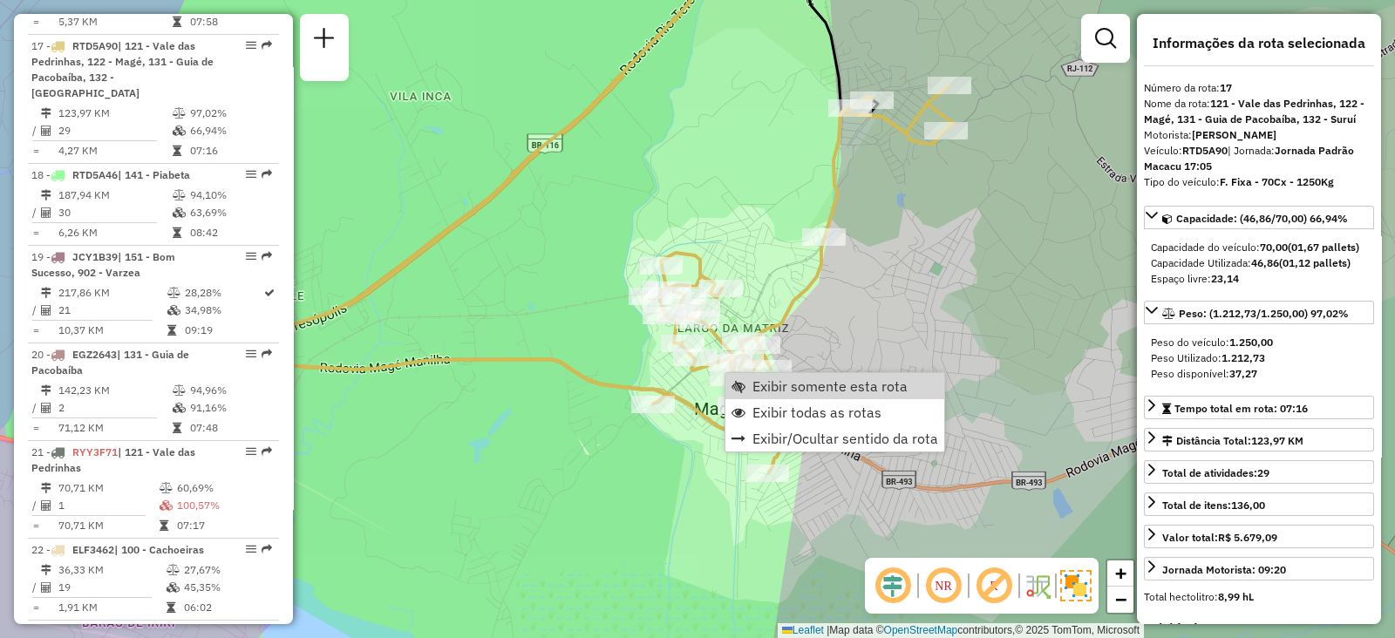
click at [903, 343] on div "Janela de atendimento Grade de atendimento Capacidade Transportadoras Veículos …" at bounding box center [697, 319] width 1395 height 638
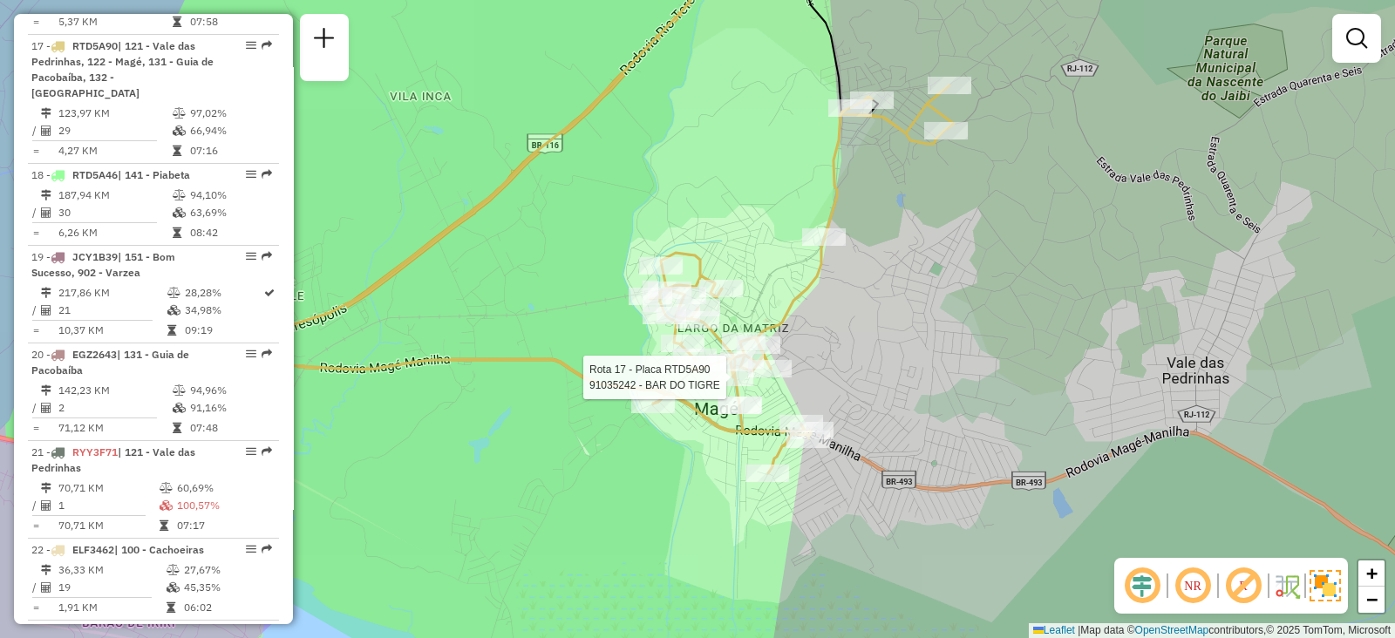
select select "**********"
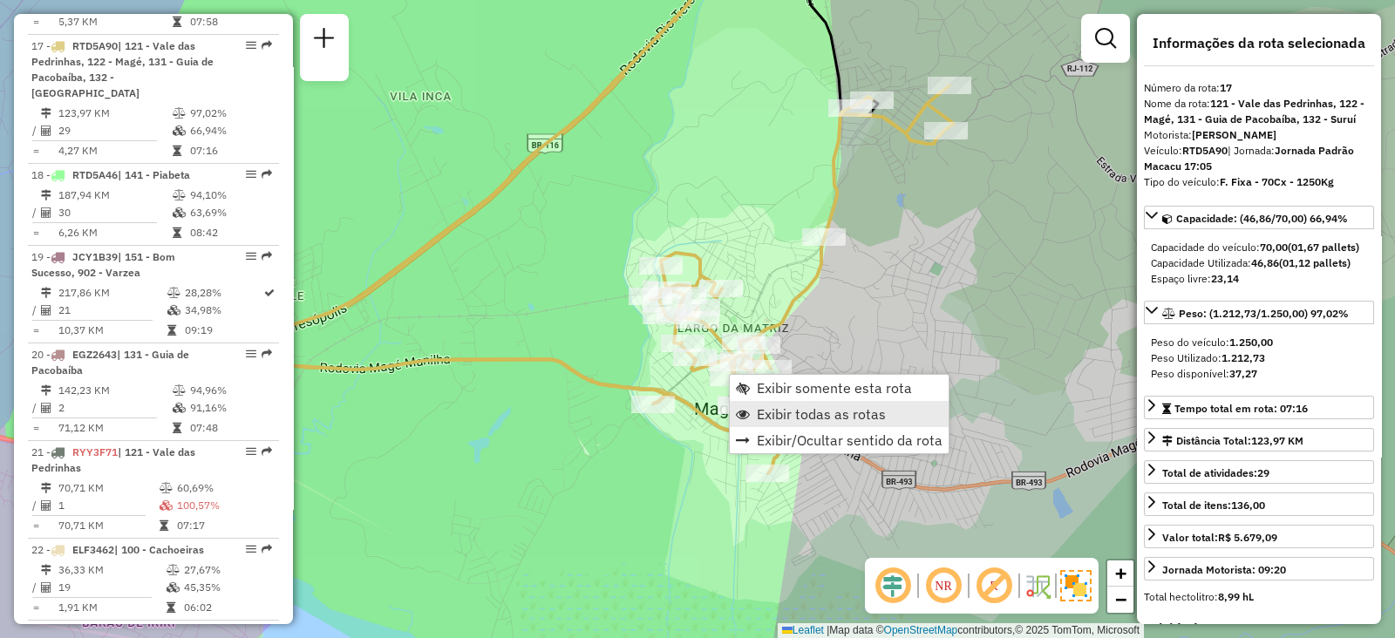
click at [780, 418] on span "Exibir todas as rotas" at bounding box center [821, 414] width 129 height 14
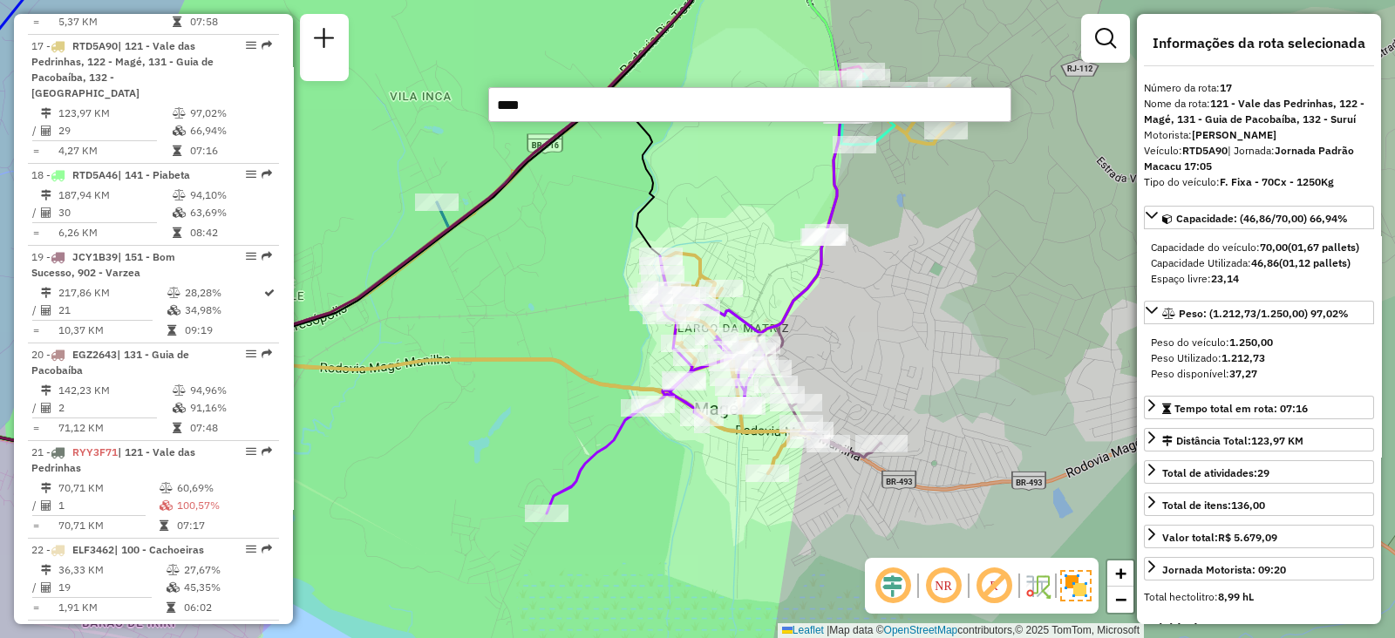
type input "*****"
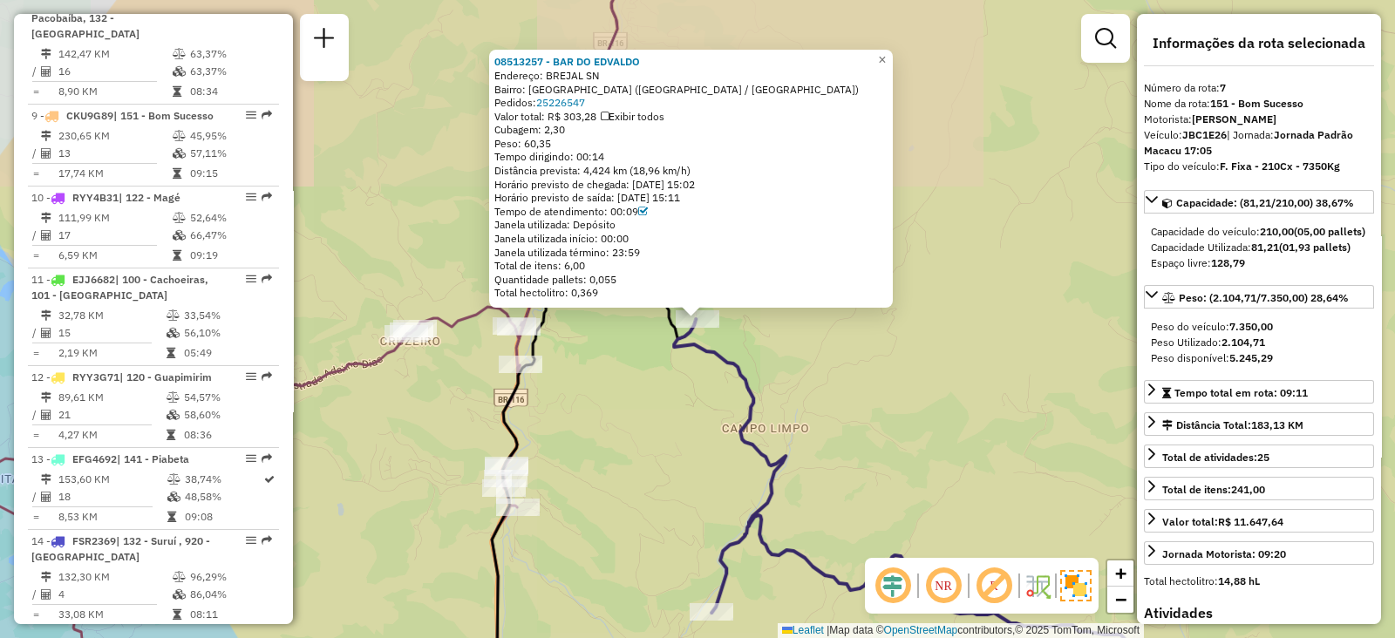
scroll to position [1236, 0]
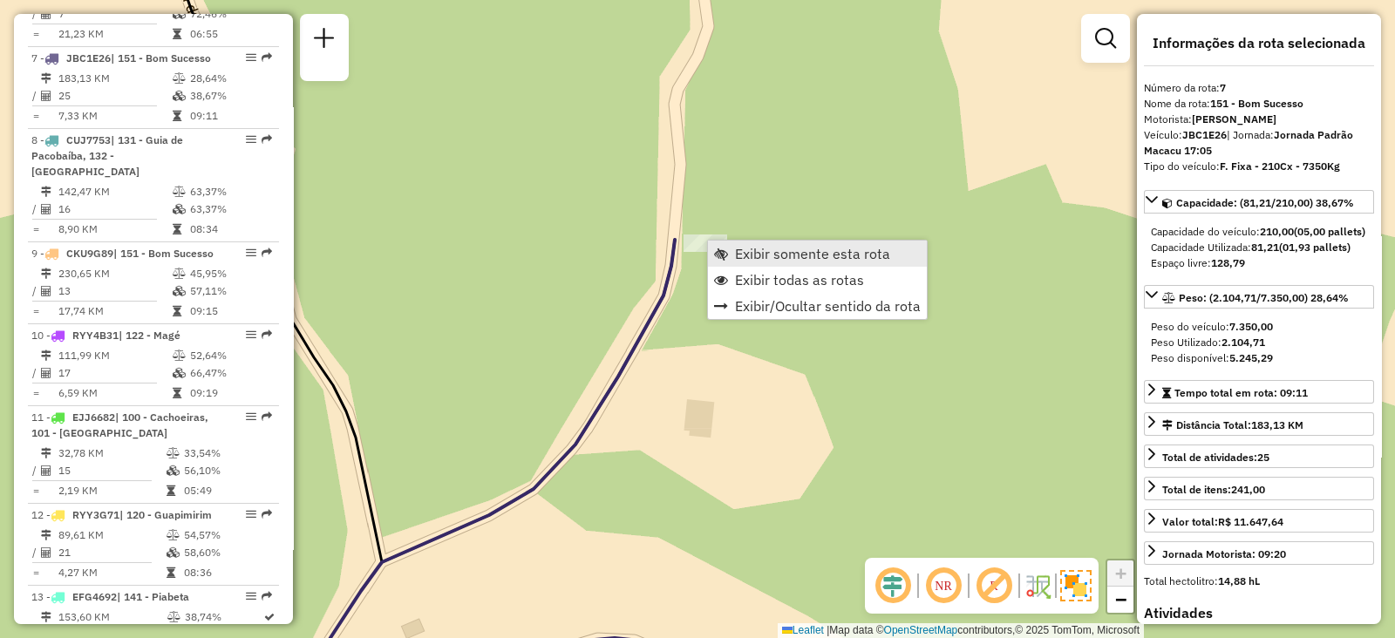
click at [767, 247] on span "Exibir somente esta rota" at bounding box center [812, 254] width 155 height 14
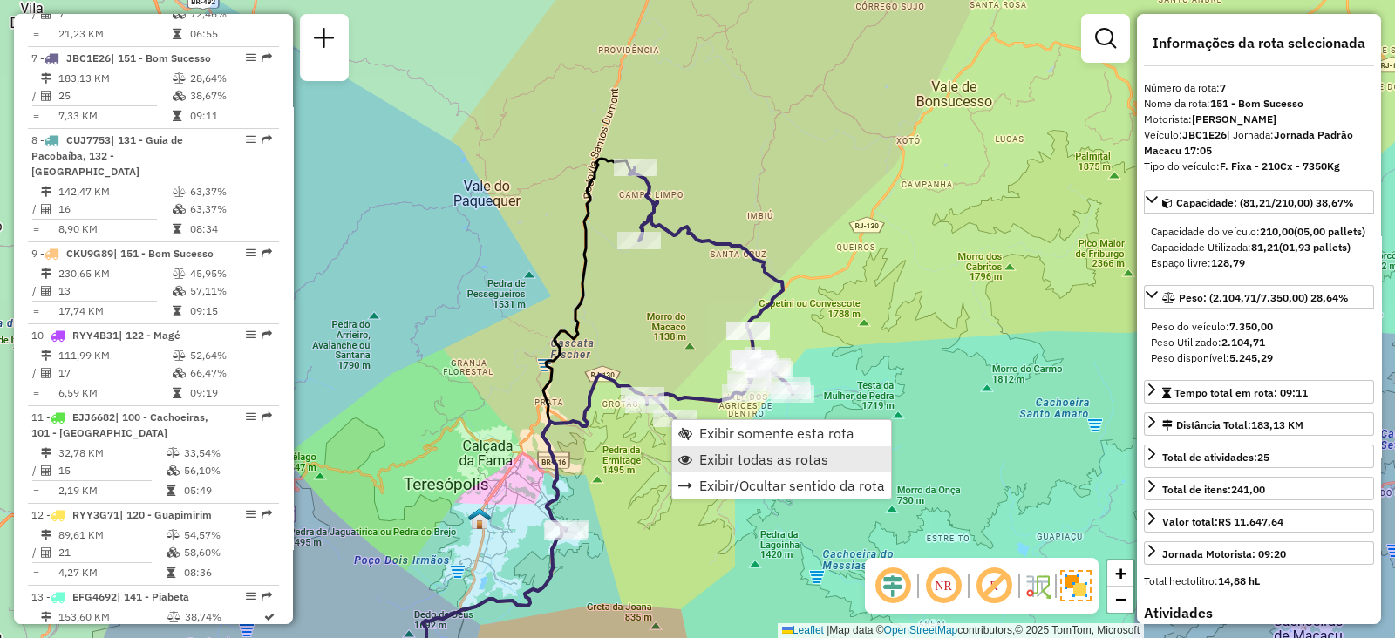
click at [724, 460] on span "Exibir todas as rotas" at bounding box center [763, 460] width 129 height 14
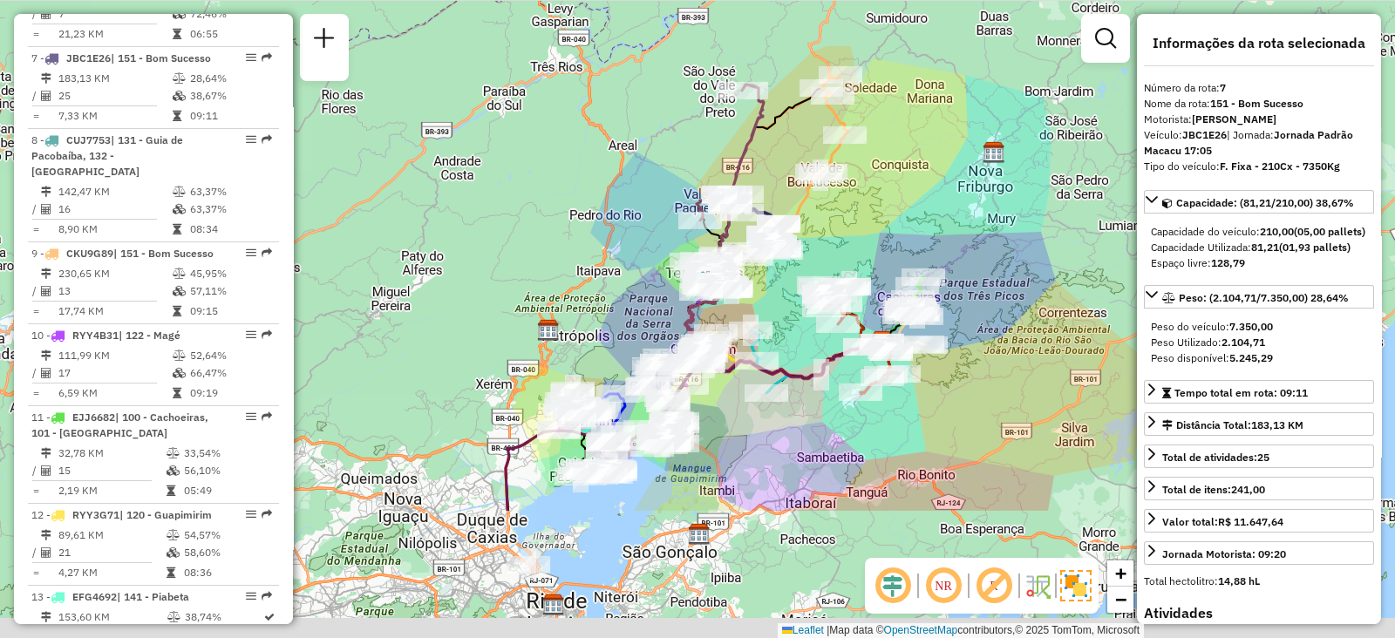
drag, startPoint x: 794, startPoint y: 500, endPoint x: 771, endPoint y: 263, distance: 237.4
click at [772, 267] on div "Janela de atendimento Grade de atendimento Capacidade Transportadoras Veículos …" at bounding box center [697, 319] width 1395 height 638
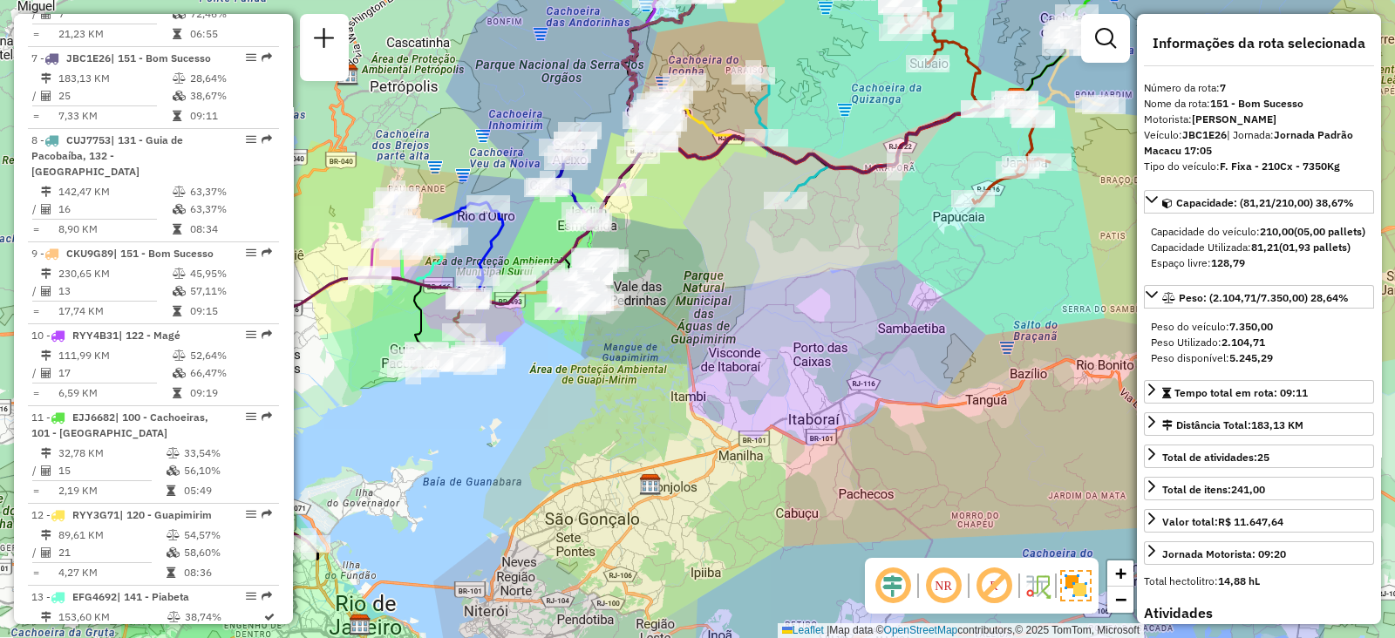
drag, startPoint x: 790, startPoint y: 333, endPoint x: 695, endPoint y: 344, distance: 95.7
click at [695, 344] on div "Janela de atendimento Grade de atendimento Capacidade Transportadoras Veículos …" at bounding box center [697, 319] width 1395 height 638
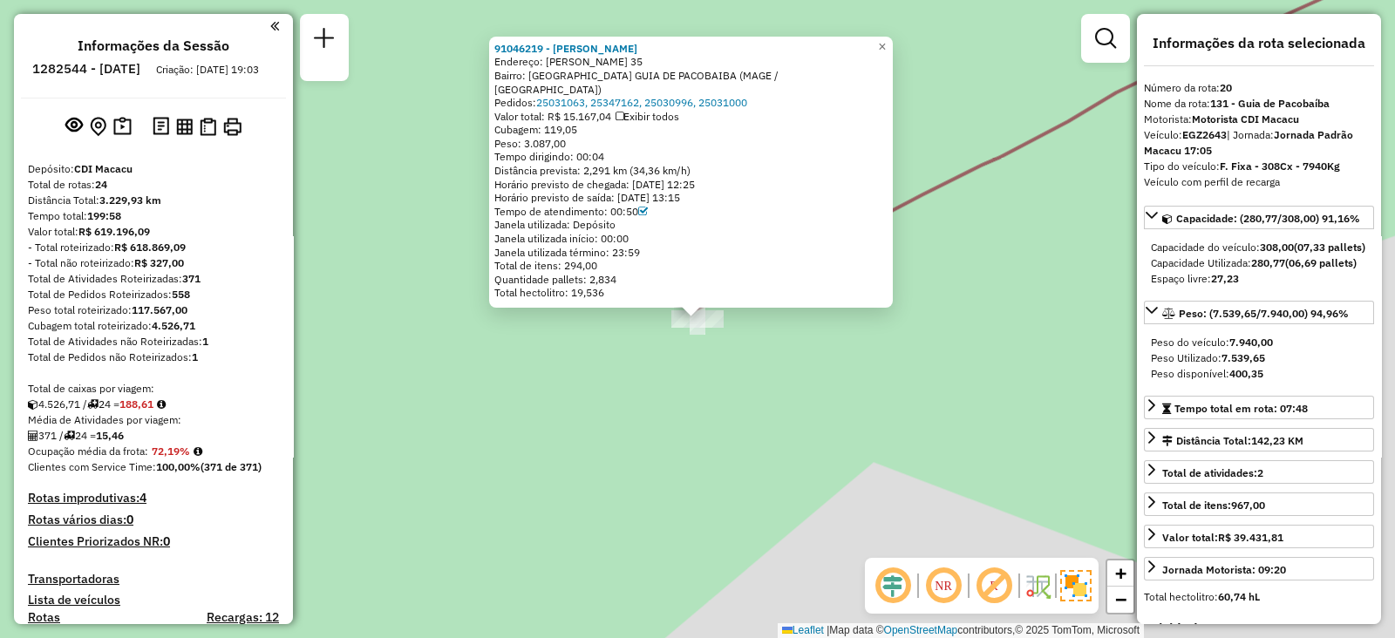
scroll to position [2456, 0]
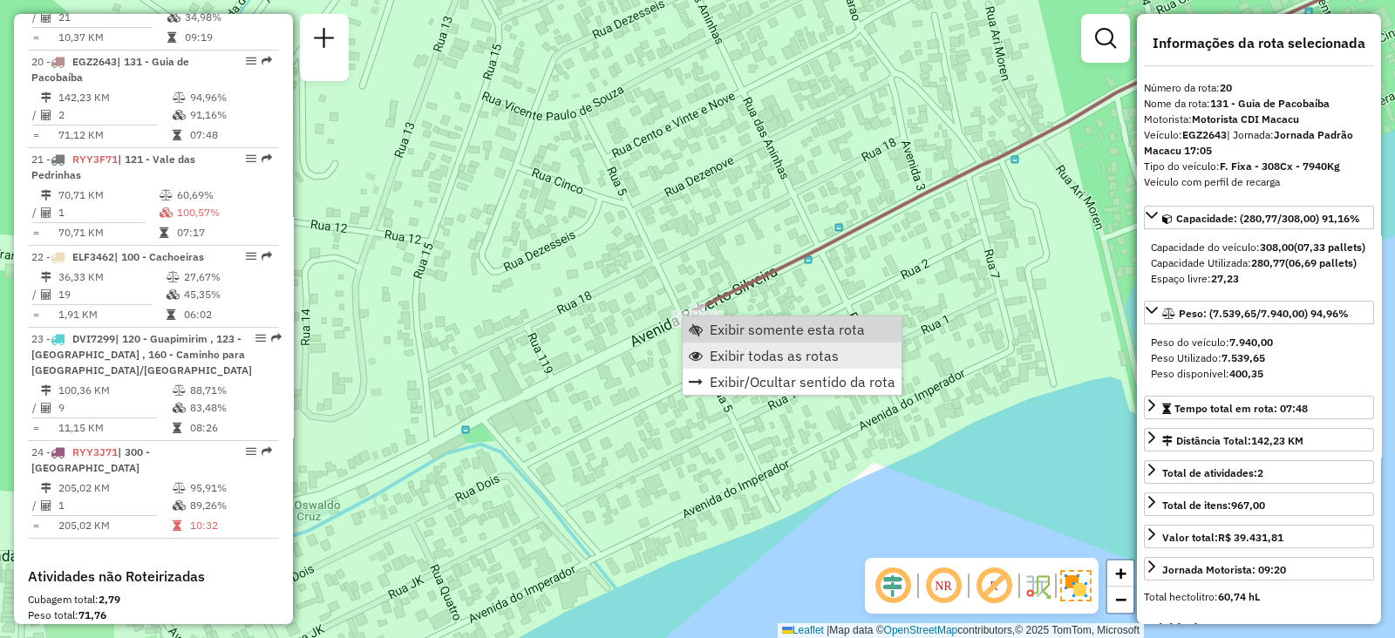
drag, startPoint x: 732, startPoint y: 331, endPoint x: 732, endPoint y: 343, distance: 11.3
click at [732, 338] on link "Exibir somente esta rota" at bounding box center [792, 330] width 219 height 26
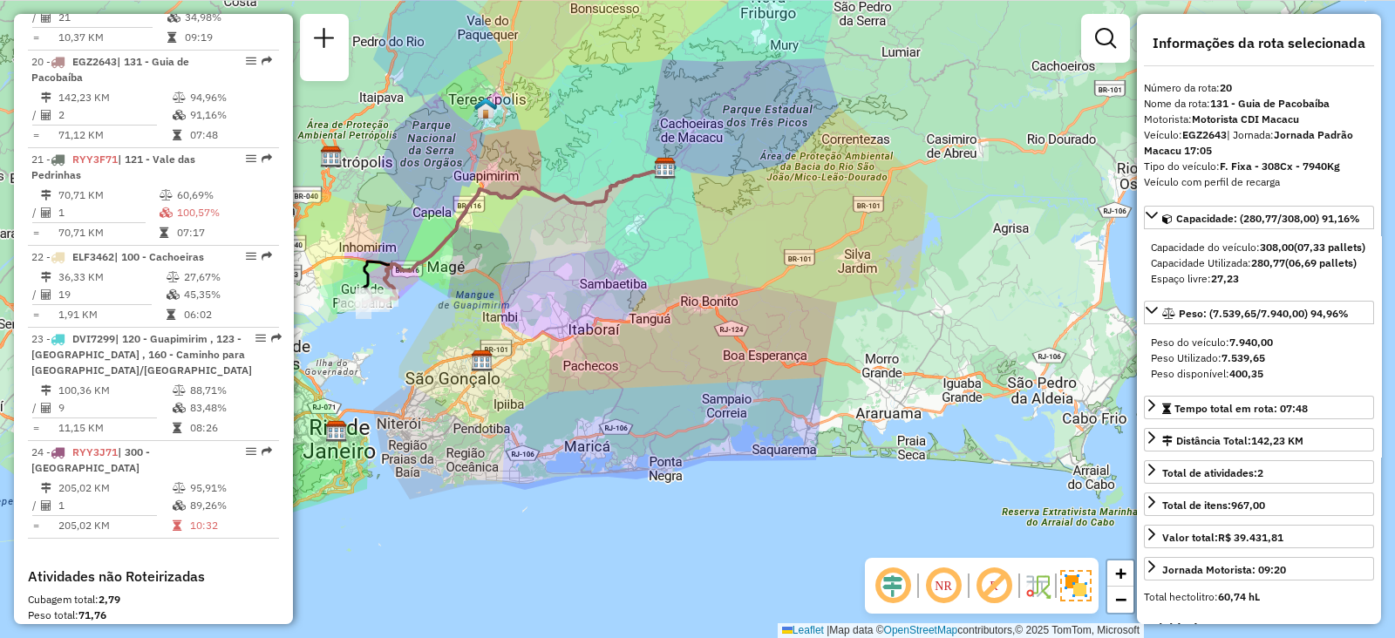
drag, startPoint x: 720, startPoint y: 436, endPoint x: 609, endPoint y: 283, distance: 189.8
click at [609, 283] on div "Janela de atendimento Grade de atendimento Capacidade Transportadoras Veículos …" at bounding box center [697, 319] width 1395 height 638
